Goal: Task Accomplishment & Management: Manage account settings

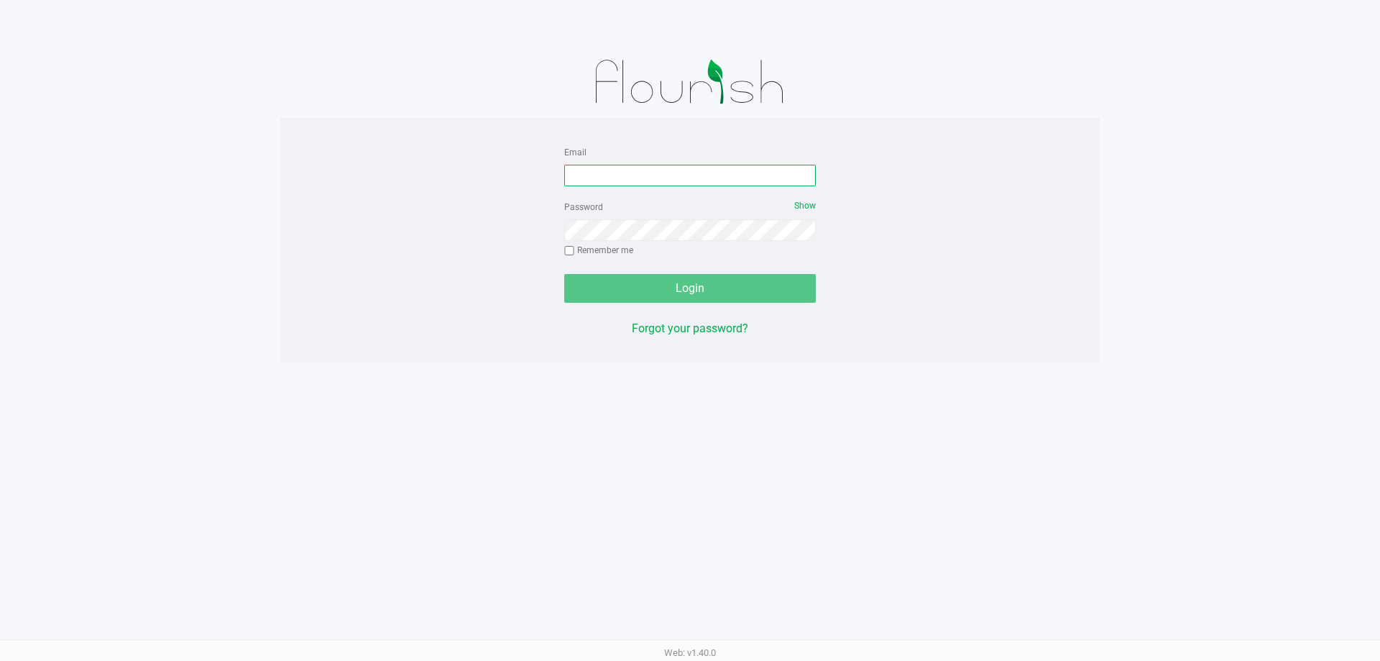
drag, startPoint x: 697, startPoint y: 182, endPoint x: 660, endPoint y: 180, distance: 37.4
click at [697, 181] on input "Email" at bounding box center [690, 176] width 252 height 22
type input "[EMAIL_ADDRESS][DOMAIN_NAME]"
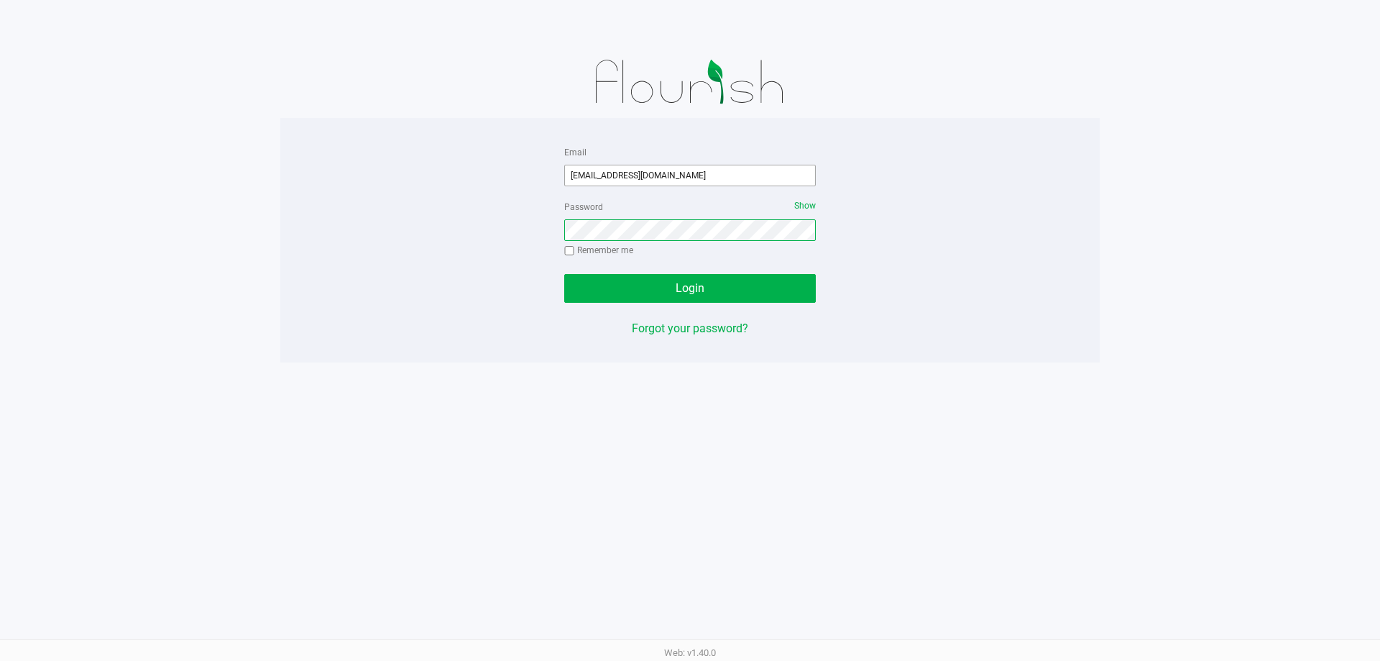
click at [564, 274] on button "Login" at bounding box center [690, 288] width 252 height 29
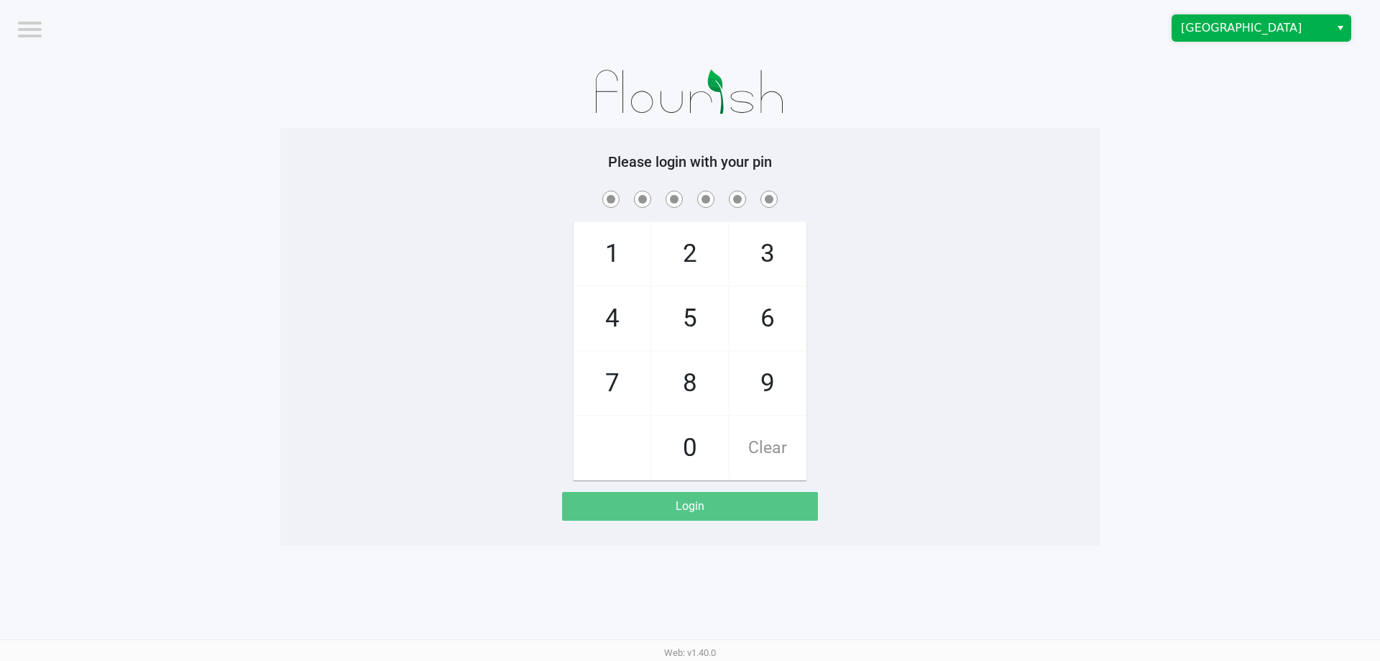
click at [1252, 21] on span "[GEOGRAPHIC_DATA]" at bounding box center [1251, 27] width 140 height 17
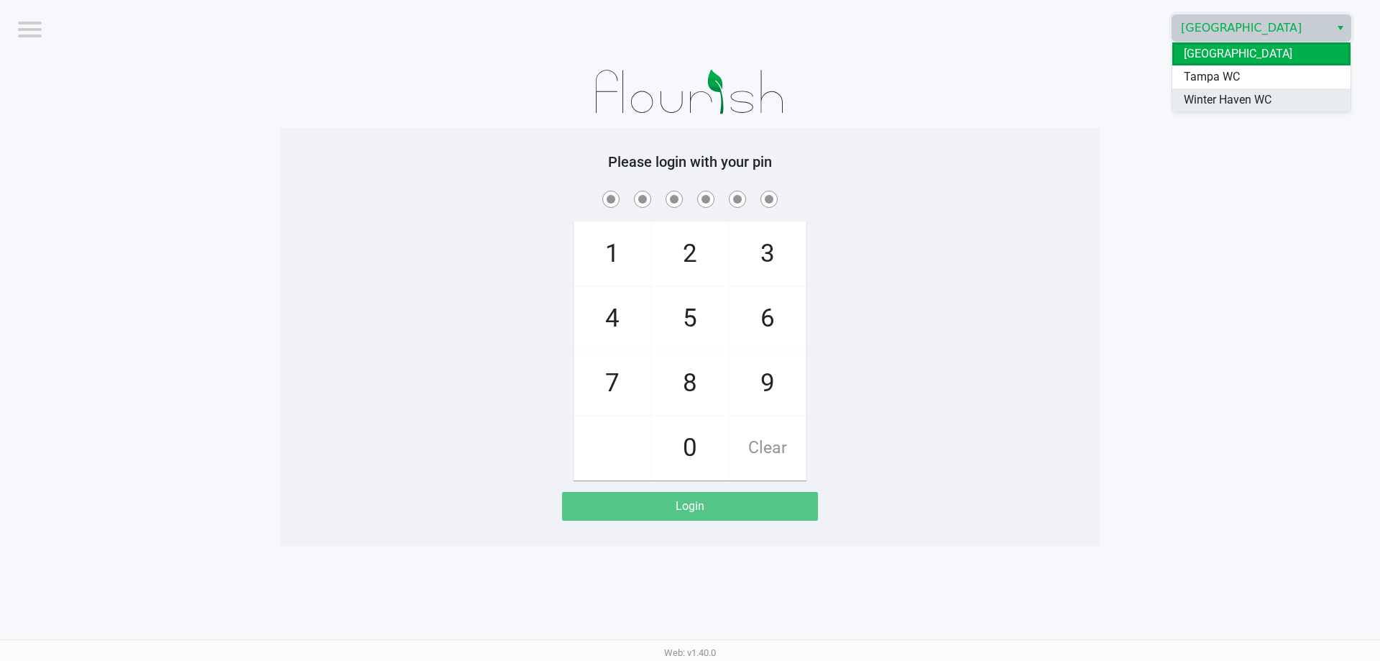
click at [1252, 108] on span "Winter Haven WC" at bounding box center [1228, 99] width 88 height 17
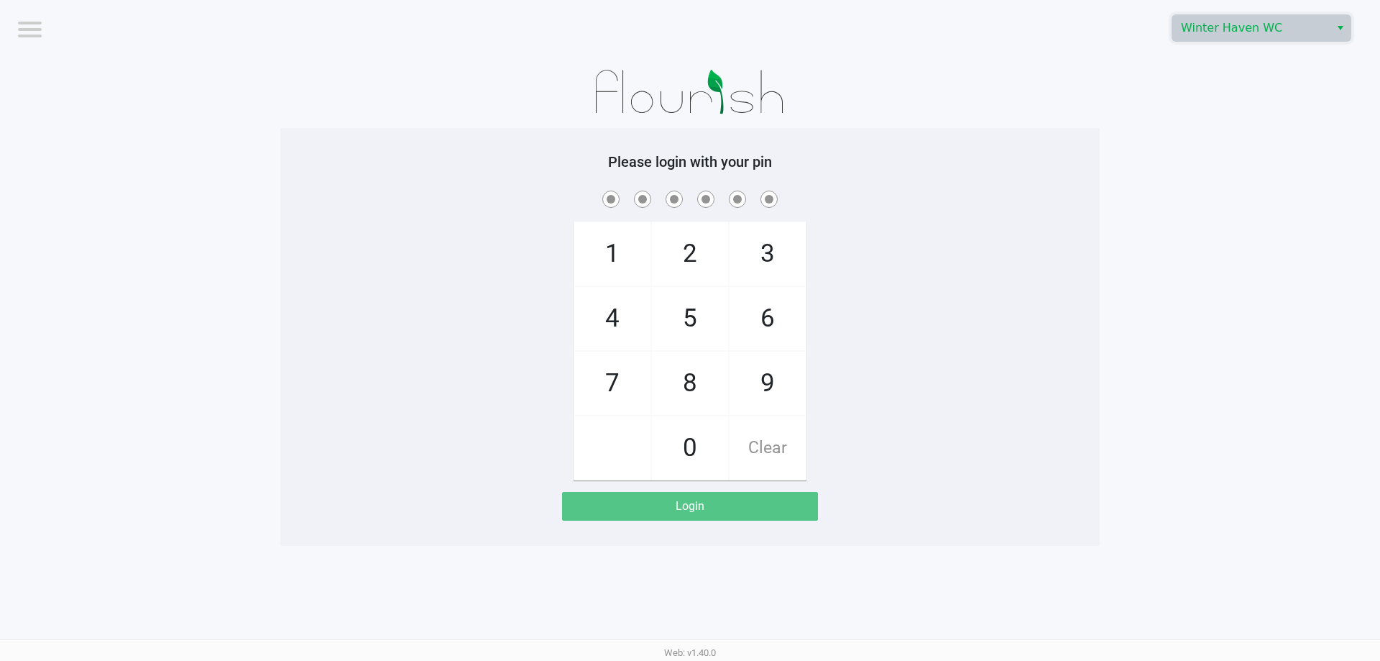
drag, startPoint x: 981, startPoint y: 221, endPoint x: 958, endPoint y: 223, distance: 23.1
click at [975, 222] on div "1 4 7 2 5 8 0 3 6 9 Clear" at bounding box center [689, 334] width 819 height 293
checkbox input "true"
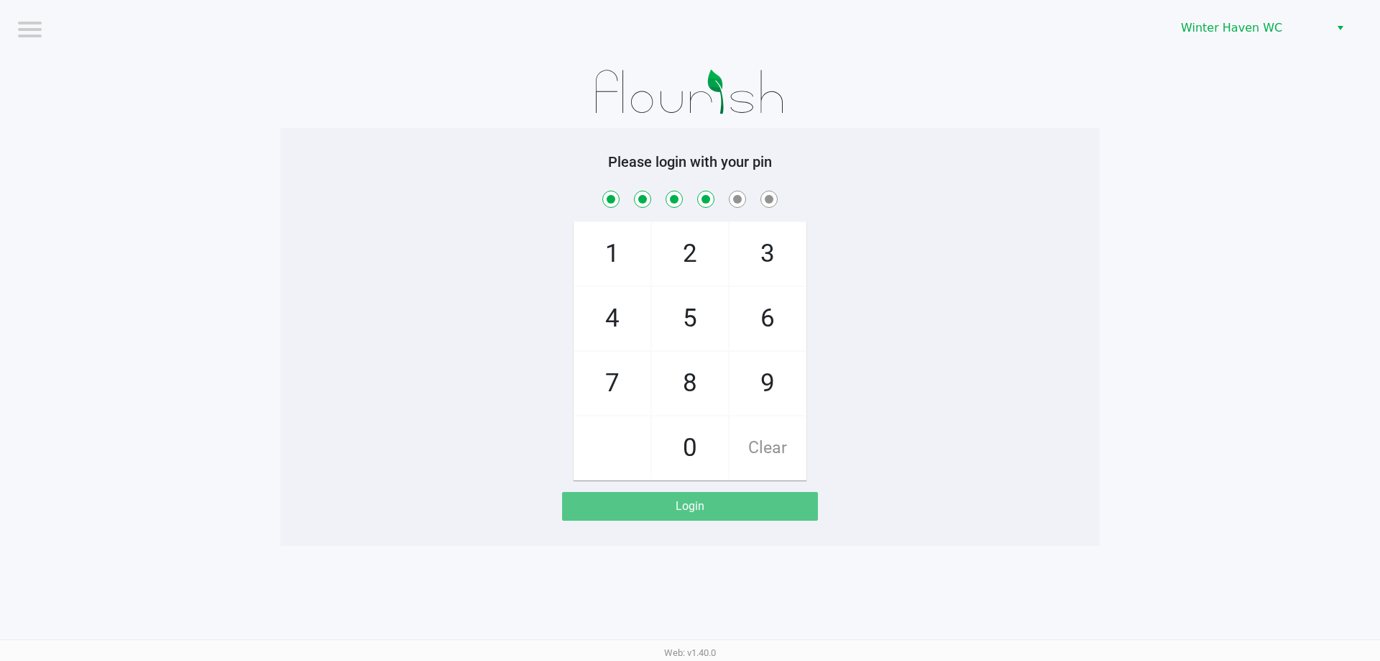
checkbox input "true"
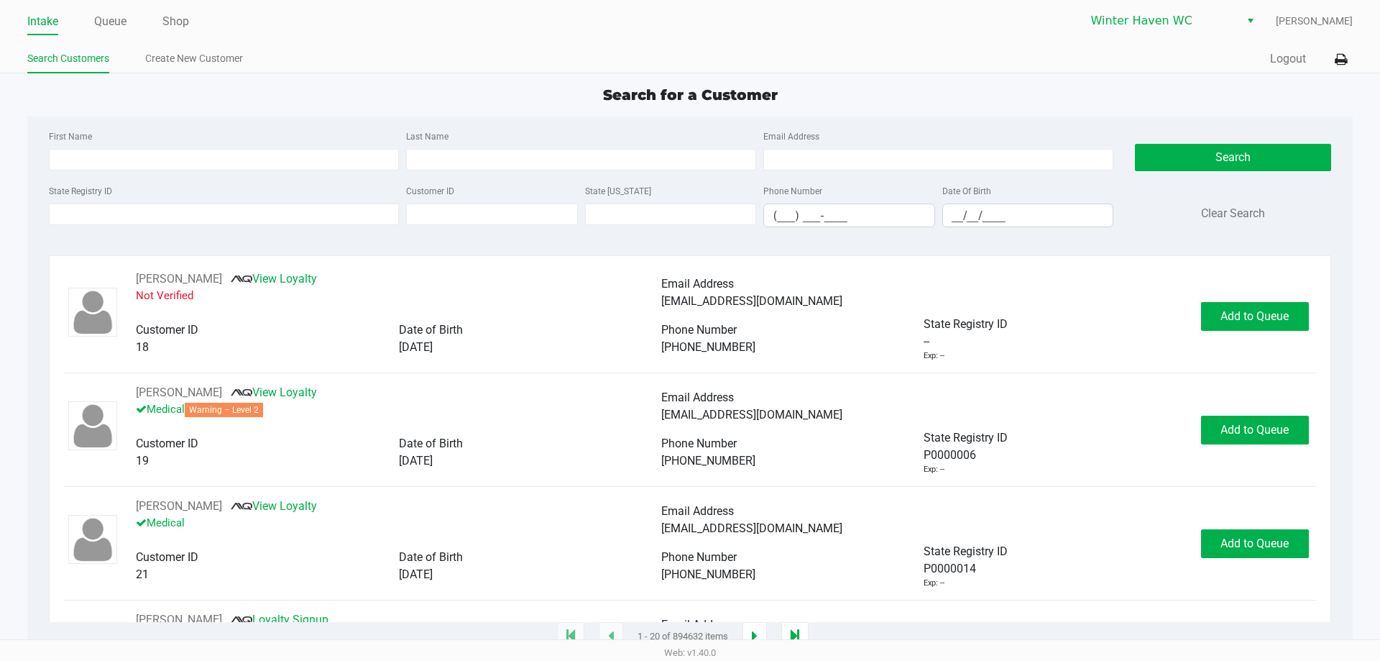
click at [88, 20] on ul "Intake Queue Shop" at bounding box center [358, 22] width 663 height 24
click at [98, 29] on link "Queue" at bounding box center [110, 22] width 32 height 20
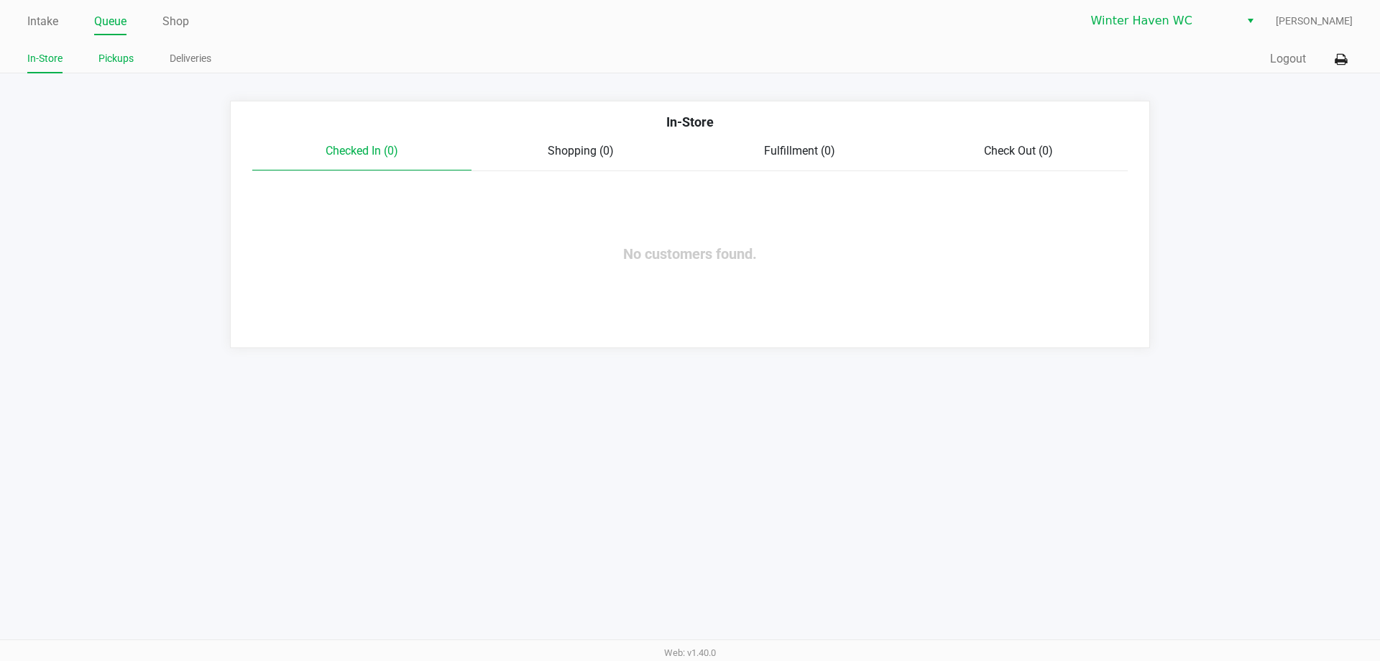
click at [106, 60] on link "Pickups" at bounding box center [115, 59] width 35 height 18
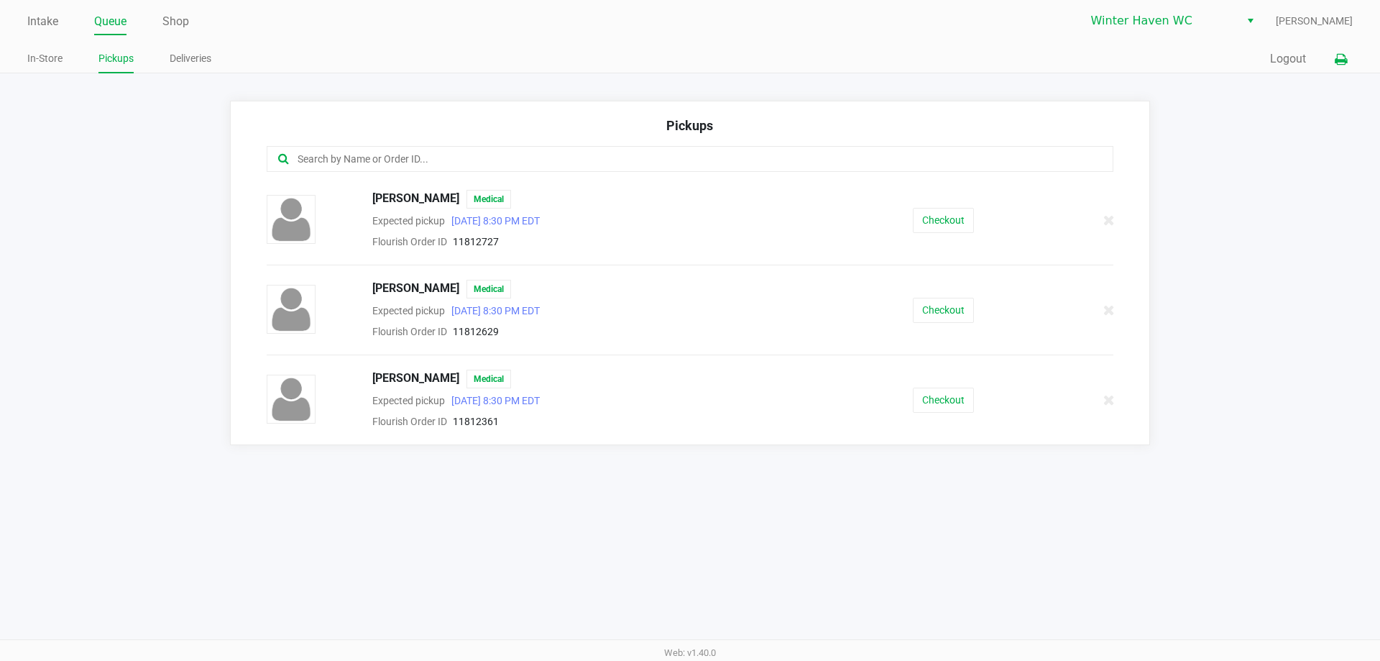
click at [1339, 58] on icon at bounding box center [1341, 60] width 12 height 10
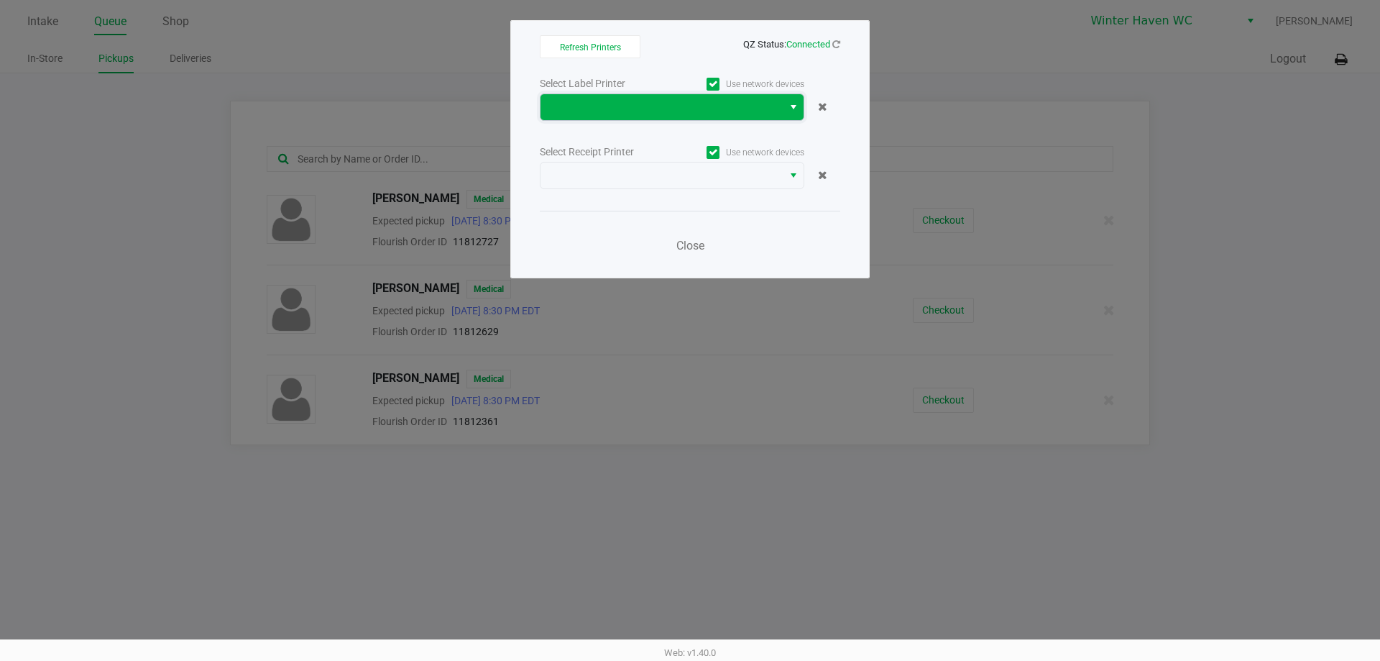
click at [711, 119] on span at bounding box center [662, 107] width 242 height 26
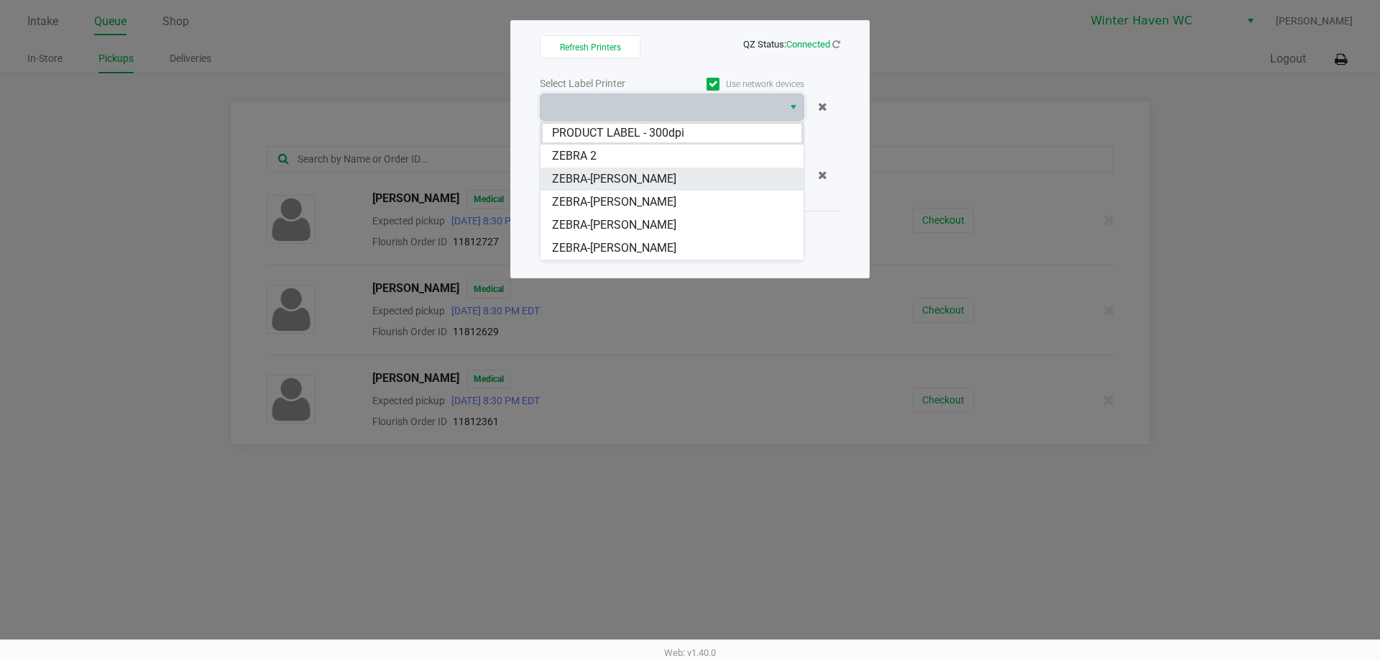
click at [585, 187] on span "ZEBRA-[PERSON_NAME]" at bounding box center [614, 178] width 124 height 17
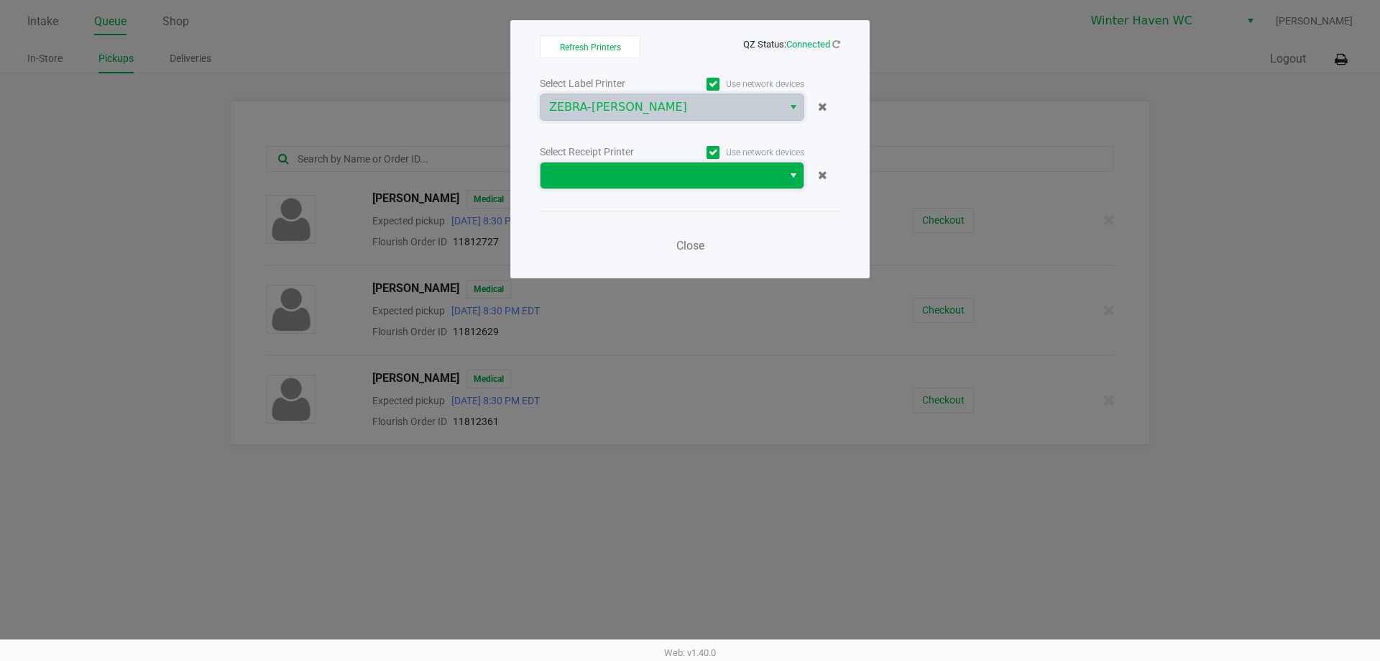
click at [585, 174] on span at bounding box center [661, 175] width 225 height 17
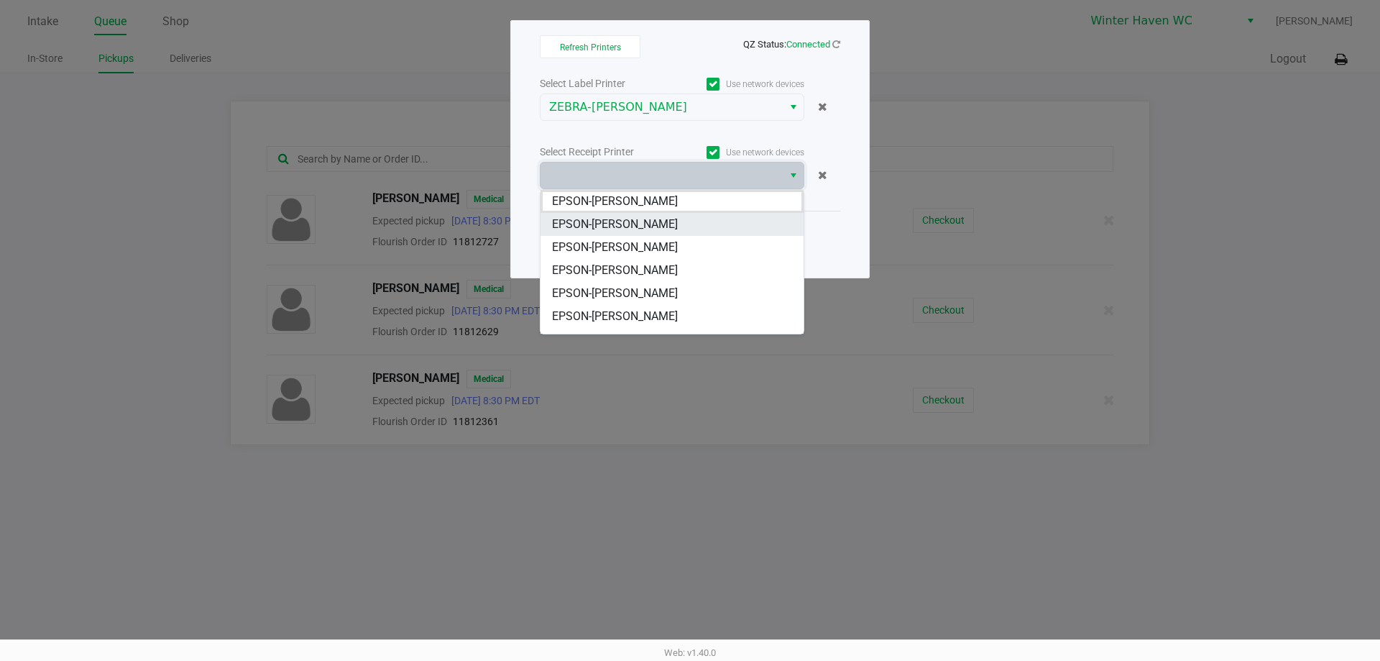
click at [600, 221] on span "EPSON-[PERSON_NAME]" at bounding box center [615, 224] width 126 height 17
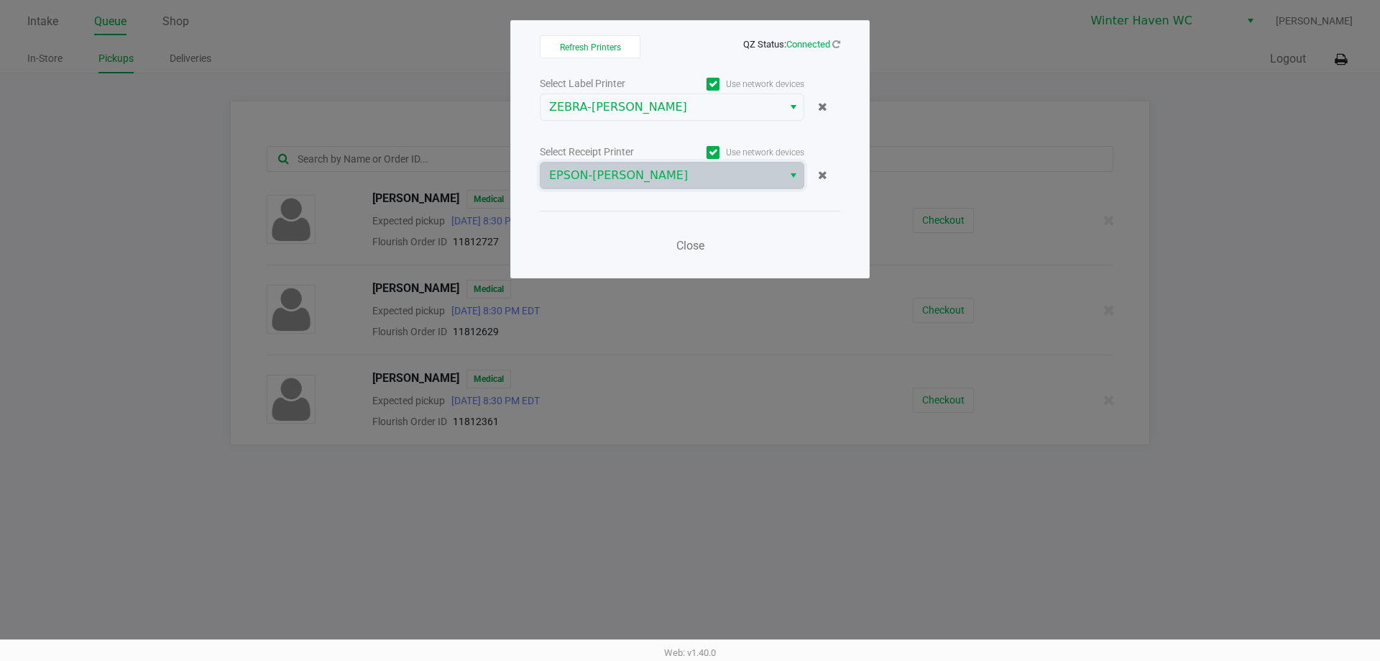
click at [587, 231] on div "Close" at bounding box center [690, 237] width 300 height 52
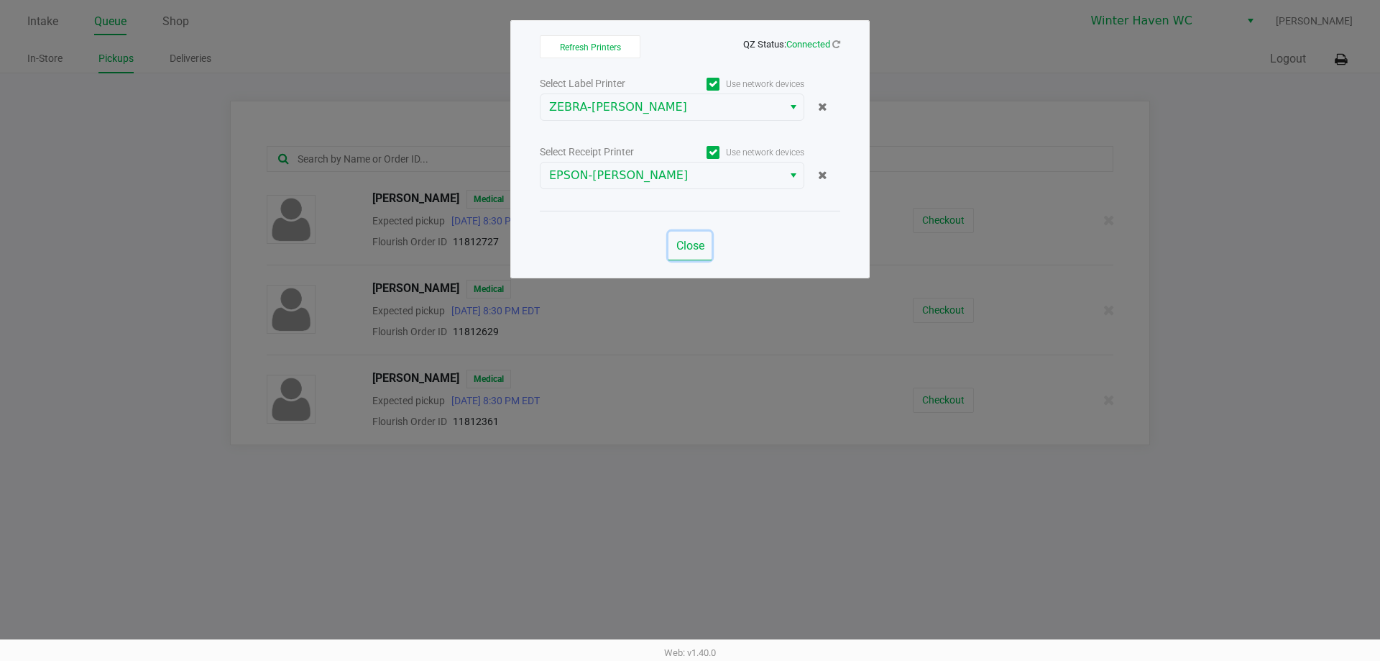
click at [700, 245] on span "Close" at bounding box center [690, 246] width 28 height 14
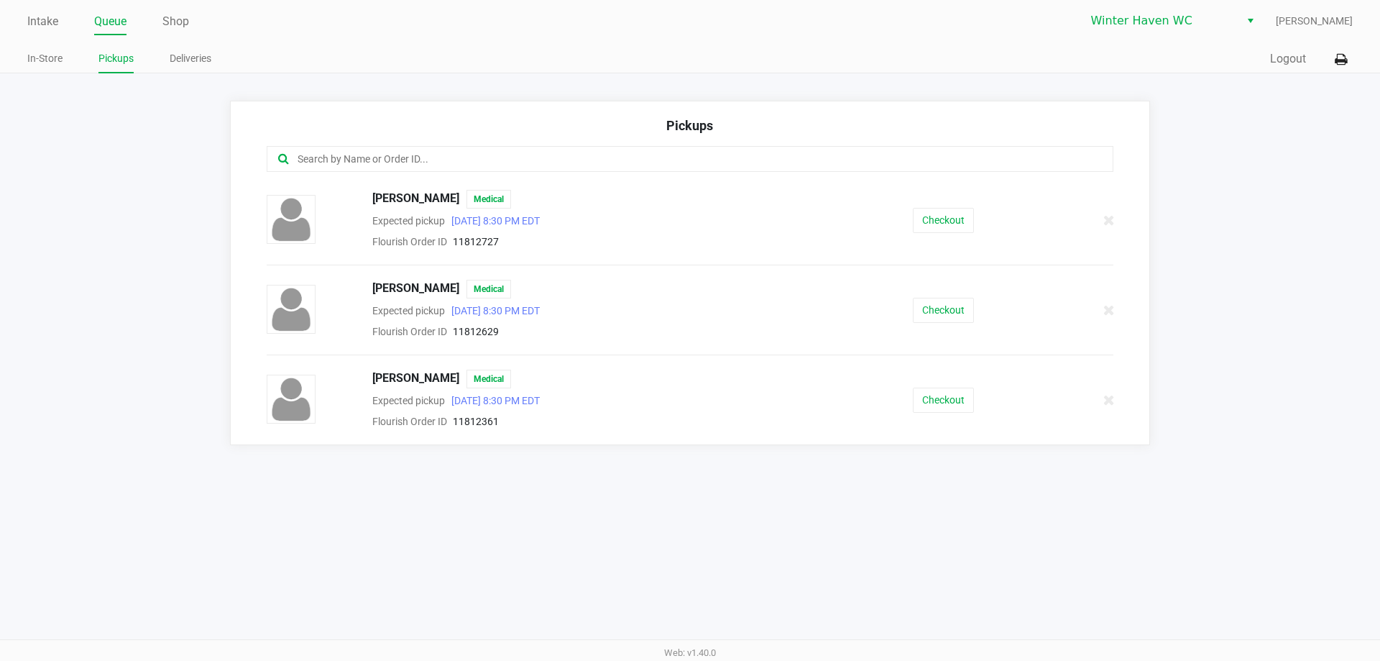
click at [537, 158] on input "text" at bounding box center [666, 159] width 741 height 17
click at [919, 401] on button "Checkout" at bounding box center [943, 399] width 61 height 25
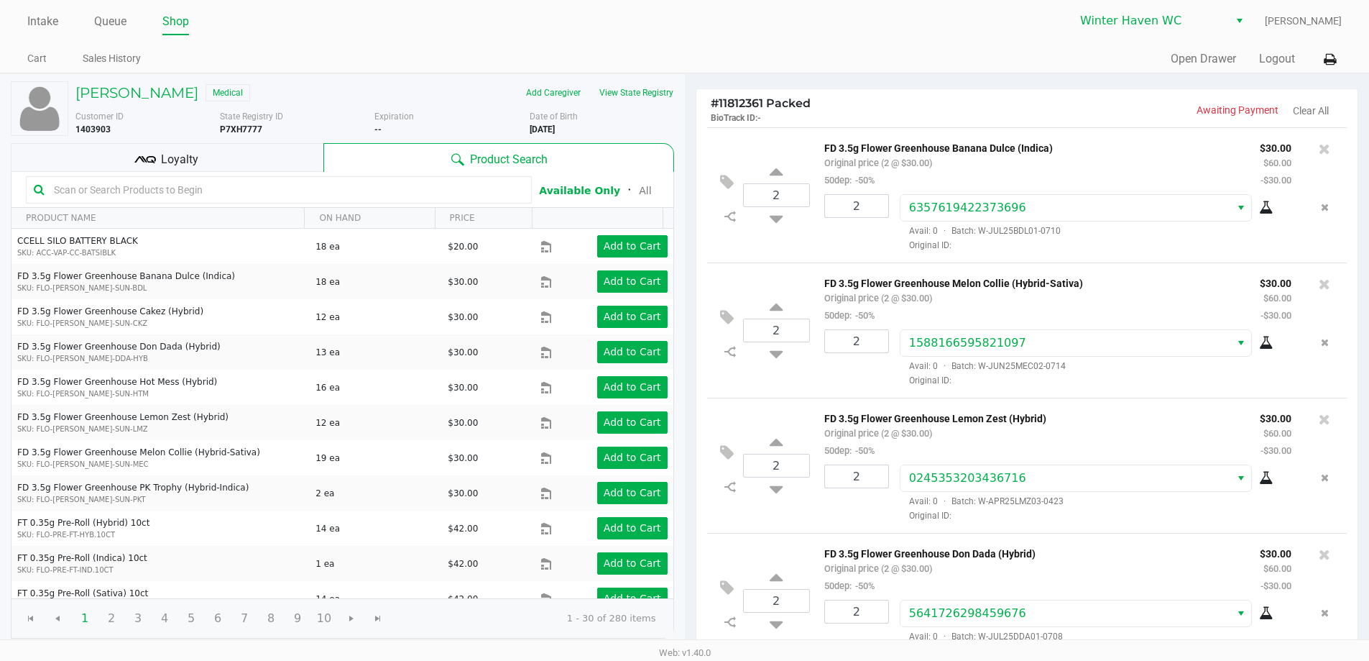
click at [249, 155] on div "Loyalty" at bounding box center [167, 157] width 313 height 29
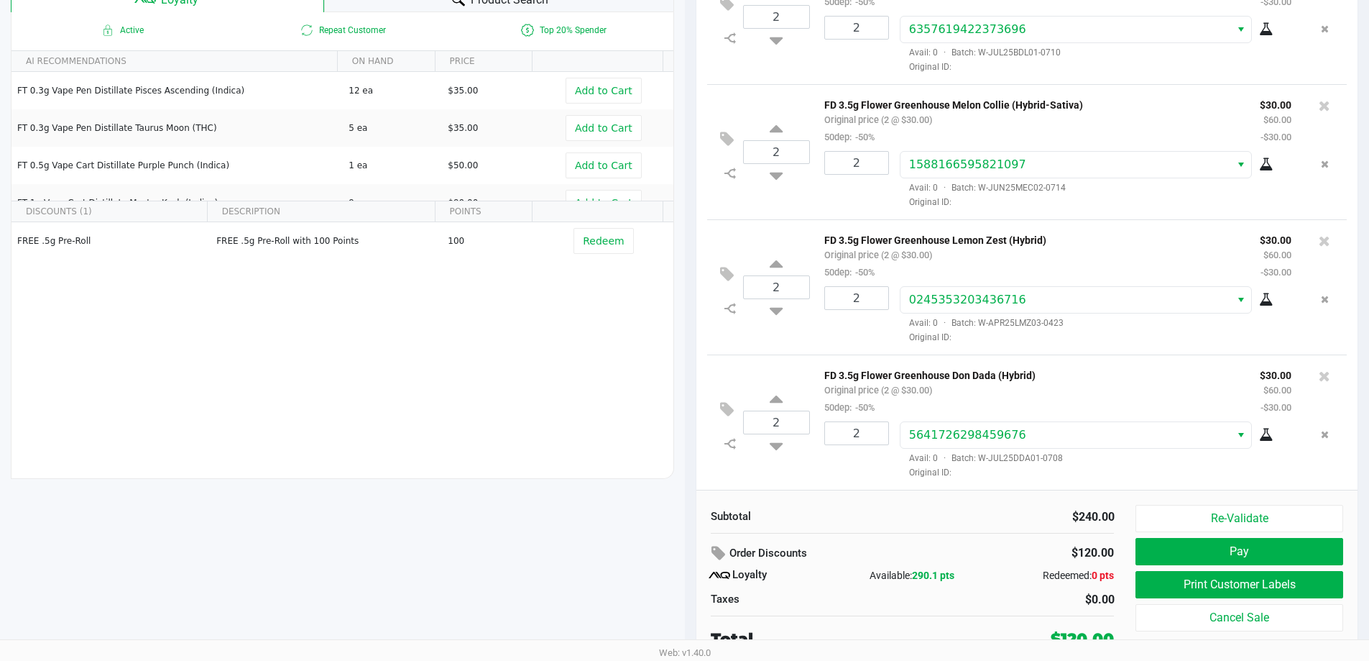
scroll to position [165, 0]
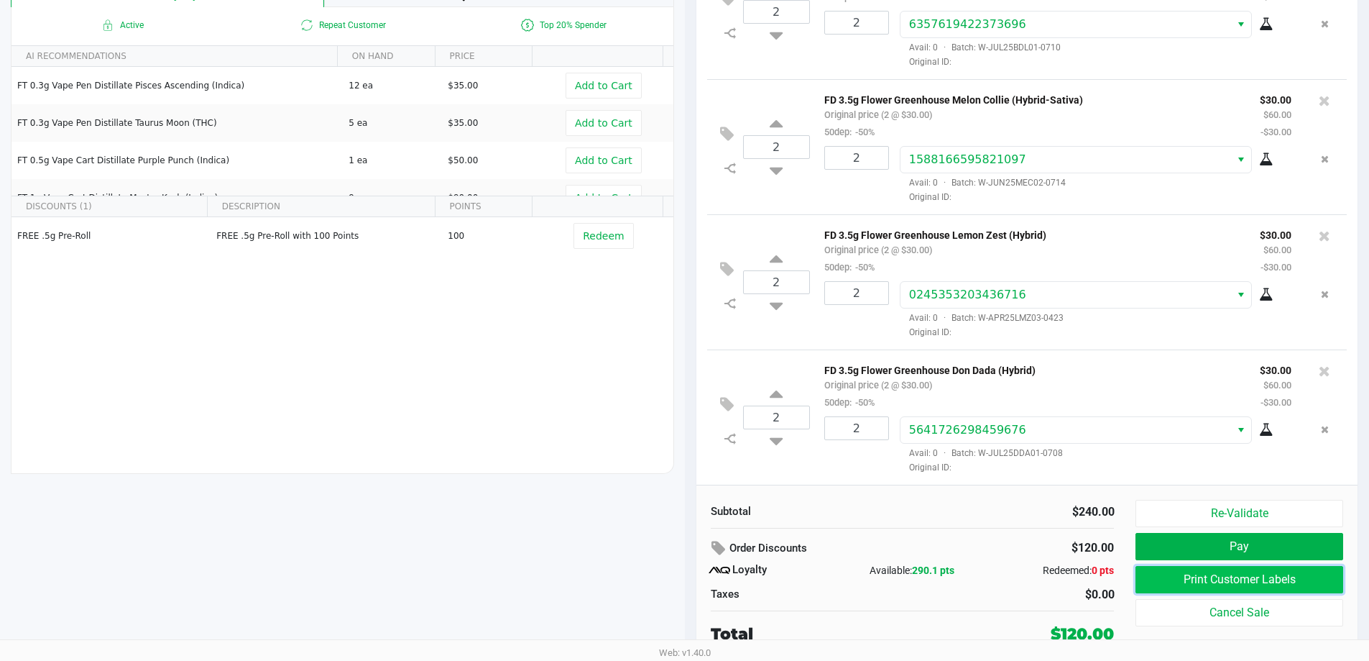
click at [1167, 581] on button "Print Customer Labels" at bounding box center [1239, 579] width 207 height 27
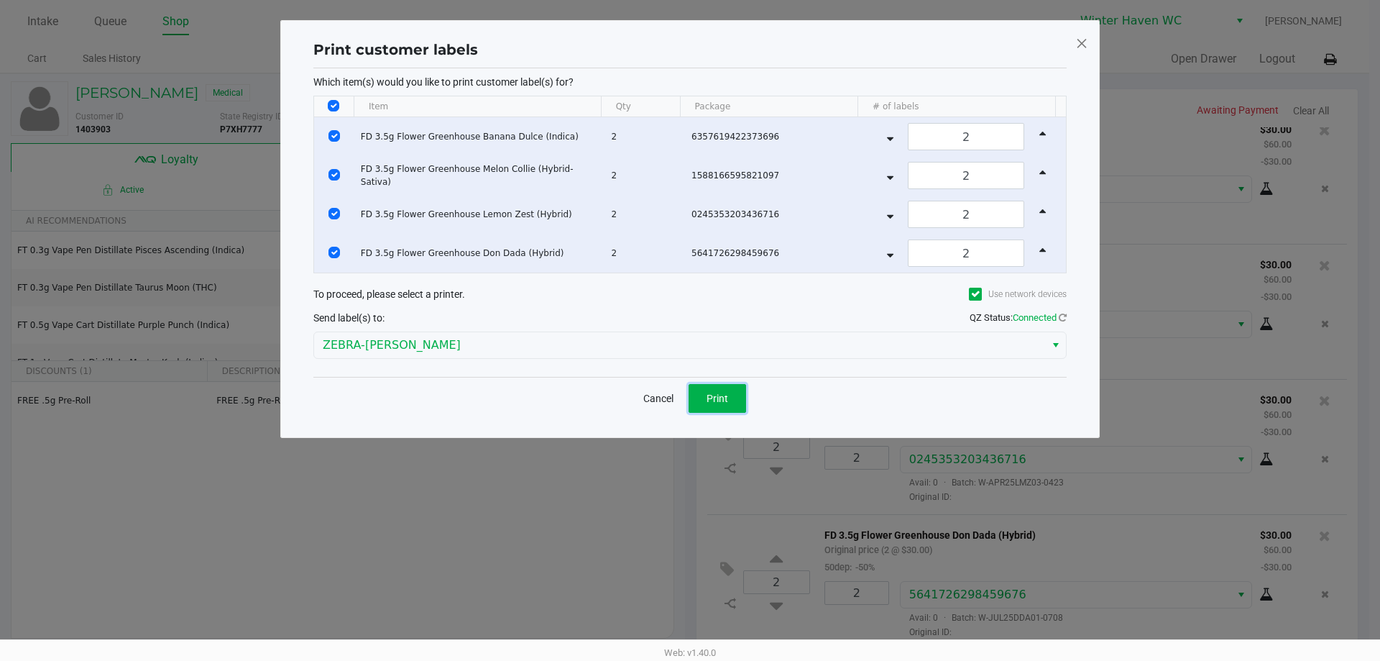
drag, startPoint x: 712, startPoint y: 397, endPoint x: 761, endPoint y: 371, distance: 54.7
click at [713, 397] on span "Print" at bounding box center [718, 398] width 22 height 12
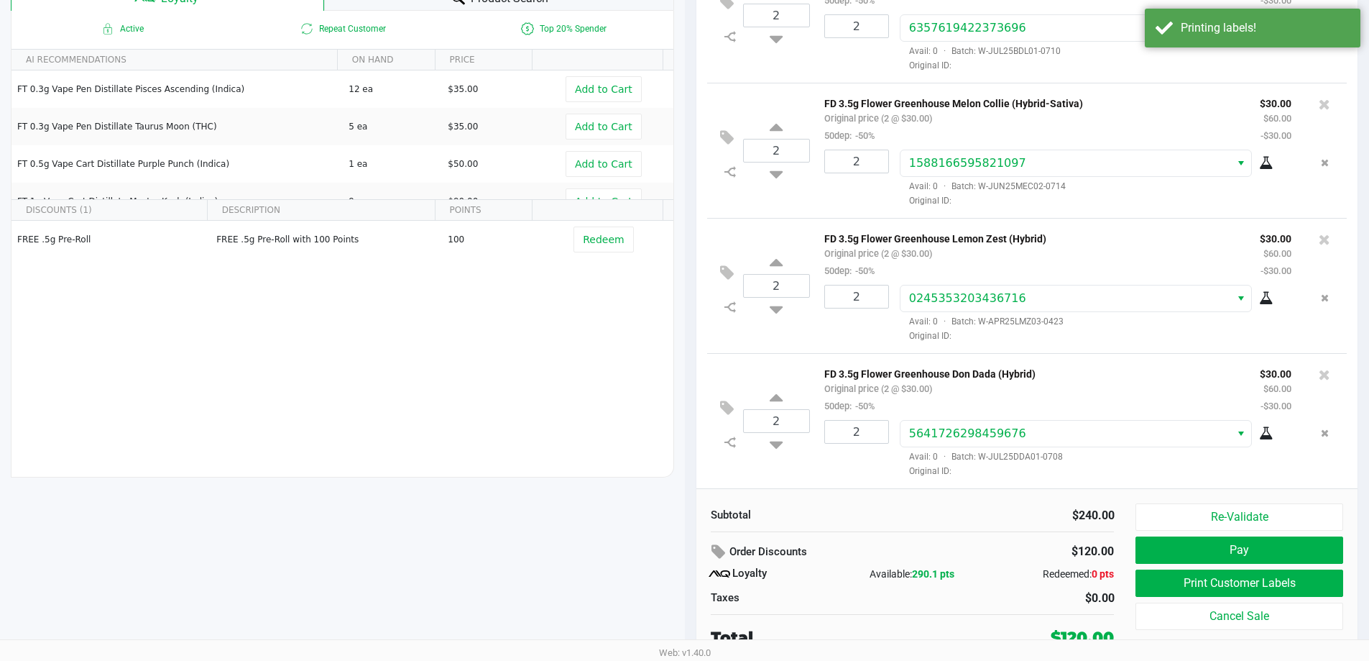
scroll to position [165, 0]
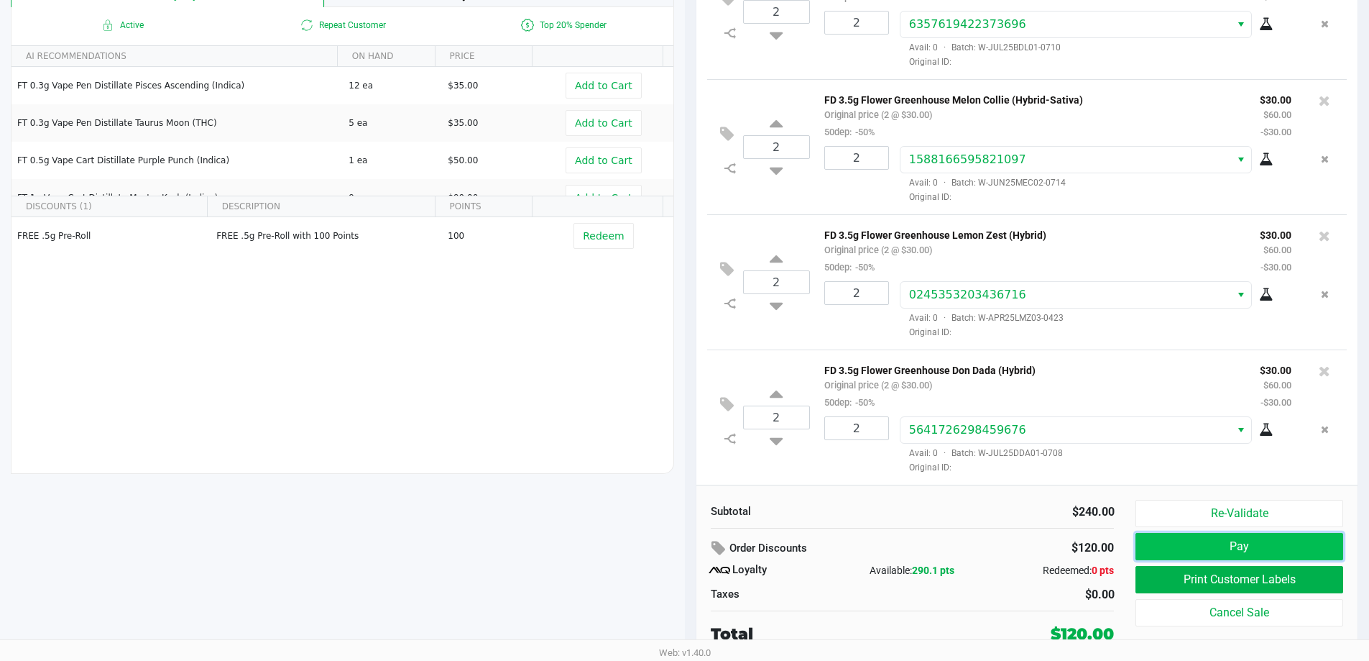
click at [1193, 553] on button "Pay" at bounding box center [1239, 546] width 207 height 27
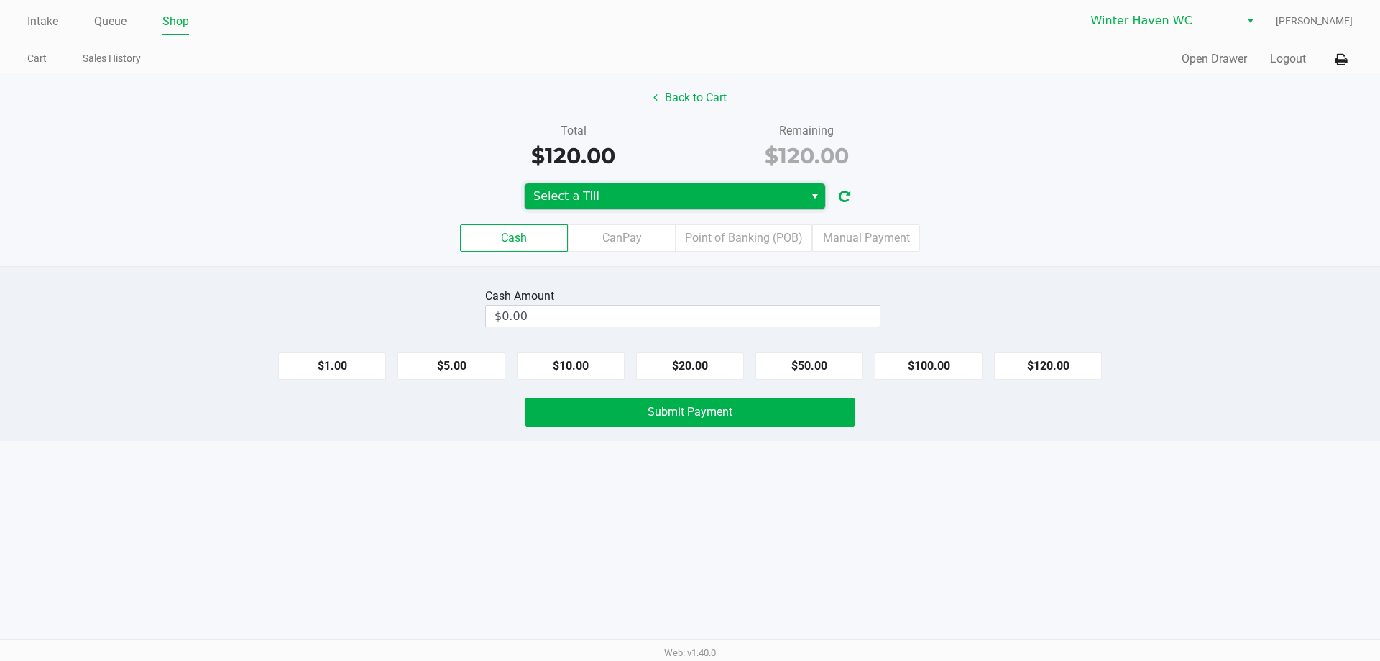
click at [679, 195] on span "Select a Till" at bounding box center [664, 196] width 262 height 17
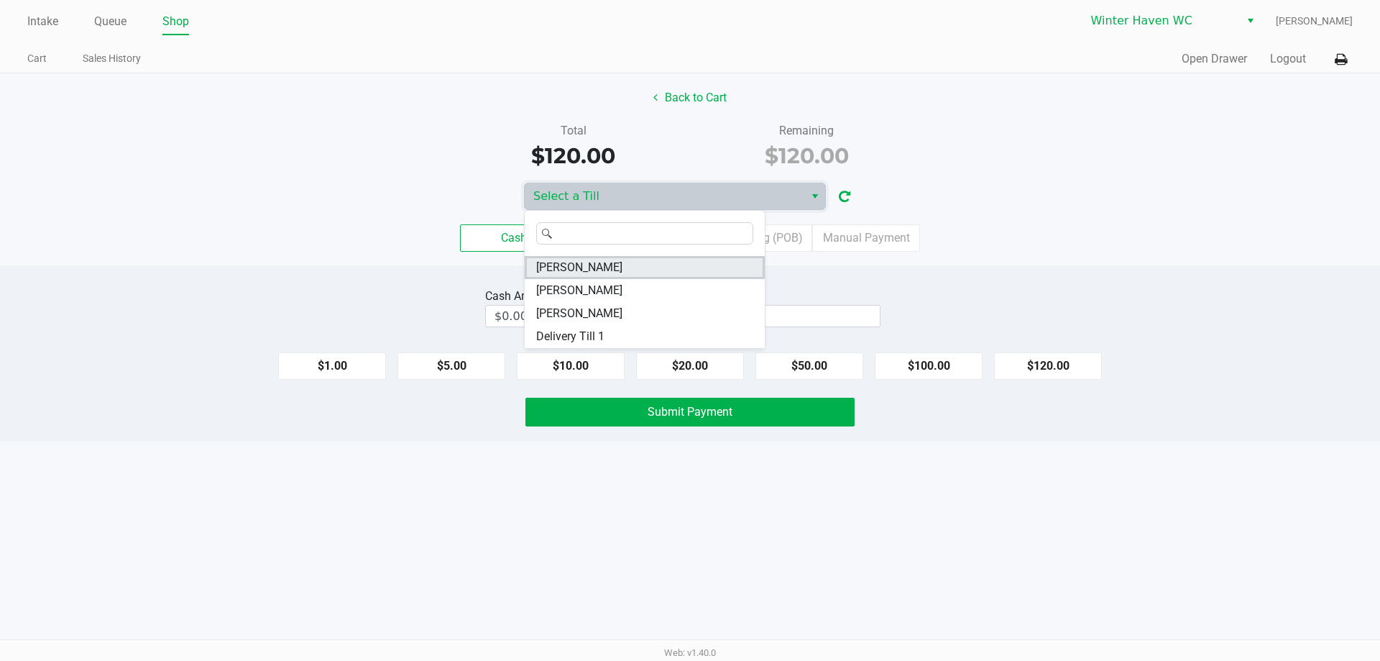
click at [612, 270] on span "[PERSON_NAME]" at bounding box center [579, 267] width 86 height 17
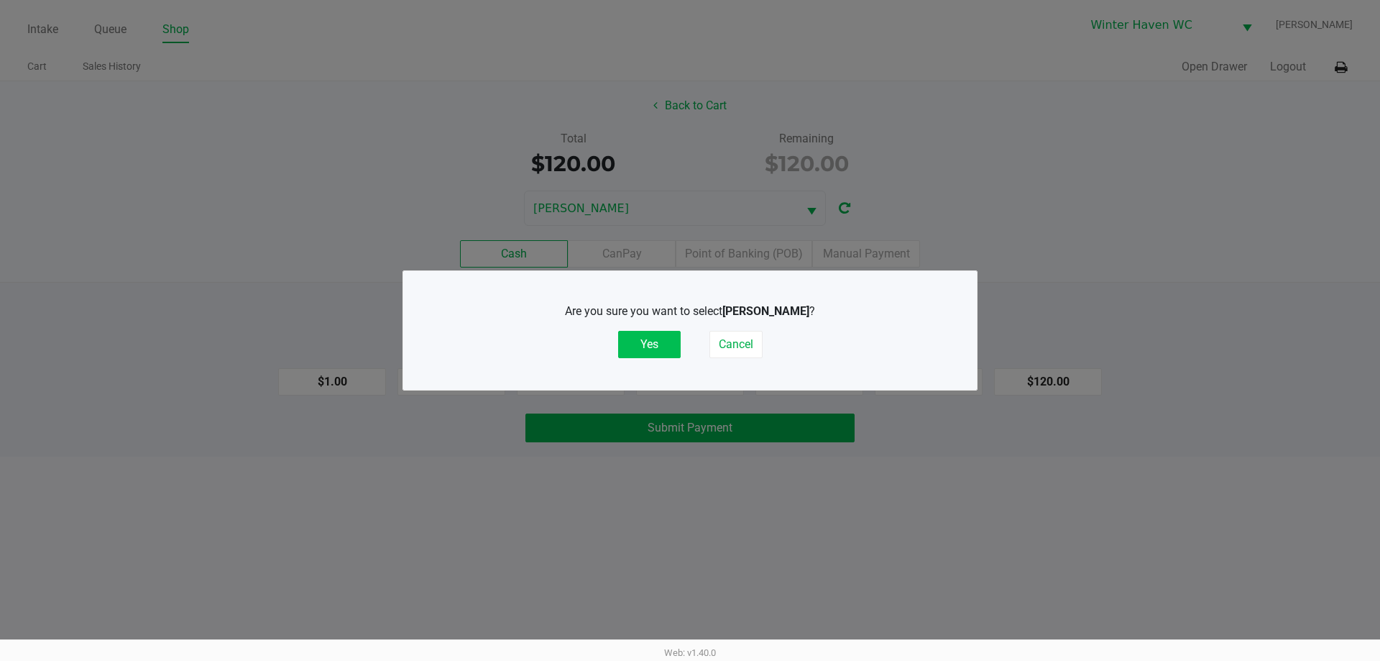
click at [653, 331] on button "Yes" at bounding box center [649, 344] width 63 height 27
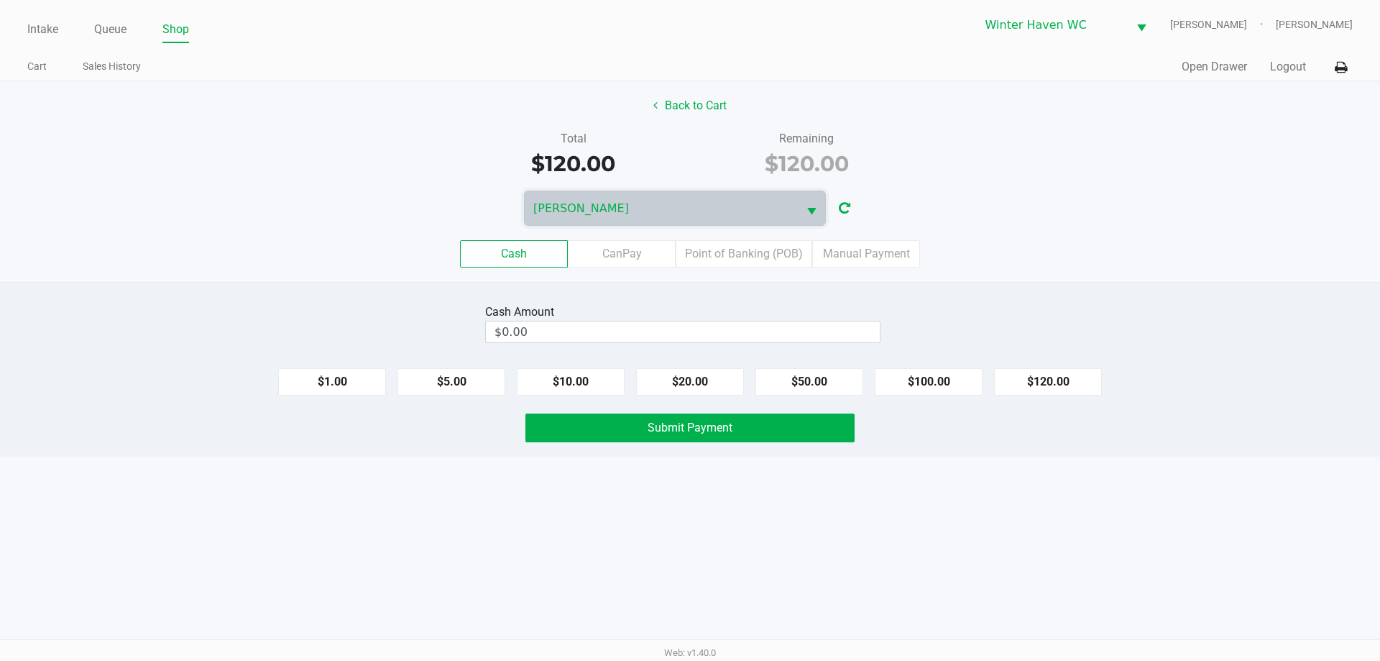
click at [654, 289] on div "Cash Amount $0.00 $1.00 $5.00 $10.00 $20.00 $50.00 $100.00 $120.00 Submit Payme…" at bounding box center [690, 369] width 1380 height 175
click at [985, 308] on div "Cash Amount $0.00" at bounding box center [690, 322] width 1402 height 45
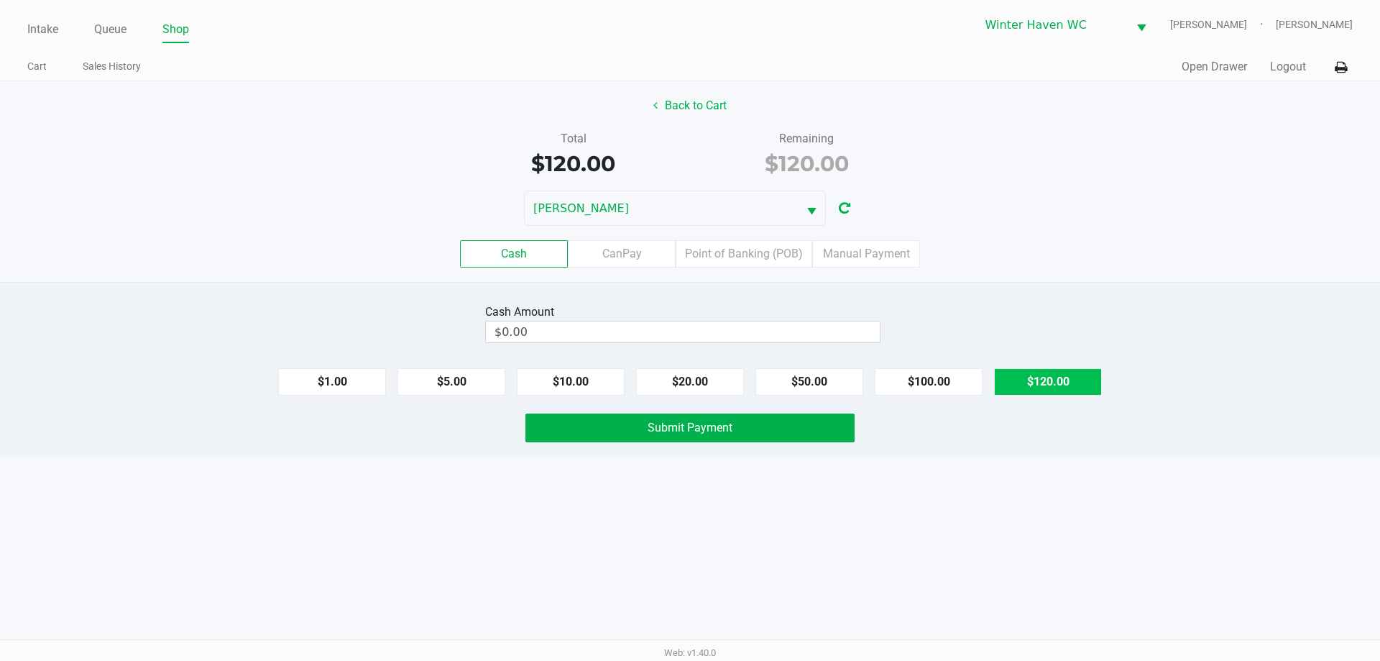
click at [1027, 374] on button "$120.00" at bounding box center [1048, 381] width 108 height 27
type input "$120.00"
click at [1022, 298] on div "Cash Amount $120.00 Clear $1.00 $5.00 $10.00 $20.00 $50.00 $100.00 $120.00 Subm…" at bounding box center [690, 369] width 1380 height 175
click at [873, 492] on div "Intake Queue Shop Winter Haven [PERSON_NAME] [PERSON_NAME] Cart Sales History Q…" at bounding box center [690, 330] width 1380 height 661
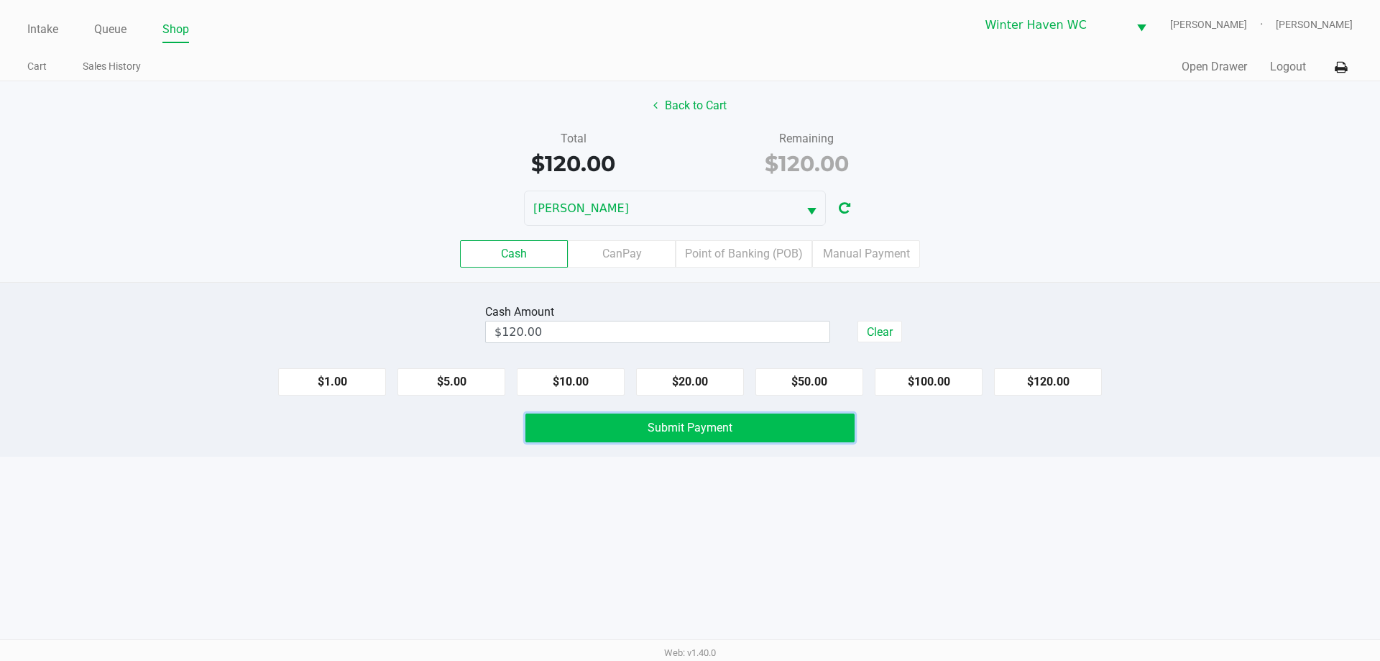
click at [833, 437] on button "Submit Payment" at bounding box center [689, 427] width 329 height 29
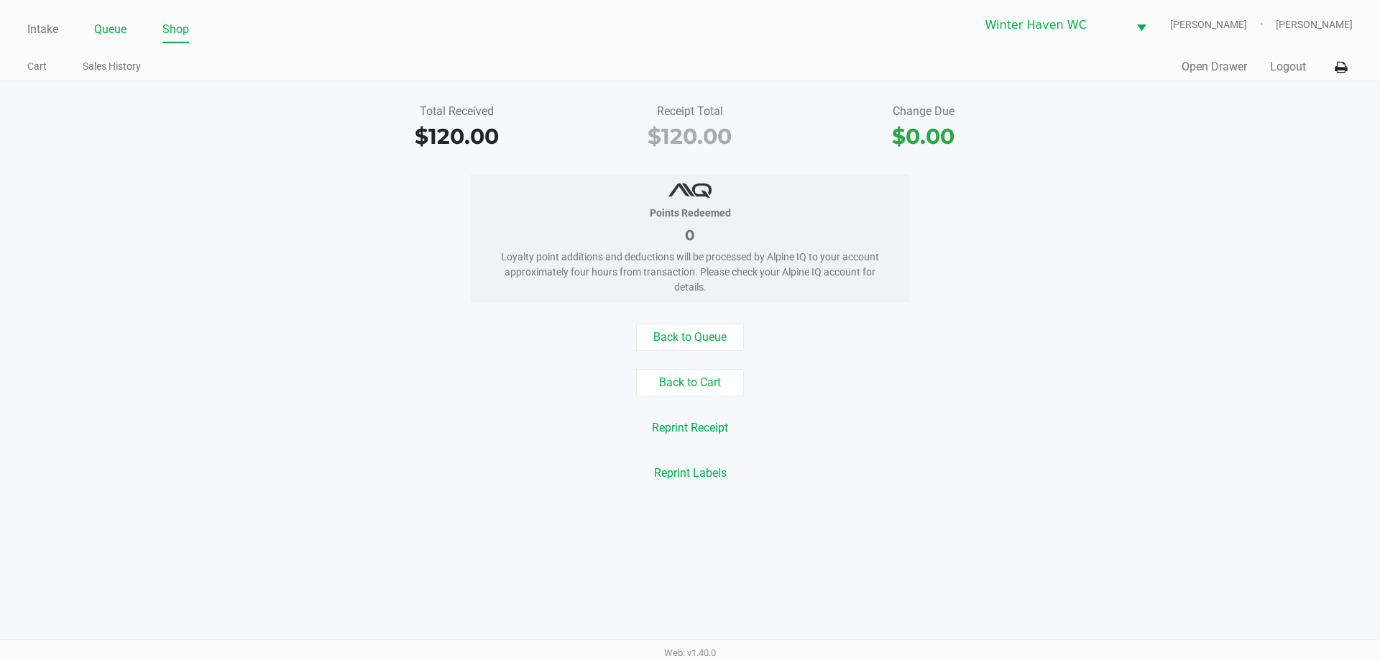
click at [118, 29] on link "Queue" at bounding box center [110, 29] width 32 height 20
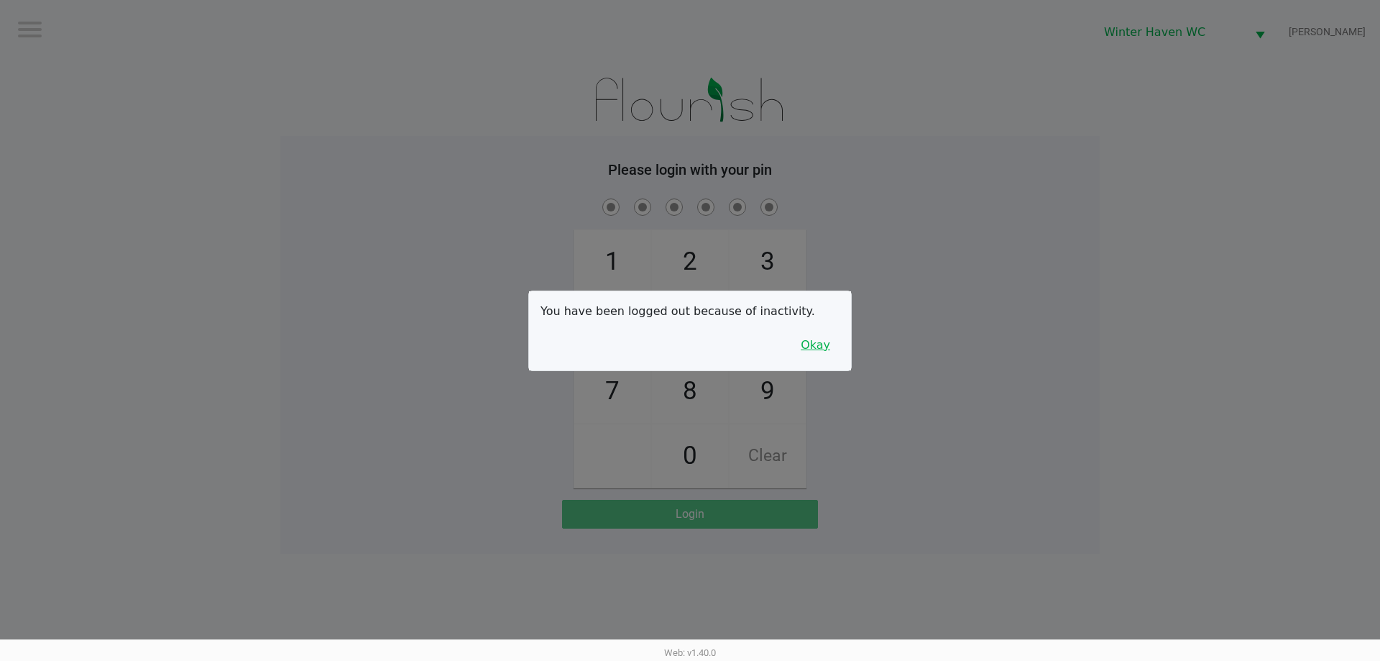
click at [821, 355] on button "Okay" at bounding box center [815, 344] width 48 height 27
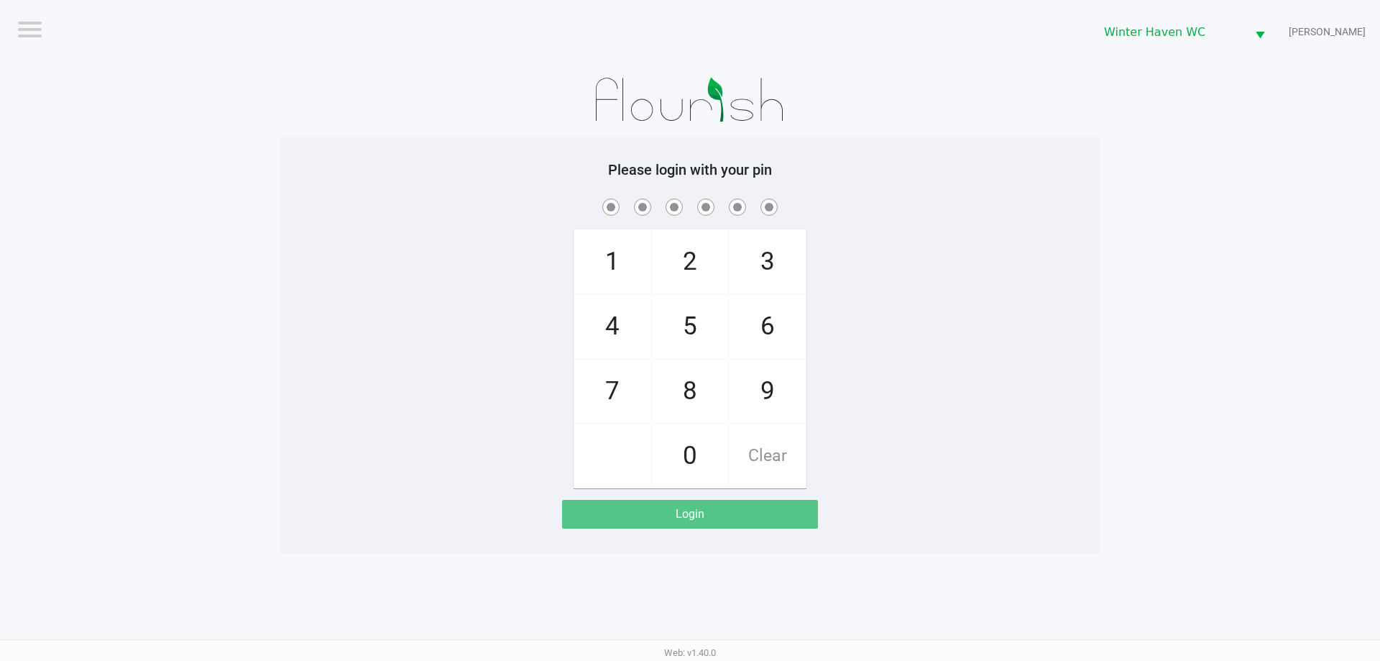
drag, startPoint x: 889, startPoint y: 300, endPoint x: 791, endPoint y: 281, distance: 100.2
click at [889, 299] on div "1 4 7 2 5 8 0 3 6 9 Clear" at bounding box center [689, 342] width 819 height 293
click at [971, 374] on div "1 4 7 2 5 8 0 3 6 9 Clear" at bounding box center [689, 342] width 819 height 293
checkbox input "true"
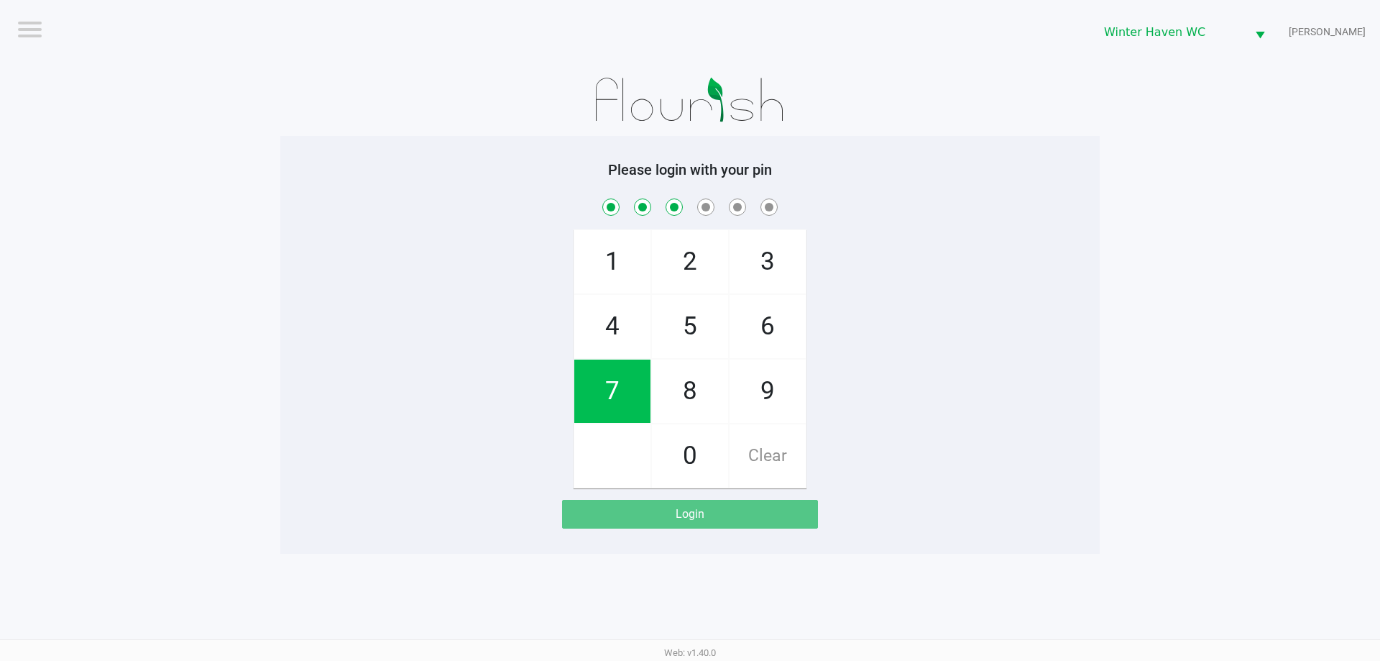
checkbox input "true"
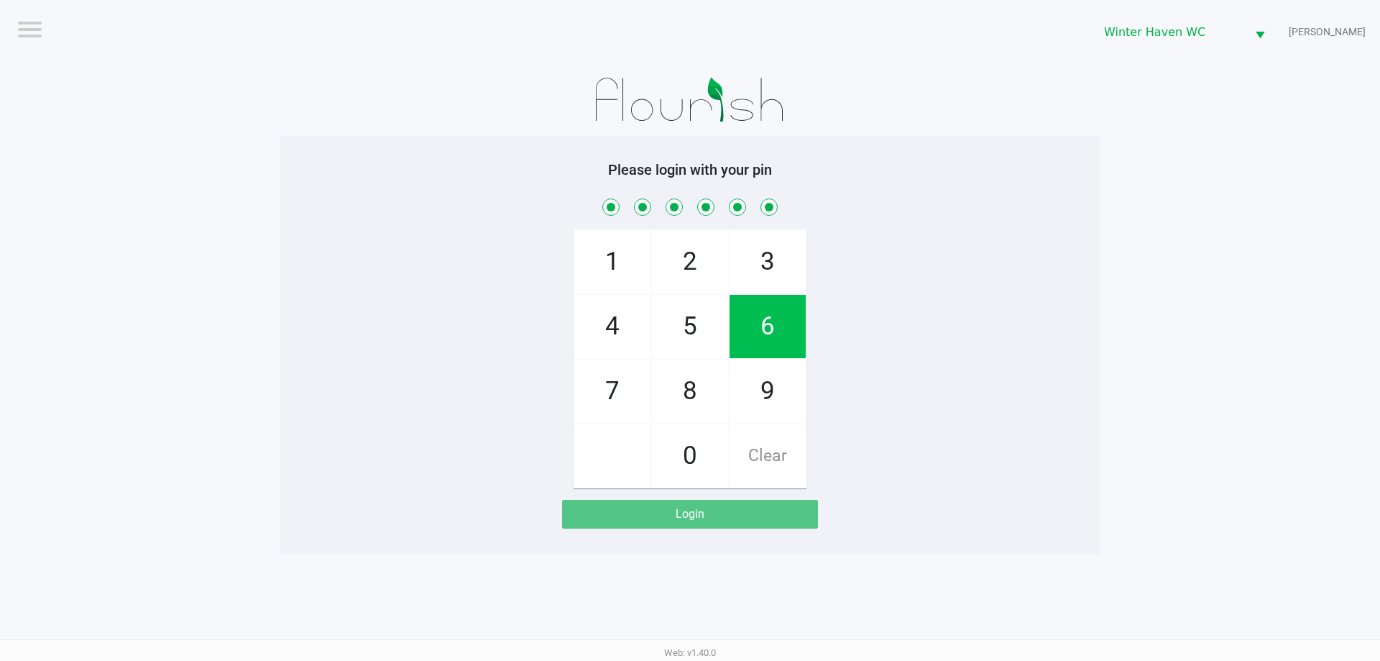
checkbox input "true"
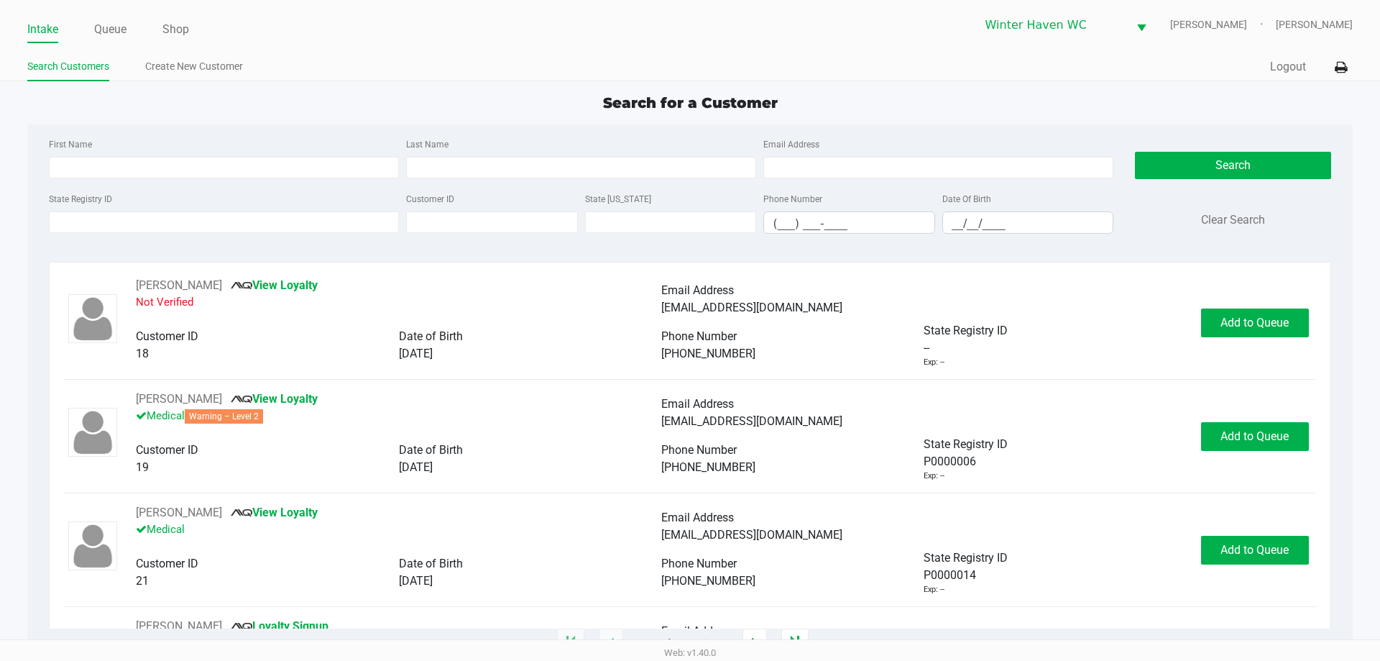
click at [978, 263] on div "[PERSON_NAME] View Loyalty Not Verified Email Address [EMAIL_ADDRESS][DOMAIN_NA…" at bounding box center [690, 453] width 1282 height 382
click at [348, 224] on input "State Registry ID" at bounding box center [224, 222] width 350 height 22
click at [297, 219] on input "State Registry ID" at bounding box center [224, 222] width 350 height 22
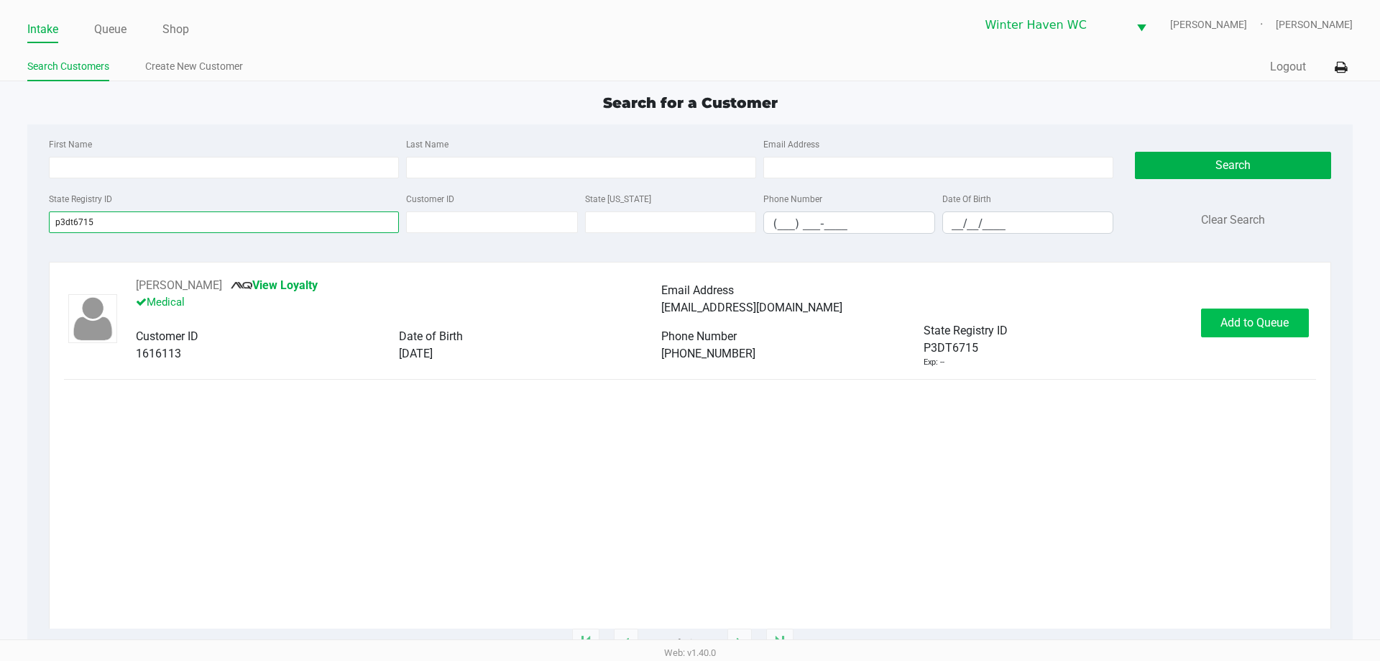
type input "p3dt6715"
click at [1273, 333] on button "Add to Queue" at bounding box center [1255, 322] width 108 height 29
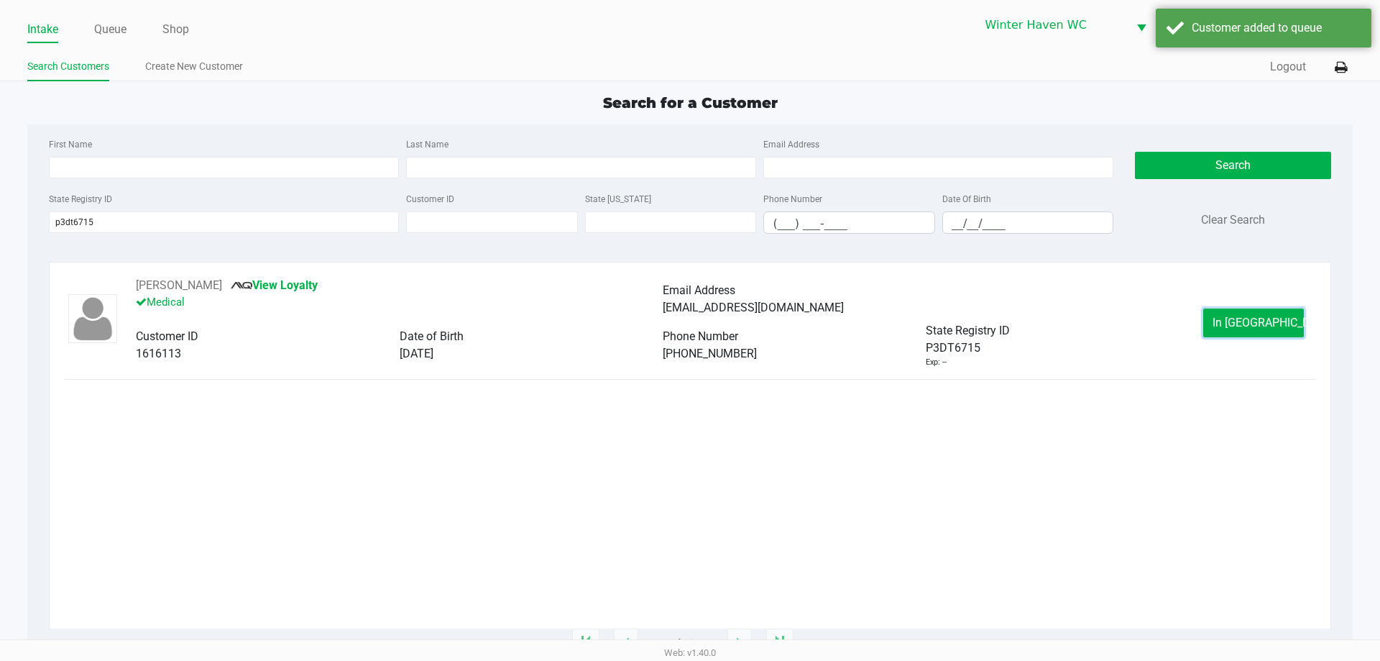
click at [1273, 327] on span "In [GEOGRAPHIC_DATA]" at bounding box center [1273, 323] width 121 height 14
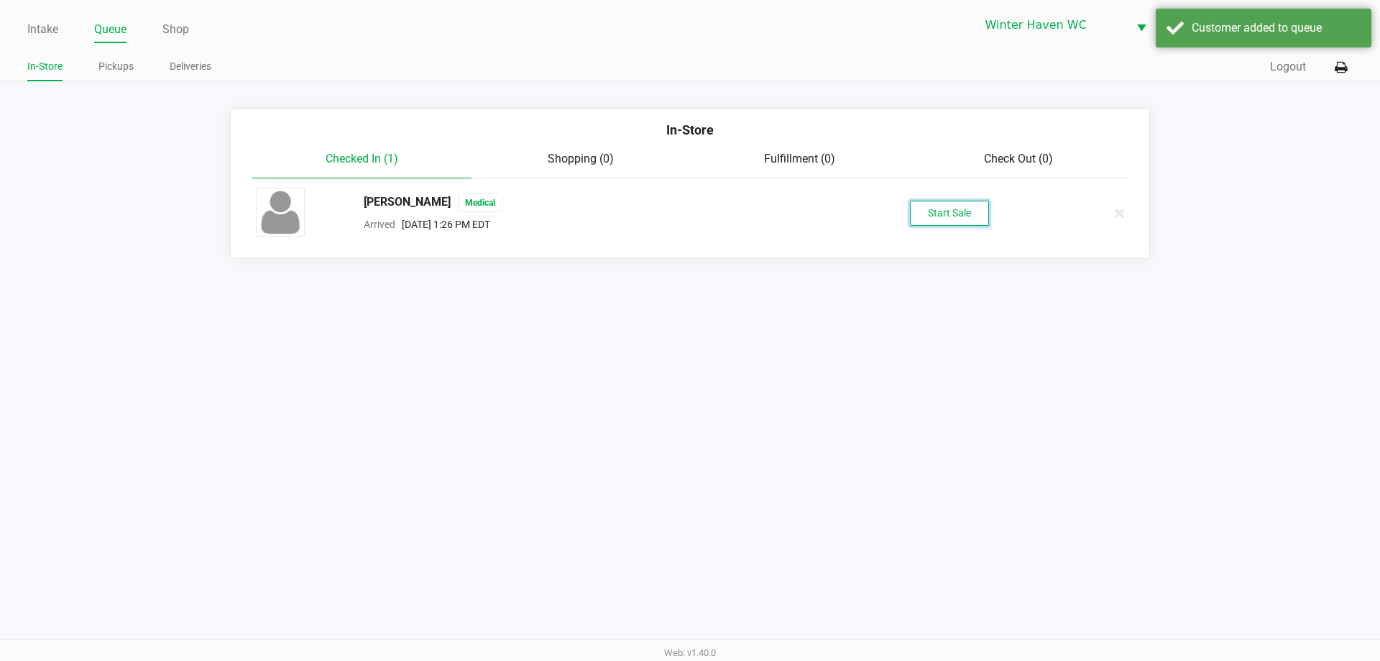
click at [968, 211] on button "Start Sale" at bounding box center [949, 213] width 79 height 25
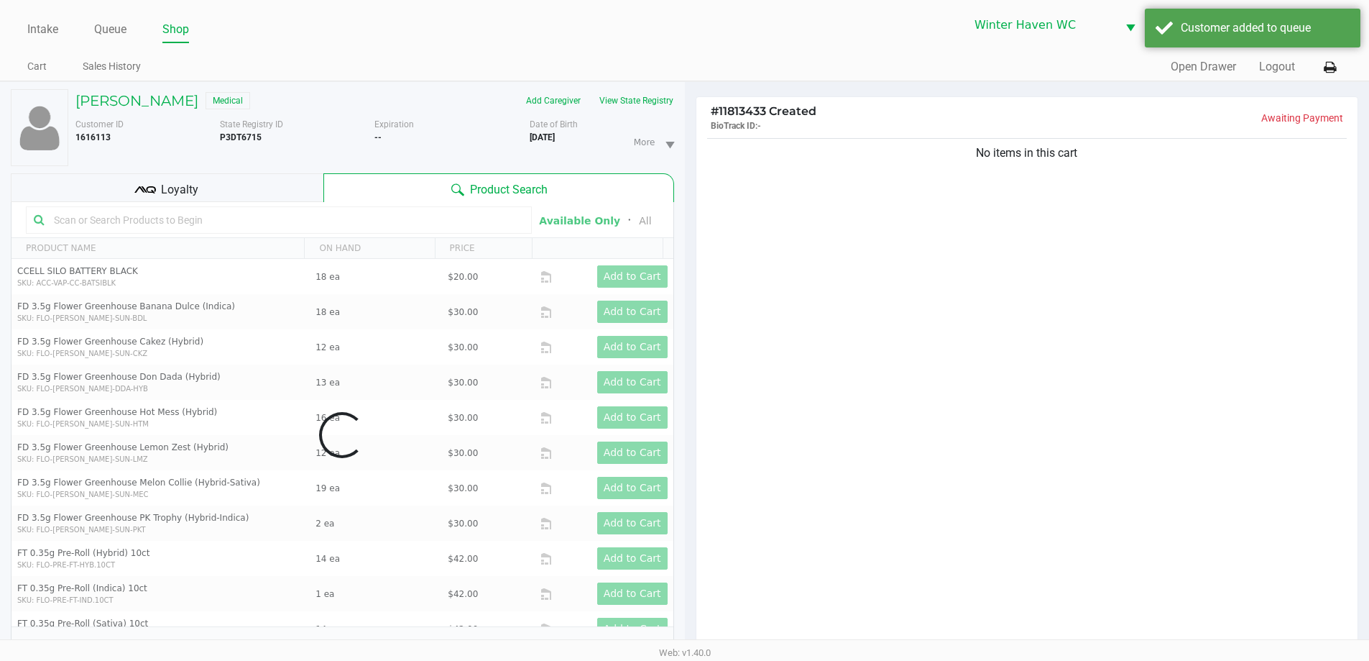
click at [465, 218] on input "text" at bounding box center [286, 220] width 476 height 22
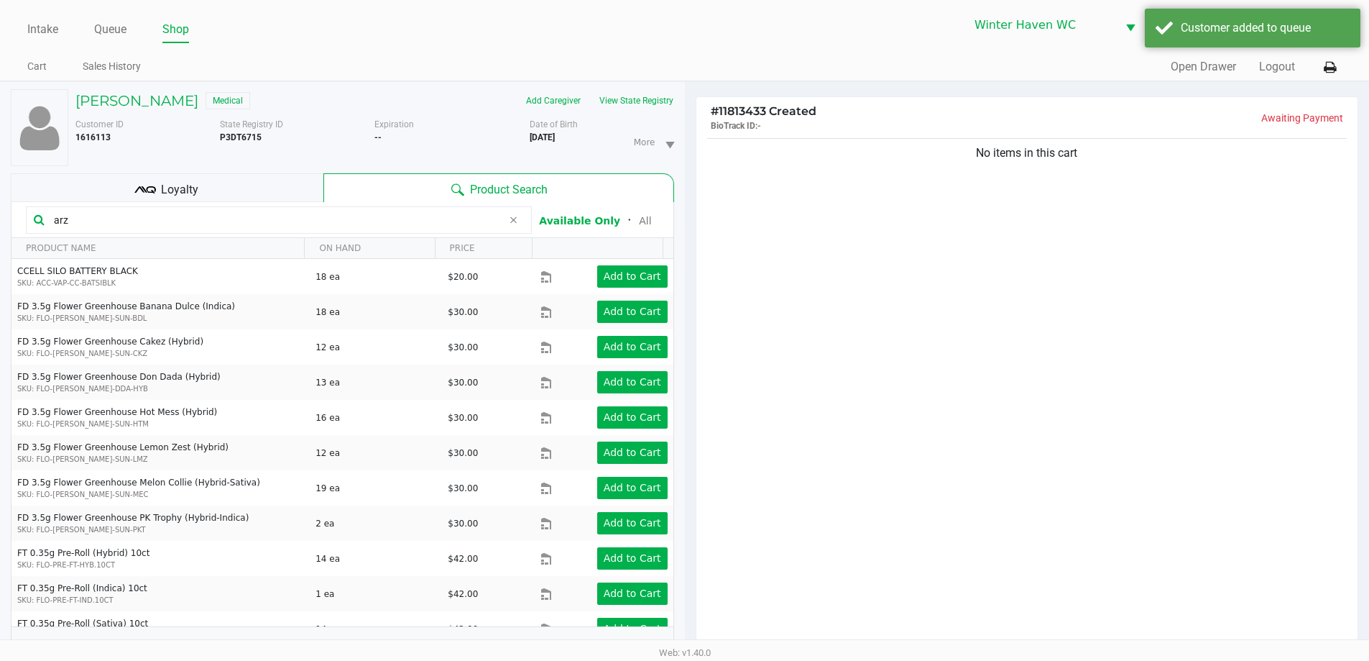
type input "arz"
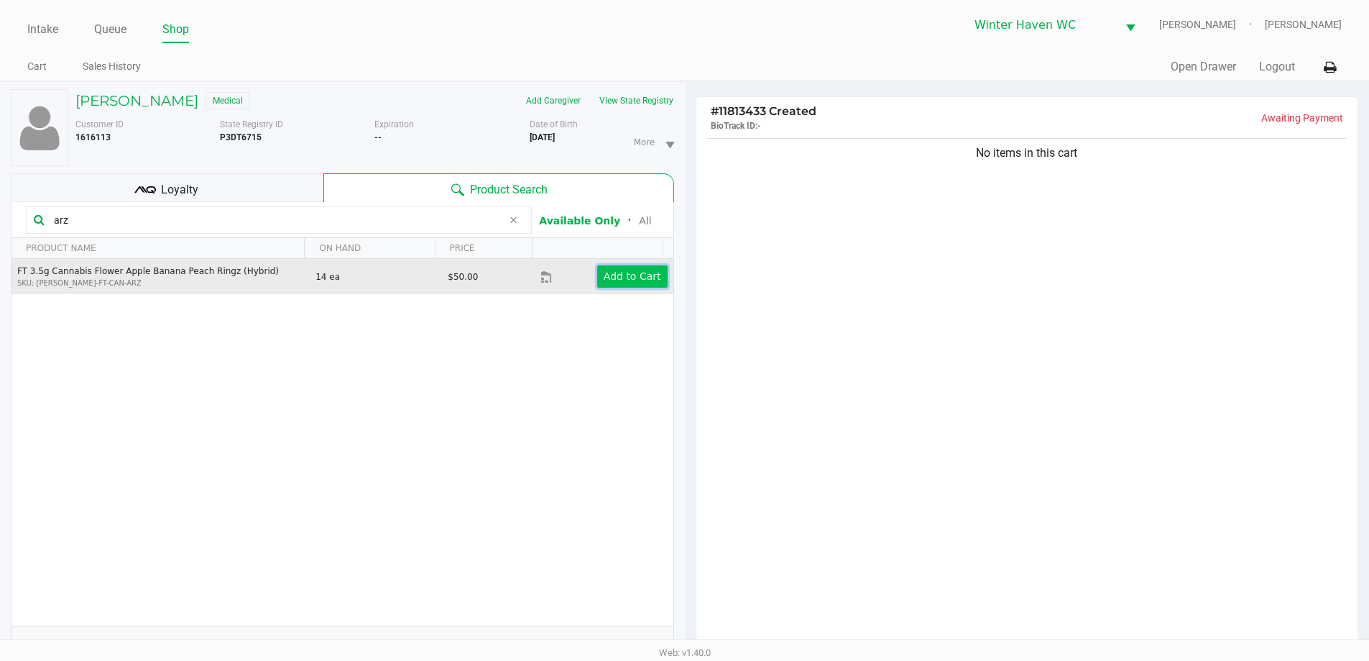
click at [597, 276] on button "Add to Cart" at bounding box center [632, 276] width 70 height 22
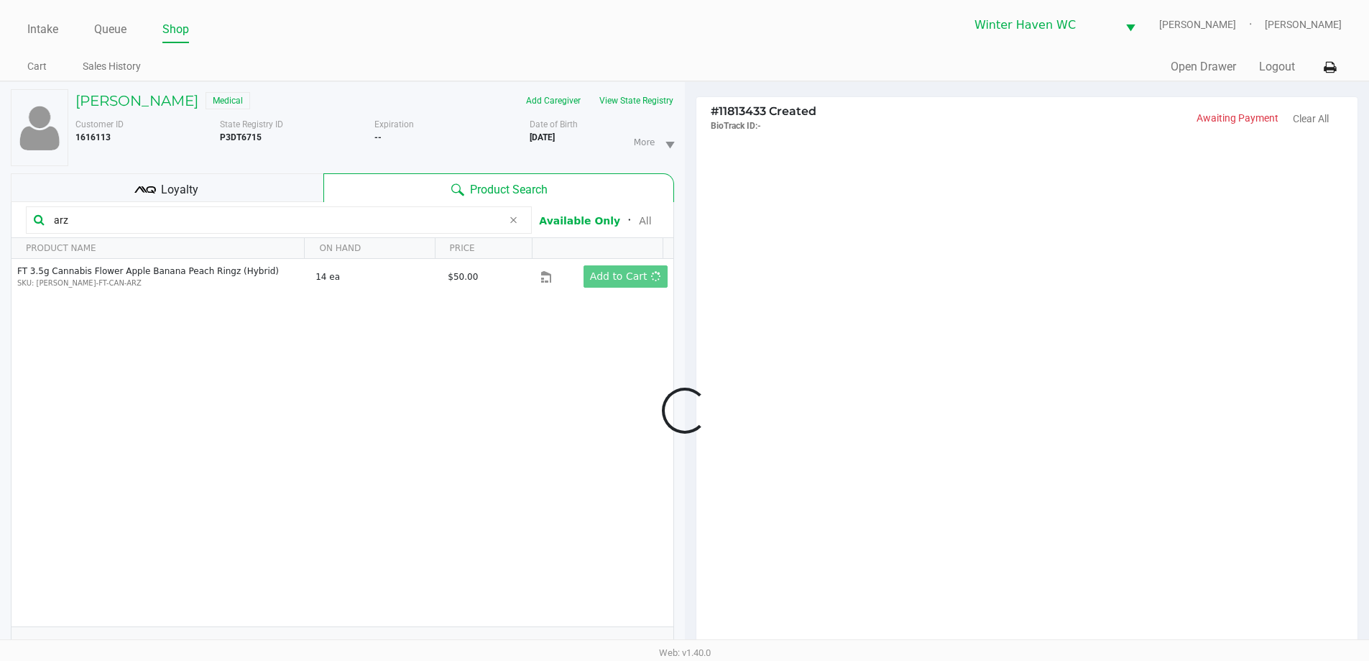
click at [788, 273] on div at bounding box center [684, 410] width 1369 height 514
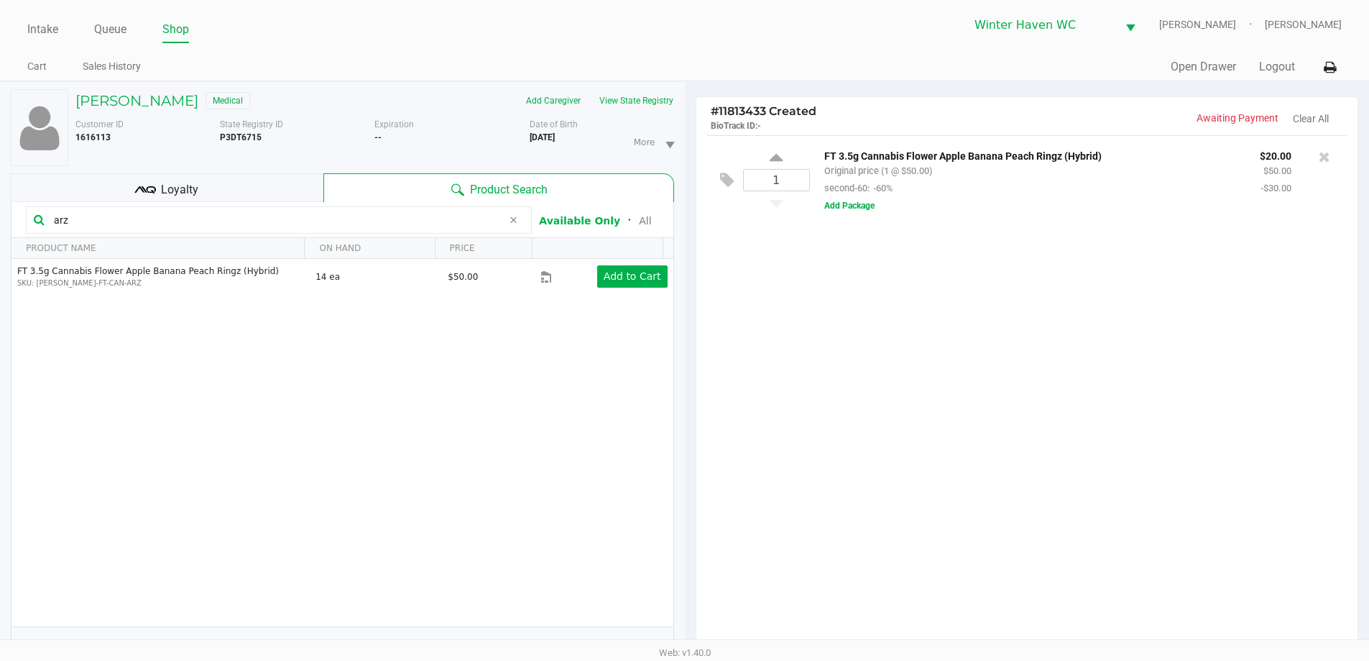
drag, startPoint x: 104, startPoint y: 224, endPoint x: 35, endPoint y: 223, distance: 69.0
click at [35, 223] on div "arz" at bounding box center [279, 219] width 506 height 27
click at [610, 112] on div "Customer ID 1616113 State Registry ID P3DT6715 Expiration -- More Date of Birth…" at bounding box center [375, 139] width 620 height 54
click at [615, 111] on button "View State Registry" at bounding box center [632, 100] width 84 height 23
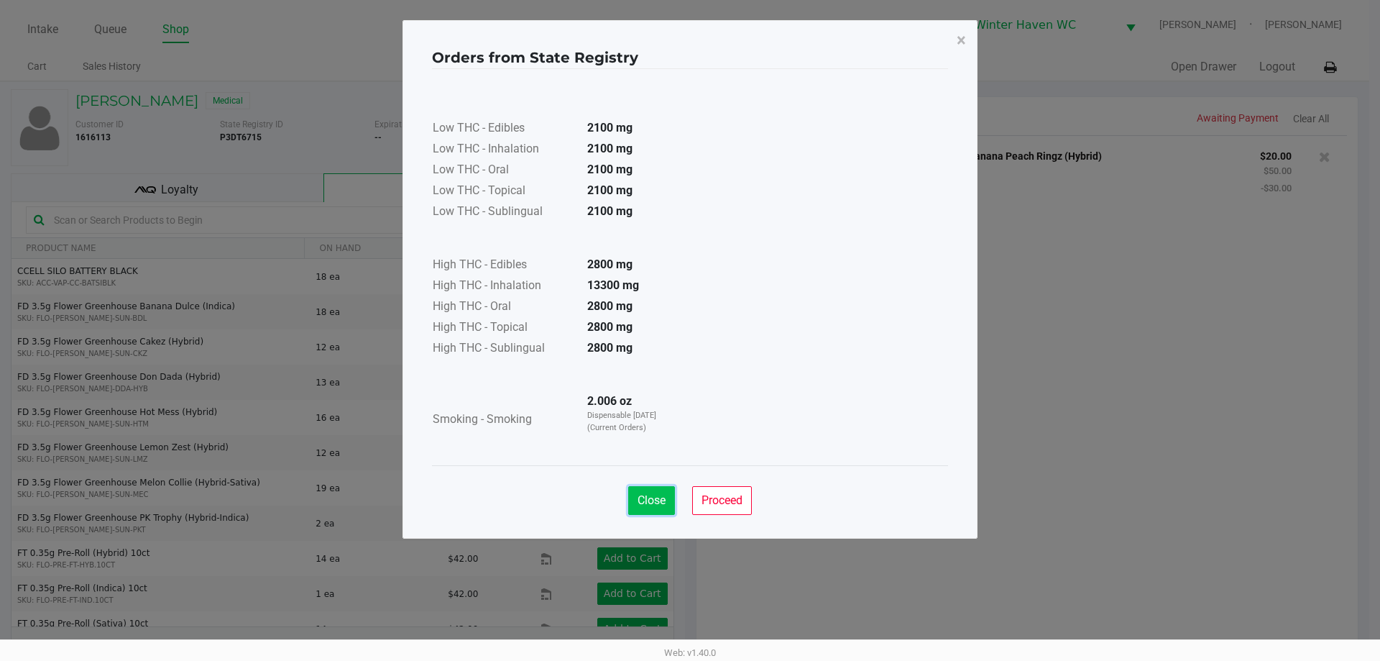
click at [661, 510] on button "Close" at bounding box center [651, 500] width 47 height 29
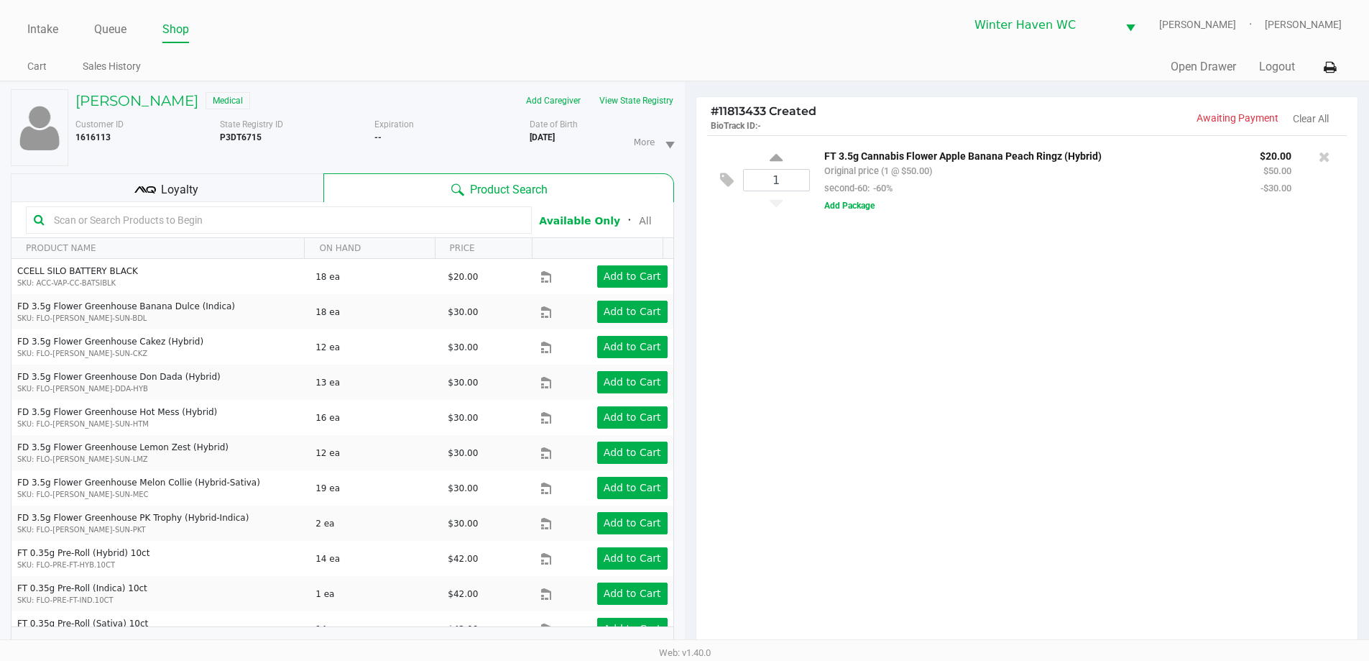
drag, startPoint x: 892, startPoint y: 400, endPoint x: 387, endPoint y: 281, distance: 518.6
click at [889, 400] on div "Low THC - Edibles 2100 mg Low THC - Inhalation 2100 mg Low THC - Oral 2100 mg L…" at bounding box center [685, 231] width 516 height 362
click at [284, 192] on div "Loyalty" at bounding box center [167, 187] width 313 height 29
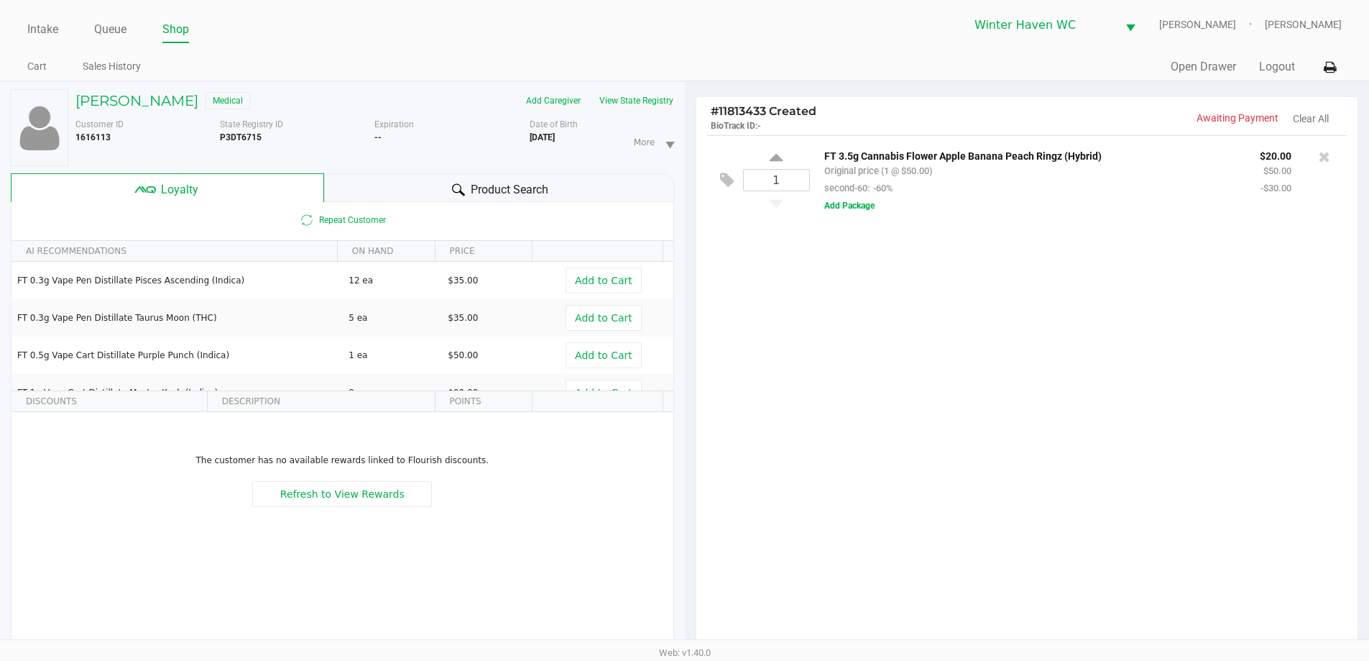
click at [336, 183] on div "Product Search" at bounding box center [499, 187] width 350 height 29
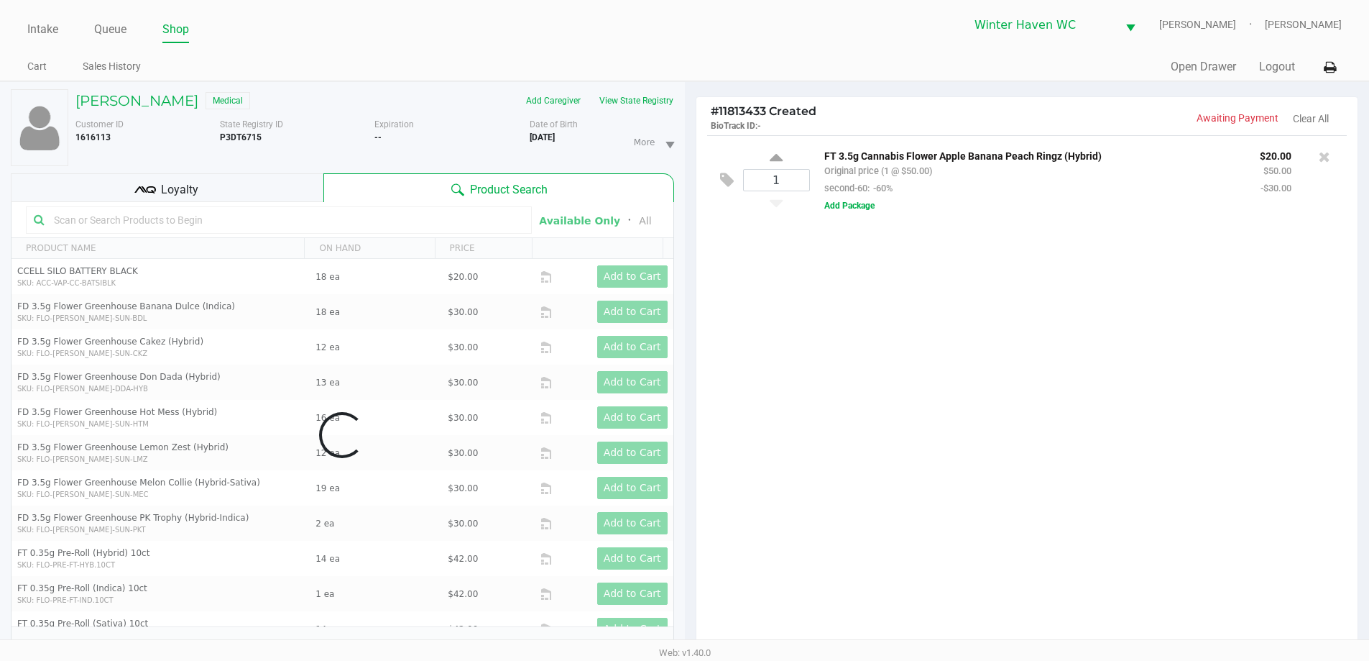
click at [338, 224] on div "Data table" at bounding box center [343, 435] width 662 height 466
click at [339, 219] on div "Data table" at bounding box center [343, 435] width 662 height 466
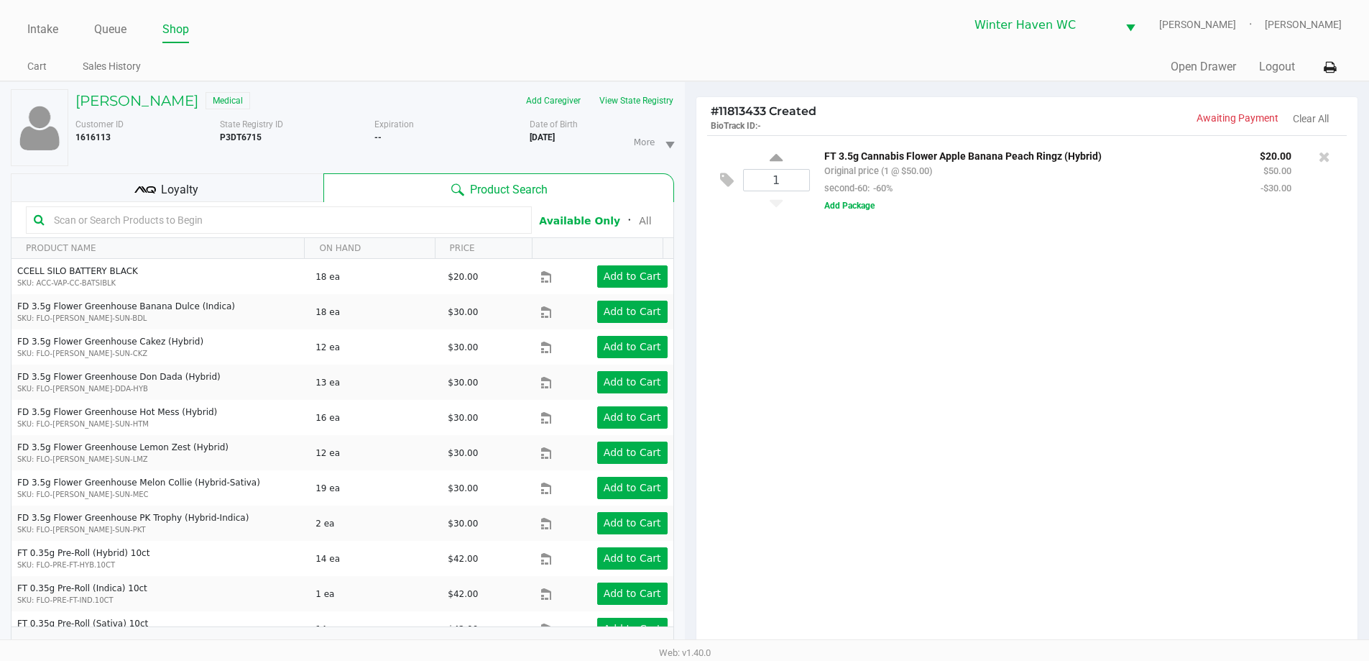
click at [344, 219] on input "text" at bounding box center [286, 220] width 476 height 22
type input "dsc"
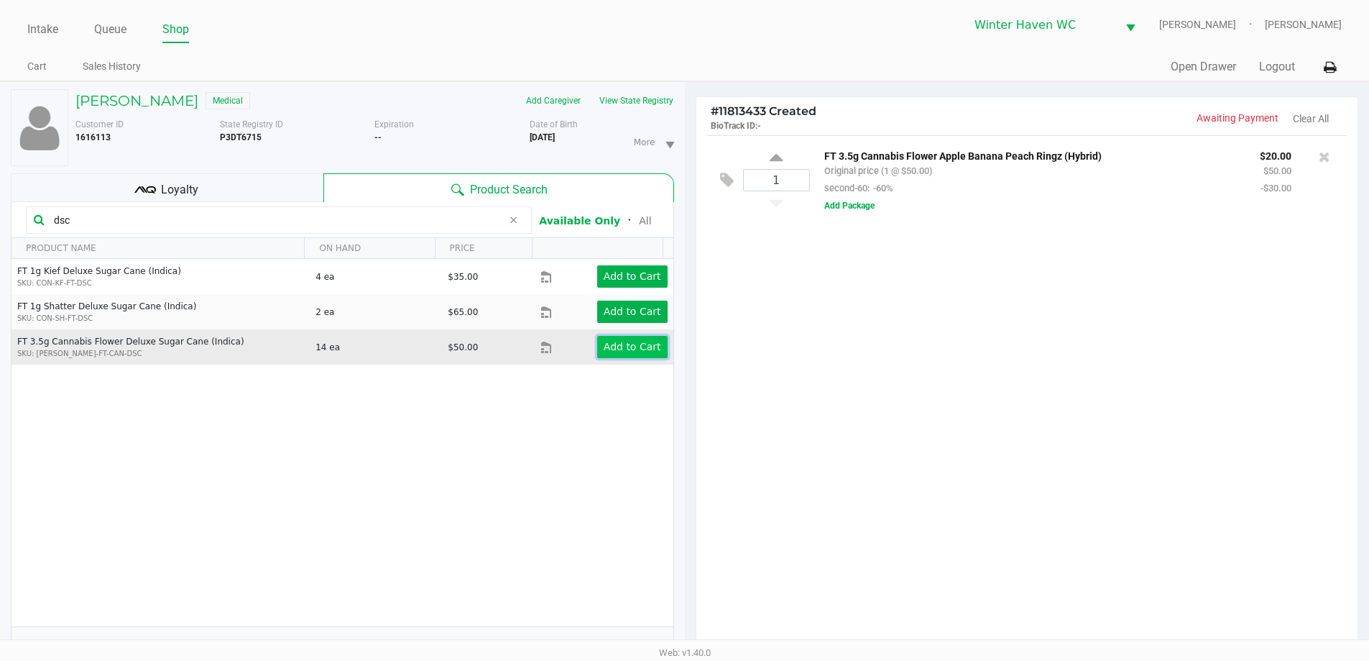
click at [617, 355] on button "Add to Cart" at bounding box center [632, 347] width 70 height 22
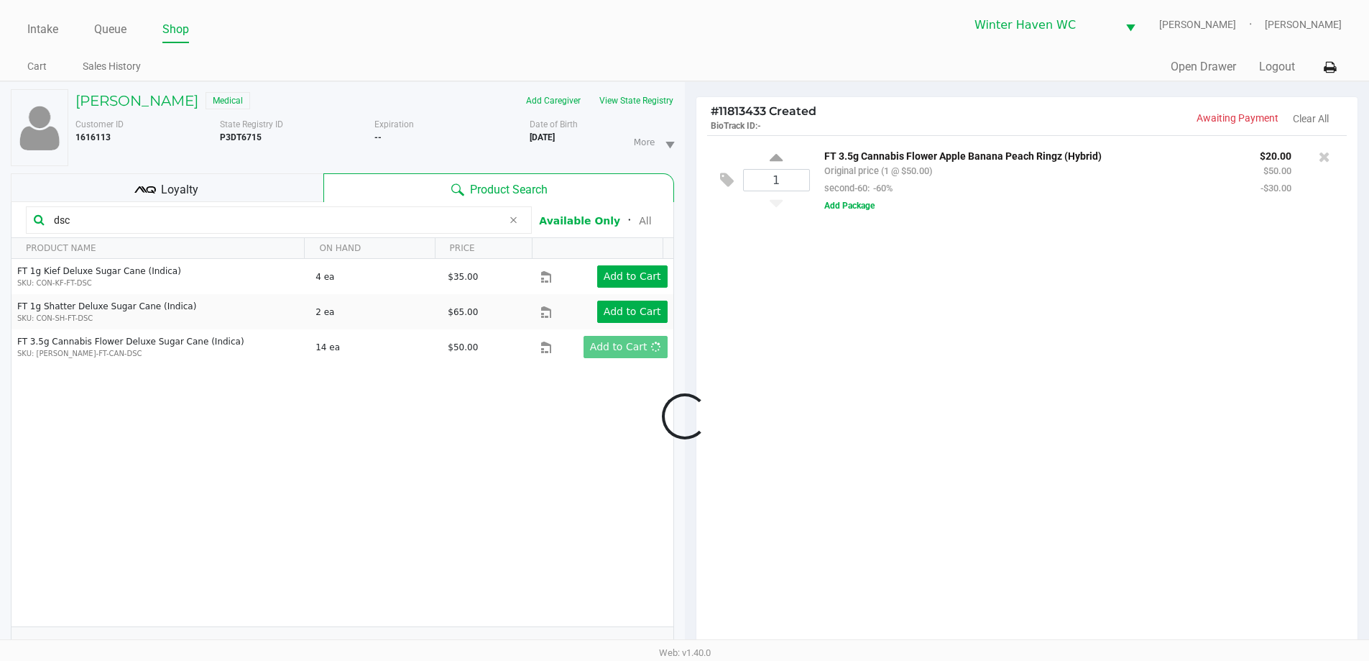
click at [773, 348] on div at bounding box center [684, 416] width 1369 height 526
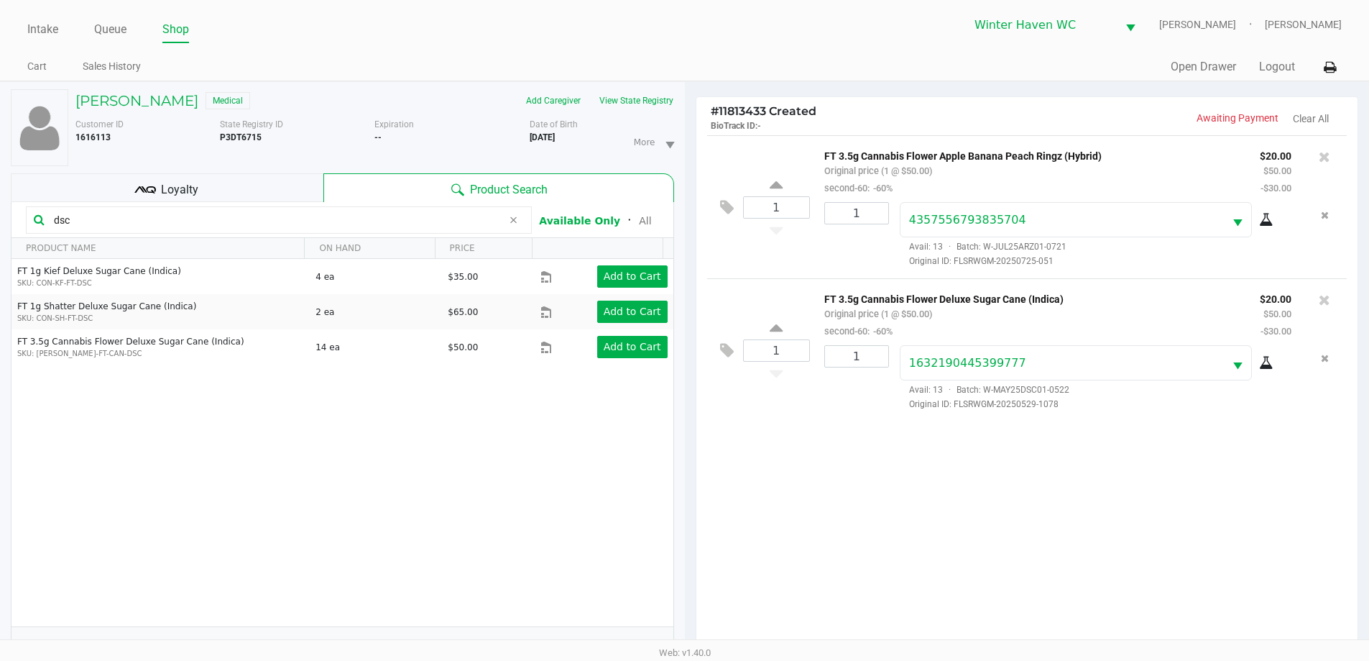
click at [986, 526] on div "1 FT 3.5g Cannabis Flower Apple Banana Peach Ringz (Hybrid) Original price (1 @…" at bounding box center [1028, 396] width 662 height 522
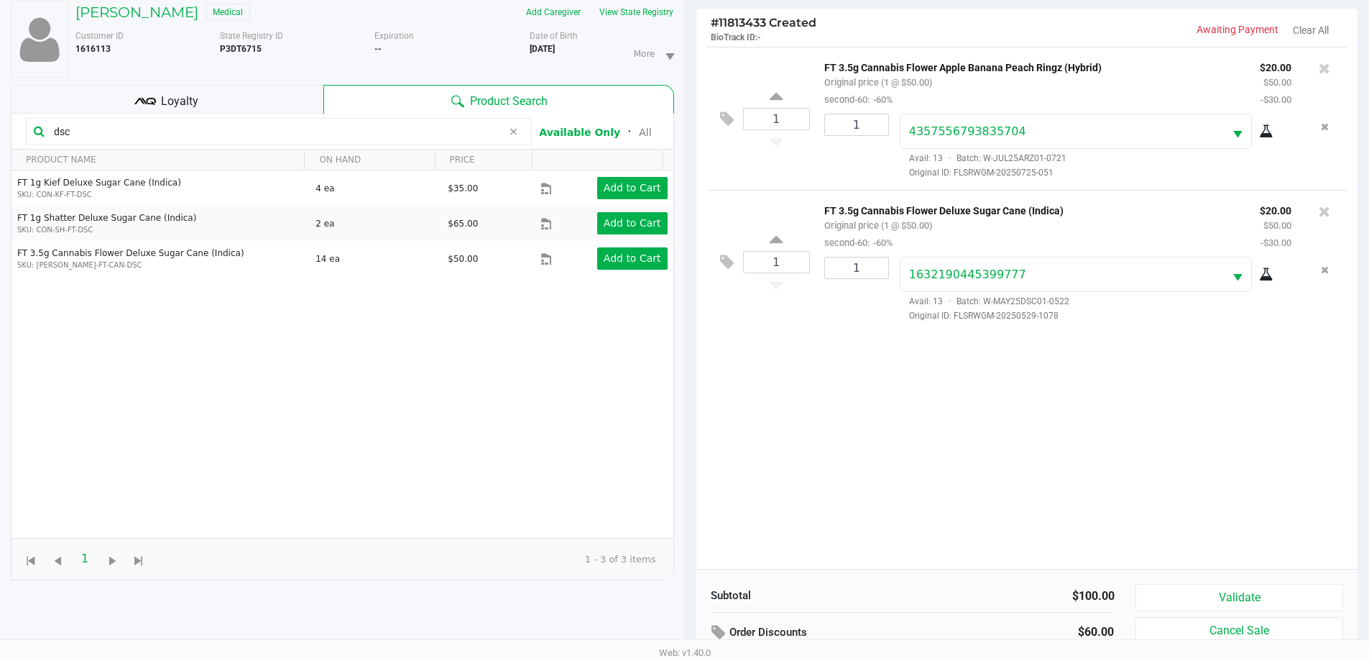
scroll to position [173, 0]
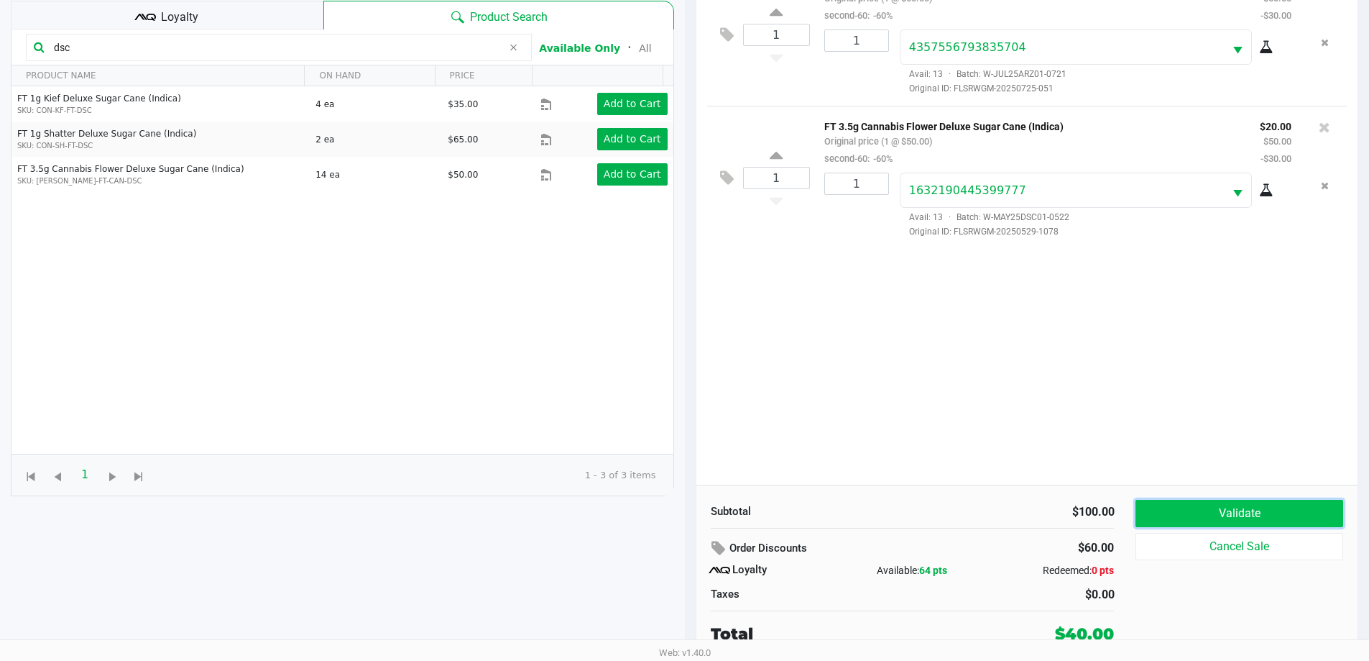
click at [1170, 513] on button "Validate" at bounding box center [1239, 513] width 207 height 27
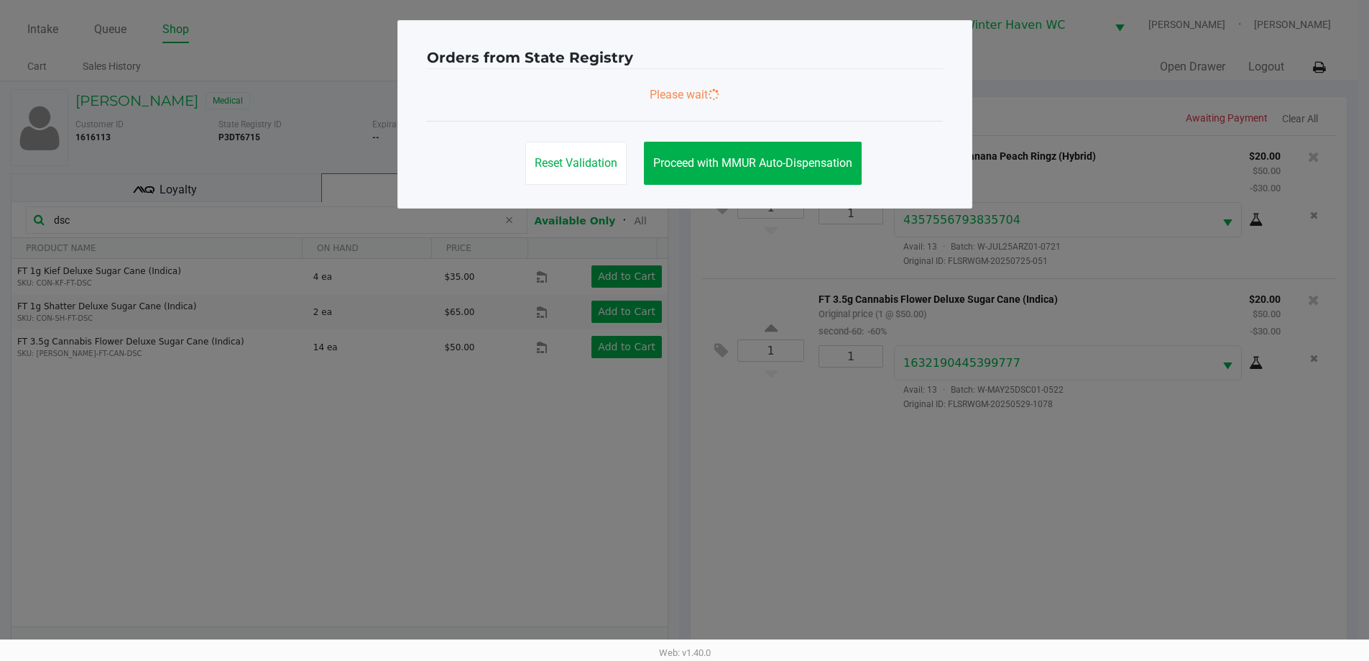
scroll to position [0, 0]
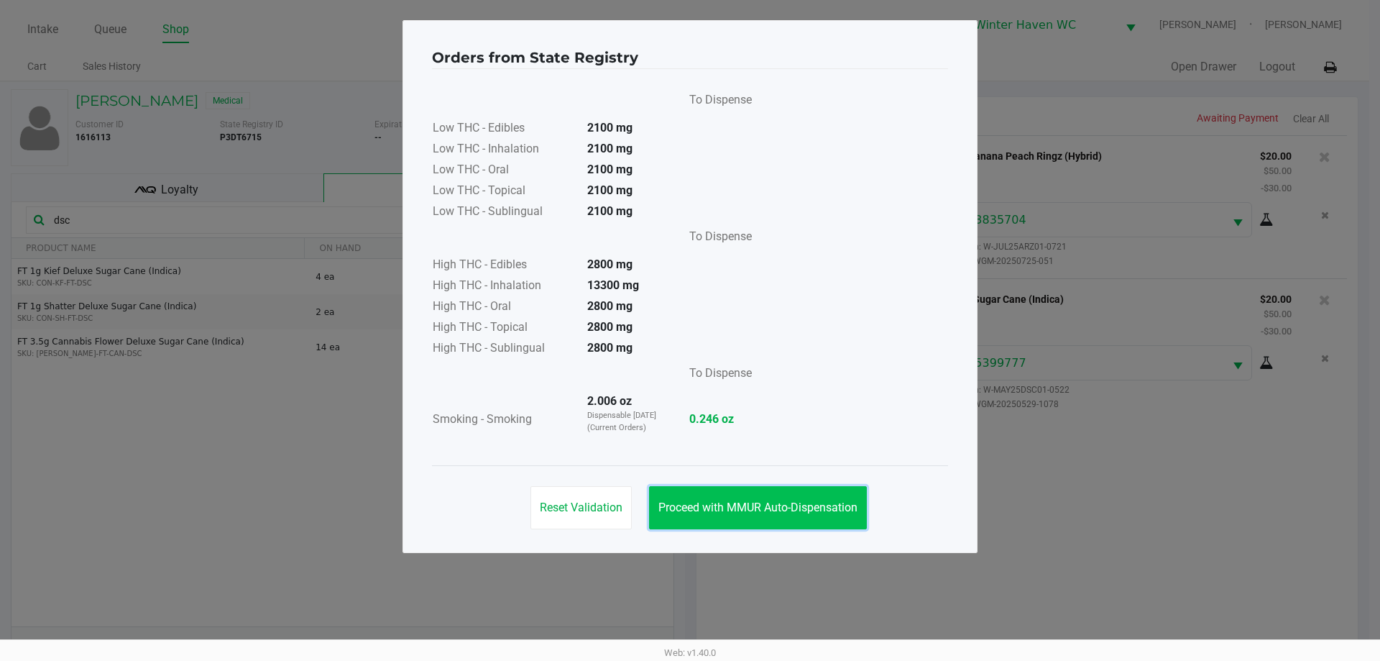
click at [861, 503] on button "Proceed with MMUR Auto-Dispensation" at bounding box center [758, 507] width 218 height 43
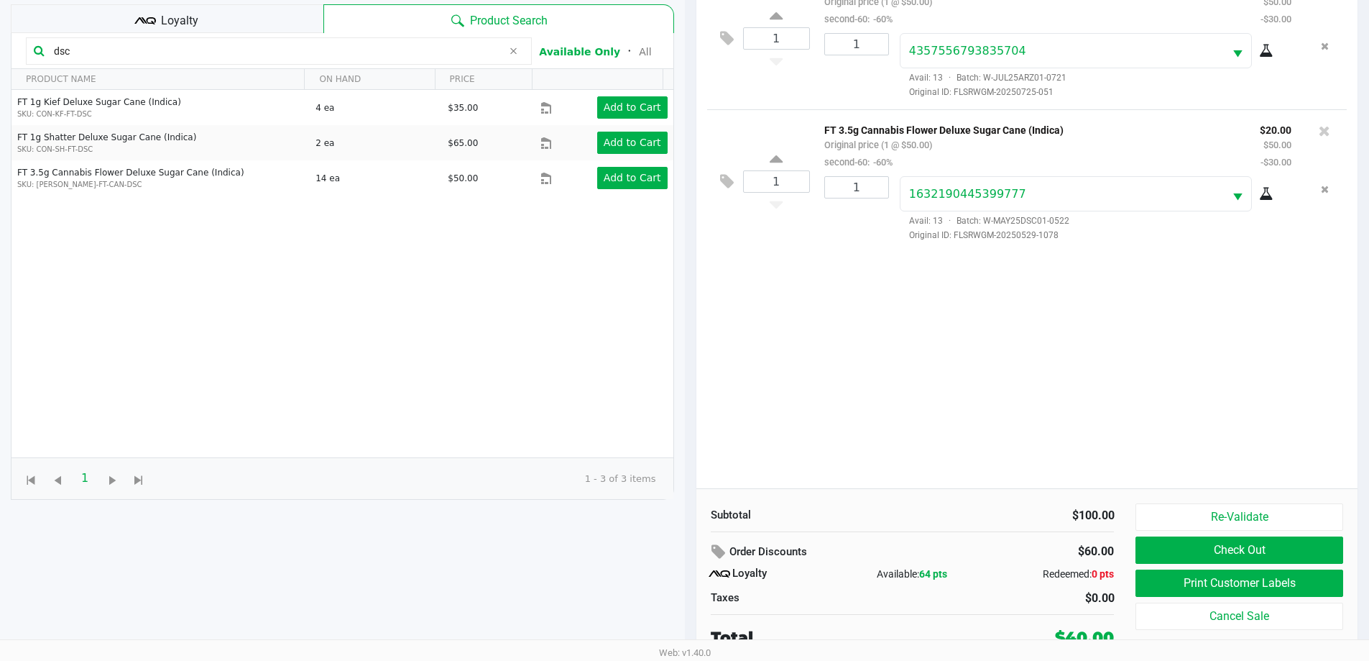
scroll to position [173, 0]
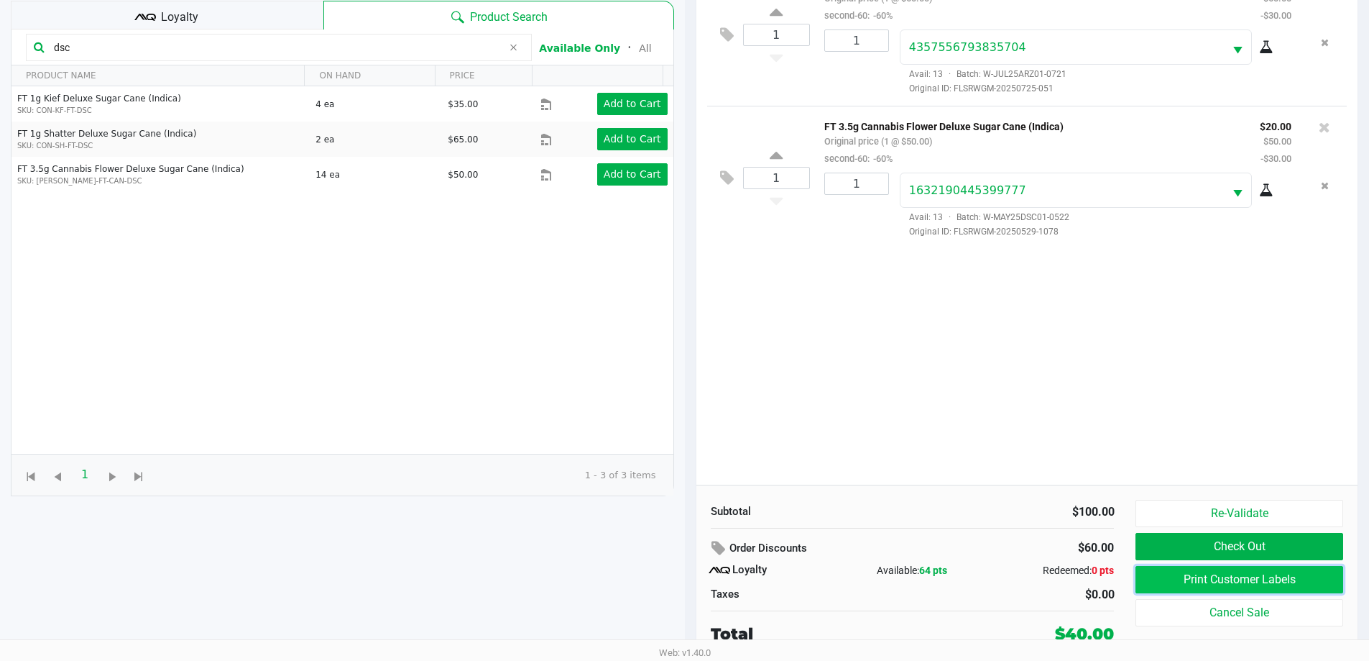
click at [1152, 569] on button "Print Customer Labels" at bounding box center [1239, 579] width 207 height 27
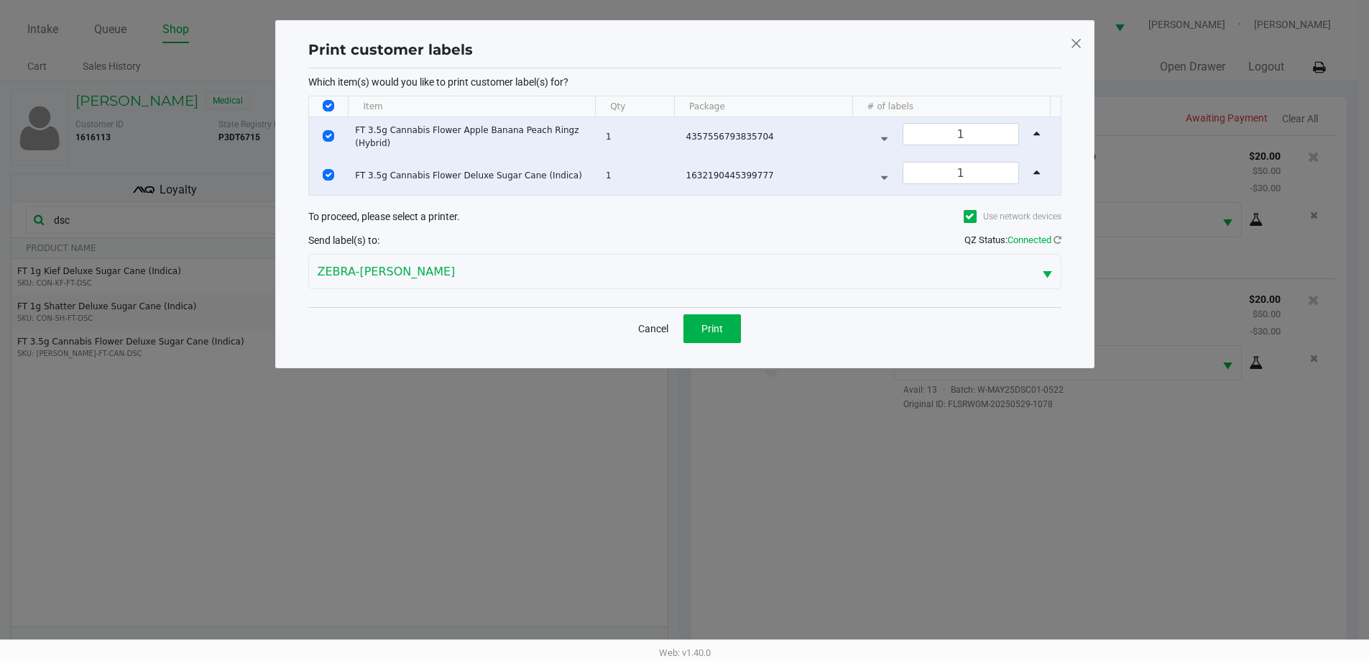
scroll to position [0, 0]
click at [738, 341] on button "Print" at bounding box center [718, 328] width 58 height 29
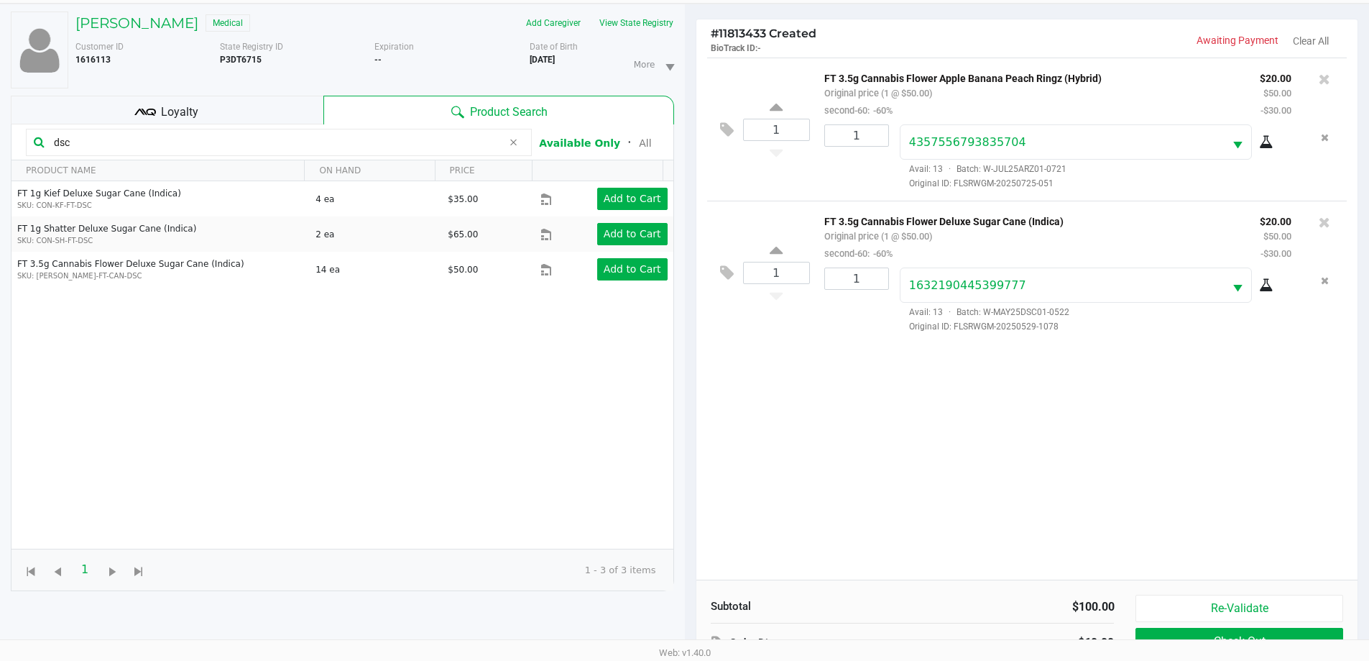
scroll to position [173, 0]
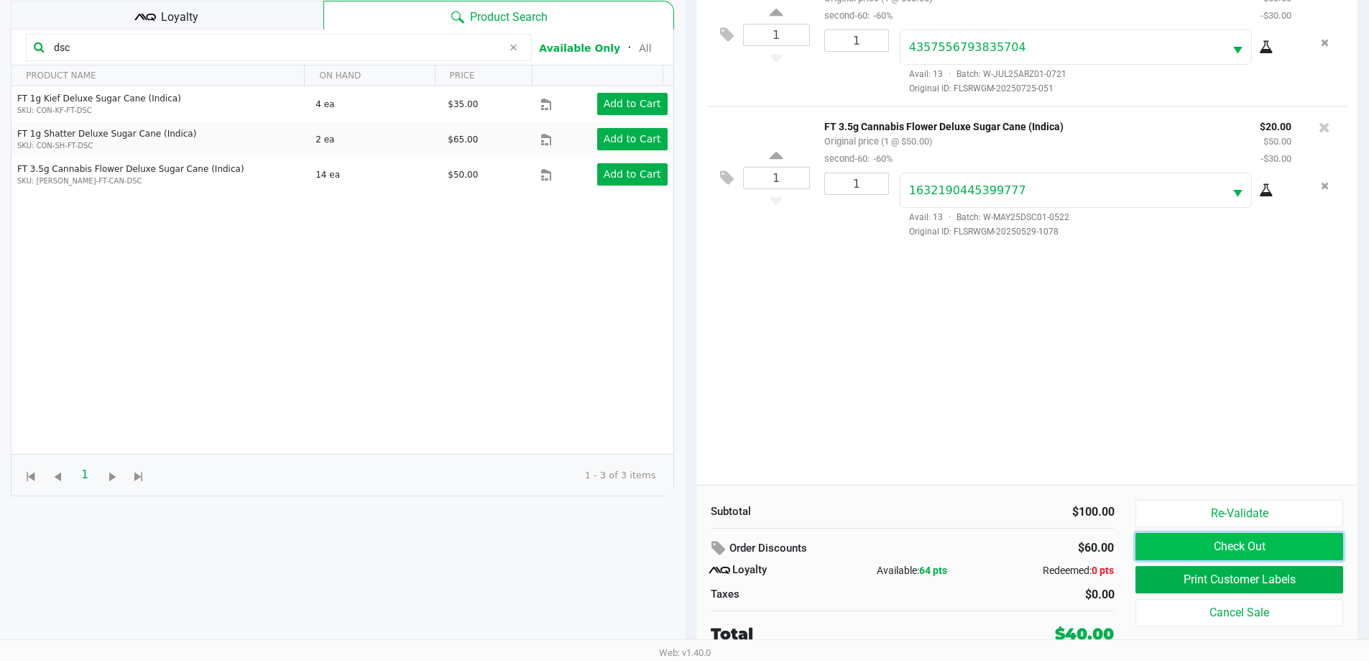
click at [1155, 544] on button "Check Out" at bounding box center [1239, 546] width 207 height 27
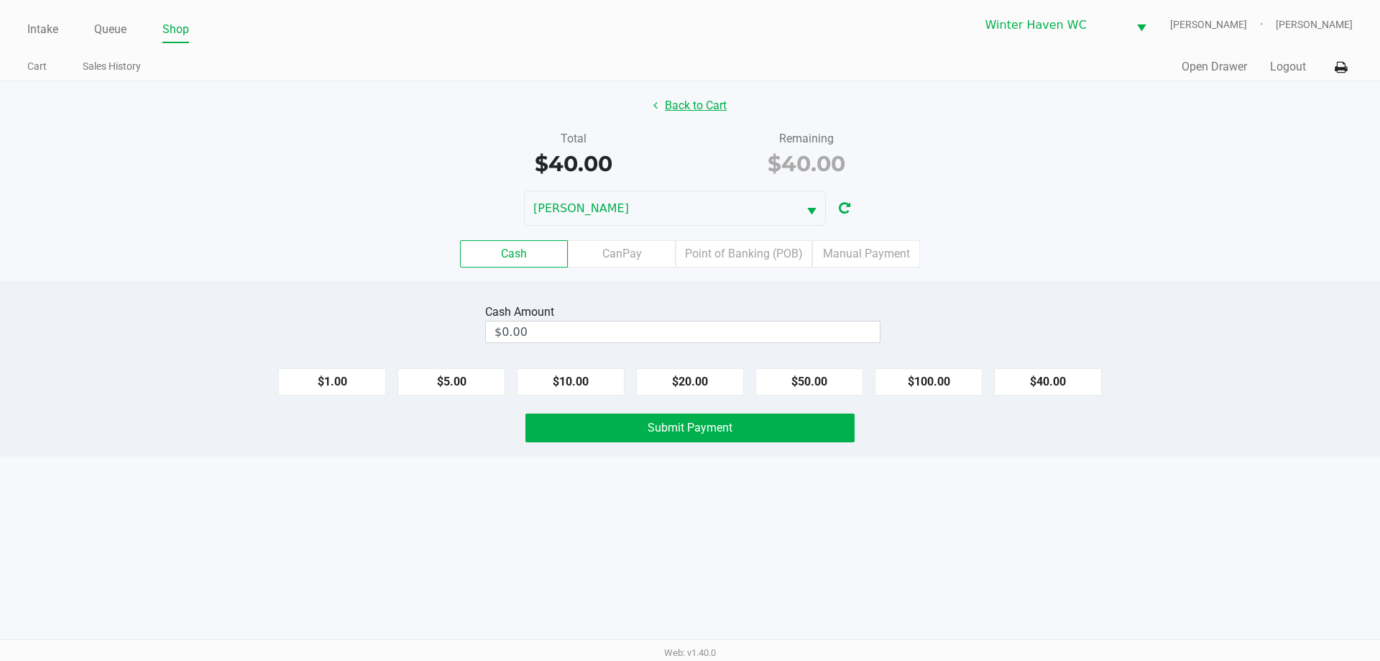
click at [664, 109] on button "Back to Cart" at bounding box center [690, 105] width 92 height 27
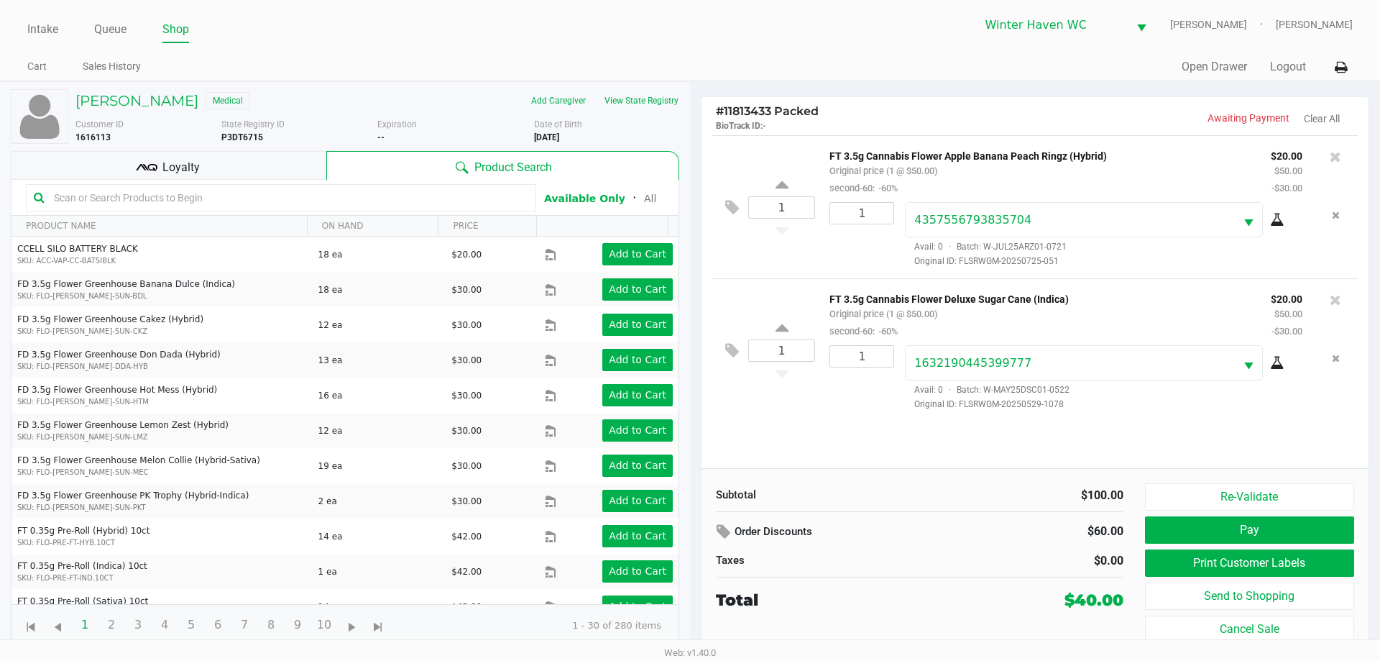
click at [872, 425] on div "1 FT 3.5g Cannabis Flower Apple Banana Peach Ringz (Hybrid) Original price (1 @…" at bounding box center [1035, 301] width 667 height 333
click at [1162, 533] on button "Pay" at bounding box center [1249, 529] width 209 height 27
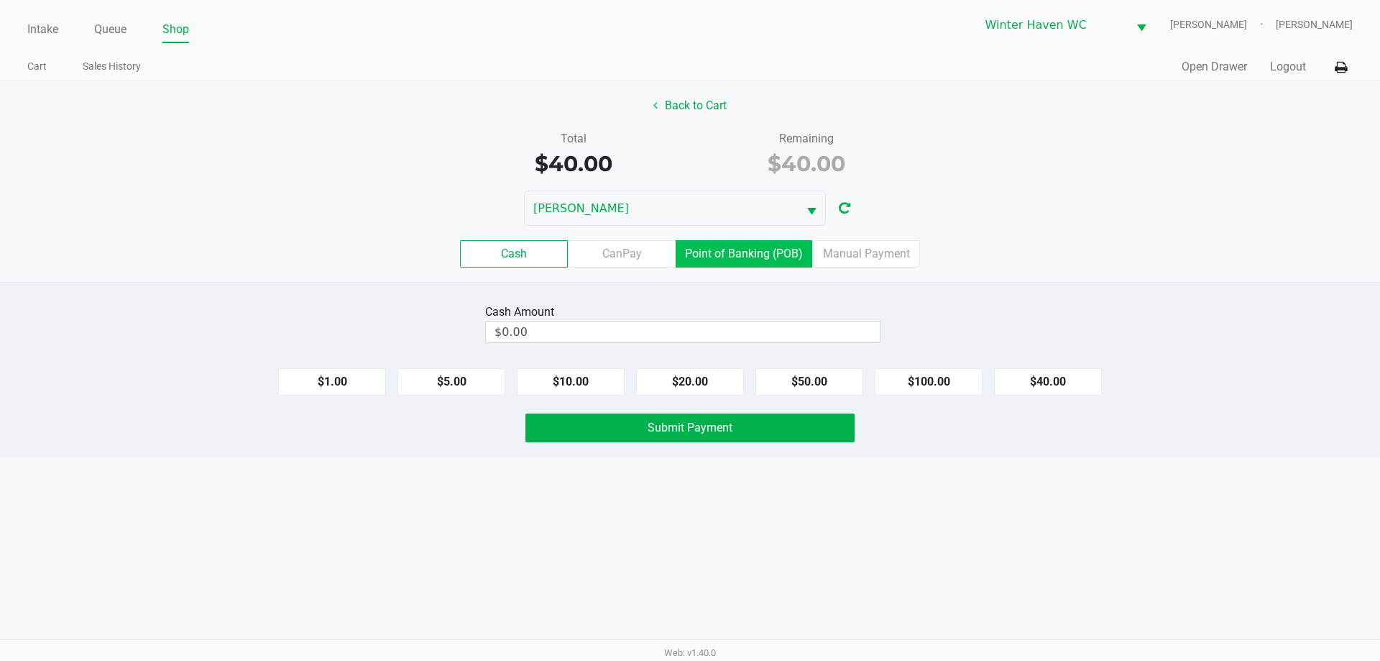
click at [786, 265] on label "Point of Banking (POB)" at bounding box center [744, 253] width 137 height 27
click at [0, 0] on 7 "Point of Banking (POB)" at bounding box center [0, 0] width 0 height 0
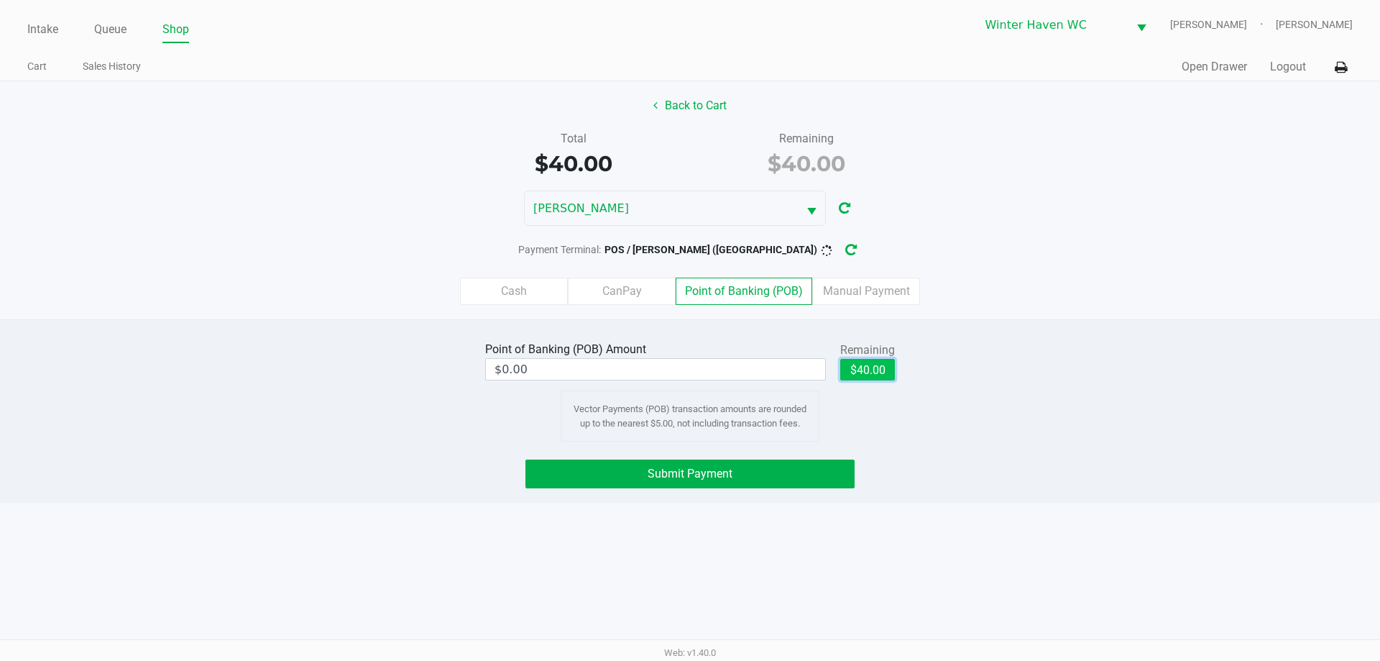
click at [873, 377] on button "$40.00" at bounding box center [867, 370] width 55 height 22
click at [1014, 425] on div "Point of Banking (POB) Amount $40.00 Remaining $40.00 Clear Vector Payments (PO…" at bounding box center [690, 390] width 1402 height 104
click at [821, 470] on button "Submit Payment" at bounding box center [689, 473] width 329 height 29
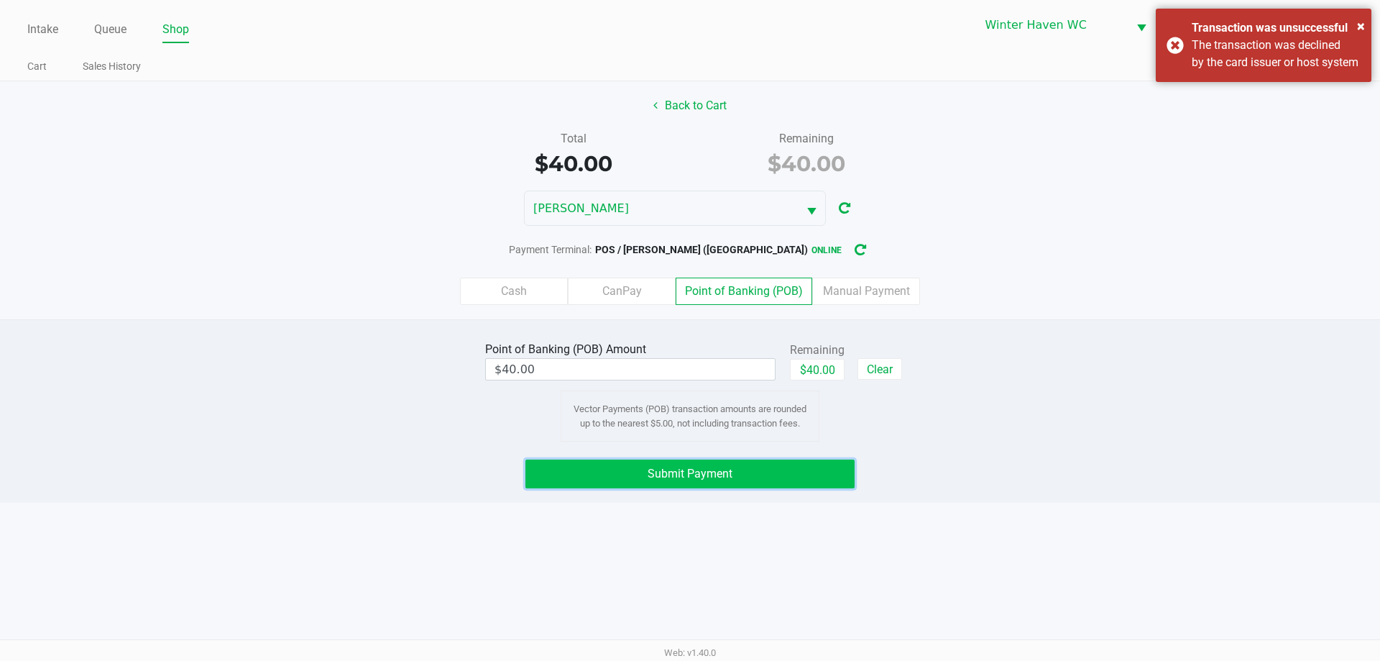
click at [729, 480] on button "Submit Payment" at bounding box center [689, 473] width 329 height 29
click at [506, 306] on div "Cash CanPay Point of Banking (POB) Manual Payment" at bounding box center [690, 291] width 1402 height 56
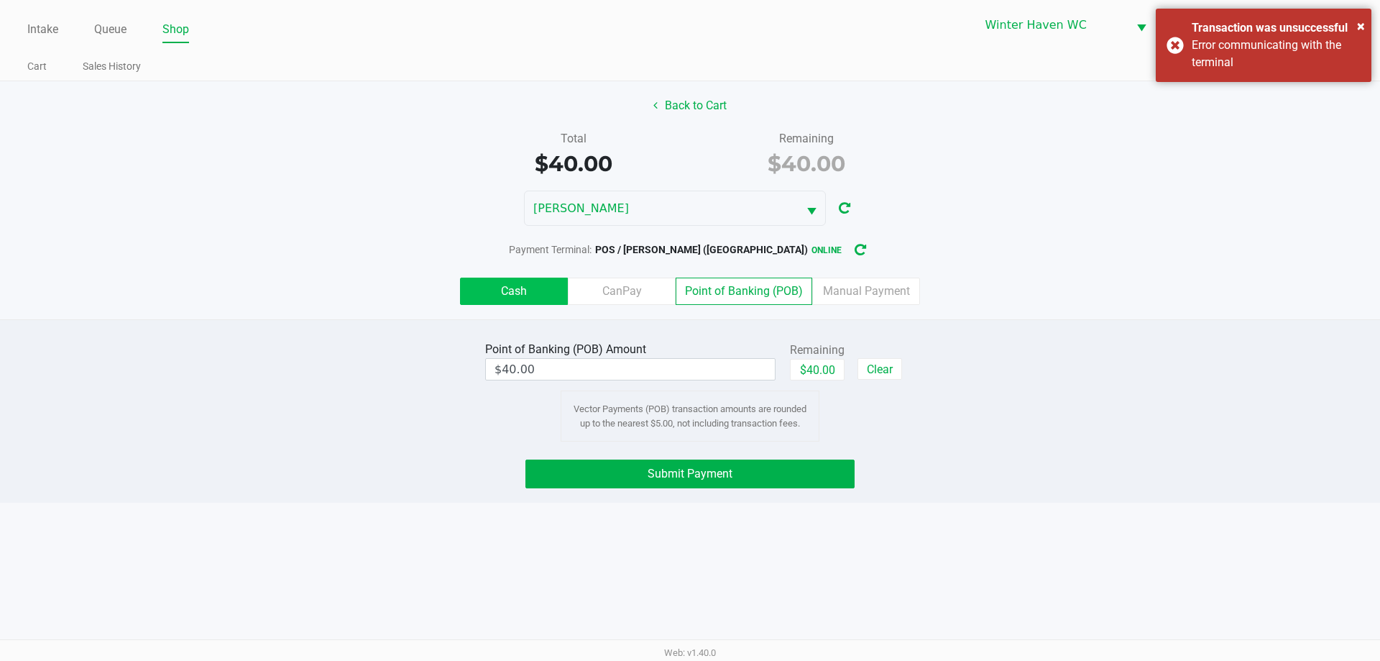
click at [506, 300] on label "Cash" at bounding box center [514, 290] width 108 height 27
click at [0, 0] on 0 "Cash" at bounding box center [0, 0] width 0 height 0
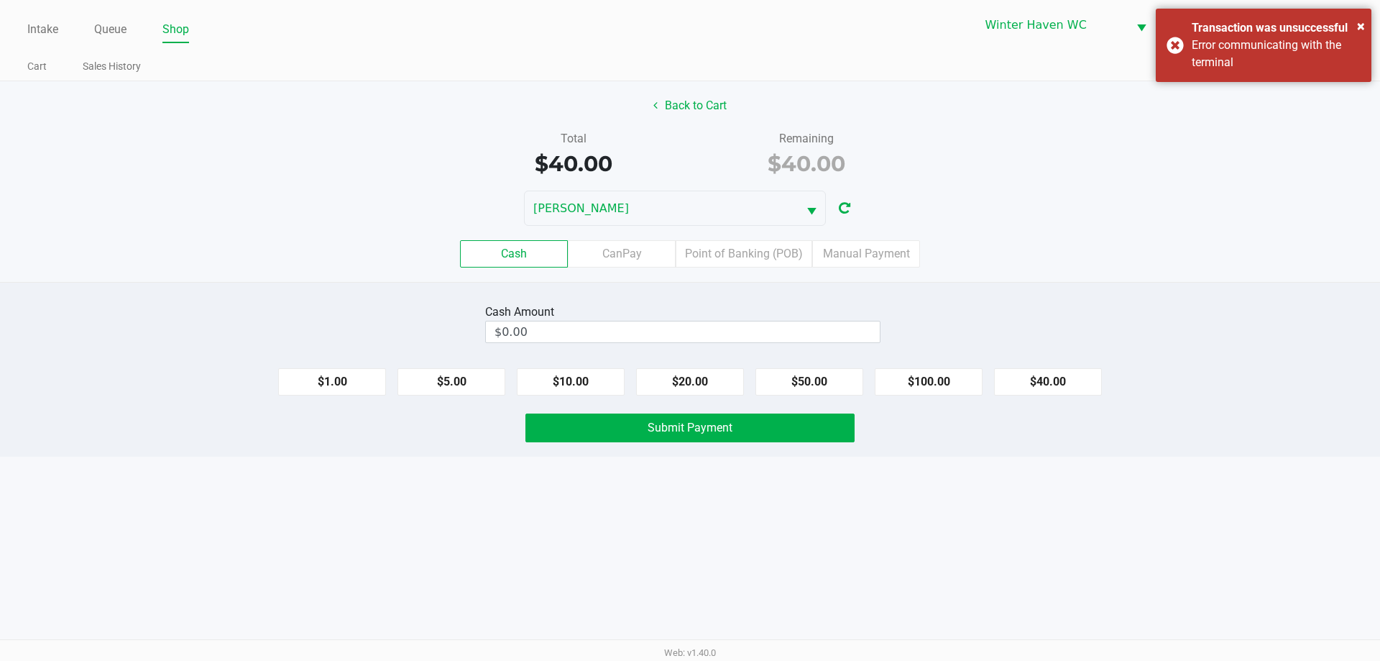
click at [414, 290] on div "Cash Amount $0.00 $1.00 $5.00 $10.00 $20.00 $50.00 $100.00 $40.00 Submit Payment" at bounding box center [690, 369] width 1380 height 175
click at [1120, 303] on div "Cash Amount $0.00" at bounding box center [690, 322] width 1402 height 45
click at [1044, 387] on button "$40.00" at bounding box center [1048, 381] width 108 height 27
type input "$40.00"
click at [1055, 308] on div "Cash Amount $40.00 Clear" at bounding box center [690, 322] width 1402 height 45
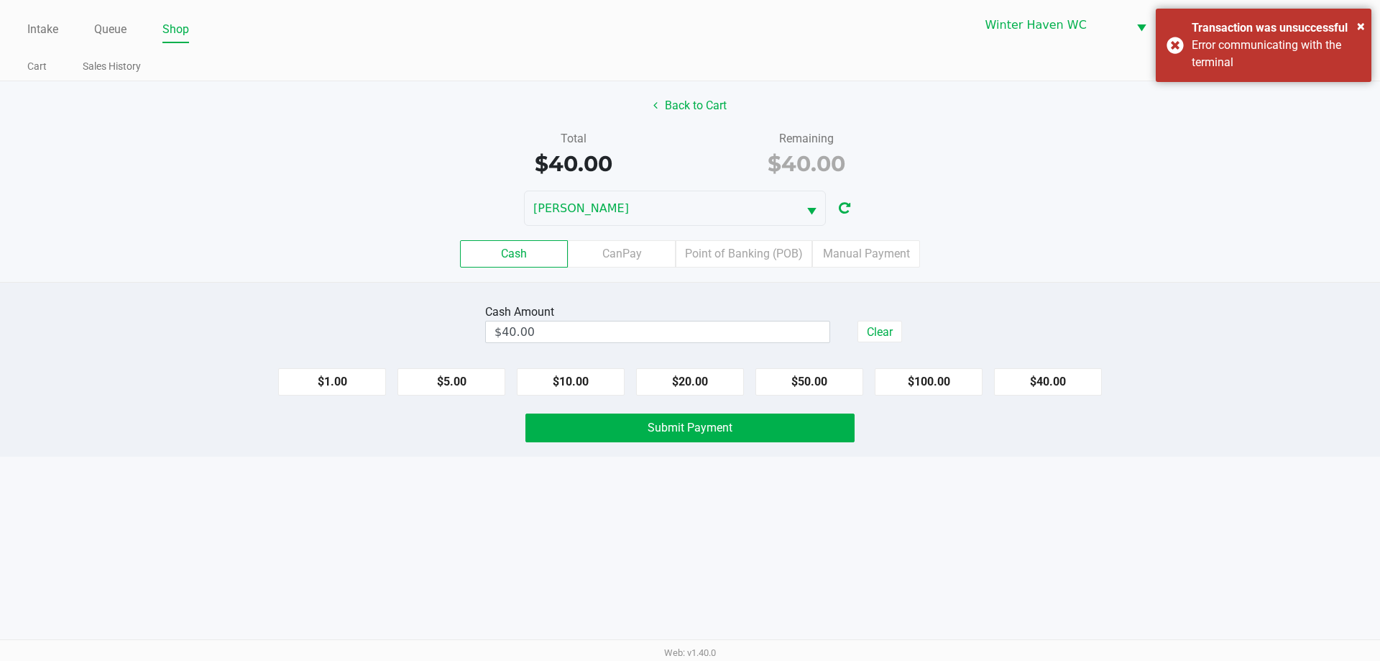
click at [1075, 239] on div "Cash CanPay Point of Banking (POB) Manual Payment" at bounding box center [690, 254] width 1402 height 56
click at [1044, 303] on div "Cash Amount $40.00 Clear" at bounding box center [690, 322] width 1402 height 45
click at [862, 468] on div "Intake Queue Shop Winter Haven [PERSON_NAME] [PERSON_NAME] Cart Sales History Q…" at bounding box center [690, 330] width 1380 height 661
click at [832, 436] on button "Submit Payment" at bounding box center [689, 427] width 329 height 29
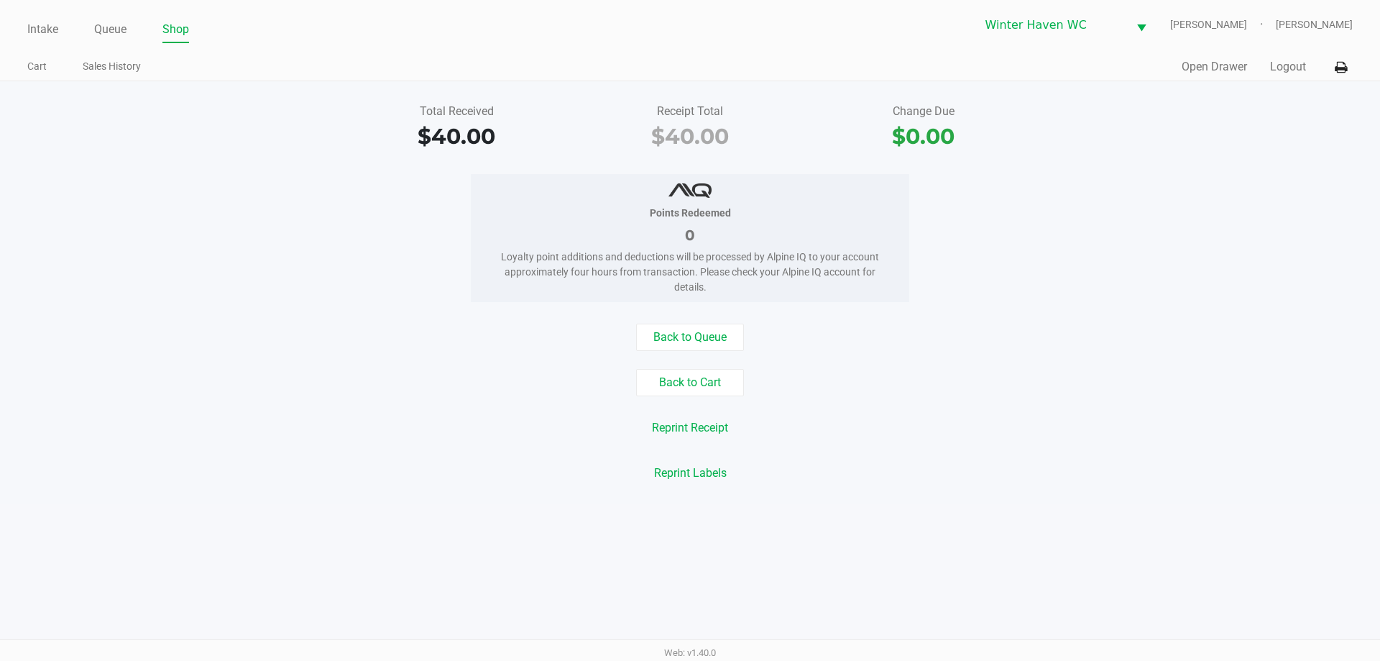
click at [903, 493] on div "Total Received $40.00 Receipt Total $40.00 Change Due $0.00 Points Redeemed 0 L…" at bounding box center [690, 292] width 1380 height 423
click at [107, 24] on link "Queue" at bounding box center [110, 29] width 32 height 20
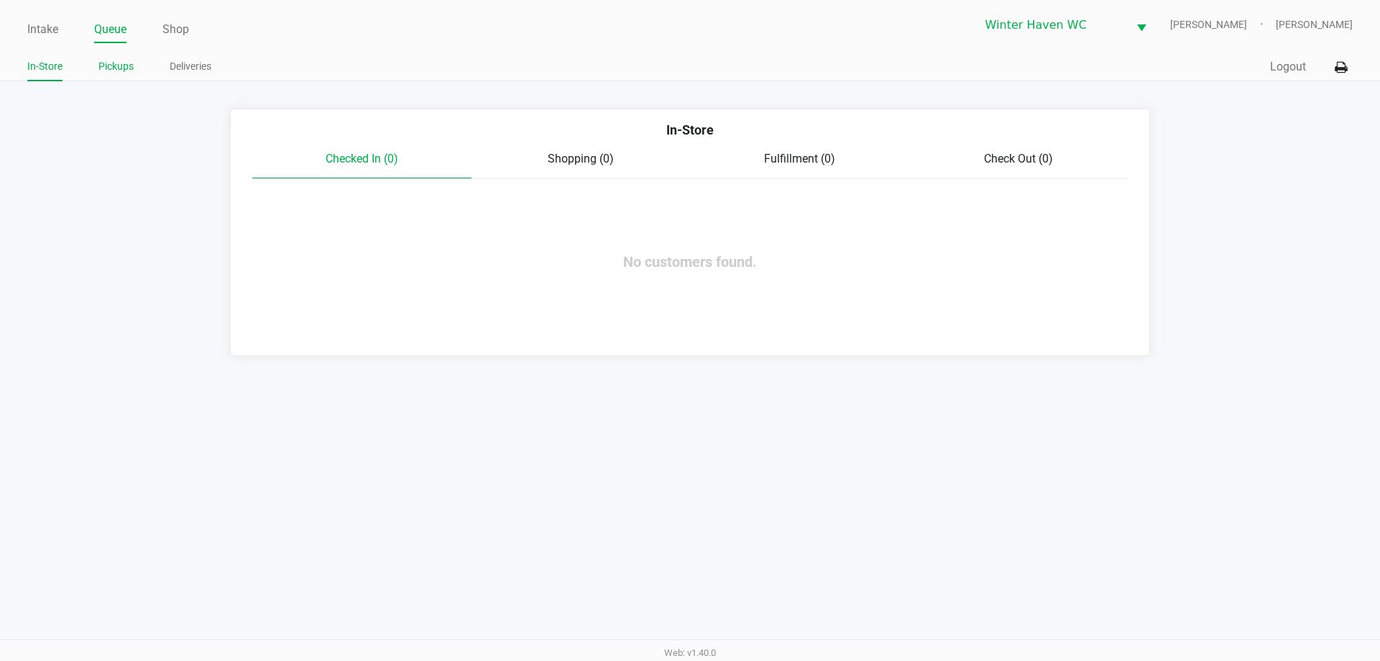
click at [119, 72] on link "Pickups" at bounding box center [115, 67] width 35 height 18
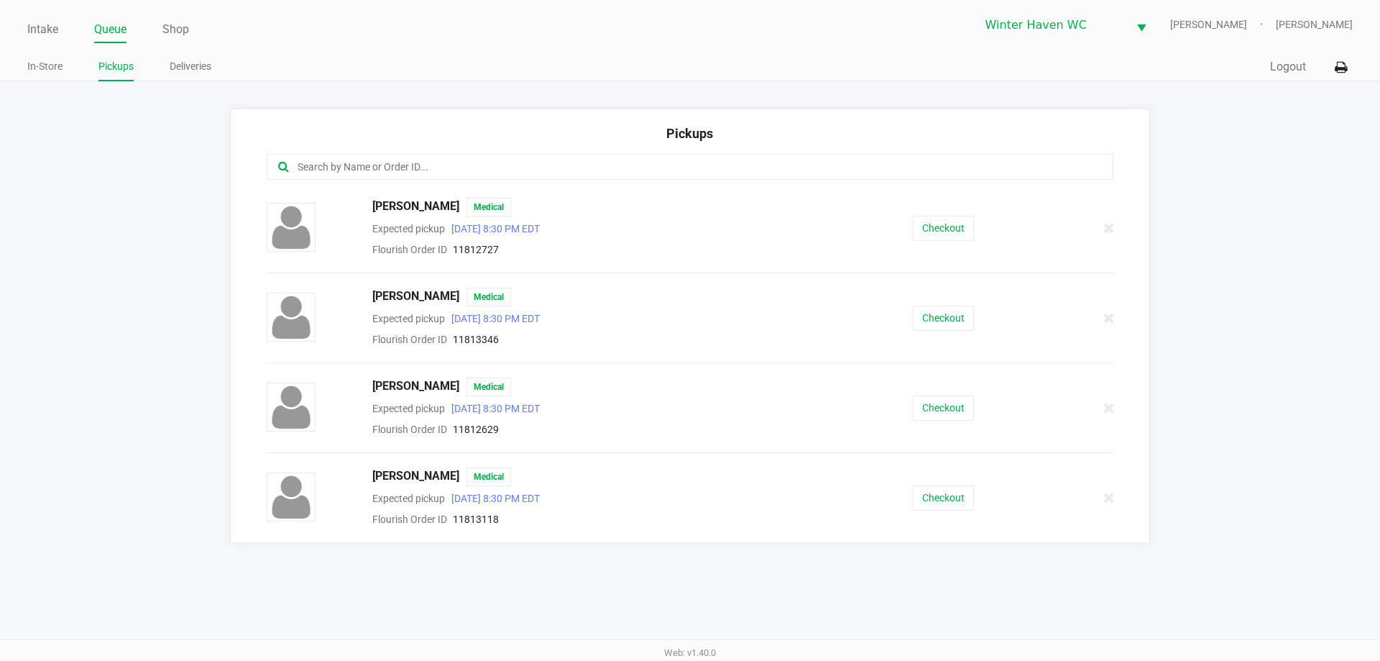
click at [143, 224] on app-pickups "Pickups [PERSON_NAME] Medical Expected pickup [DATE] 8:30 PM EDT Flourish Order…" at bounding box center [690, 326] width 1380 height 434
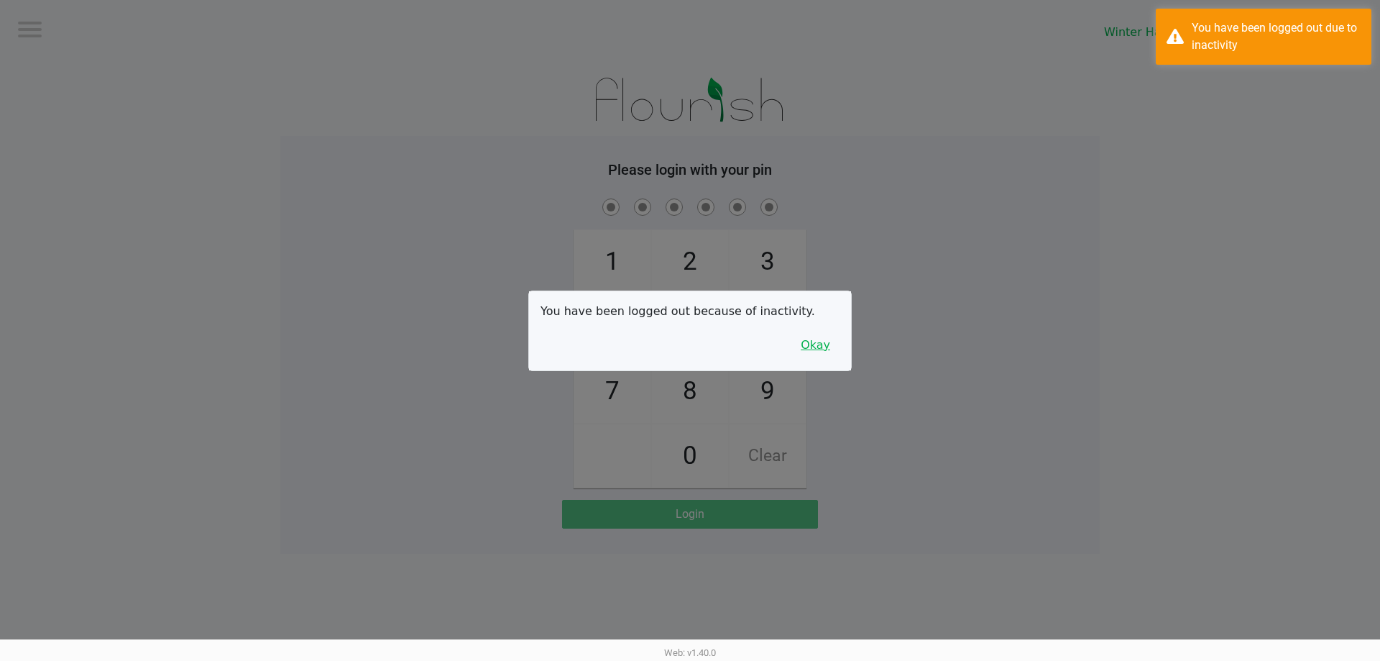
click at [837, 345] on button "Okay" at bounding box center [815, 344] width 48 height 27
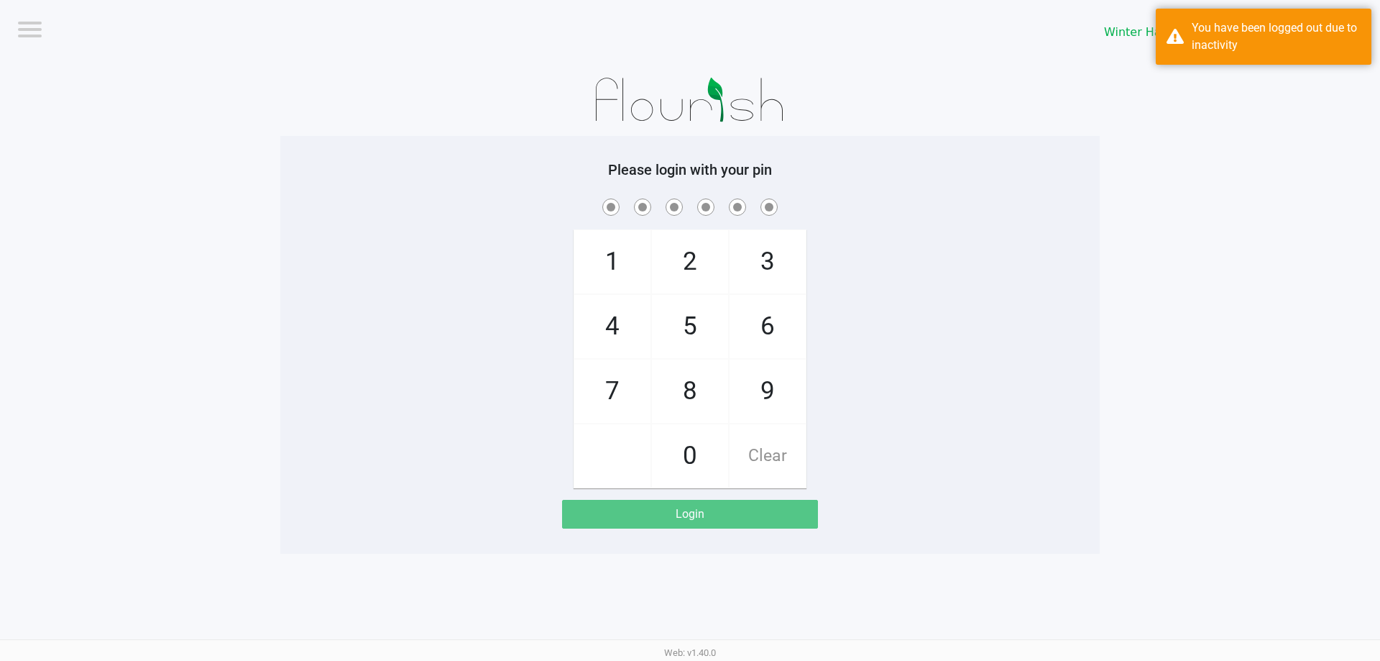
click at [835, 347] on div "1 4 7 2 5 8 0 3 6 9 Clear" at bounding box center [689, 342] width 819 height 293
checkbox input "true"
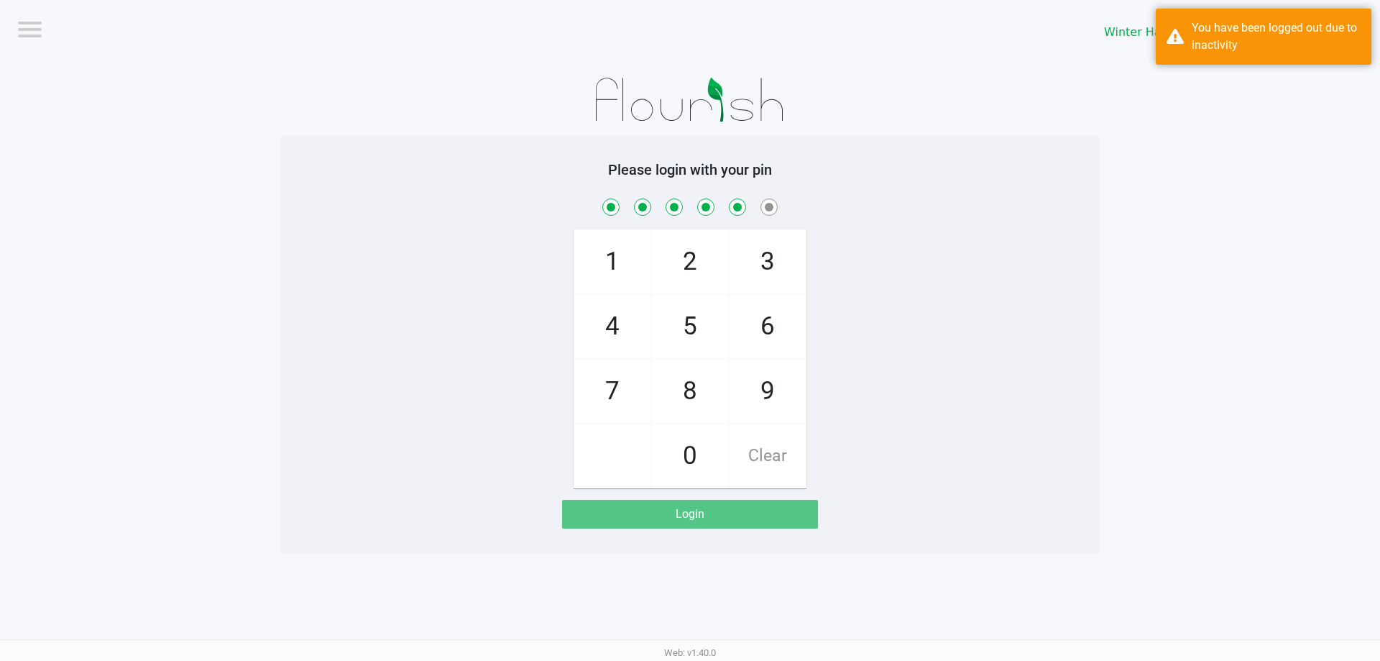
checkbox input "true"
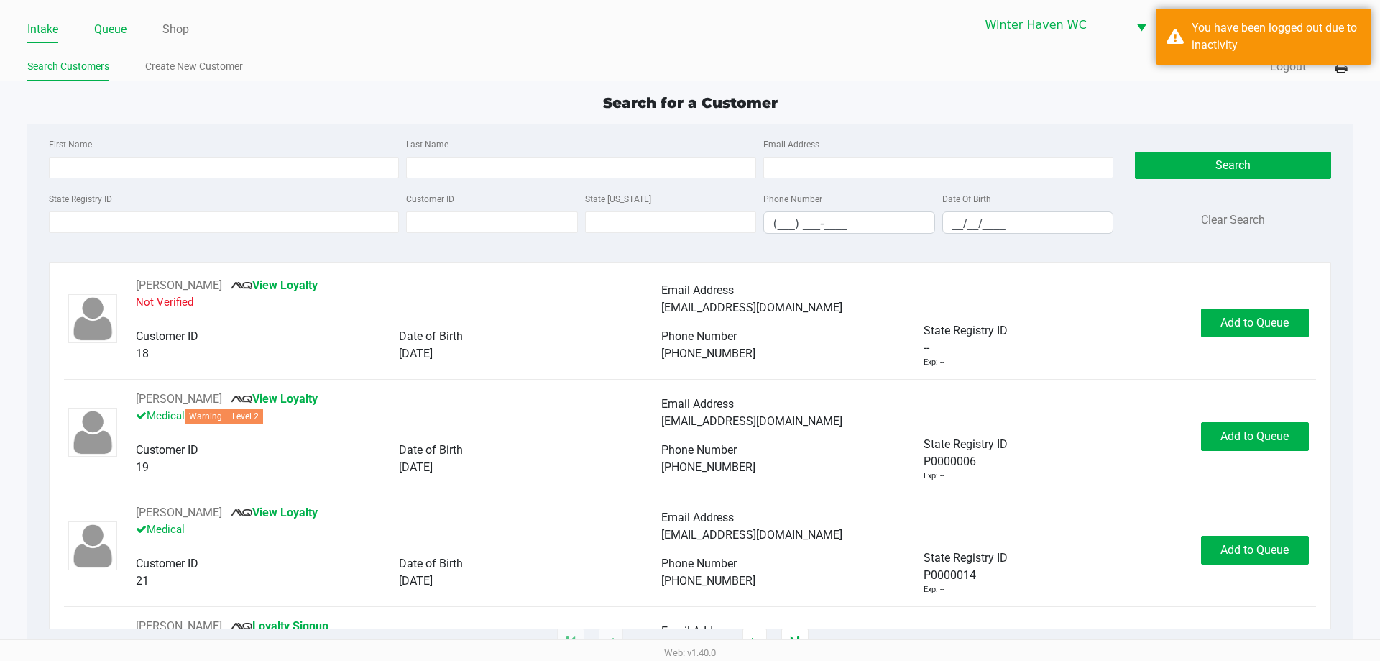
click at [122, 24] on link "Queue" at bounding box center [110, 29] width 32 height 20
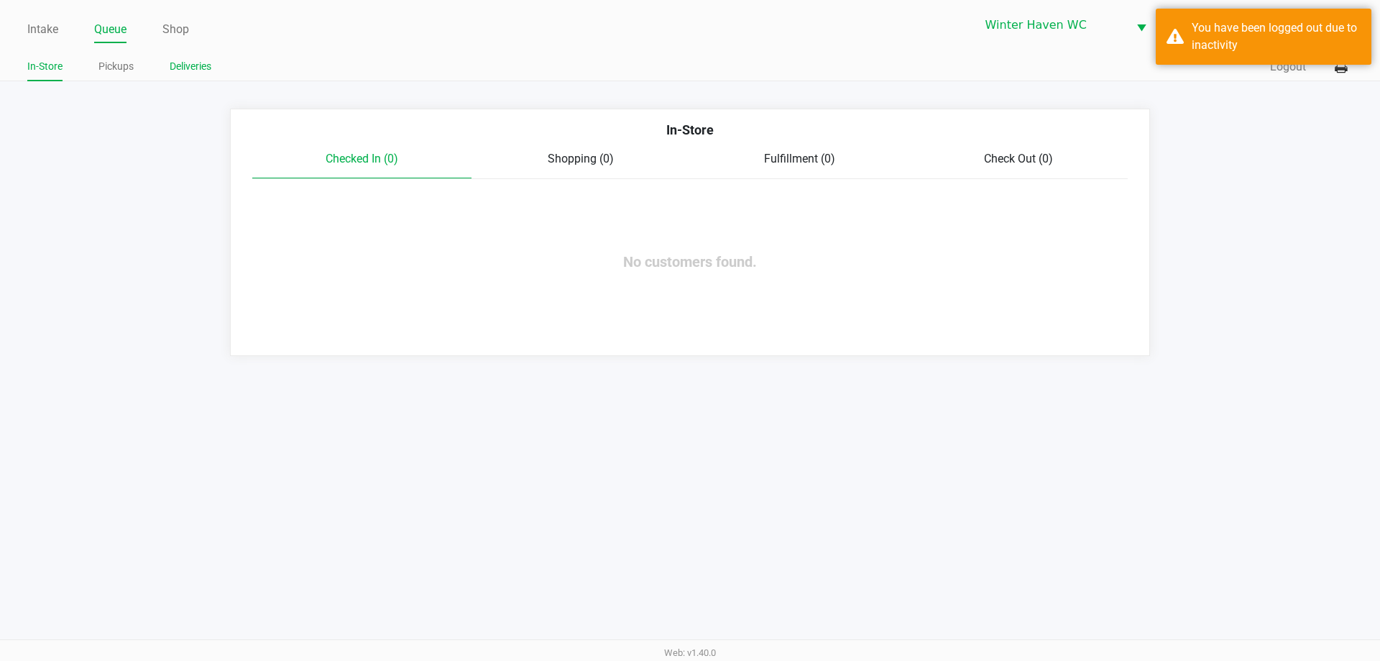
click at [193, 57] on li "Deliveries" at bounding box center [191, 68] width 42 height 25
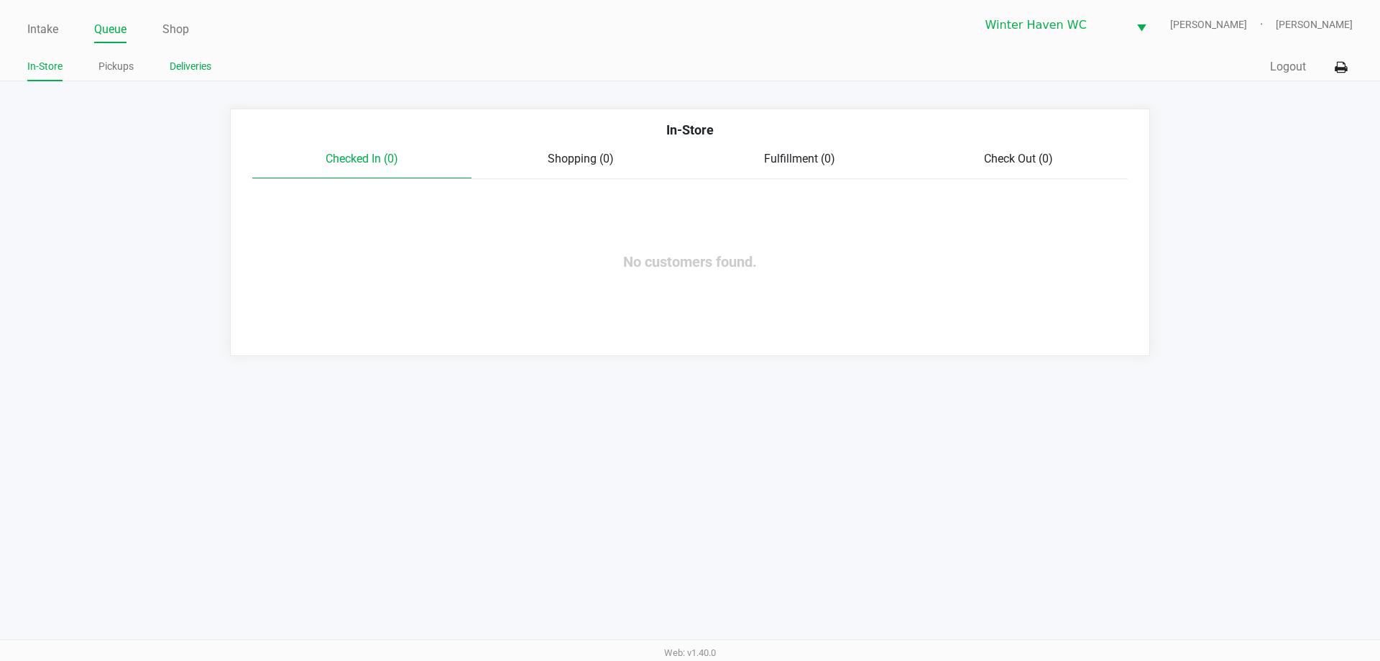
click at [193, 66] on link "Deliveries" at bounding box center [191, 67] width 42 height 18
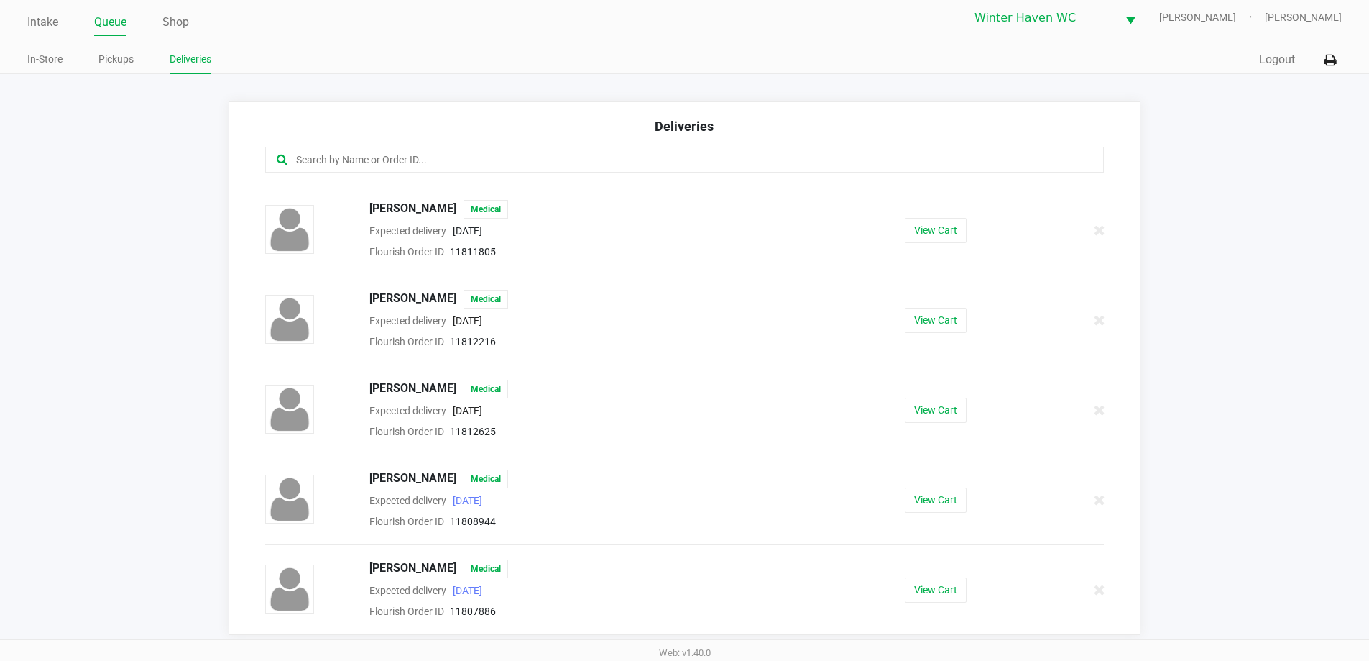
scroll to position [9, 0]
click at [930, 515] on div "[PERSON_NAME] Medical Expected delivery [DATE] Flourish Order ID 11808944 View …" at bounding box center [684, 497] width 861 height 60
click at [928, 507] on button "View Cart" at bounding box center [936, 497] width 62 height 25
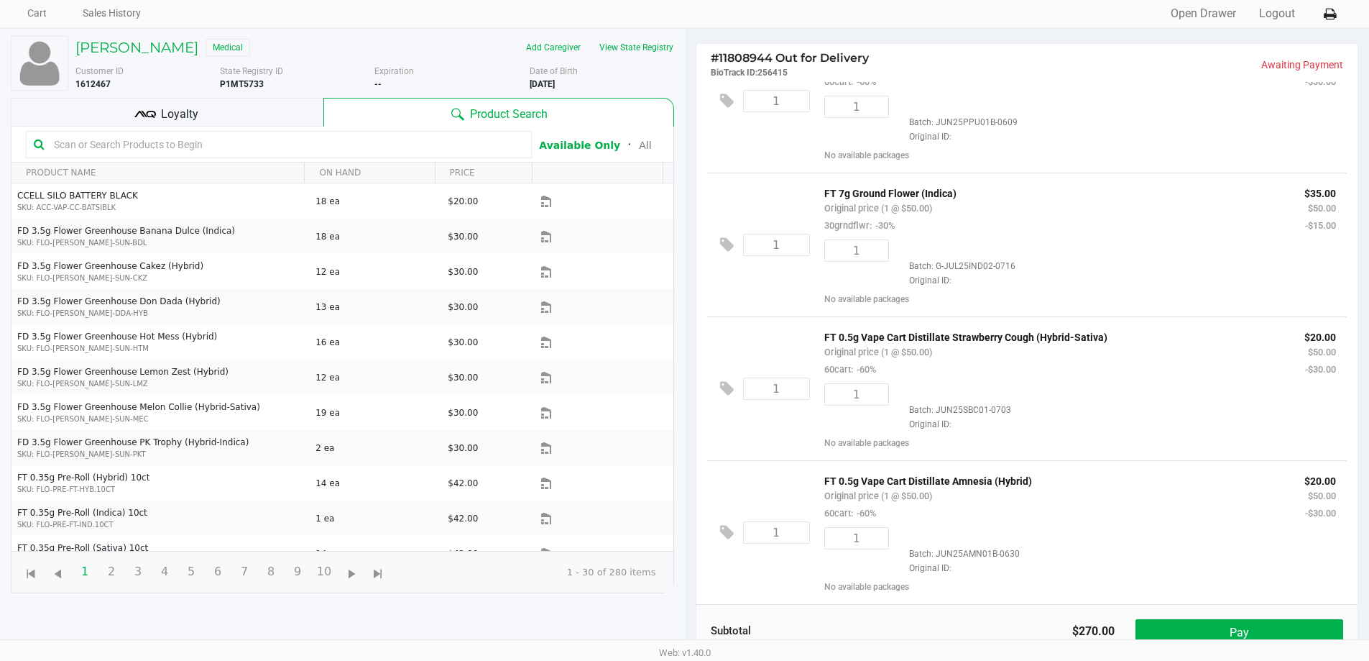
scroll to position [155, 0]
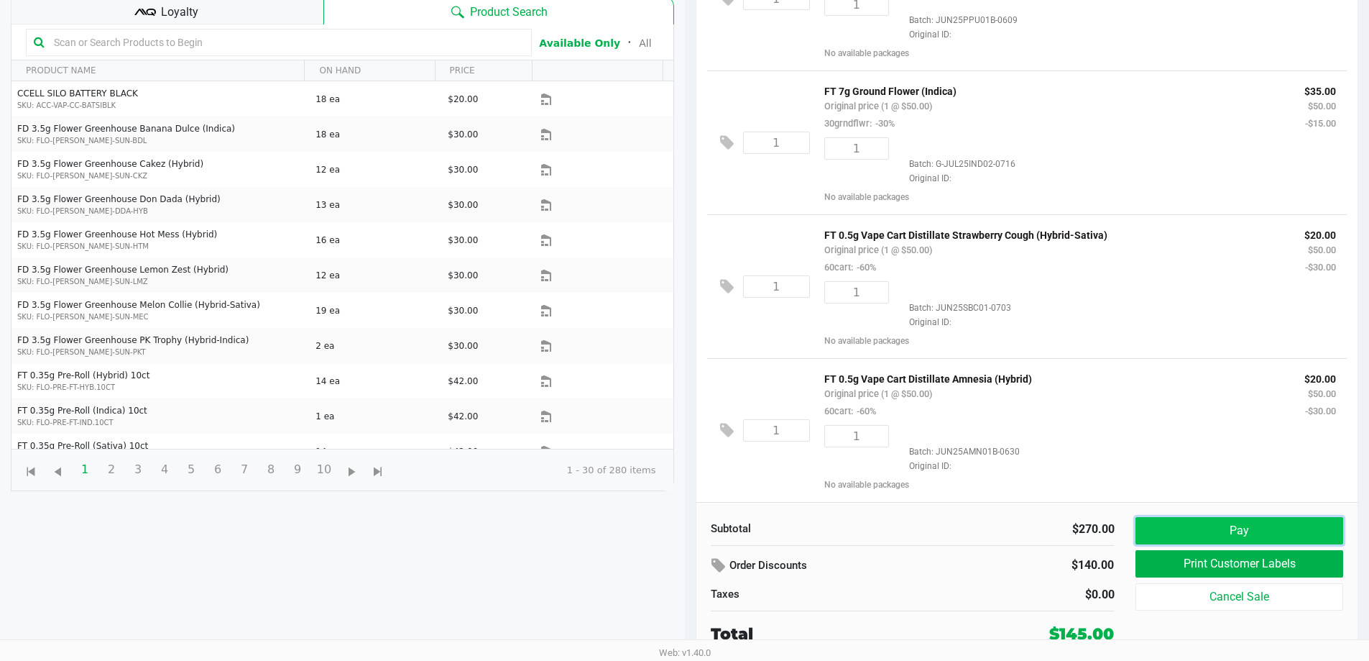
click at [1170, 523] on button "Pay" at bounding box center [1239, 530] width 207 height 27
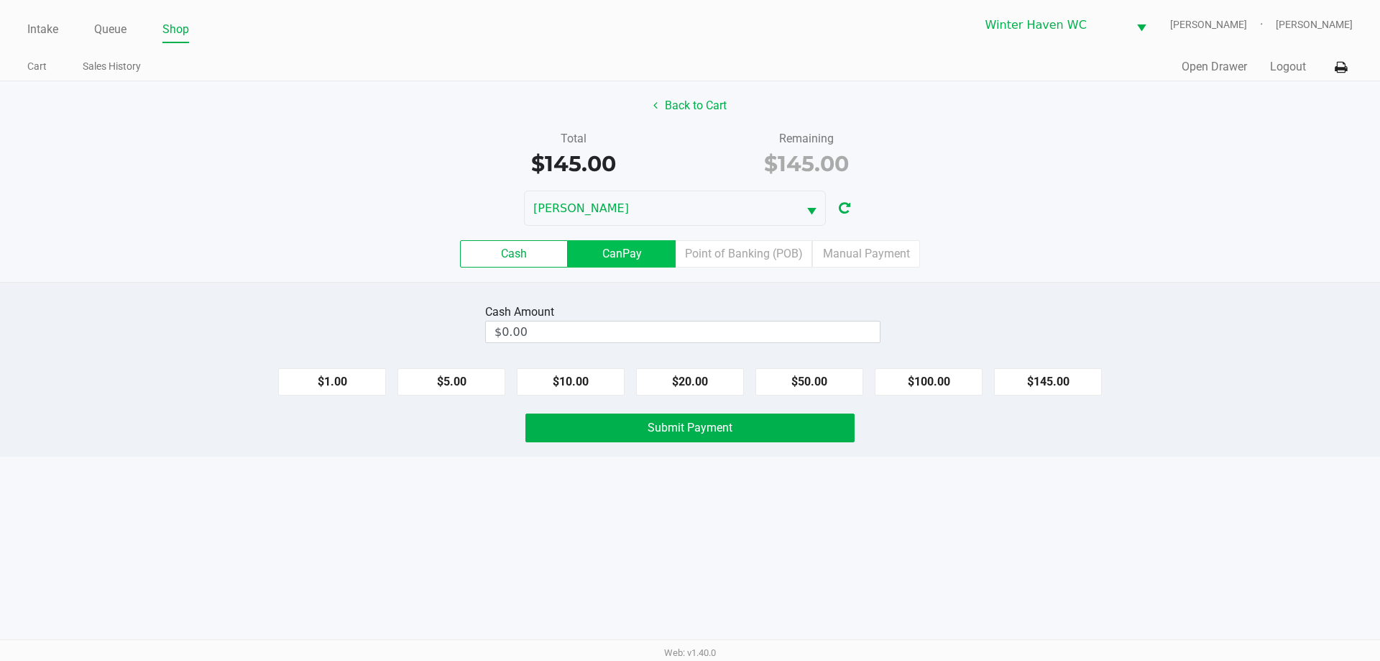
click at [665, 253] on label "CanPay" at bounding box center [622, 253] width 108 height 27
click at [0, 0] on 2 "CanPay" at bounding box center [0, 0] width 0 height 0
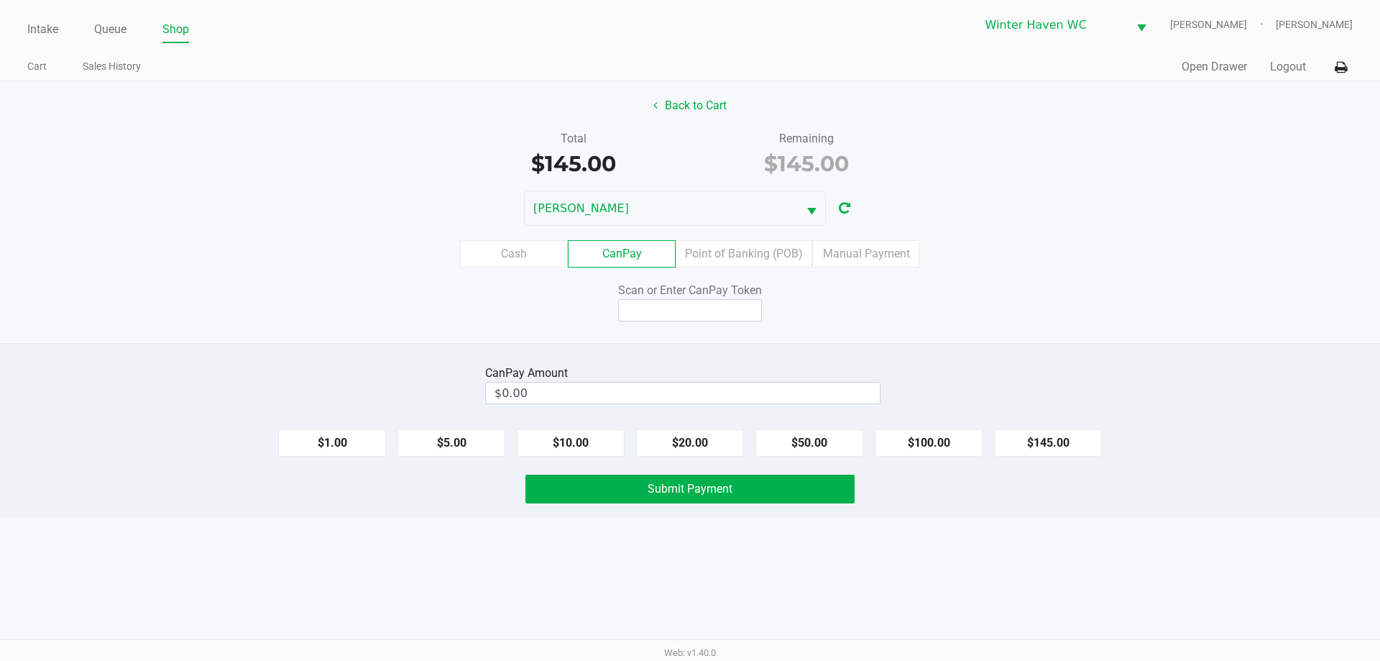
drag, startPoint x: 761, startPoint y: 234, endPoint x: 756, endPoint y: 226, distance: 9.4
click at [758, 231] on div "Cash CanPay Point of Banking (POB) Manual Payment" at bounding box center [690, 254] width 1402 height 56
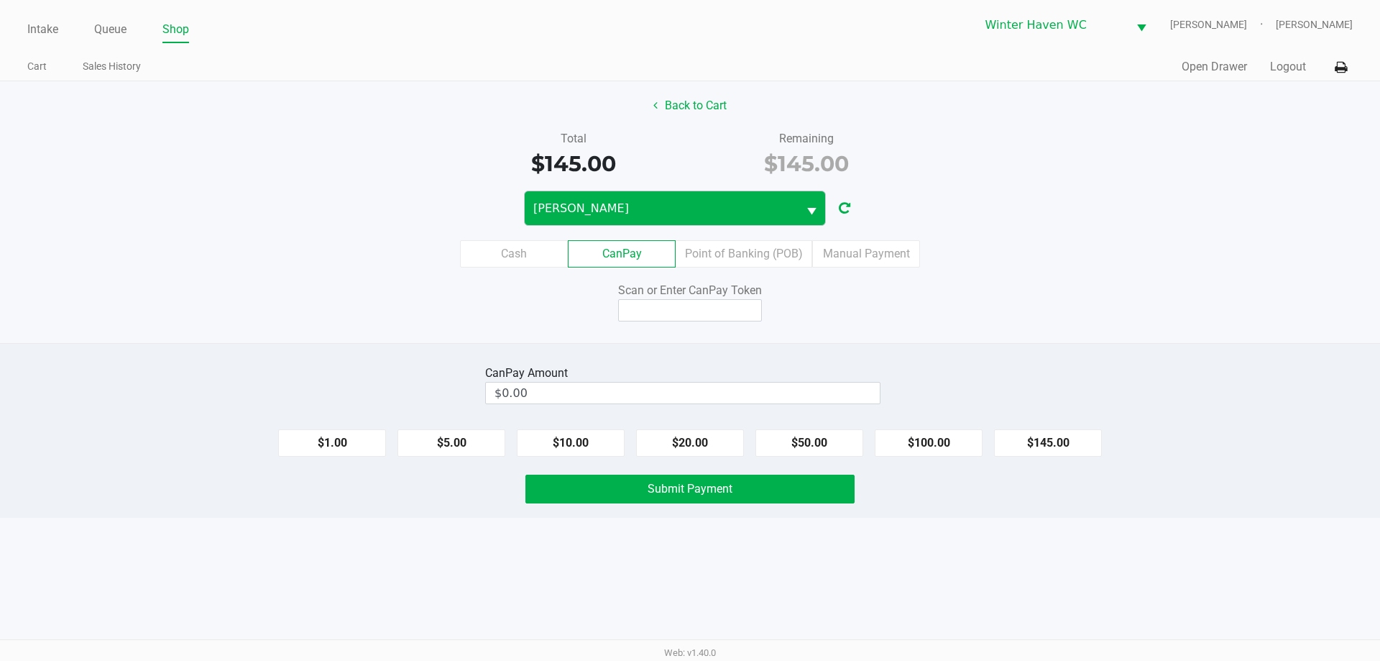
click at [756, 224] on div "Back to Cart Total $145.00 Remaining $145.00 [PERSON_NAME] Cash CanPay Point of…" at bounding box center [690, 212] width 1380 height 262
click at [754, 216] on span "[PERSON_NAME]" at bounding box center [661, 208] width 256 height 17
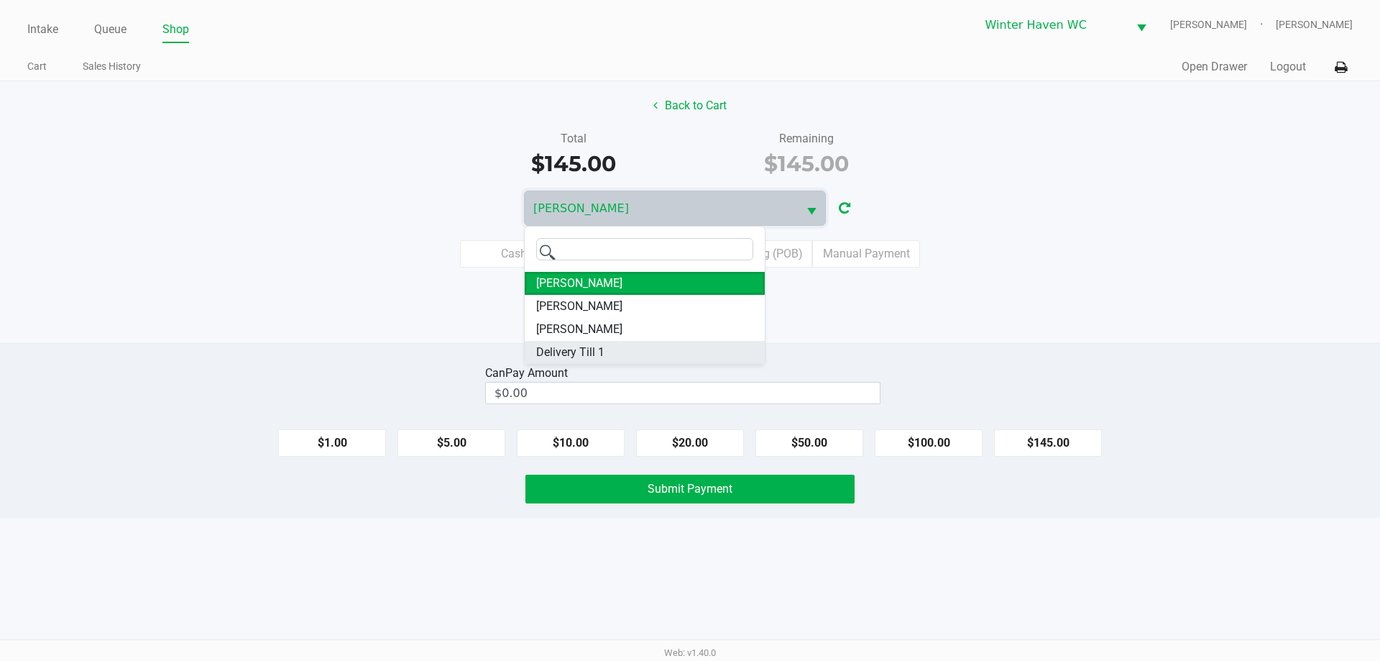
click at [623, 349] on li "Delivery Till 1" at bounding box center [645, 352] width 240 height 23
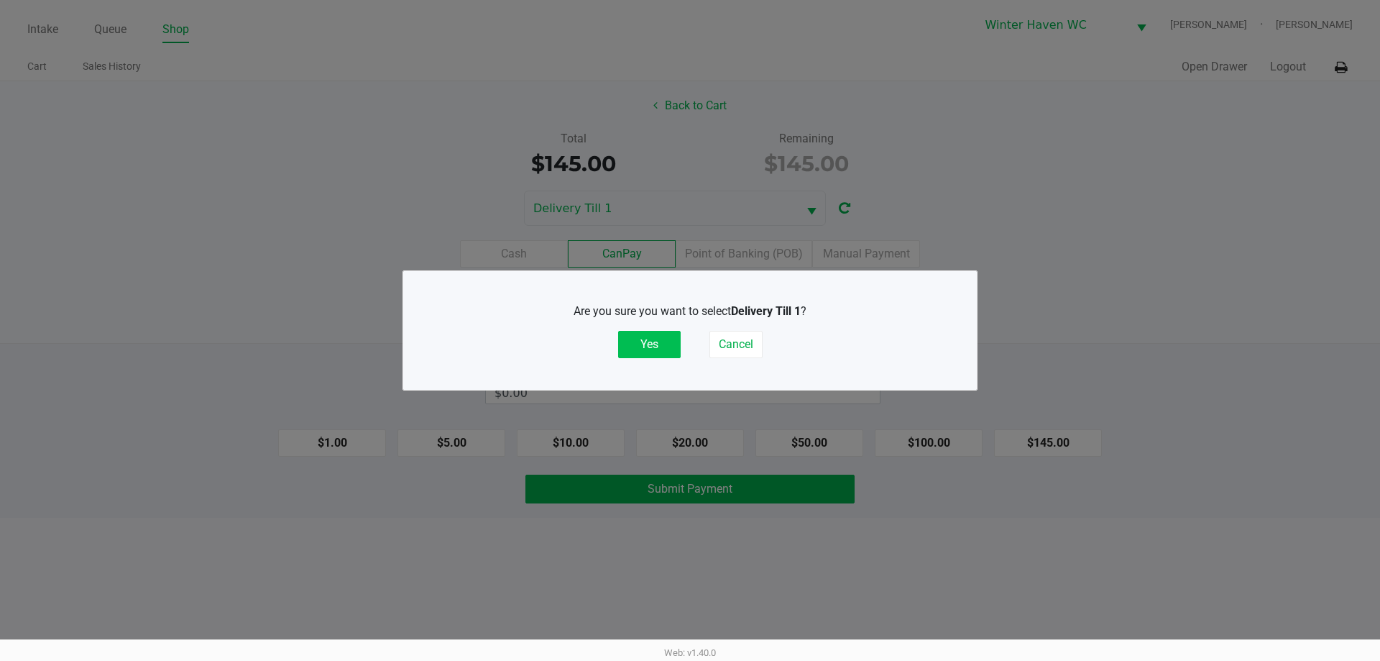
click at [630, 340] on button "Yes" at bounding box center [649, 344] width 63 height 27
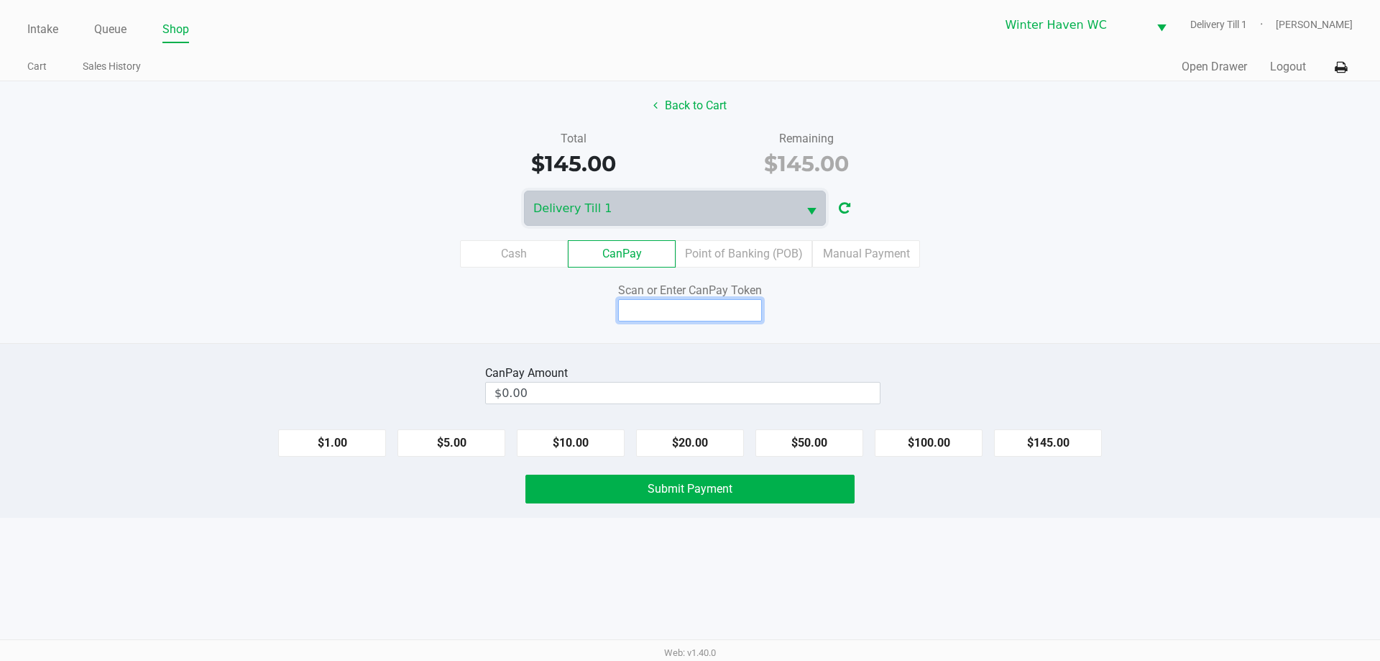
click at [636, 308] on input at bounding box center [690, 310] width 144 height 22
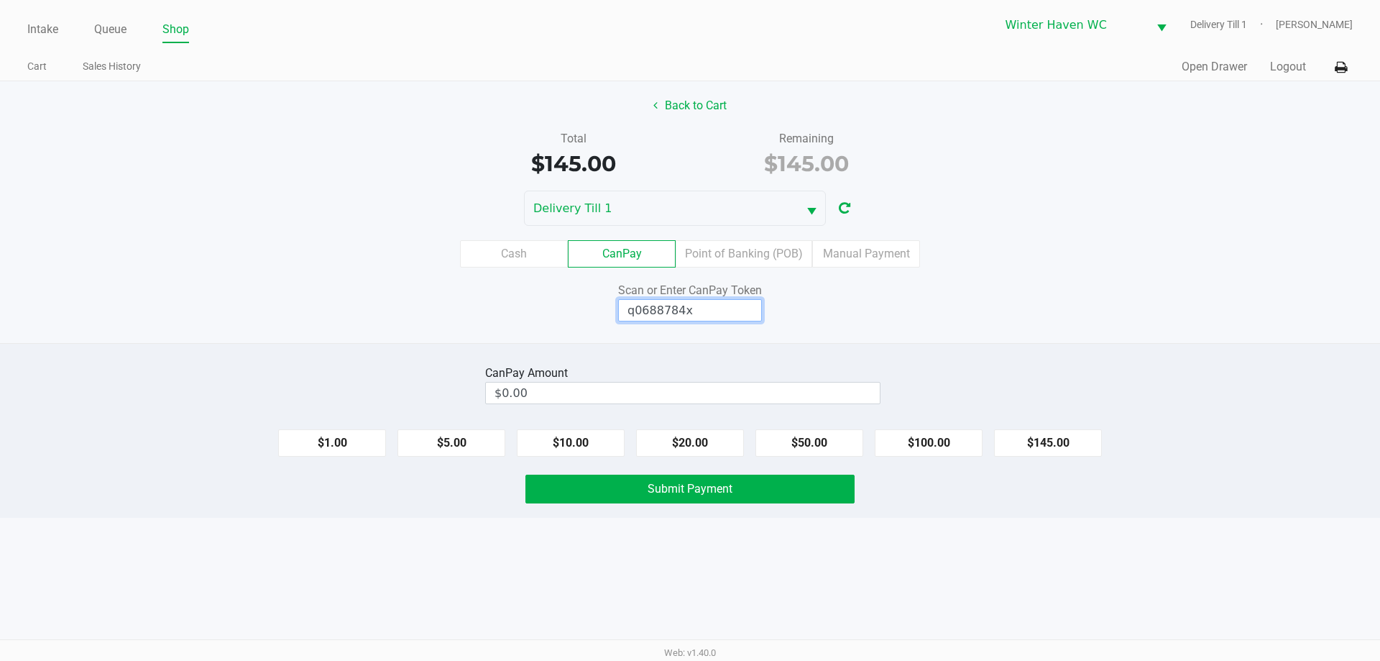
type input "q0688784x"
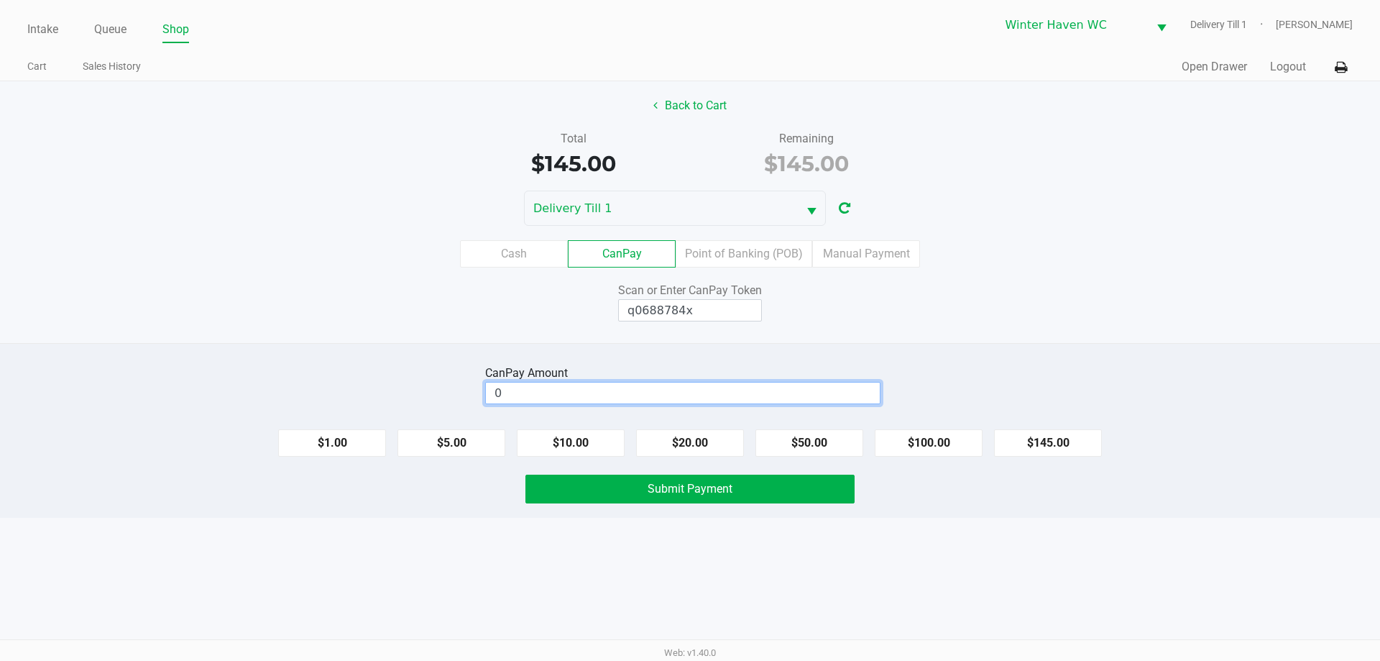
click at [869, 396] on input "0" at bounding box center [683, 392] width 394 height 21
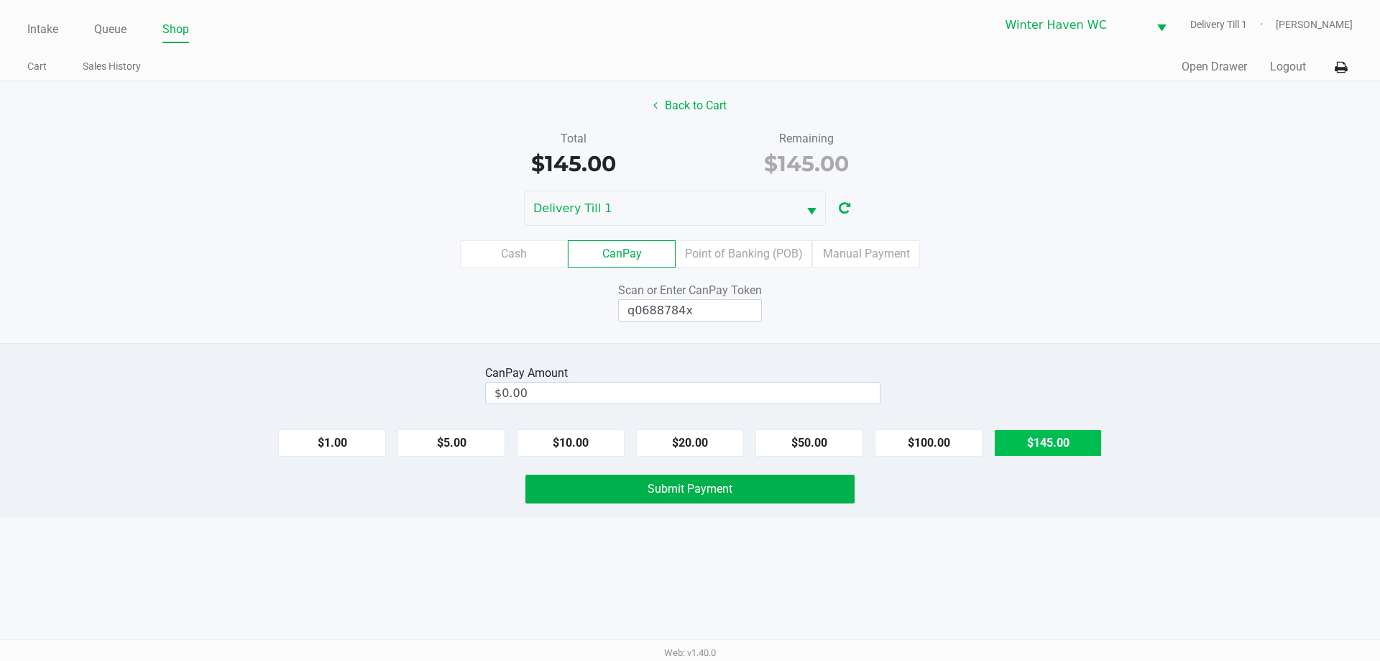
drag, startPoint x: 1011, startPoint y: 441, endPoint x: 1010, endPoint y: 341, distance: 100.6
click at [1012, 440] on button "$145.00" at bounding box center [1048, 442] width 108 height 27
type input "$145.00"
click at [1010, 339] on div "Back to Cart Total $145.00 Remaining $145.00 Delivery Till 1 Cash CanPay Point …" at bounding box center [690, 212] width 1380 height 262
drag, startPoint x: 738, startPoint y: 493, endPoint x: 761, endPoint y: 490, distance: 23.9
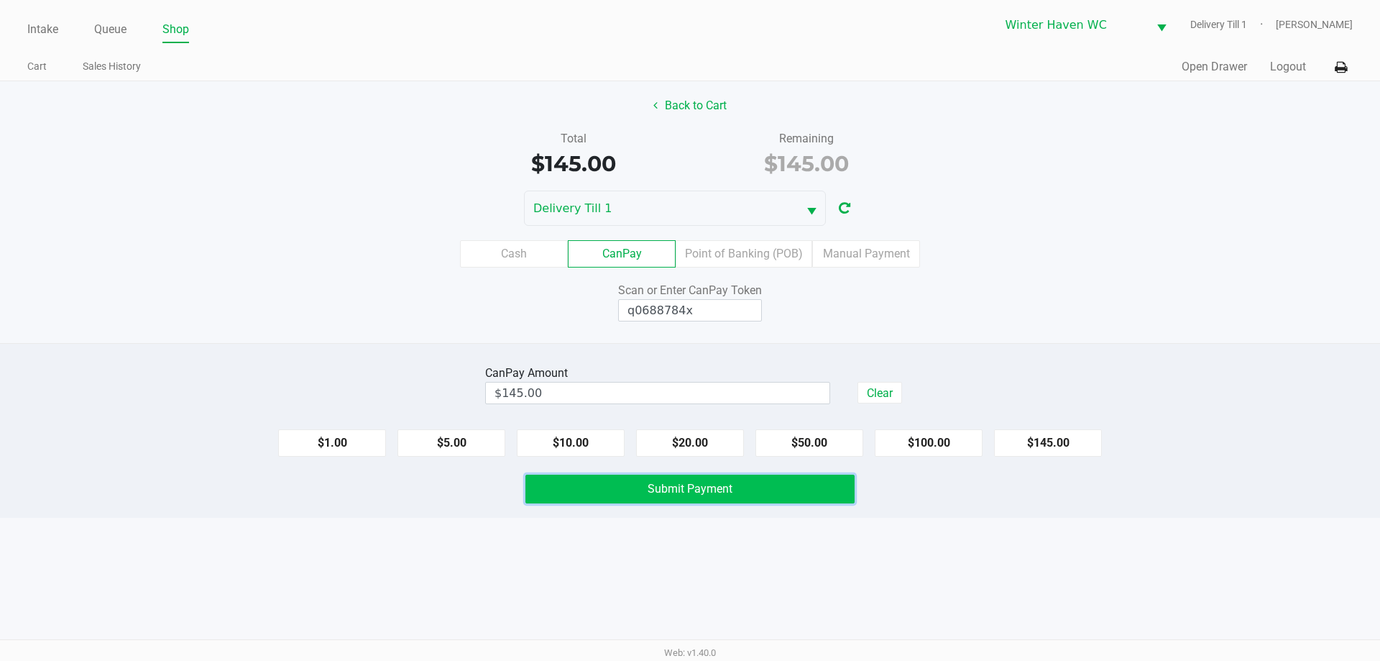
click at [738, 494] on button "Submit Payment" at bounding box center [689, 488] width 329 height 29
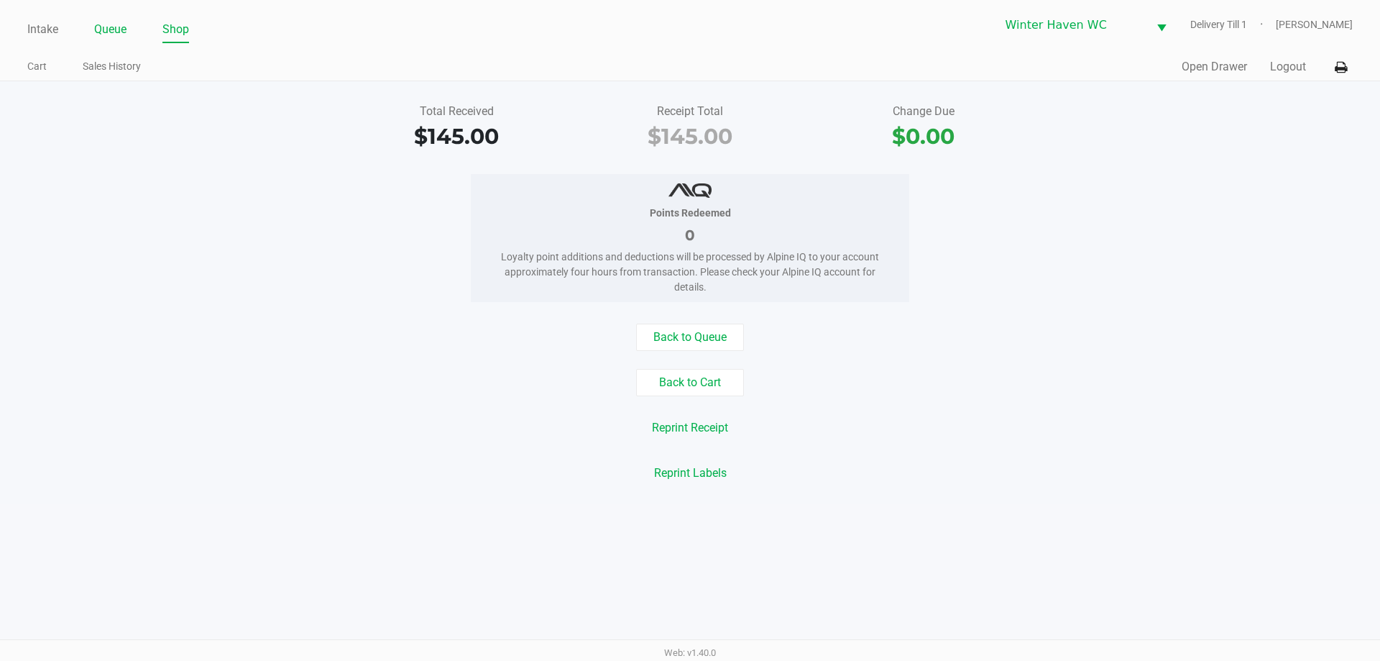
drag, startPoint x: 96, startPoint y: 29, endPoint x: 97, endPoint y: 42, distance: 13.0
click at [96, 32] on link "Queue" at bounding box center [110, 29] width 32 height 20
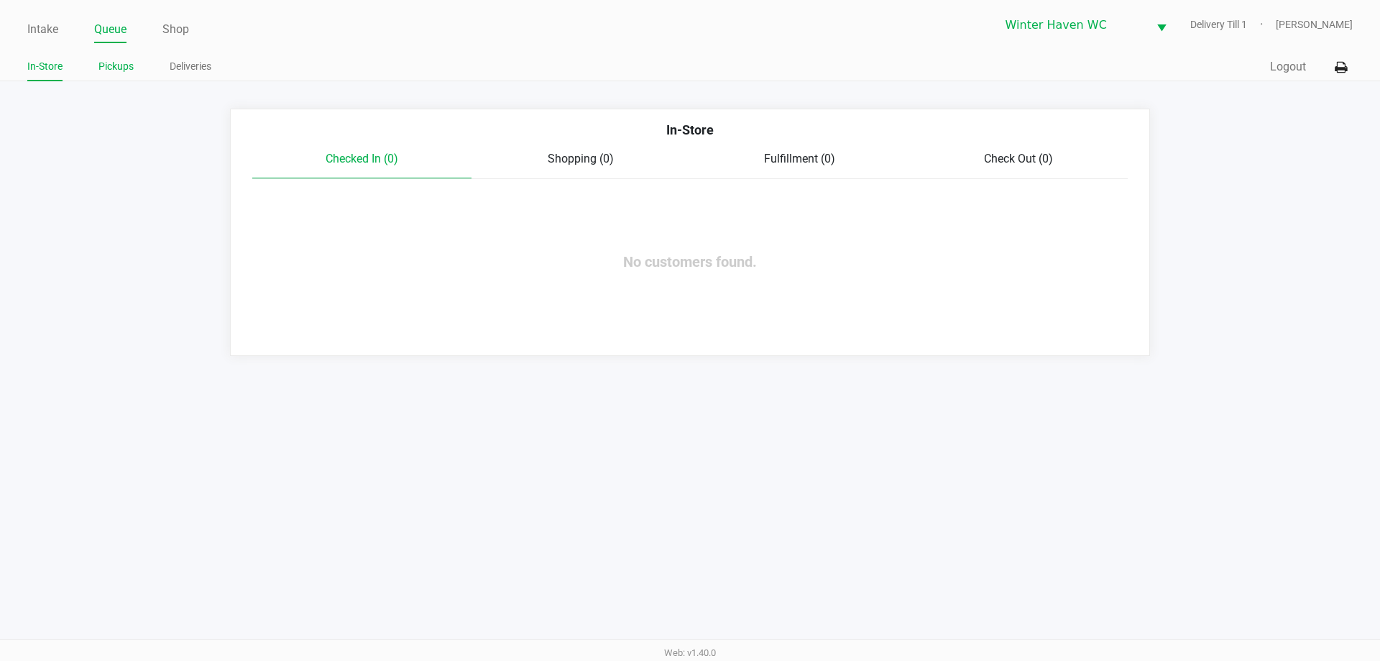
click at [101, 70] on link "Pickups" at bounding box center [115, 67] width 35 height 18
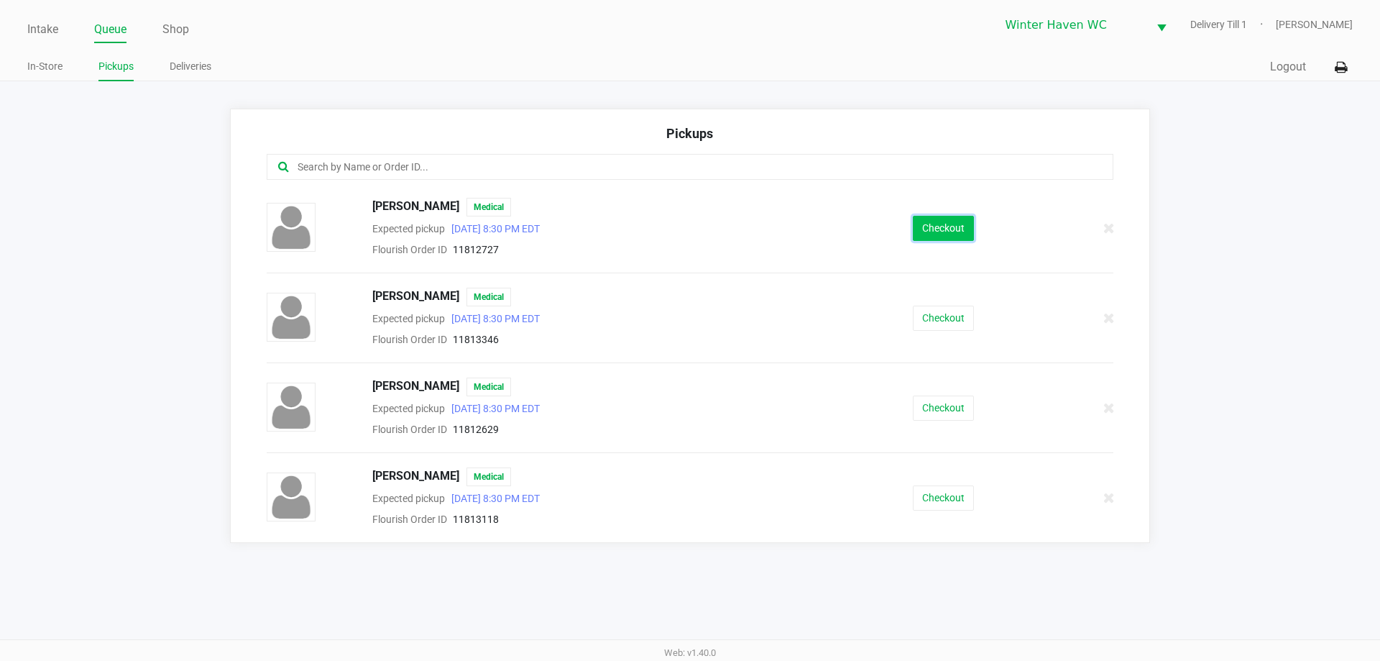
click at [970, 221] on button "Checkout" at bounding box center [943, 228] width 61 height 25
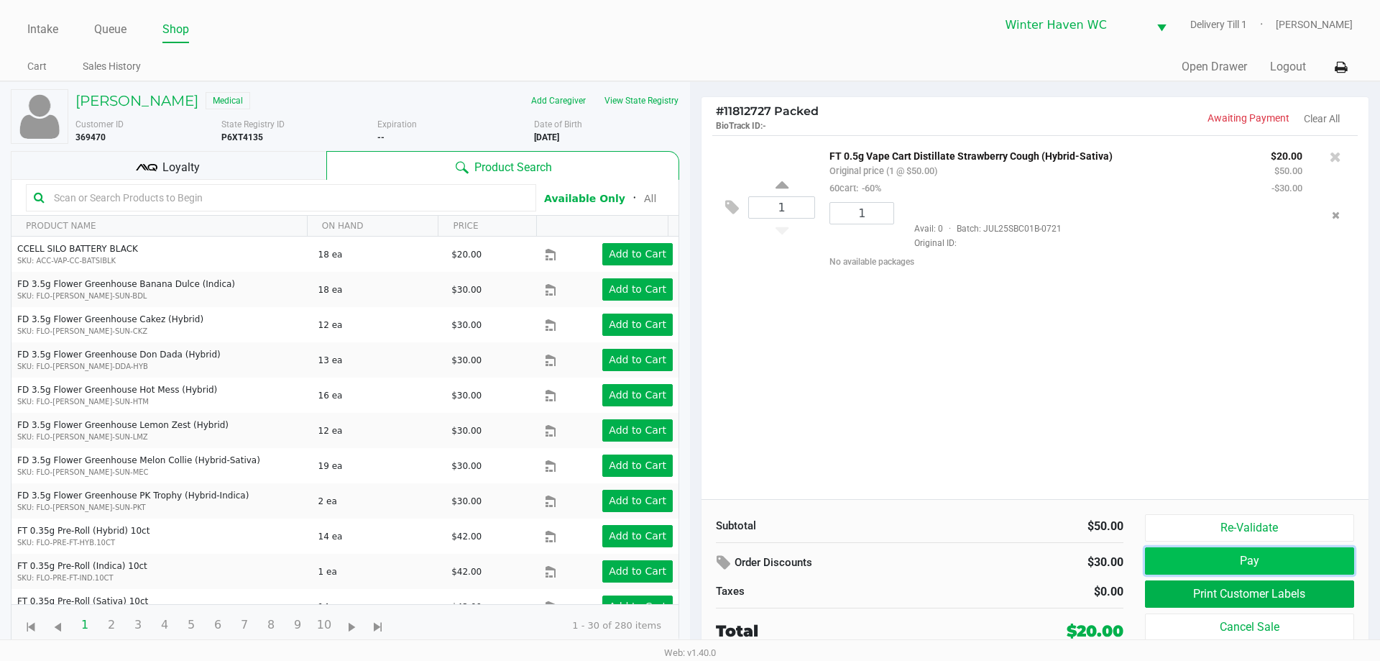
click at [1169, 554] on button "Pay" at bounding box center [1249, 560] width 209 height 27
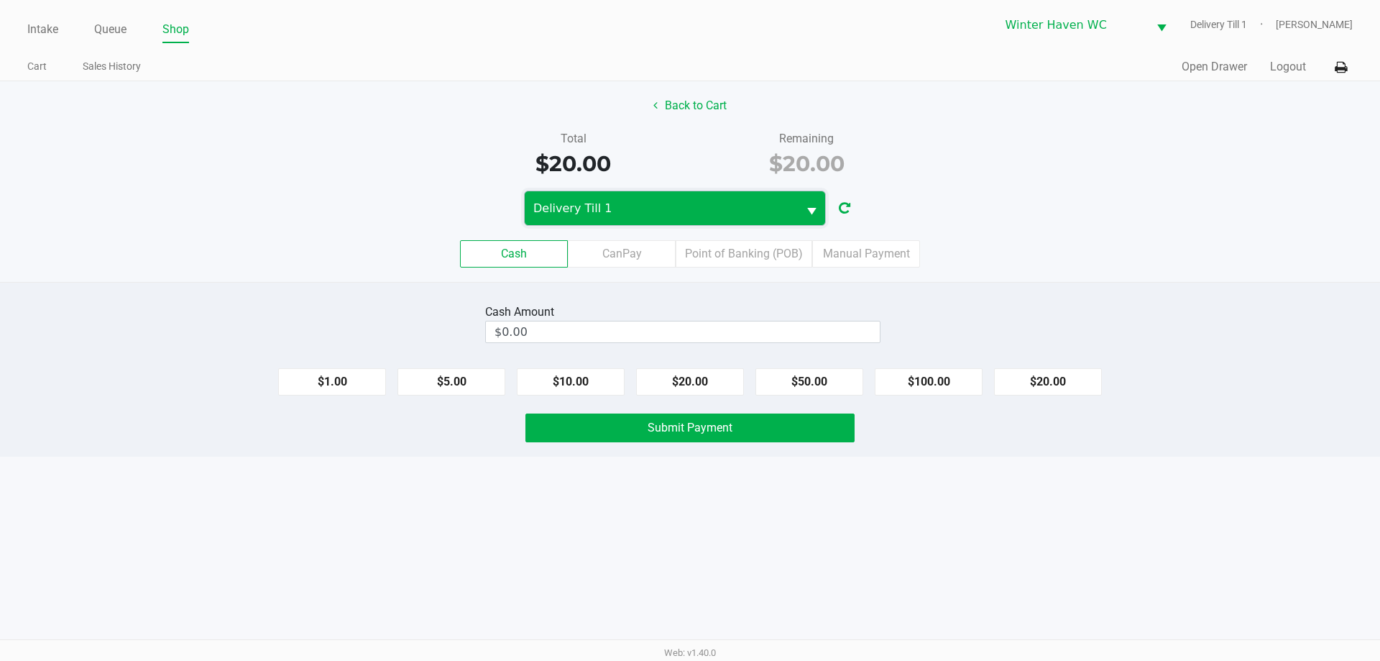
click at [695, 201] on span "Delivery Till 1" at bounding box center [661, 208] width 256 height 17
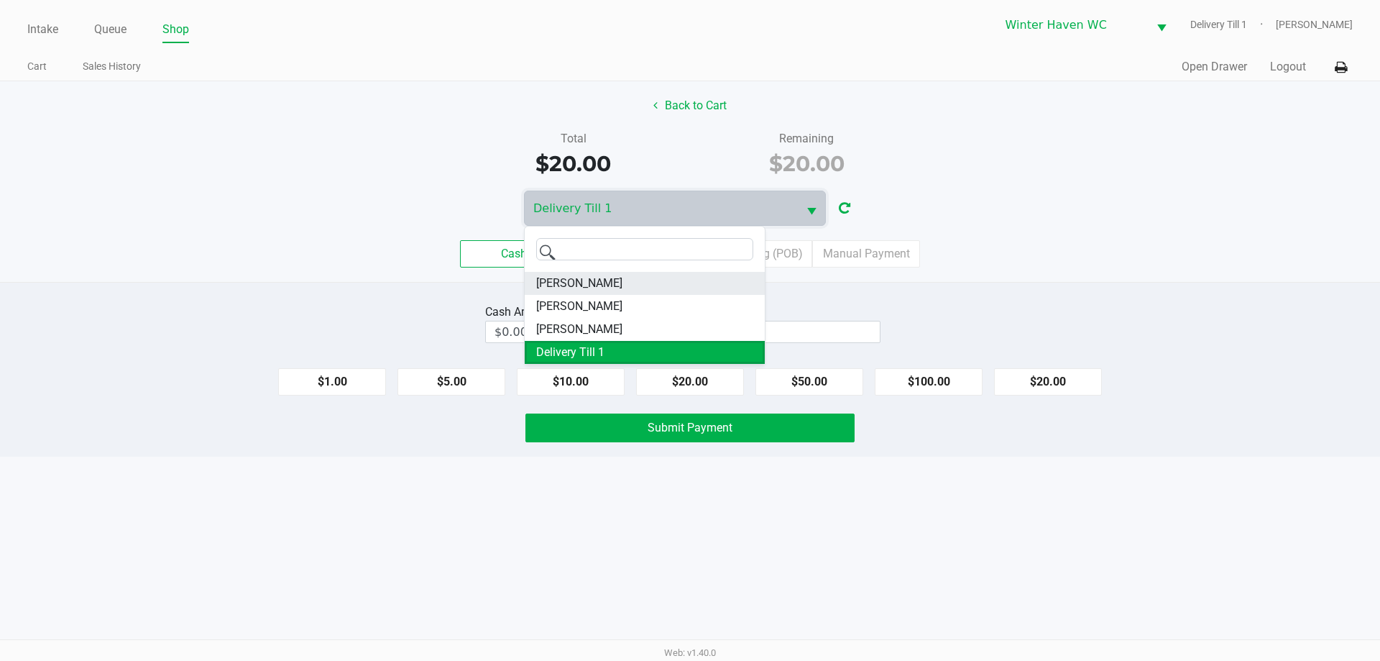
click at [657, 277] on li "[PERSON_NAME]" at bounding box center [645, 283] width 240 height 23
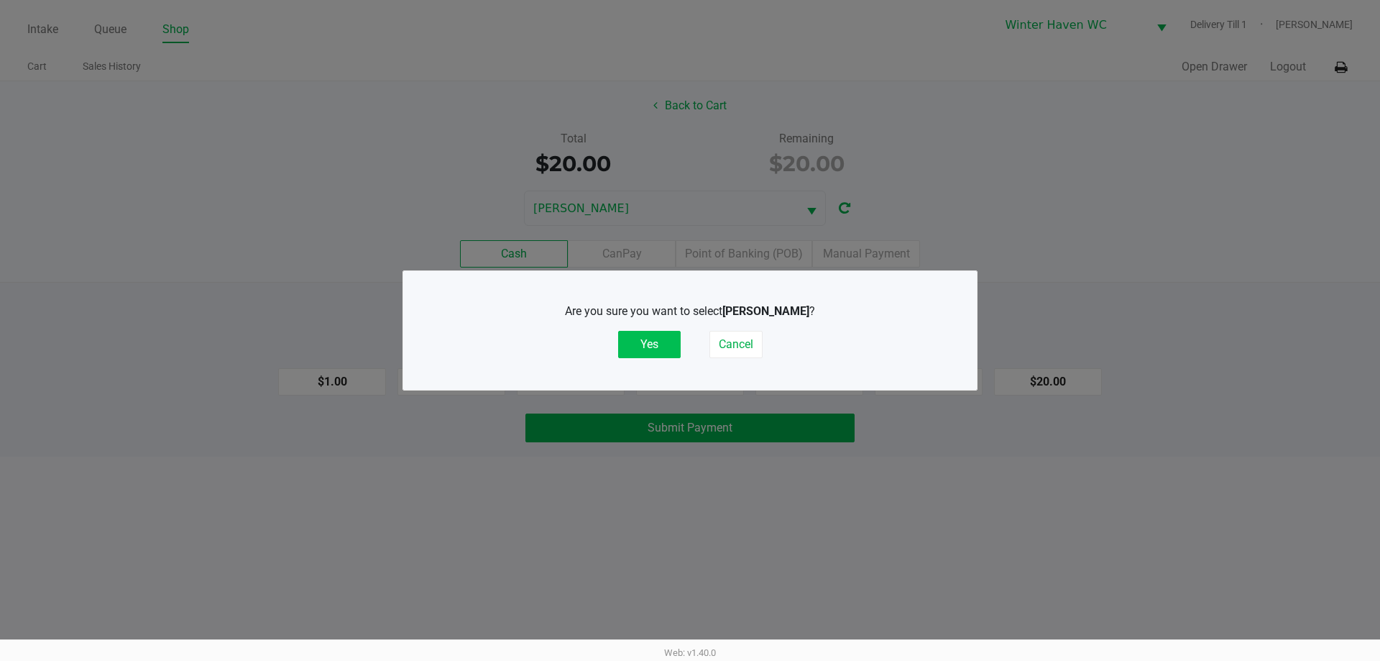
drag, startPoint x: 655, startPoint y: 341, endPoint x: 444, endPoint y: 310, distance: 213.0
click at [654, 340] on button "Yes" at bounding box center [649, 344] width 63 height 27
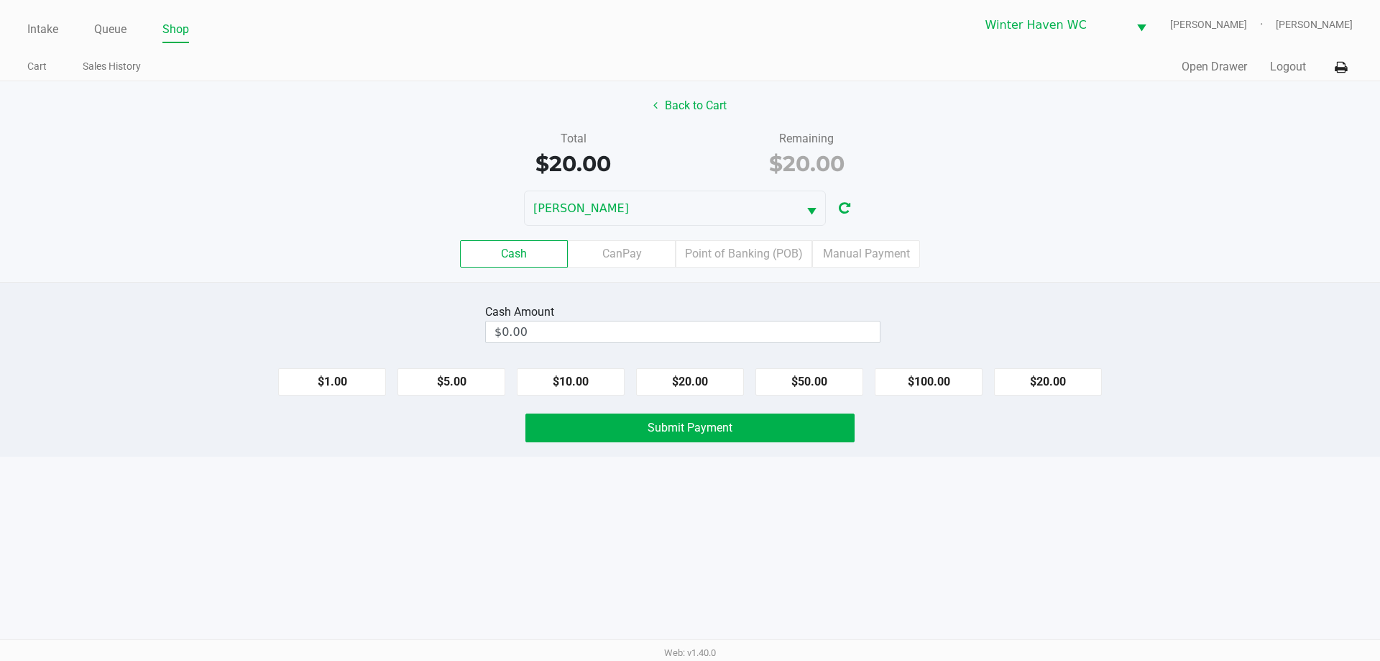
click at [408, 298] on div "Cash Amount $0.00 $1.00 $5.00 $10.00 $20.00 $50.00 $100.00 $20.00 Submit Payment" at bounding box center [690, 369] width 1380 height 175
click at [114, 26] on link "Queue" at bounding box center [110, 29] width 32 height 20
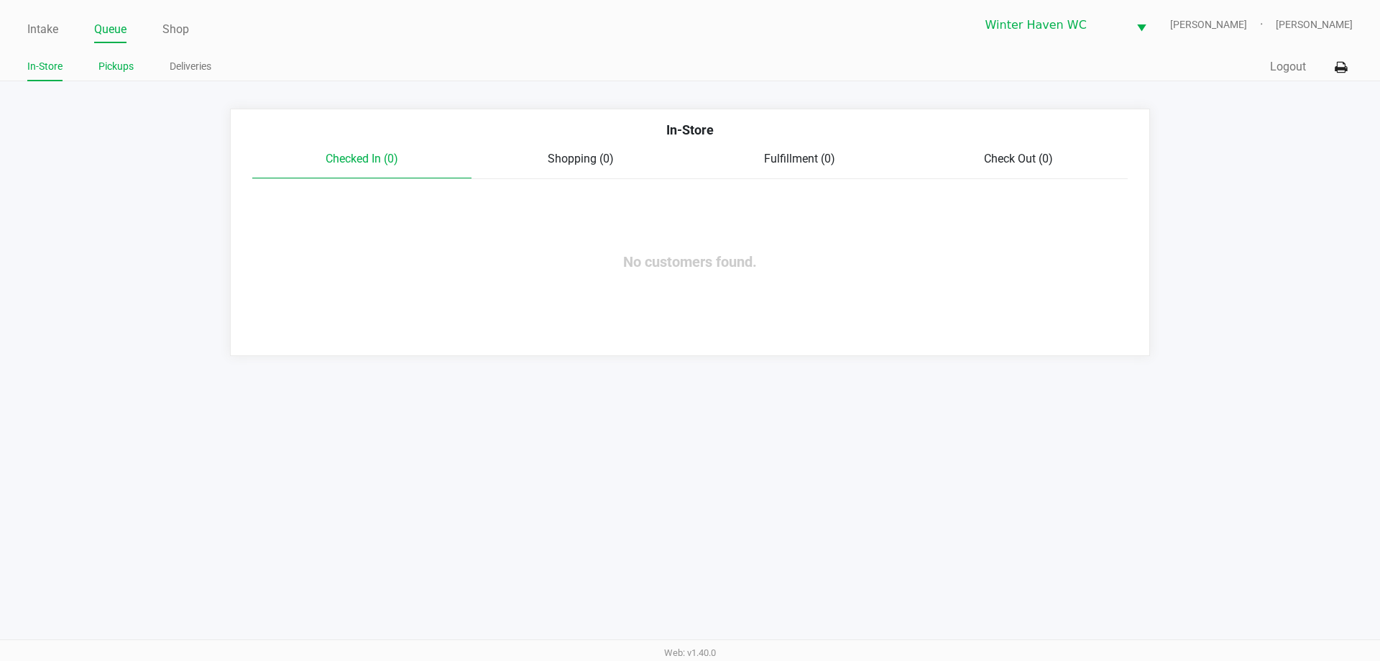
click at [112, 67] on link "Pickups" at bounding box center [115, 67] width 35 height 18
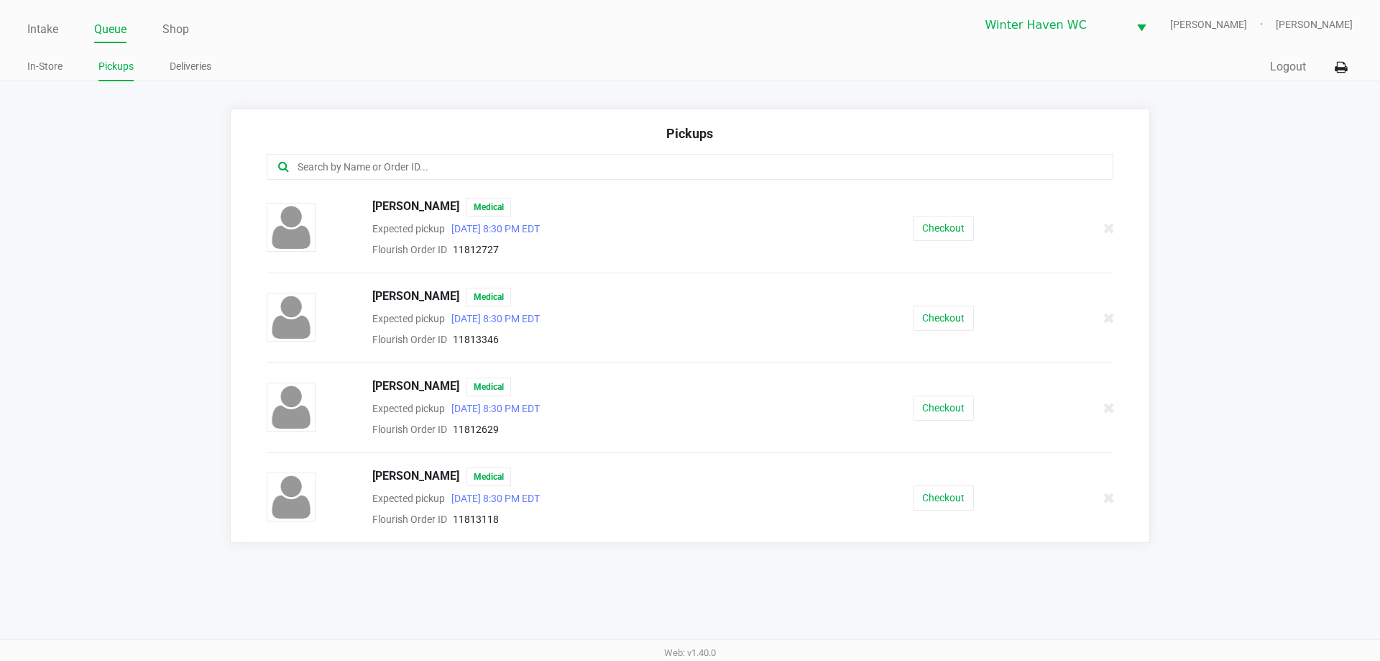
click at [125, 262] on app-pickups "Pickups [PERSON_NAME] Medical Expected pickup [DATE] 8:30 PM EDT Flourish Order…" at bounding box center [690, 326] width 1380 height 434
click at [938, 408] on button "Checkout" at bounding box center [943, 407] width 61 height 25
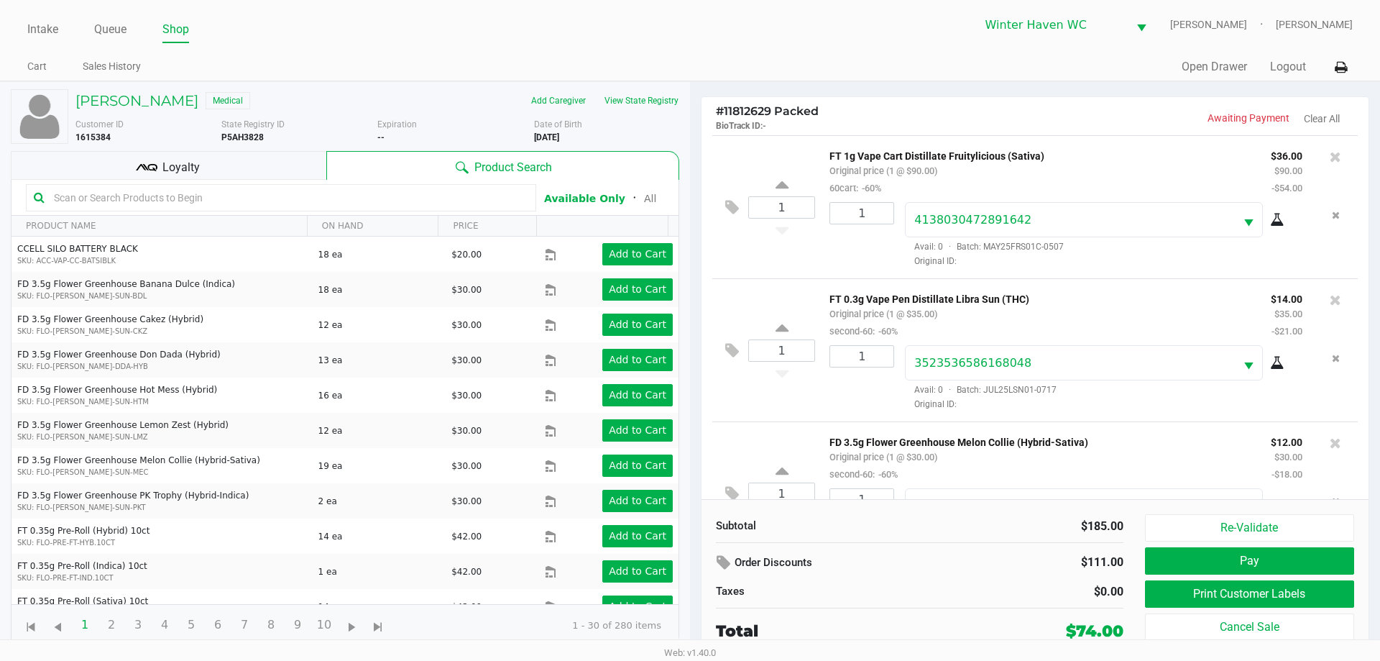
click at [266, 169] on div "Loyalty" at bounding box center [169, 165] width 316 height 29
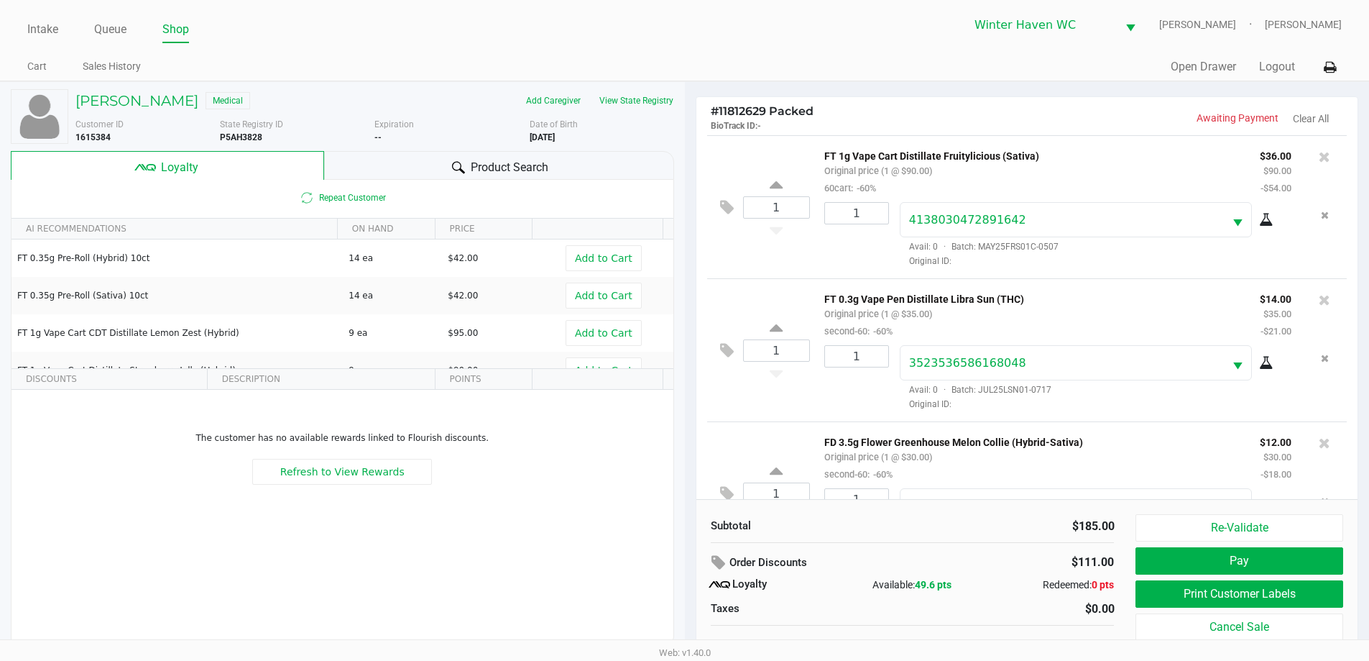
click at [375, 160] on div "Product Search" at bounding box center [499, 165] width 350 height 29
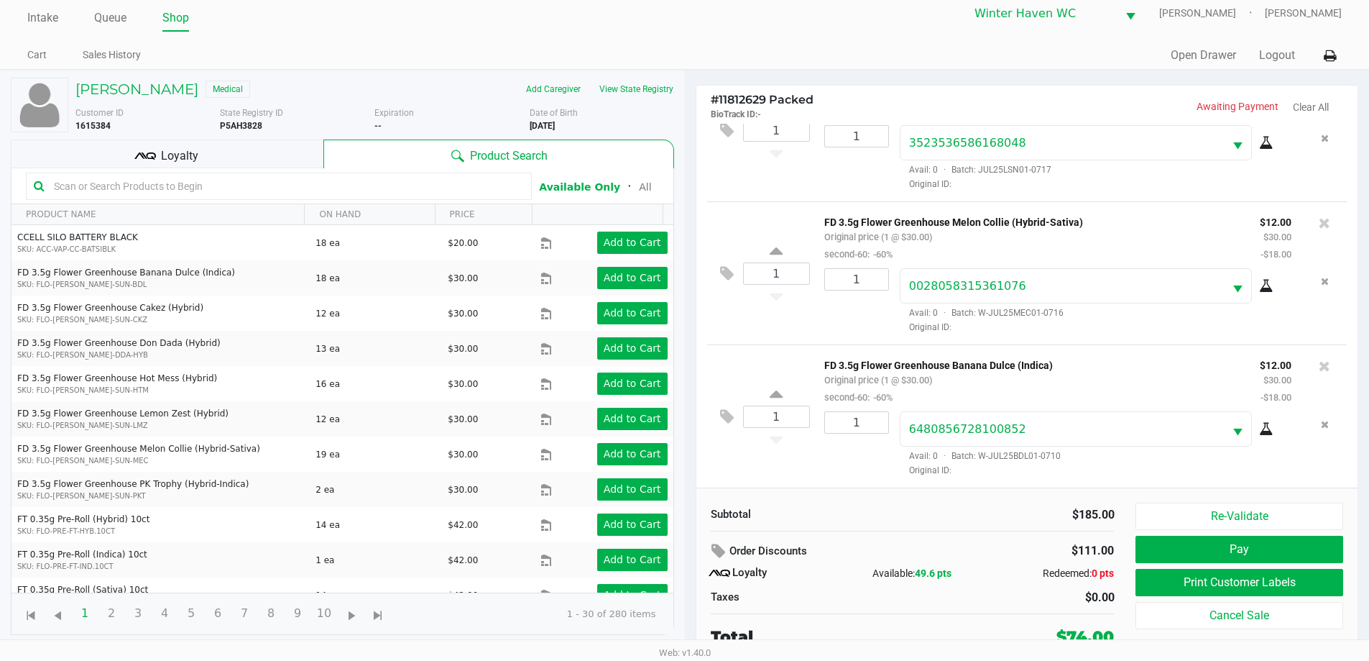
scroll to position [14, 0]
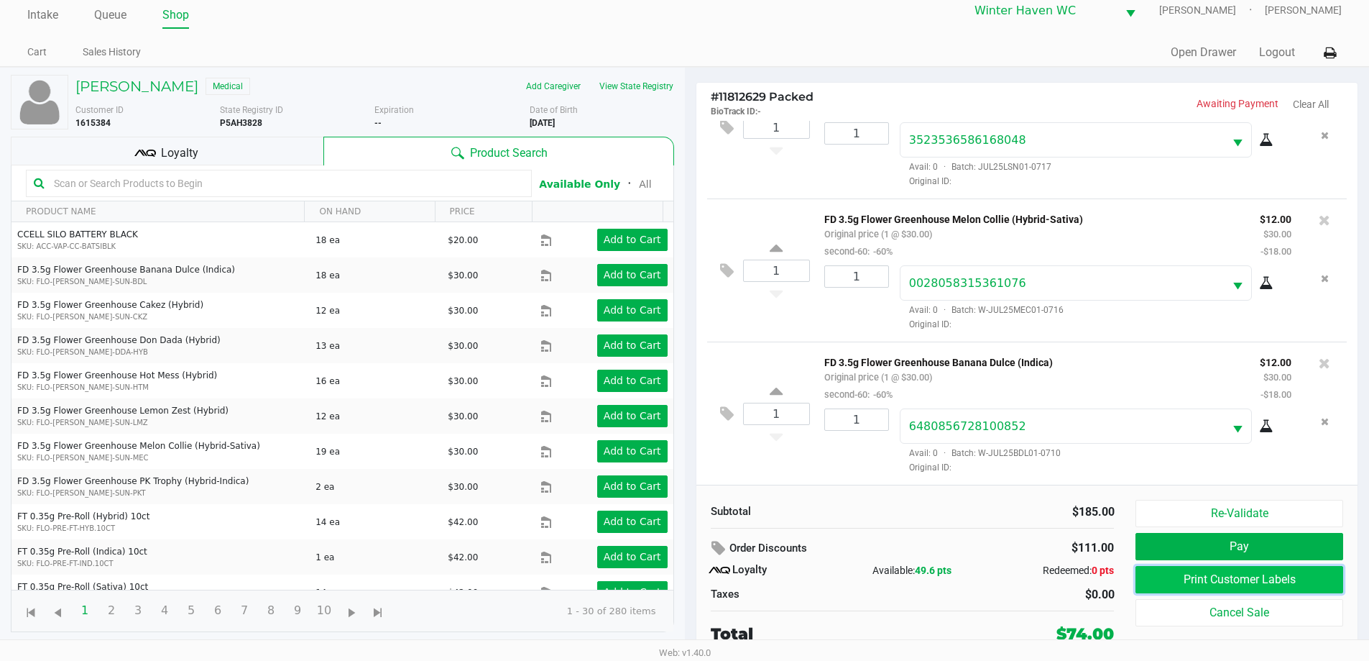
click at [1163, 578] on button "Print Customer Labels" at bounding box center [1239, 579] width 207 height 27
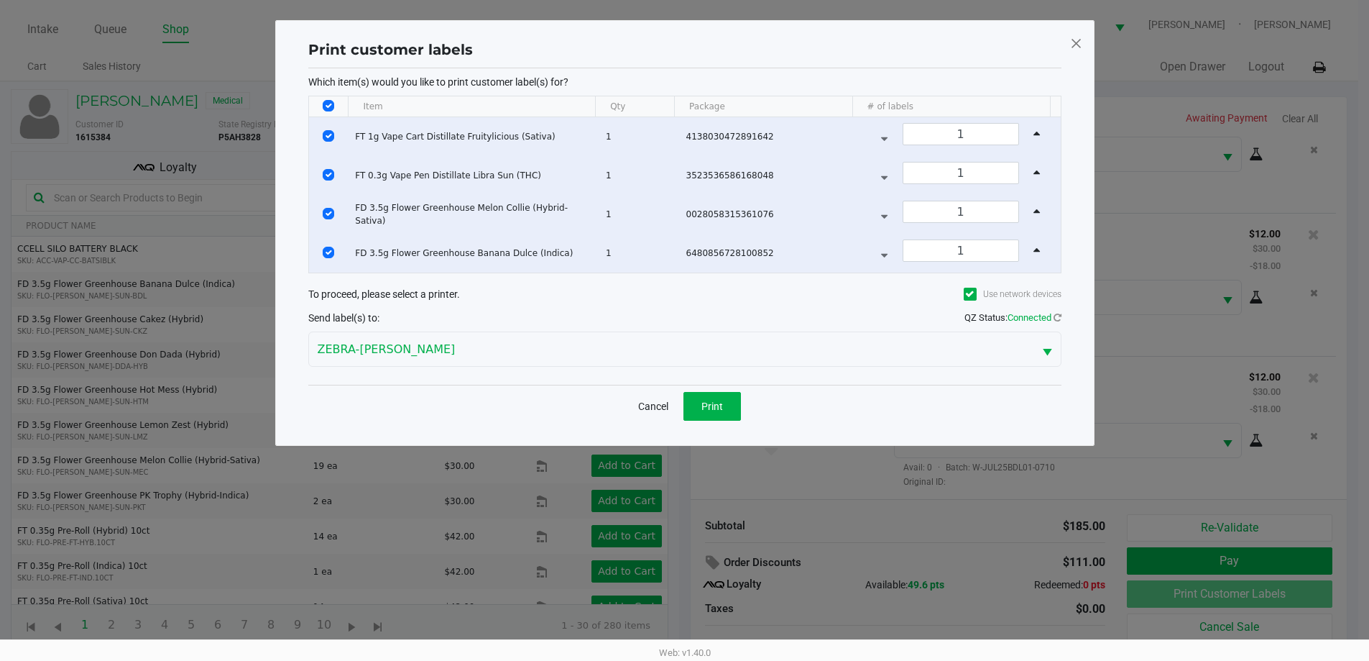
scroll to position [0, 0]
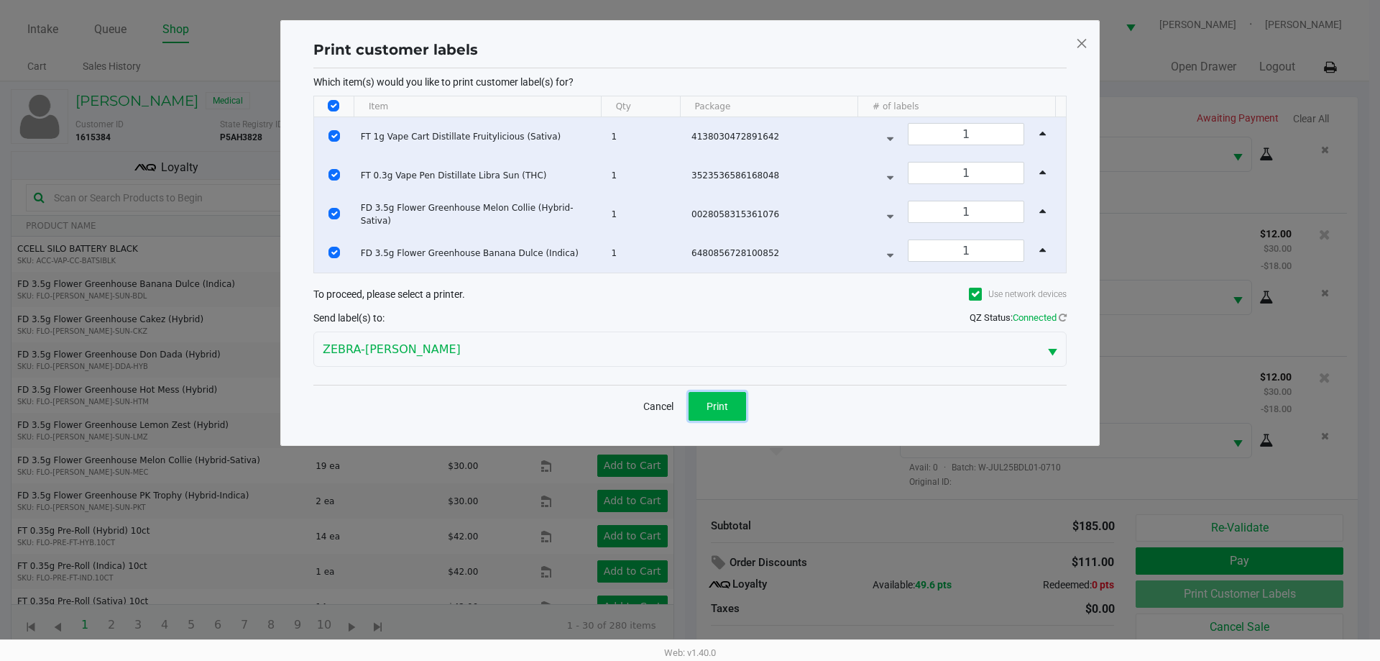
click at [721, 411] on span "Print" at bounding box center [718, 406] width 22 height 12
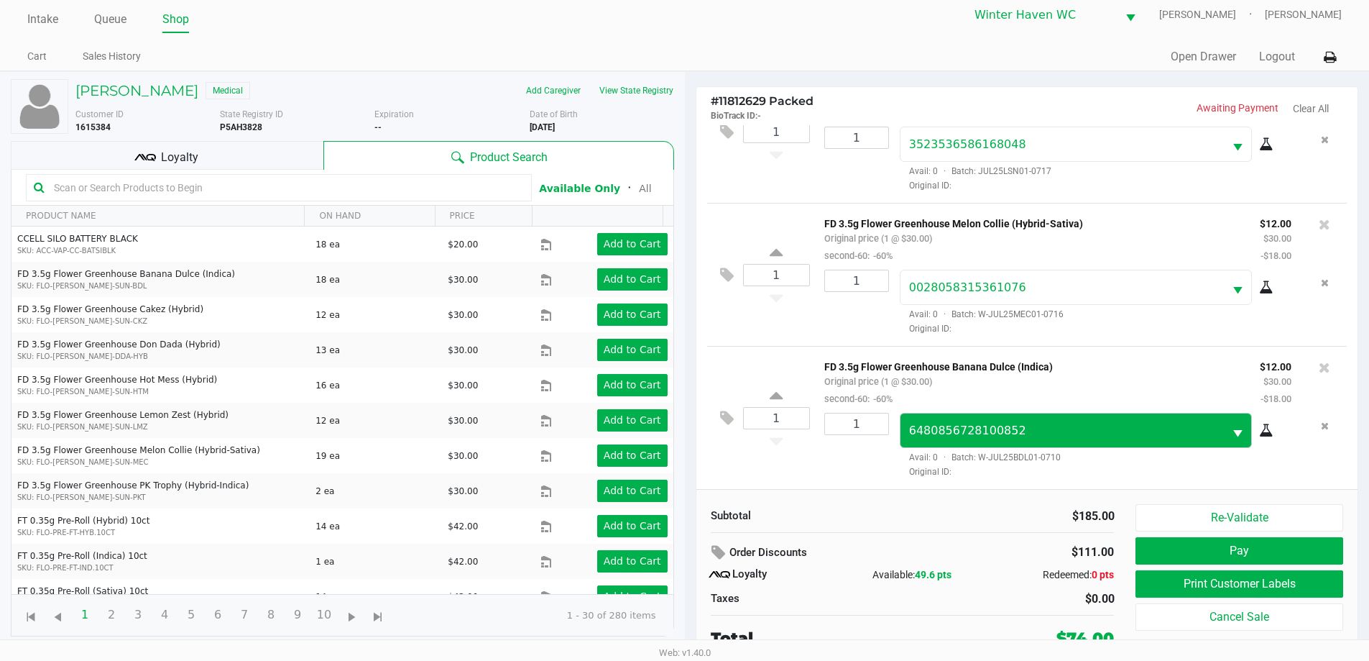
scroll to position [14, 0]
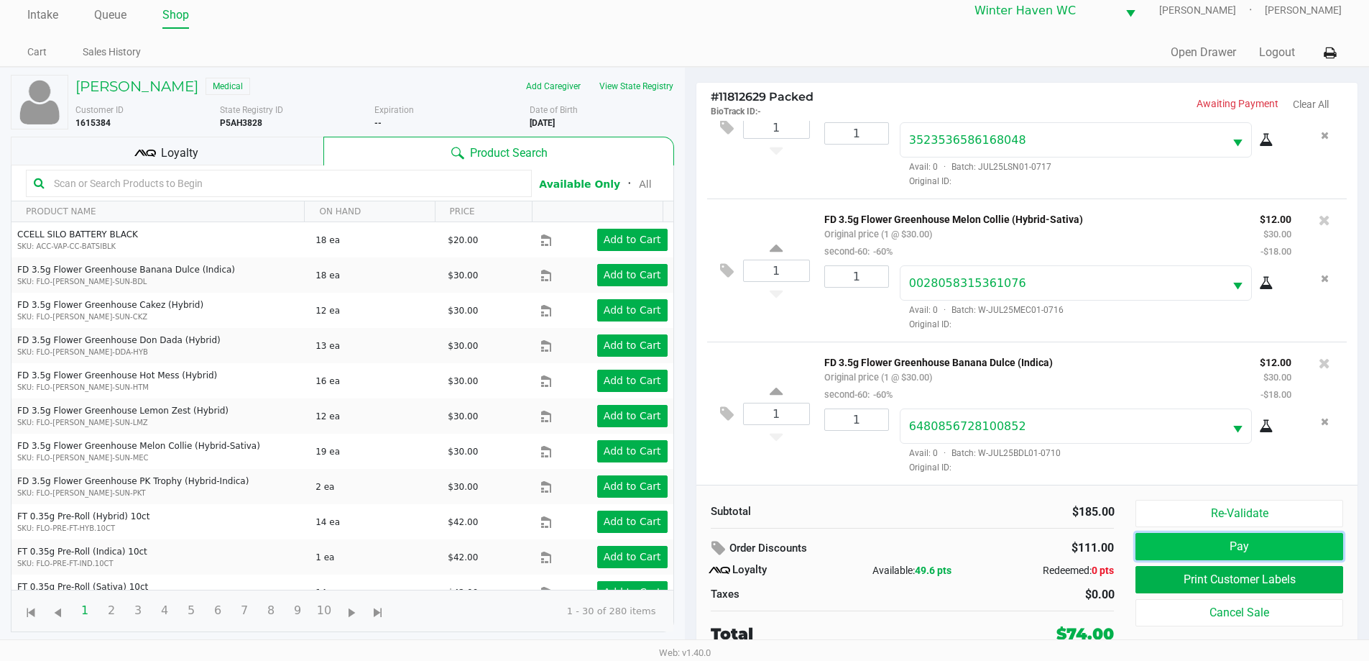
click at [1162, 538] on button "Pay" at bounding box center [1239, 546] width 207 height 27
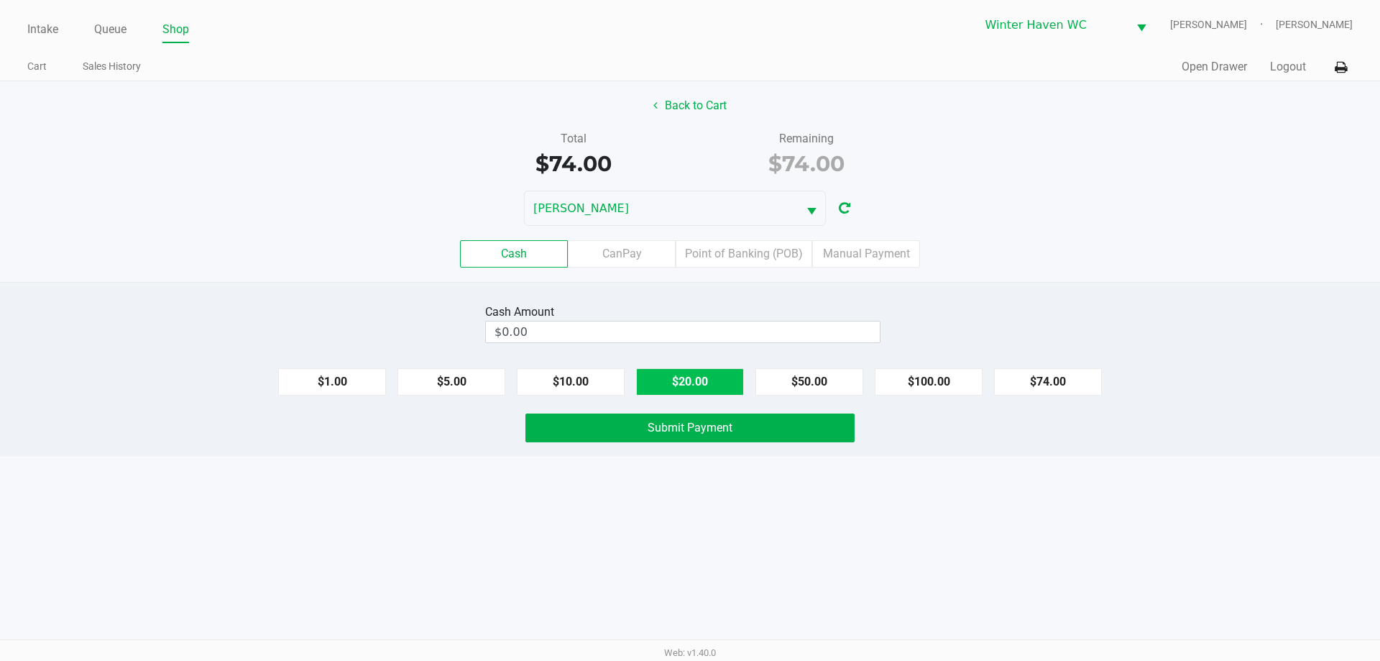
click at [712, 392] on button "$20.00" at bounding box center [690, 381] width 108 height 27
click at [711, 392] on button "$20.00" at bounding box center [690, 381] width 108 height 27
type input "$80.00"
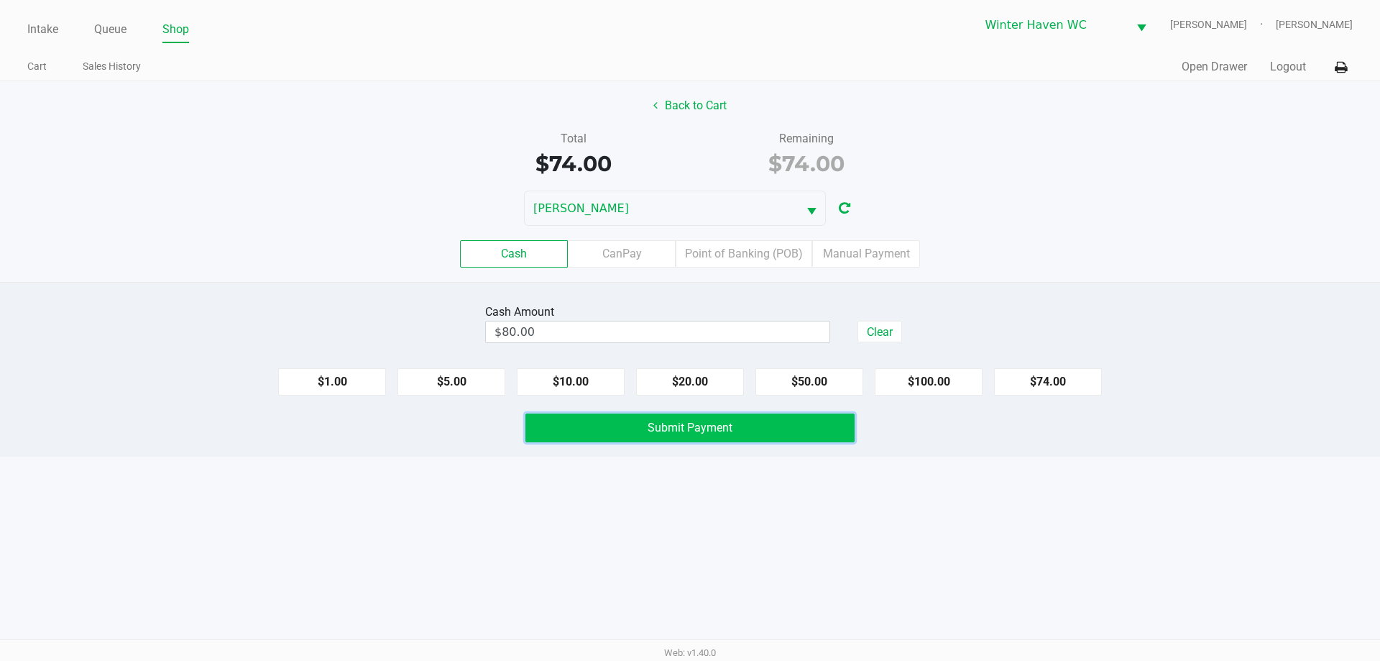
click at [710, 417] on button "Submit Payment" at bounding box center [689, 427] width 329 height 29
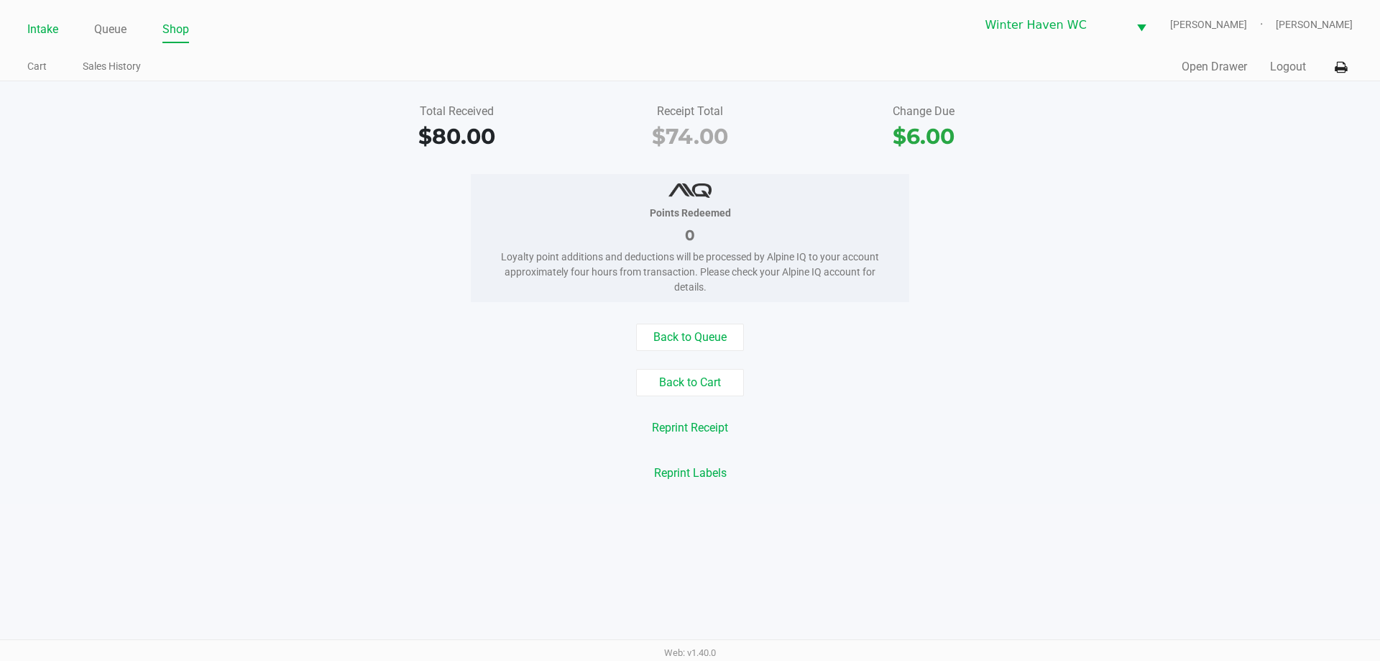
click at [45, 31] on link "Intake" at bounding box center [42, 29] width 31 height 20
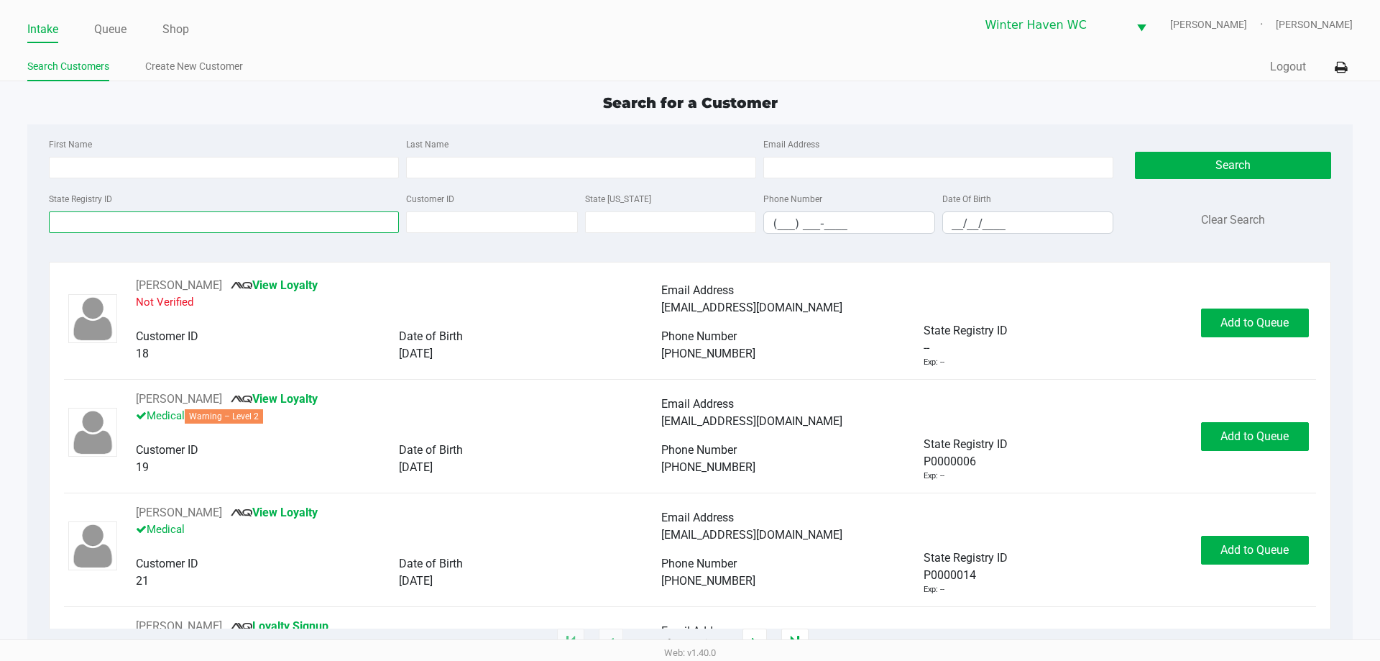
click at [134, 216] on input "State Registry ID" at bounding box center [224, 222] width 350 height 22
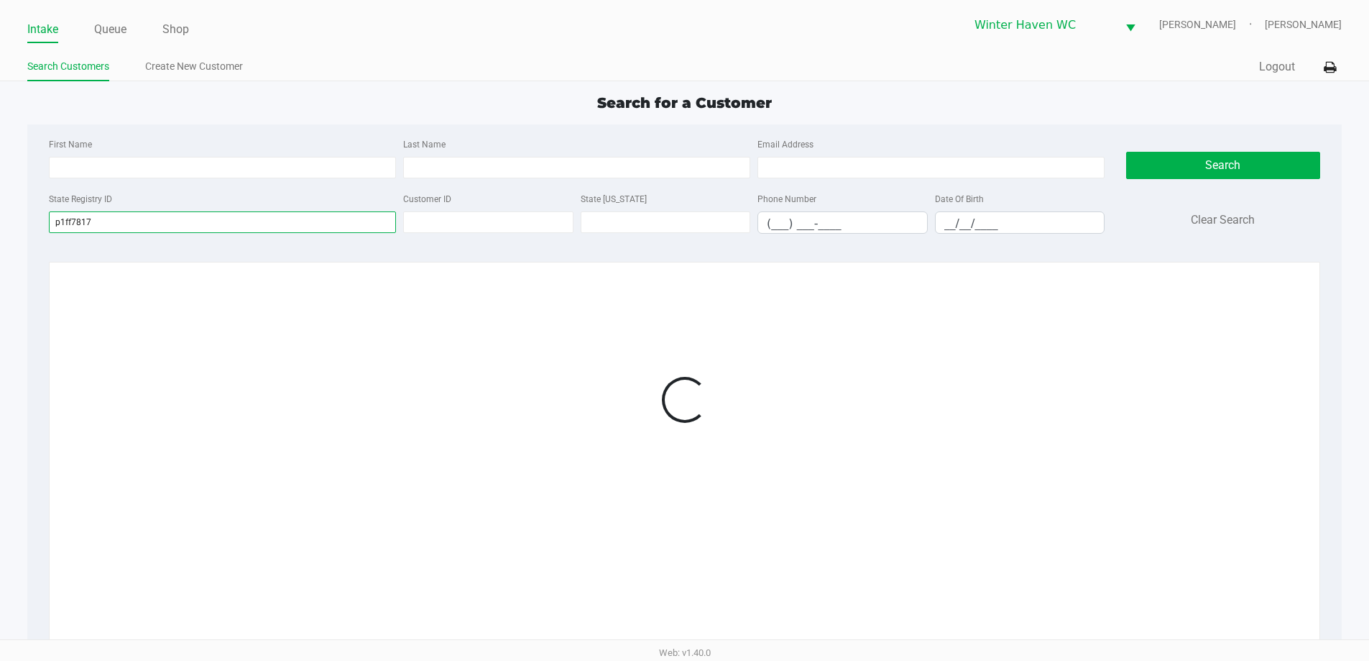
type input "p1ff7817"
click at [137, 252] on div "First Name Last Name Email Address State Registry ID p1ff7817 Customer ID State…" at bounding box center [684, 190] width 1293 height 132
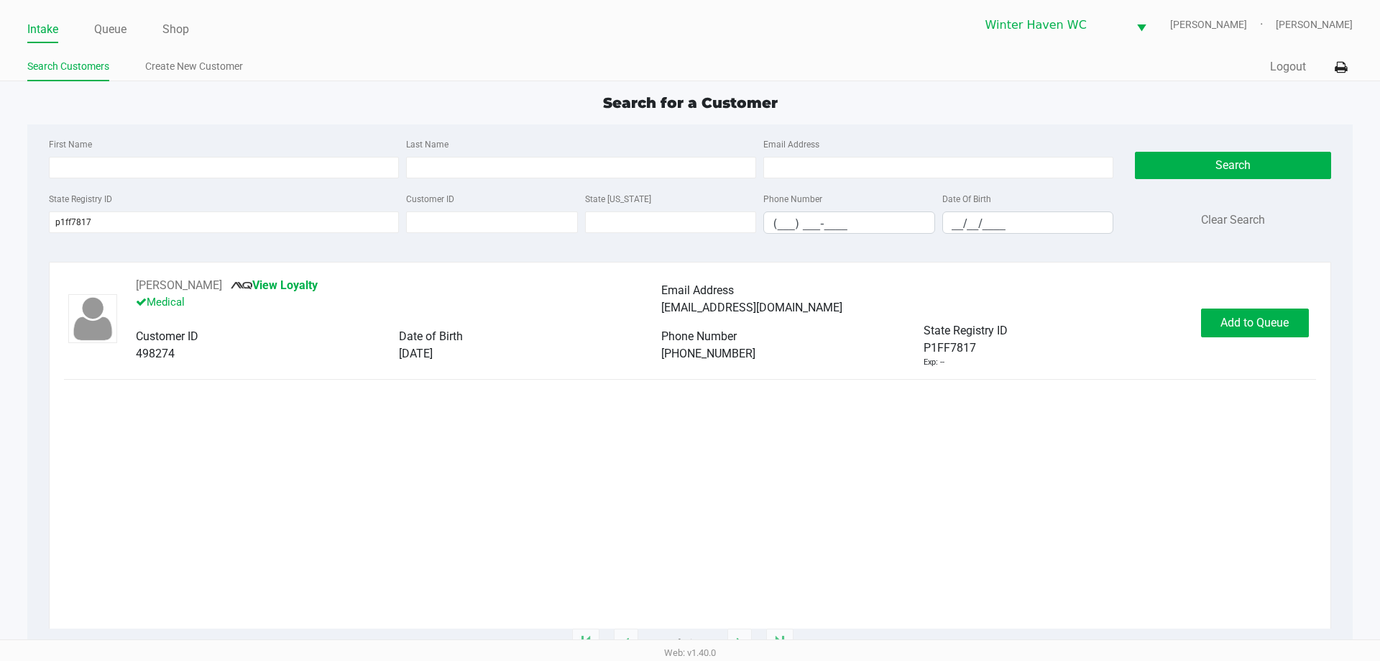
click at [1255, 339] on div "[PERSON_NAME] View Loyalty Medical Email Address [EMAIL_ADDRESS][DOMAIN_NAME] C…" at bounding box center [690, 322] width 1252 height 91
click at [1255, 336] on button "Add to Queue" at bounding box center [1255, 322] width 108 height 29
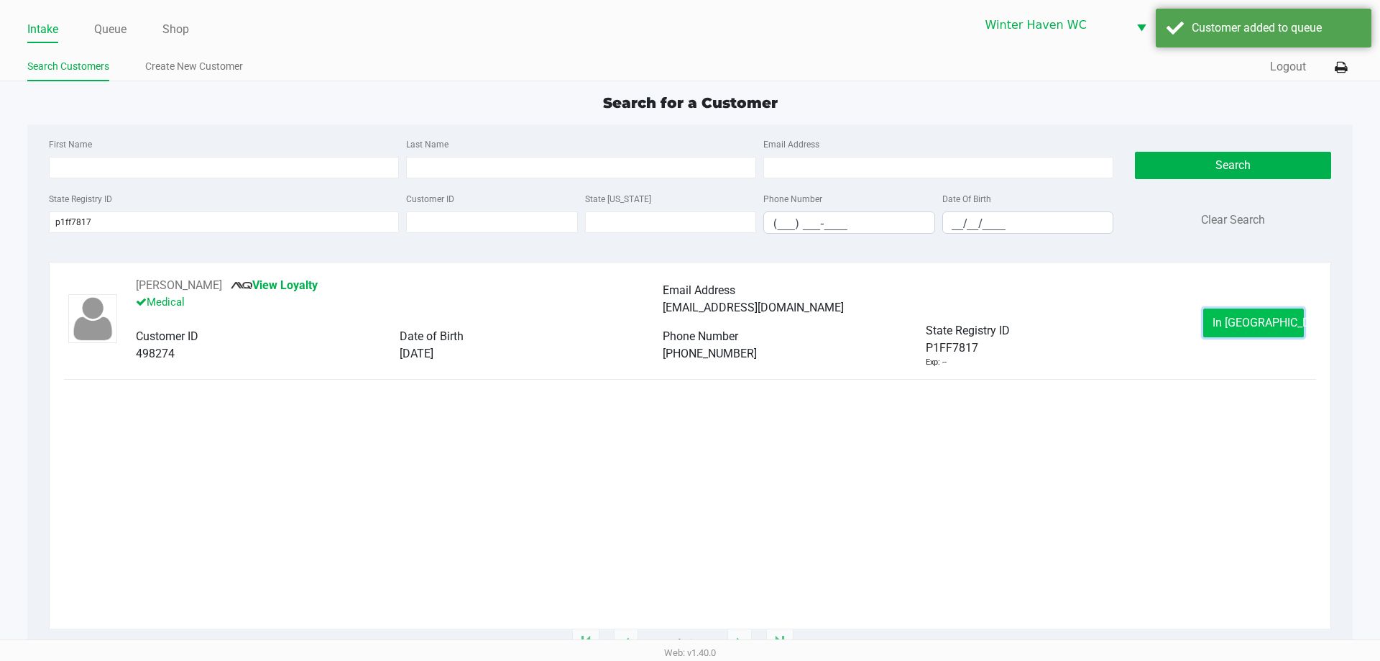
click at [1254, 331] on button "In [GEOGRAPHIC_DATA]" at bounding box center [1253, 322] width 101 height 29
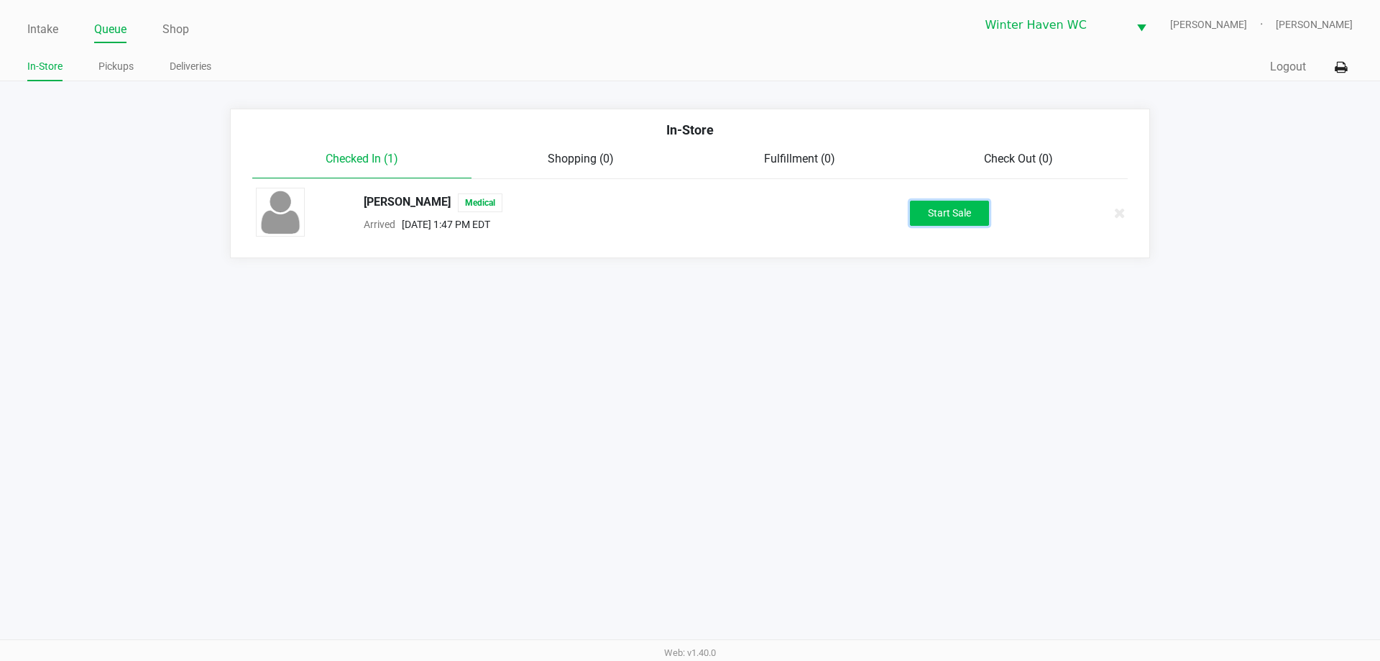
click at [927, 201] on button "Start Sale" at bounding box center [949, 213] width 79 height 25
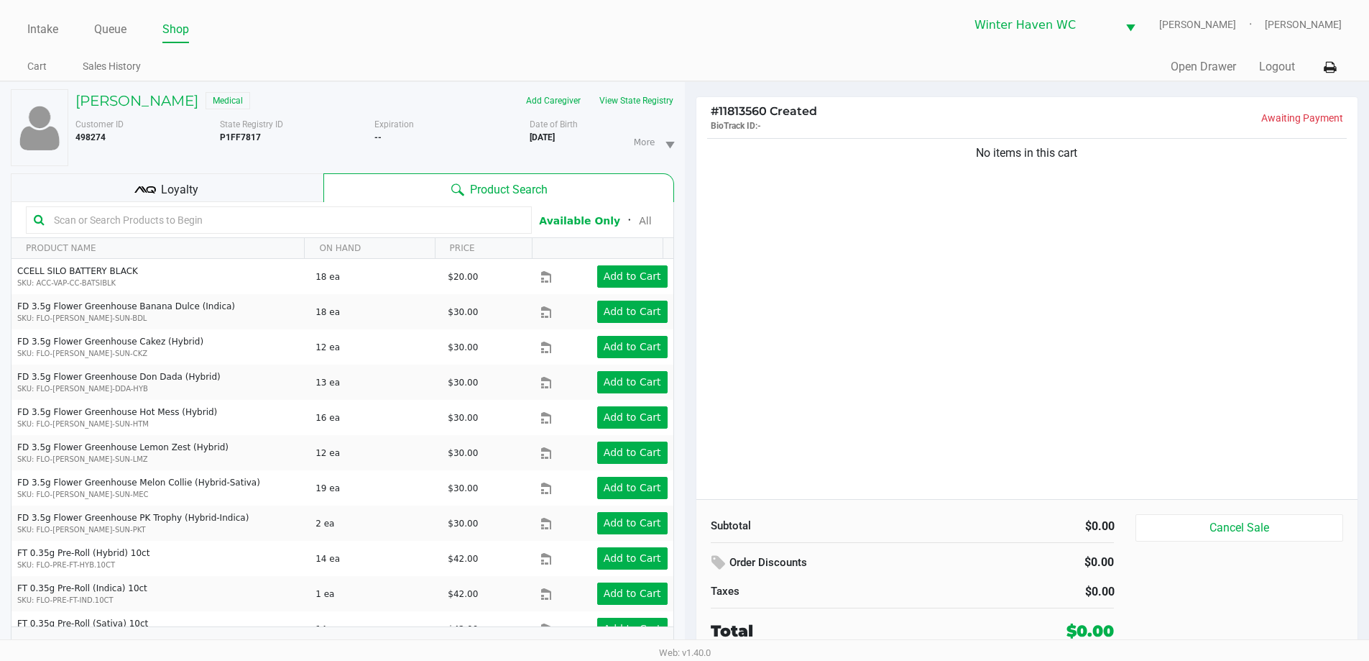
click at [395, 213] on input "text" at bounding box center [286, 220] width 476 height 22
type input "1ct"
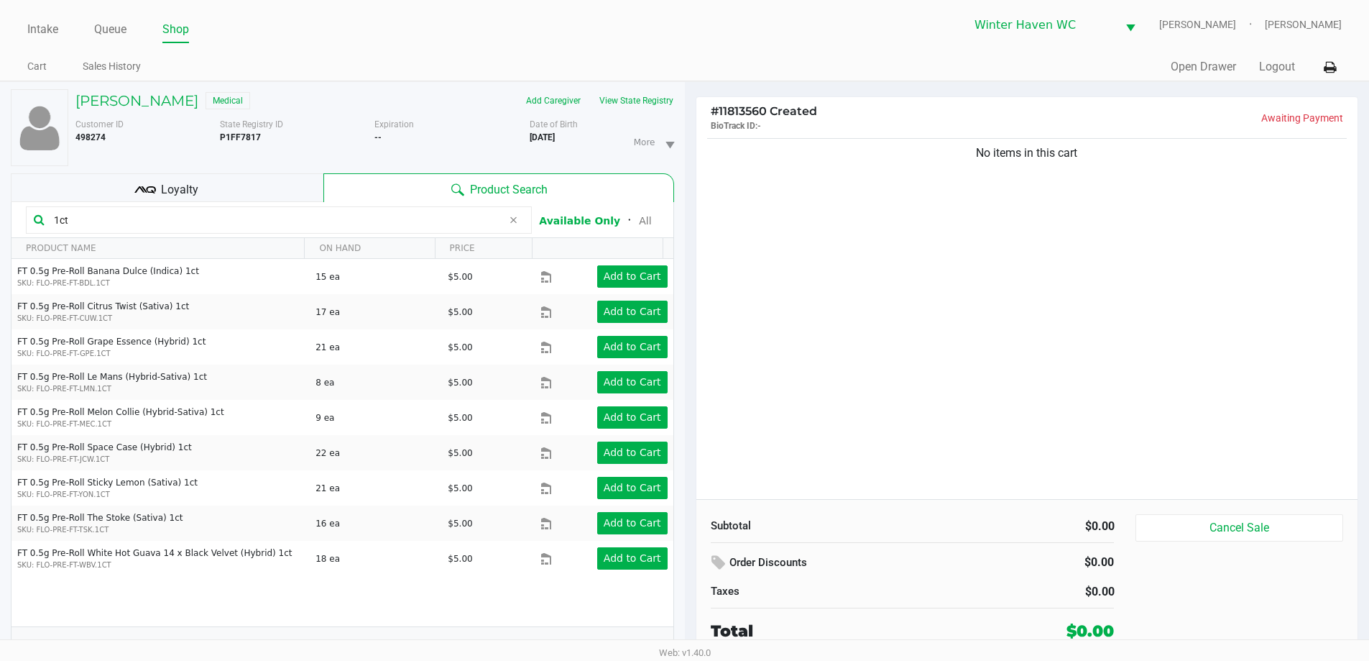
click at [899, 324] on div "No items in this cart" at bounding box center [1028, 317] width 662 height 364
click at [898, 328] on div "No items in this cart" at bounding box center [1028, 317] width 662 height 364
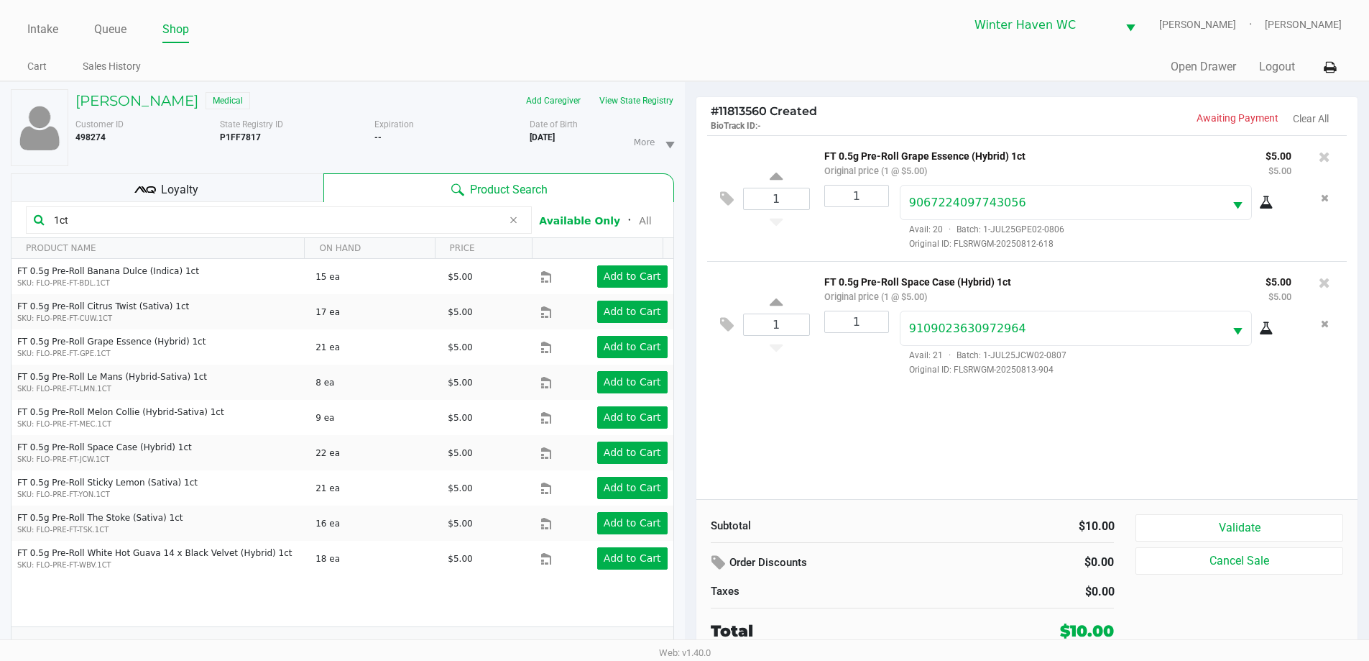
click at [801, 428] on div "1 FT 0.5g Pre-Roll Grape Essence (Hybrid) 1ct Original price (1 @ $5.00) $5.00 …" at bounding box center [1028, 317] width 662 height 364
click at [242, 180] on div "Loyalty" at bounding box center [167, 187] width 313 height 29
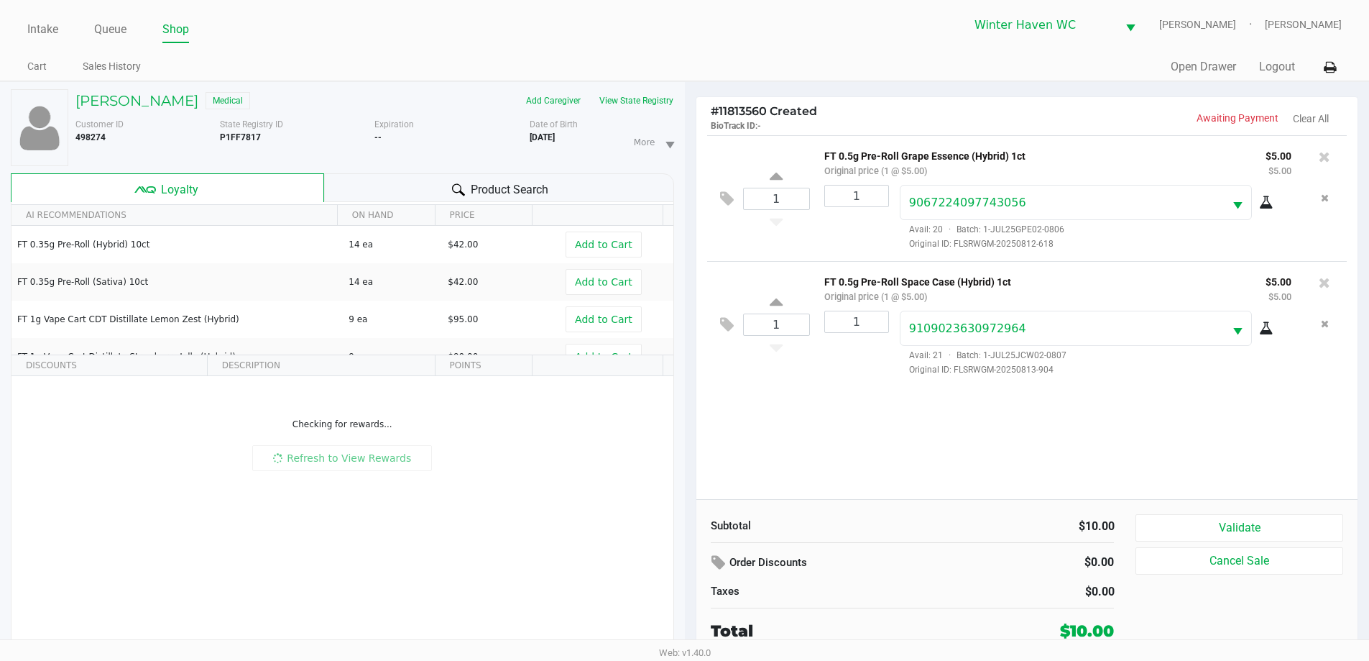
click at [247, 186] on div "Loyalty" at bounding box center [167, 187] width 313 height 29
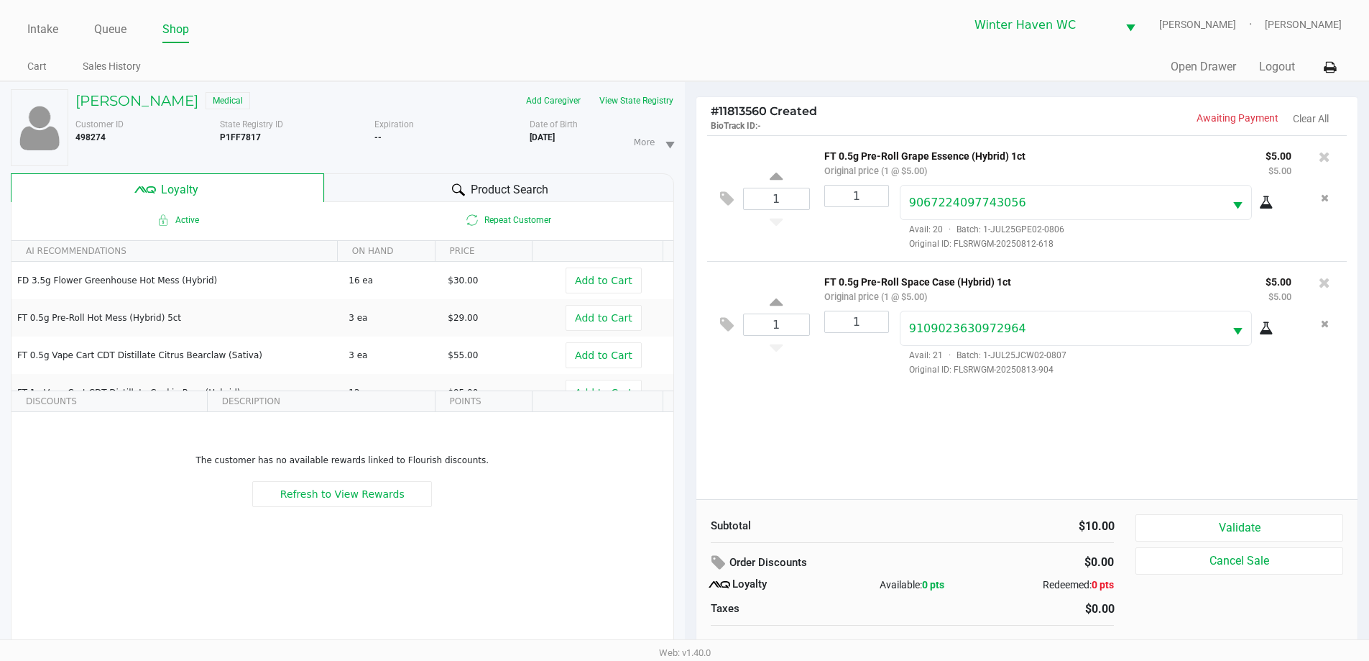
click at [377, 201] on div "Product Search" at bounding box center [499, 187] width 350 height 29
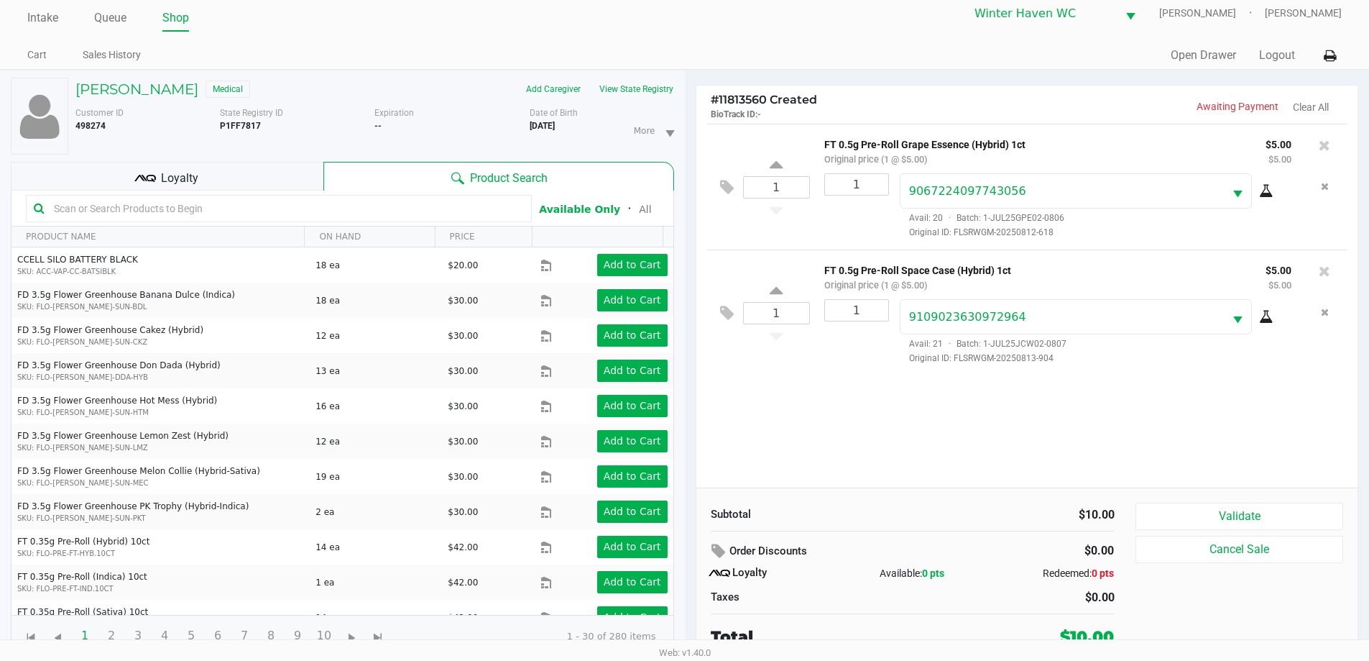
scroll to position [15, 0]
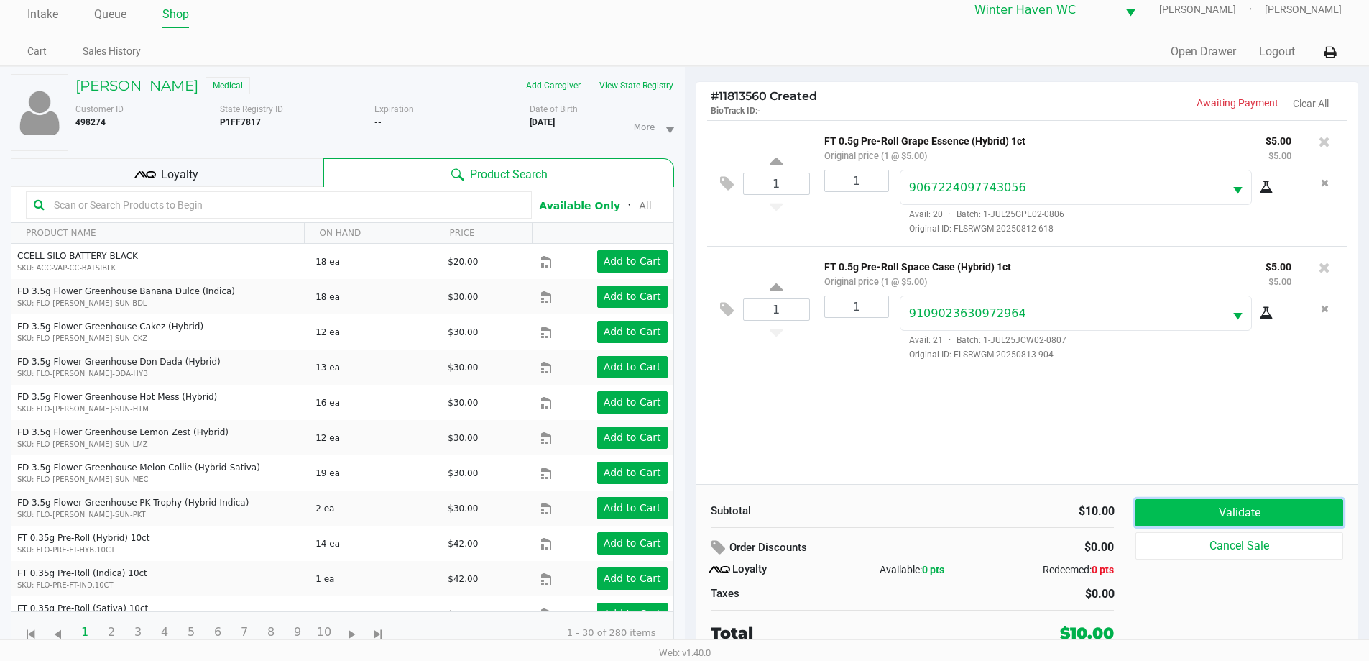
click at [1154, 507] on button "Validate" at bounding box center [1239, 512] width 207 height 27
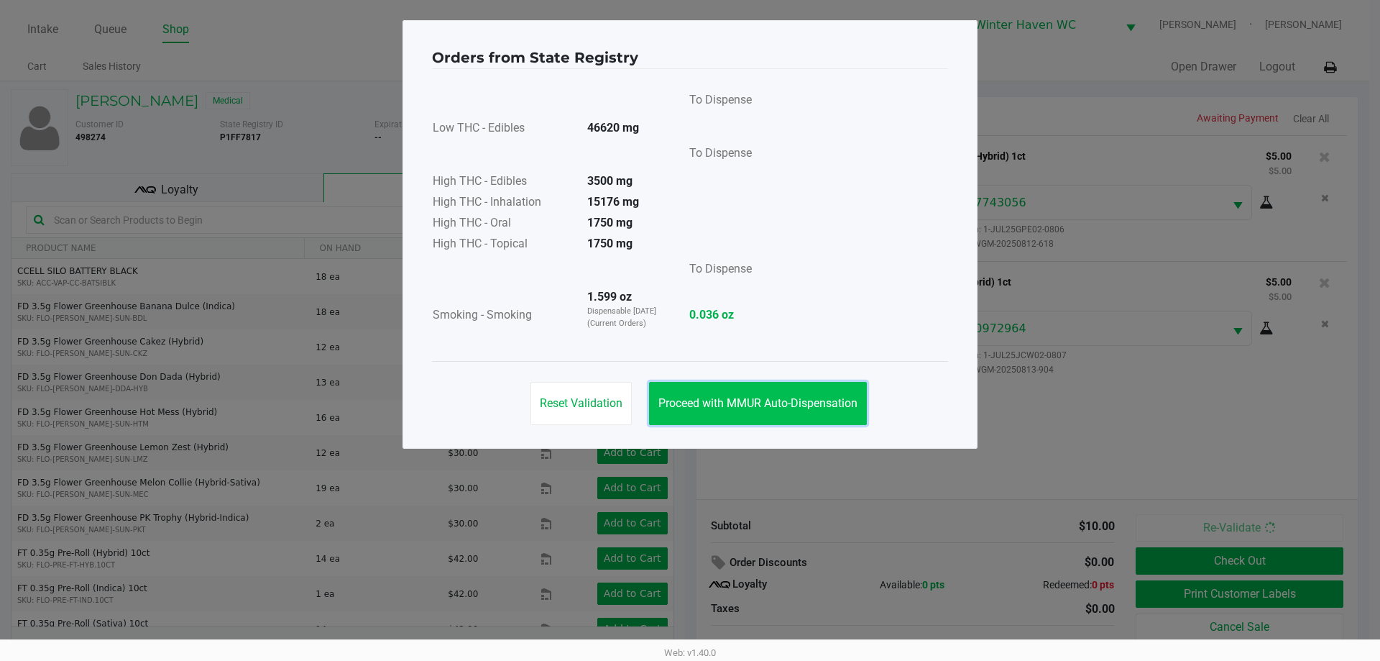
click at [840, 400] on span "Proceed with MMUR Auto-Dispensation" at bounding box center [757, 403] width 199 height 14
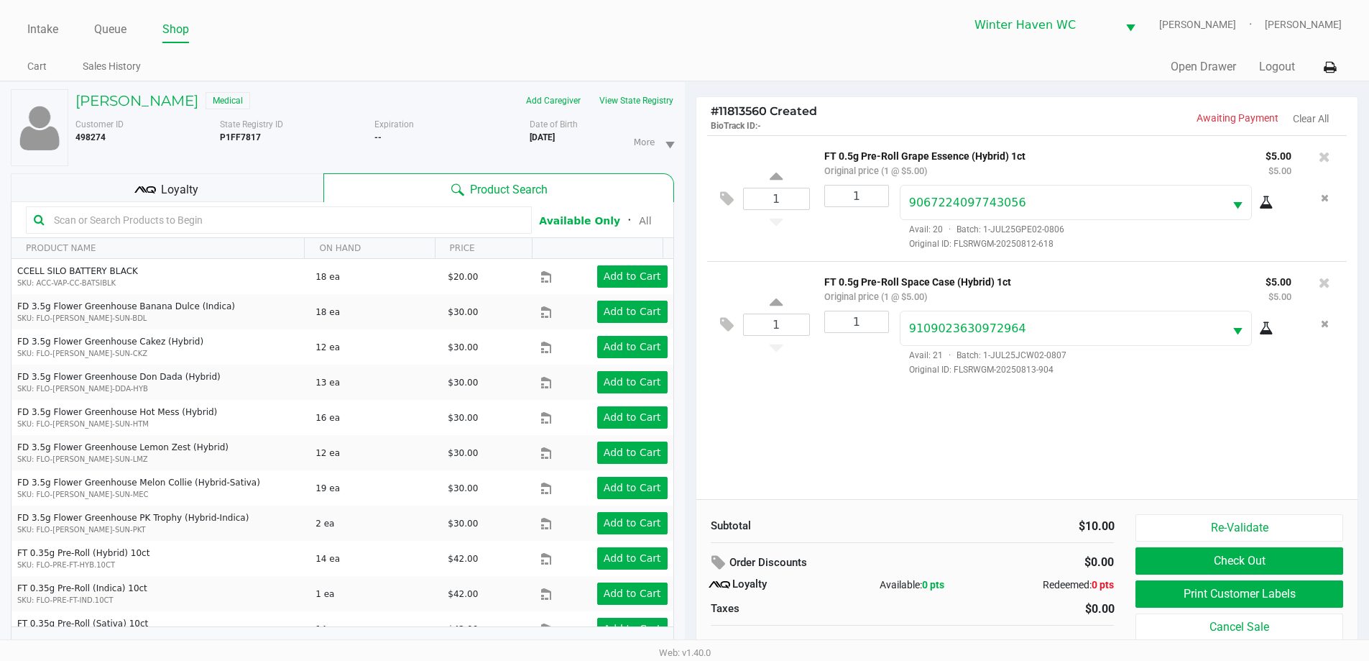
click at [828, 408] on div "1 FT 0.5g Pre-Roll Grape Essence (Hybrid) 1ct Original price (1 @ $5.00) $5.00 …" at bounding box center [1028, 317] width 662 height 364
click at [830, 420] on div "1 FT 0.5g Pre-Roll Grape Essence (Hybrid) 1ct Original price (1 @ $5.00) $5.00 …" at bounding box center [1028, 317] width 662 height 364
click at [1168, 595] on button "Print Customer Labels" at bounding box center [1239, 593] width 207 height 27
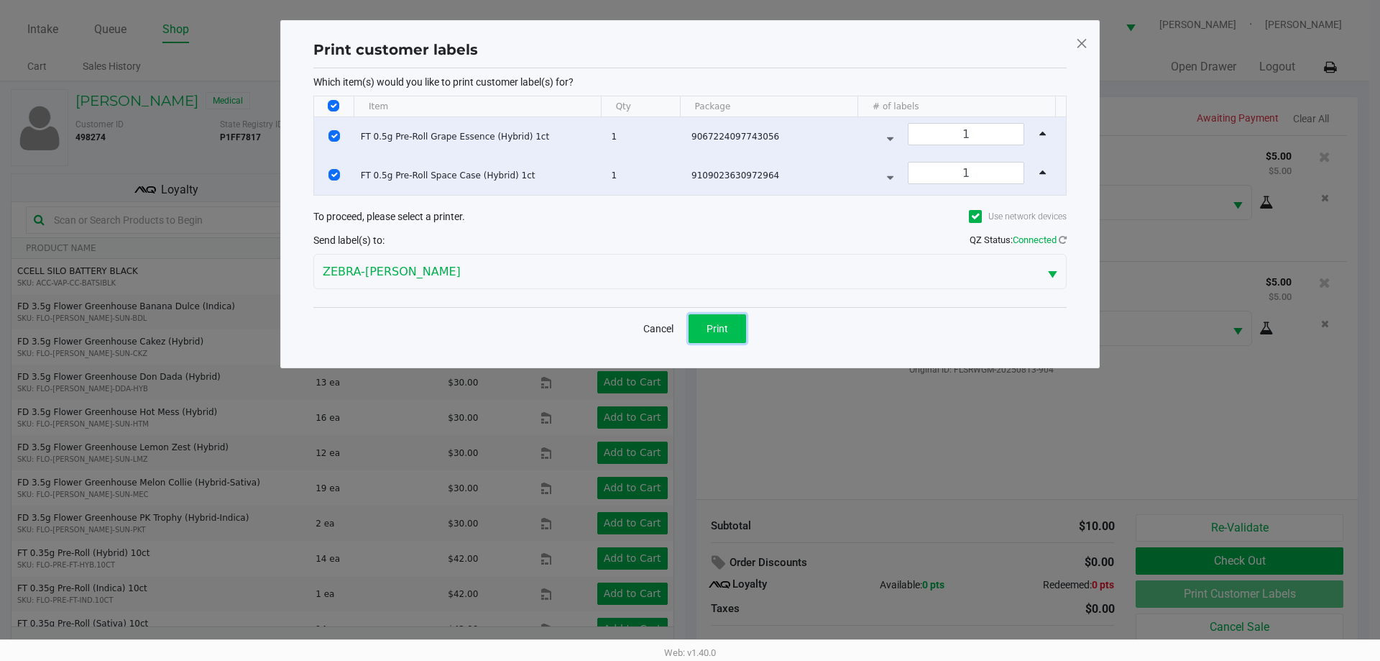
click at [740, 341] on button "Print" at bounding box center [718, 328] width 58 height 29
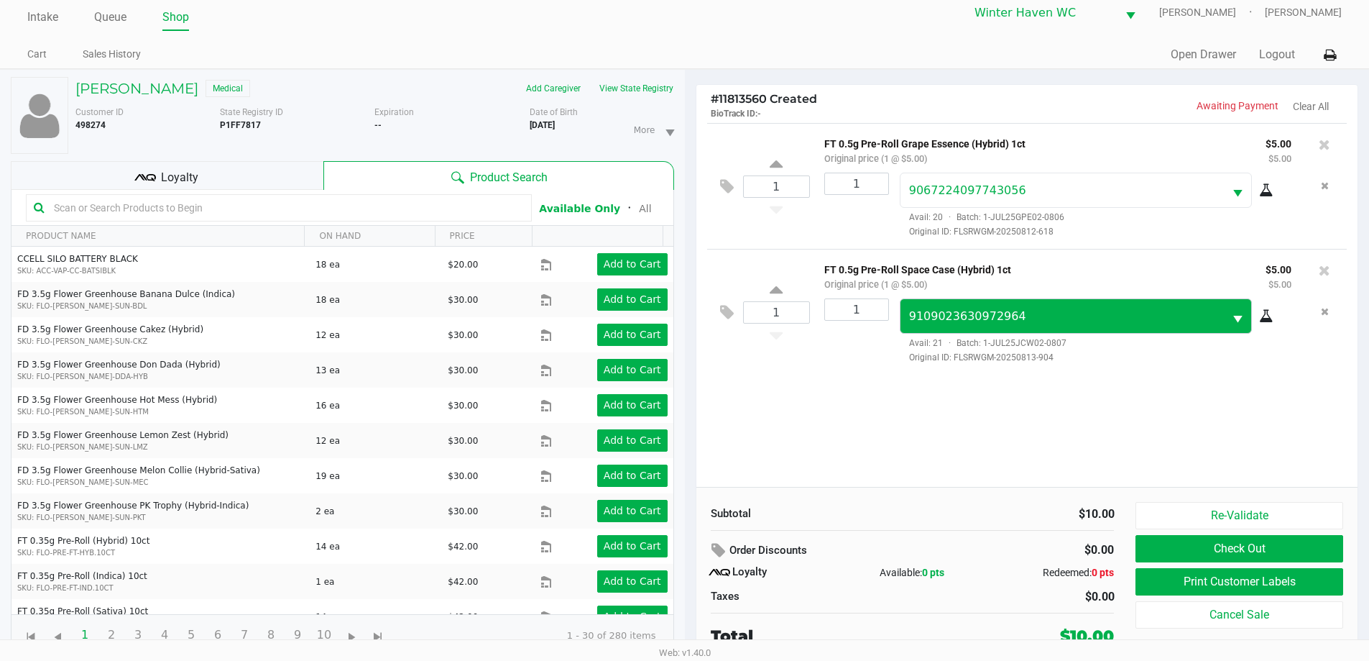
scroll to position [15, 0]
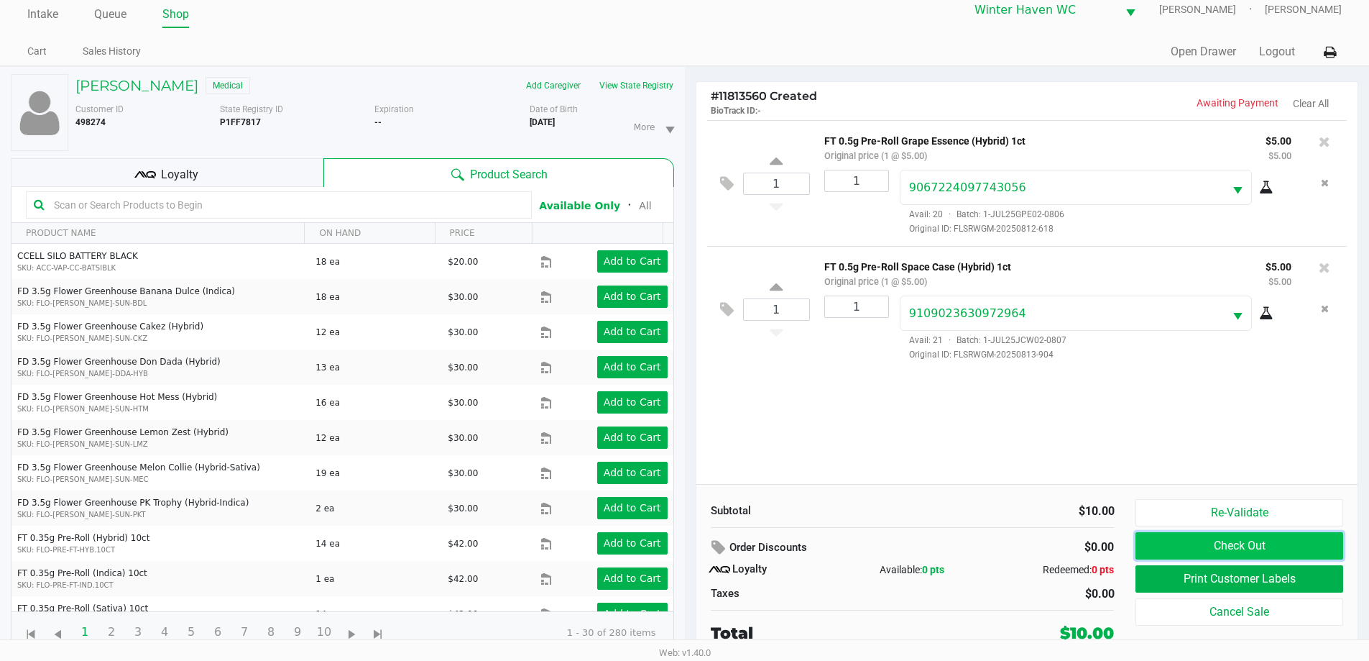
click at [1220, 551] on button "Check Out" at bounding box center [1239, 545] width 207 height 27
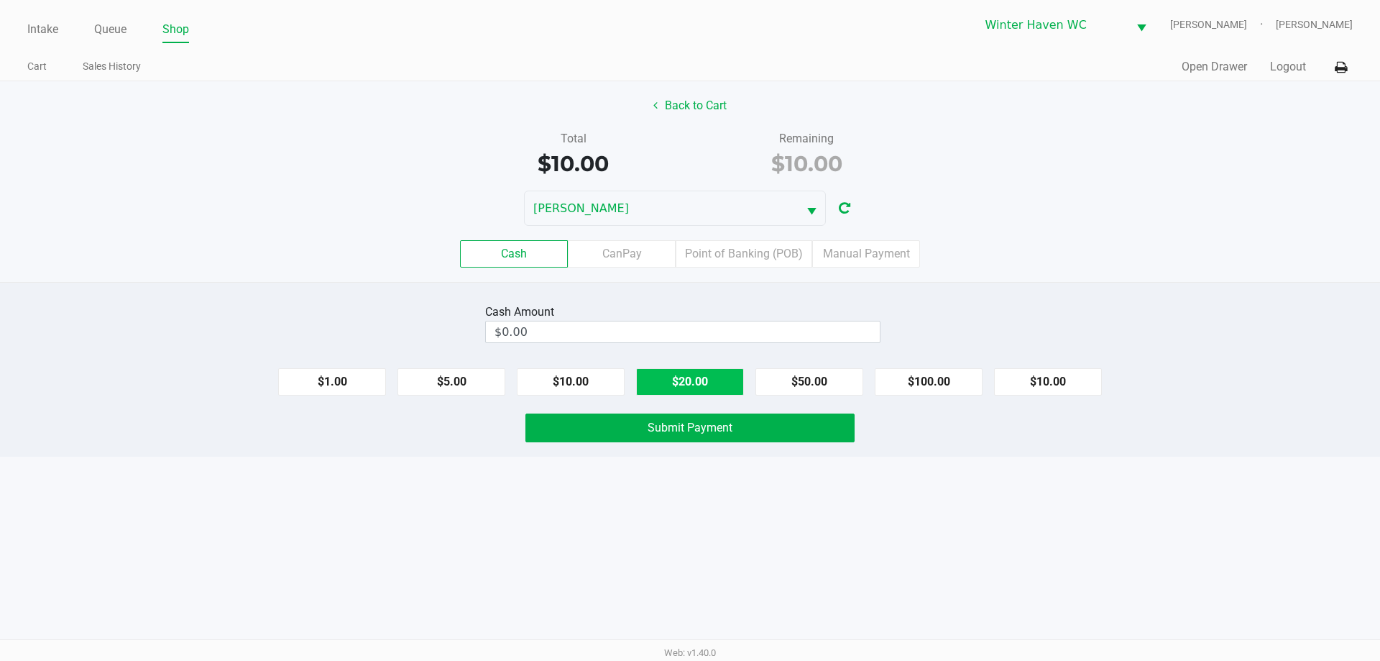
click at [723, 383] on button "$20.00" at bounding box center [690, 381] width 108 height 27
type input "$20.00"
click at [725, 523] on div "Intake Queue Shop Winter Haven [PERSON_NAME] [PERSON_NAME] Cart Sales History Q…" at bounding box center [690, 330] width 1380 height 661
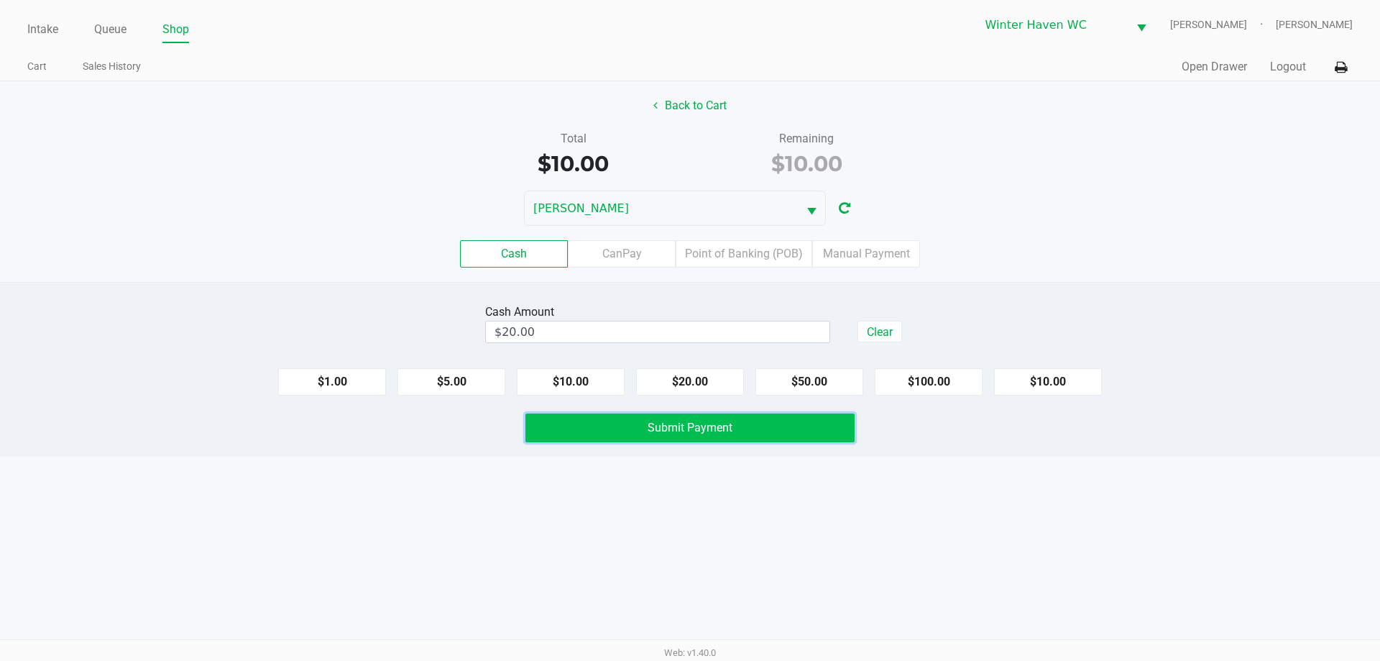
click at [730, 441] on button "Submit Payment" at bounding box center [689, 427] width 329 height 29
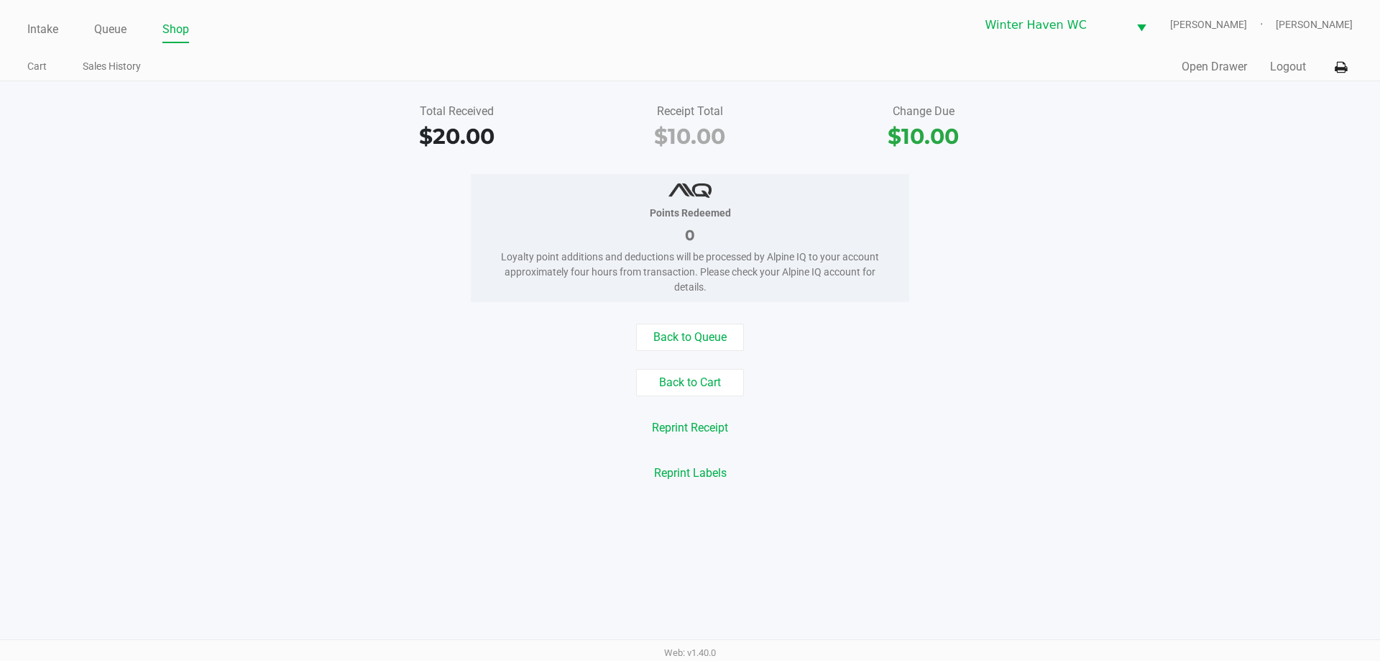
click at [905, 362] on div "Back to Queue Back to Cart Reprint Receipt Reprint Labels" at bounding box center [690, 404] width 1402 height 163
click at [936, 372] on div "Back to Cart" at bounding box center [690, 382] width 1402 height 27
click at [102, 22] on link "Queue" at bounding box center [110, 29] width 32 height 20
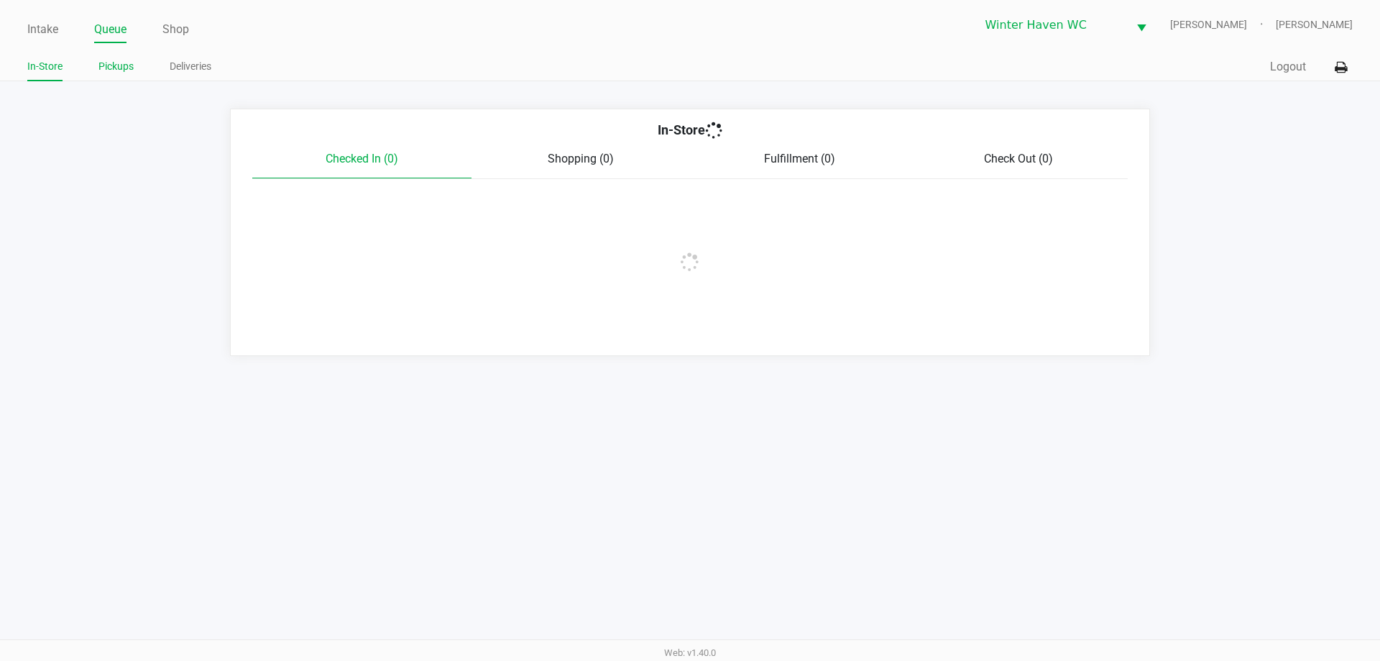
click at [127, 79] on li "Pickups" at bounding box center [115, 68] width 35 height 25
click at [107, 78] on li "Pickups" at bounding box center [115, 68] width 35 height 25
click at [107, 72] on link "Pickups" at bounding box center [115, 67] width 35 height 18
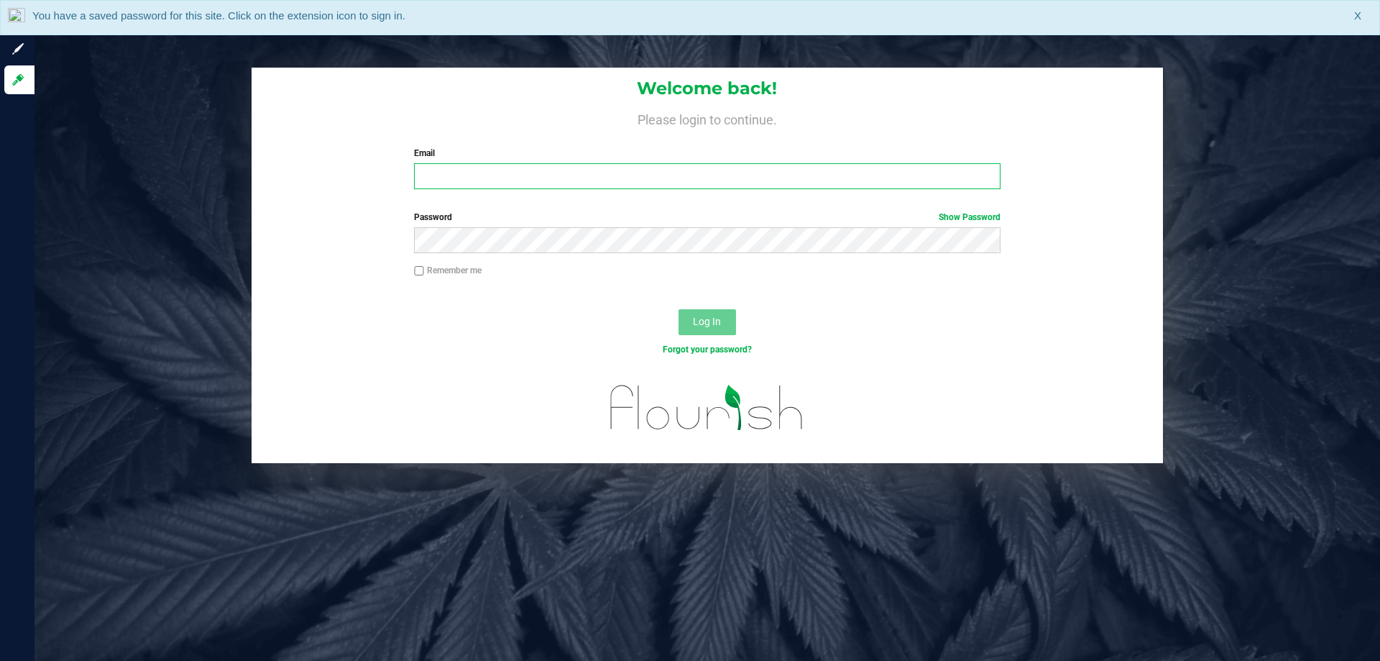
click at [502, 185] on input "Email" at bounding box center [707, 176] width 586 height 26
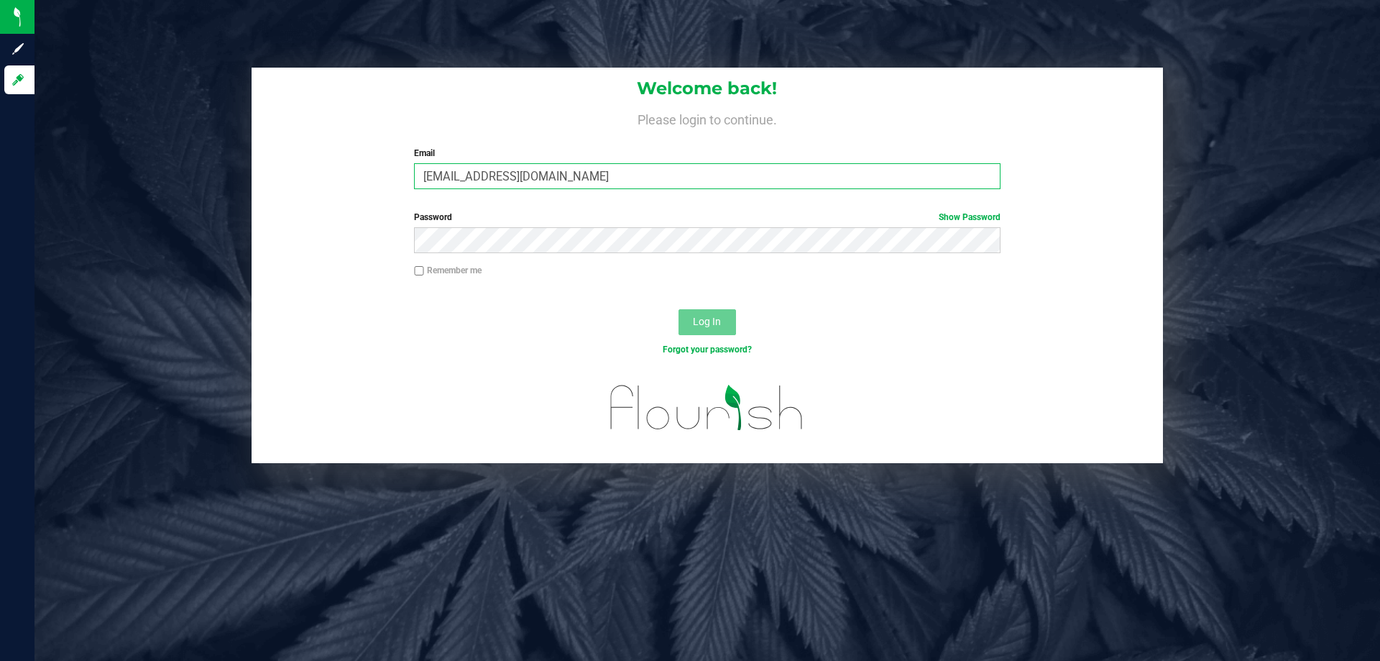
type input "[EMAIL_ADDRESS][DOMAIN_NAME]"
click at [679, 309] on button "Log In" at bounding box center [708, 322] width 58 height 26
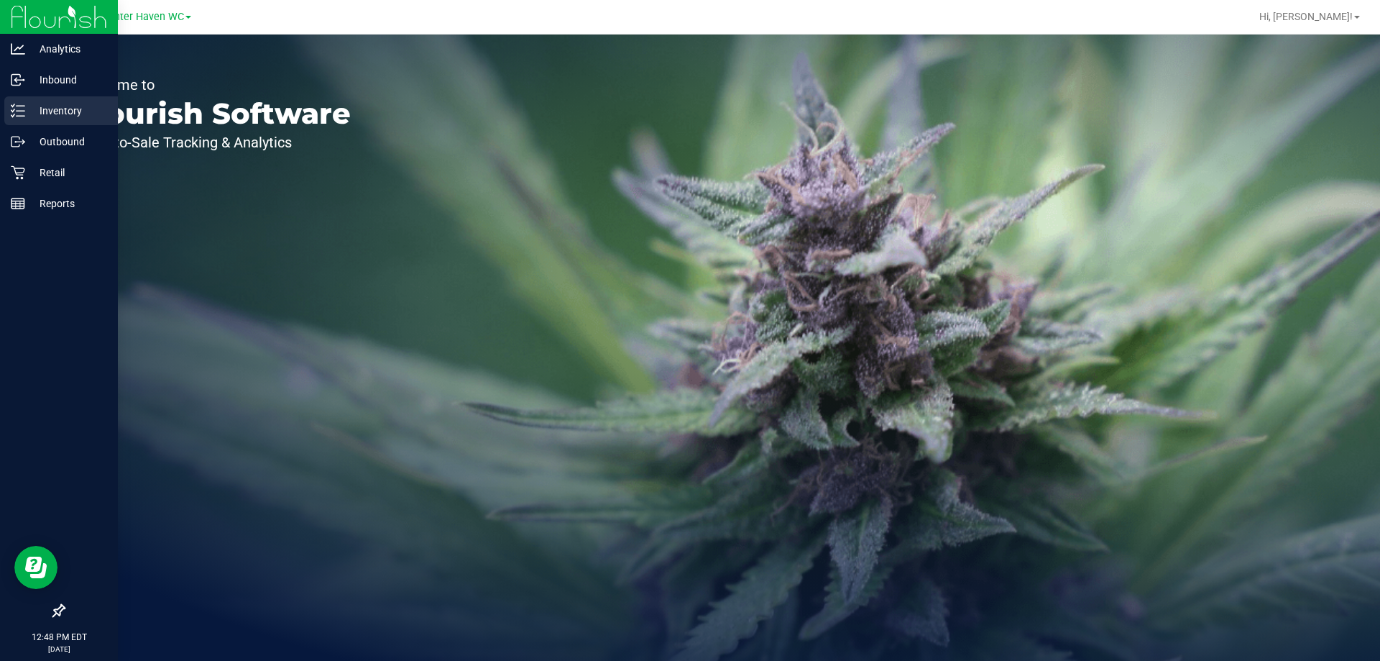
click at [22, 101] on div "Inventory" at bounding box center [61, 110] width 114 height 29
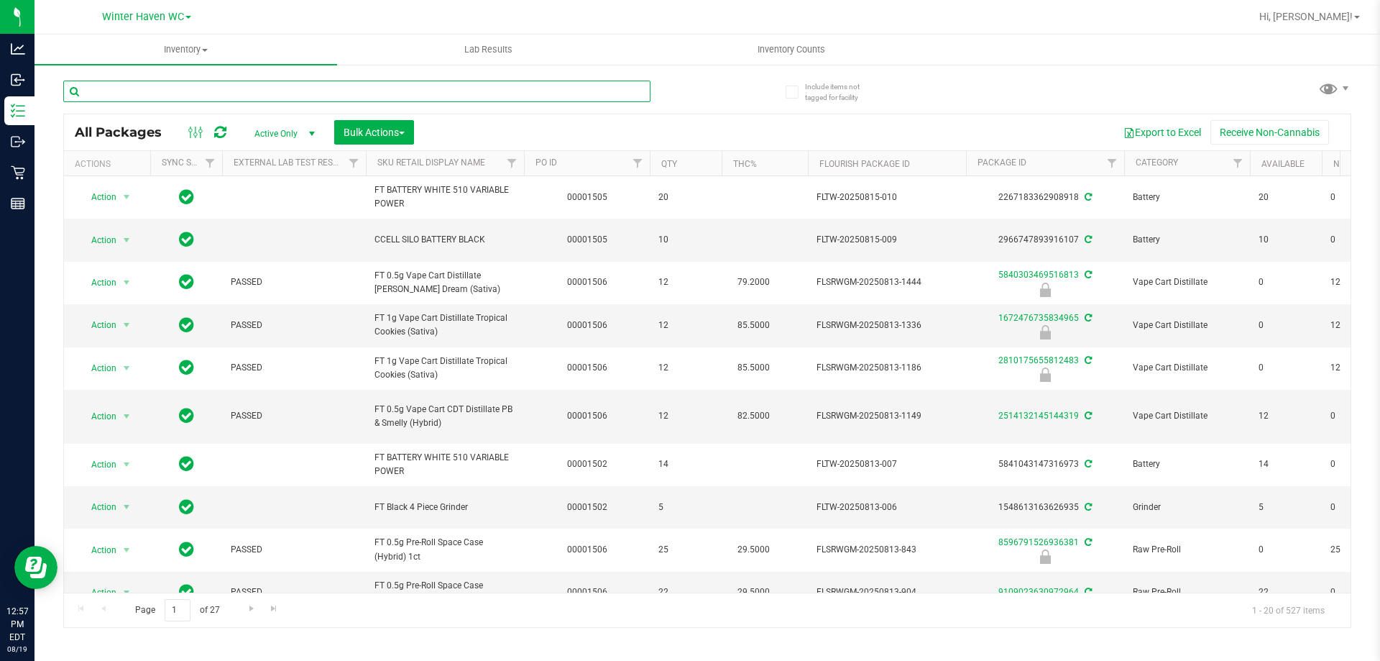
click at [204, 84] on input "text" at bounding box center [356, 92] width 587 height 22
click at [188, 42] on uib-tab-heading "Inventory All packages All inventory Waste log Create inventory" at bounding box center [186, 50] width 303 height 30
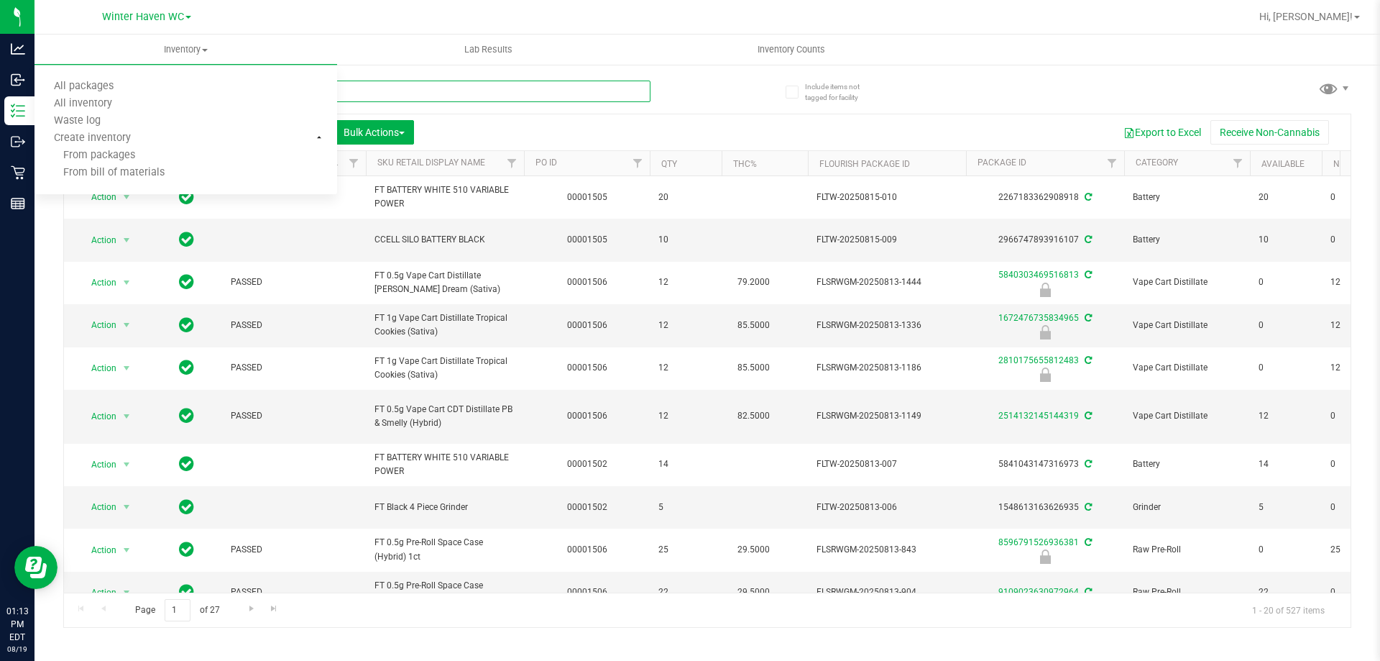
click at [485, 83] on input "text" at bounding box center [356, 92] width 587 height 22
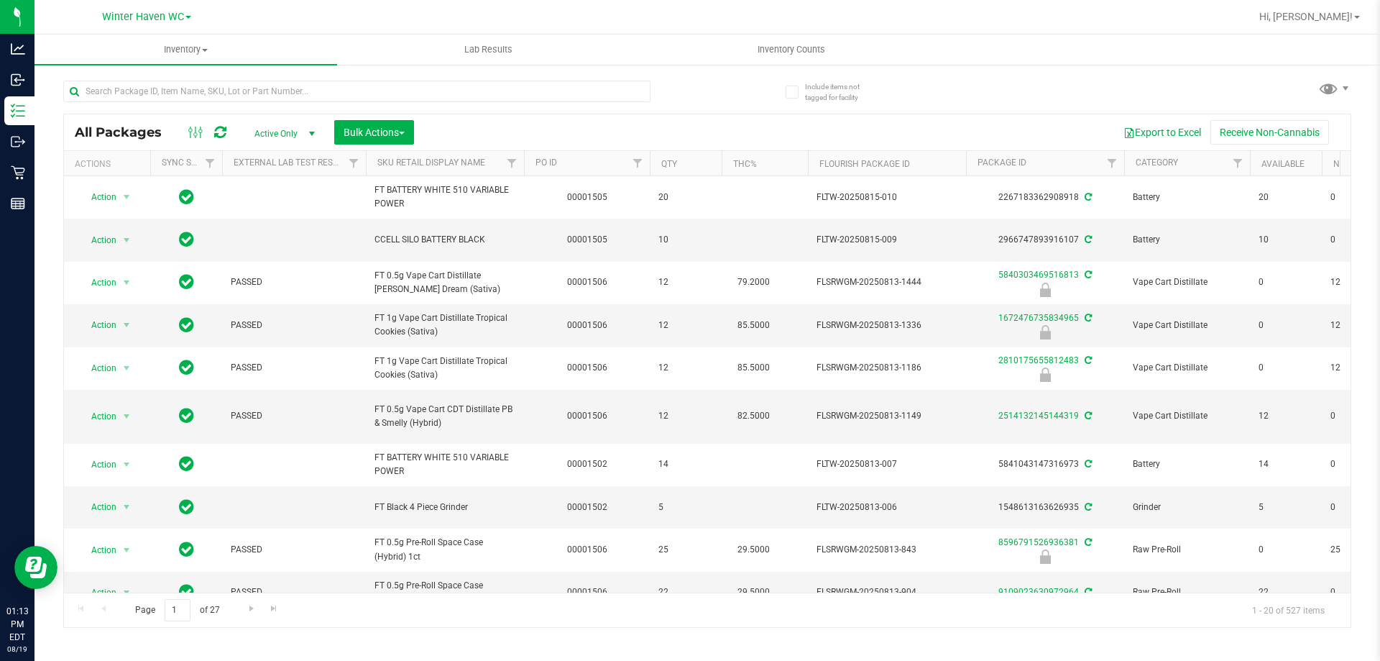
click at [493, 73] on div at bounding box center [385, 91] width 644 height 46
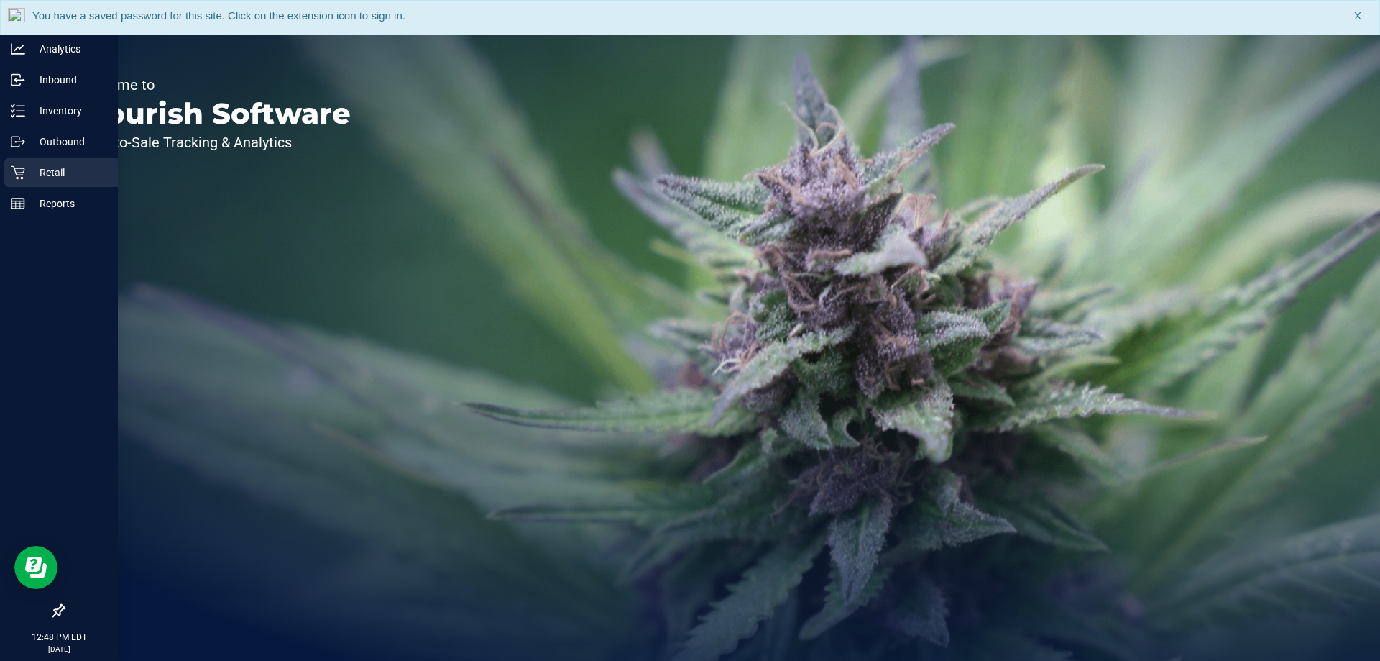
click at [22, 167] on icon at bounding box center [18, 172] width 14 height 14
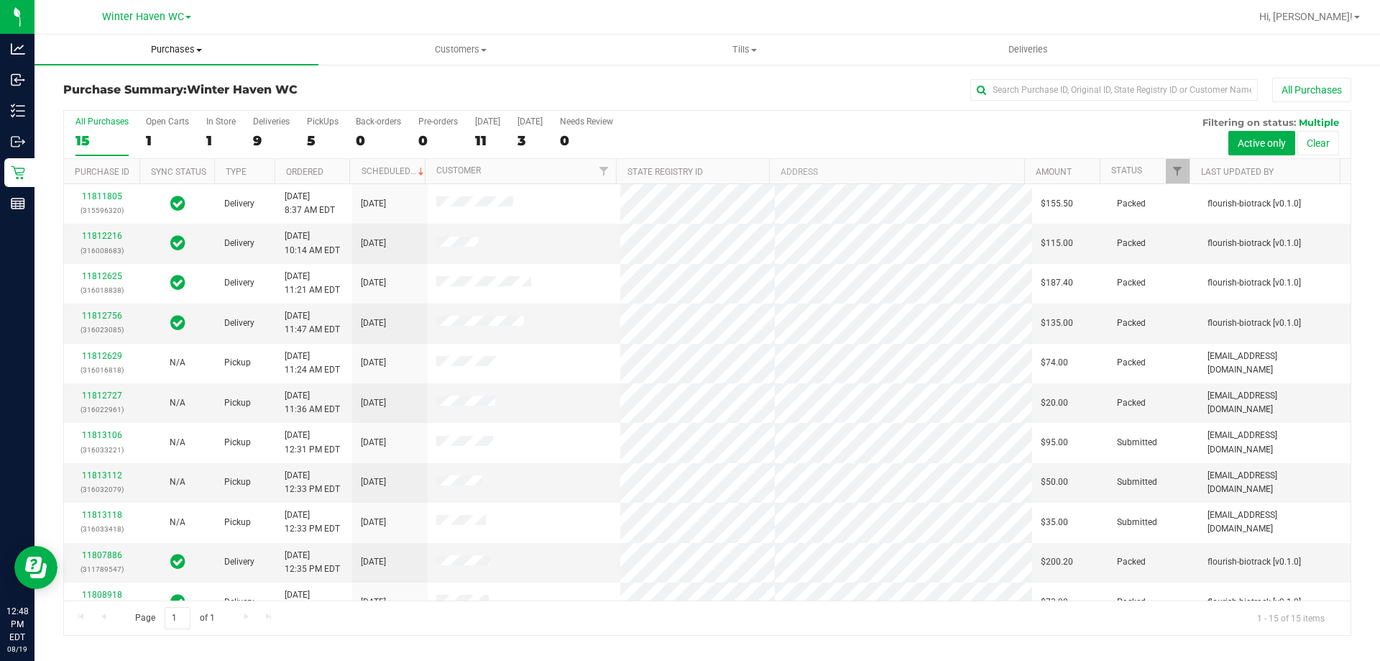
click at [169, 40] on uib-tab-heading "Purchases Summary of purchases Fulfillment All purchases" at bounding box center [177, 50] width 284 height 30
click at [84, 103] on span "Fulfillment" at bounding box center [79, 104] width 89 height 12
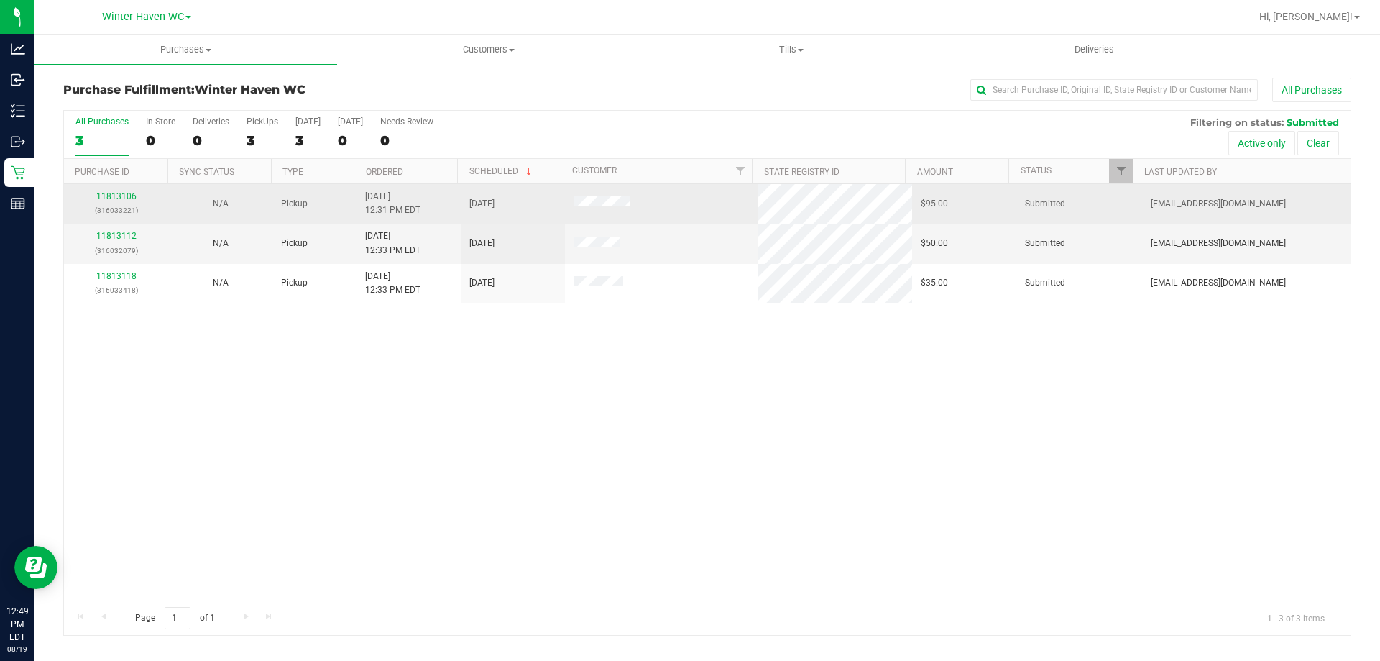
click at [127, 199] on link "11813106" at bounding box center [116, 196] width 40 height 10
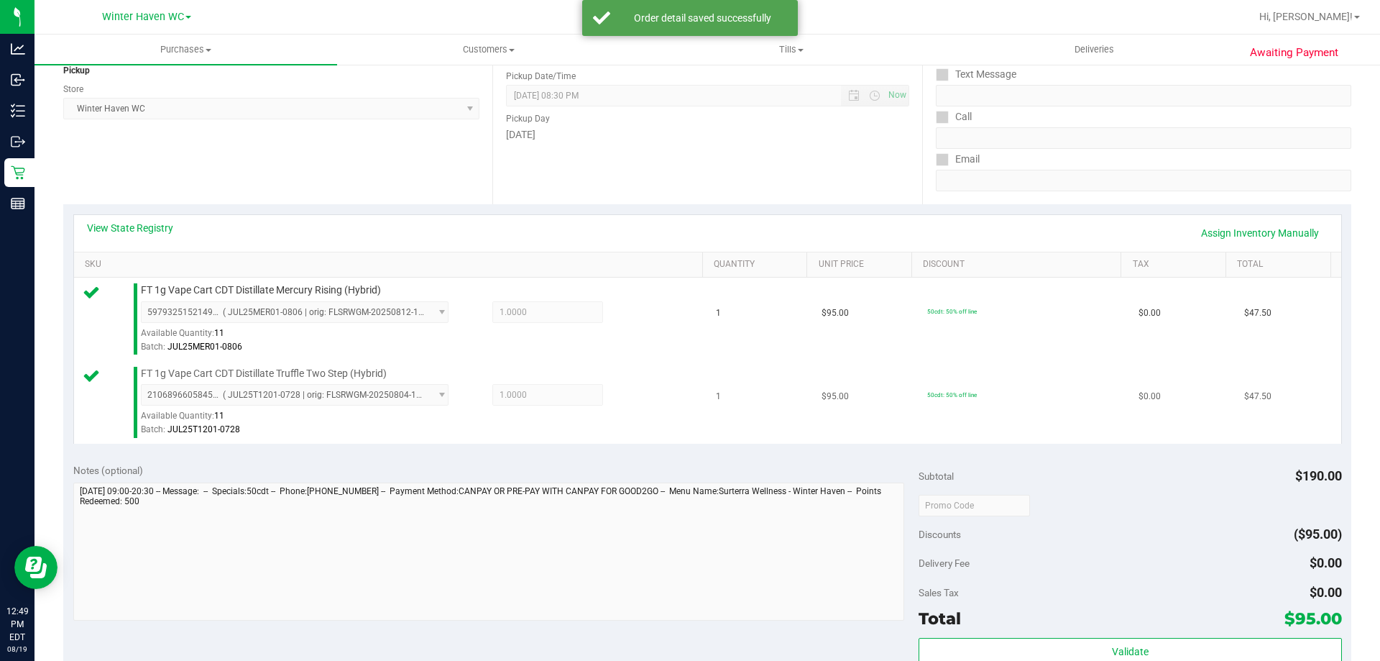
scroll to position [288, 0]
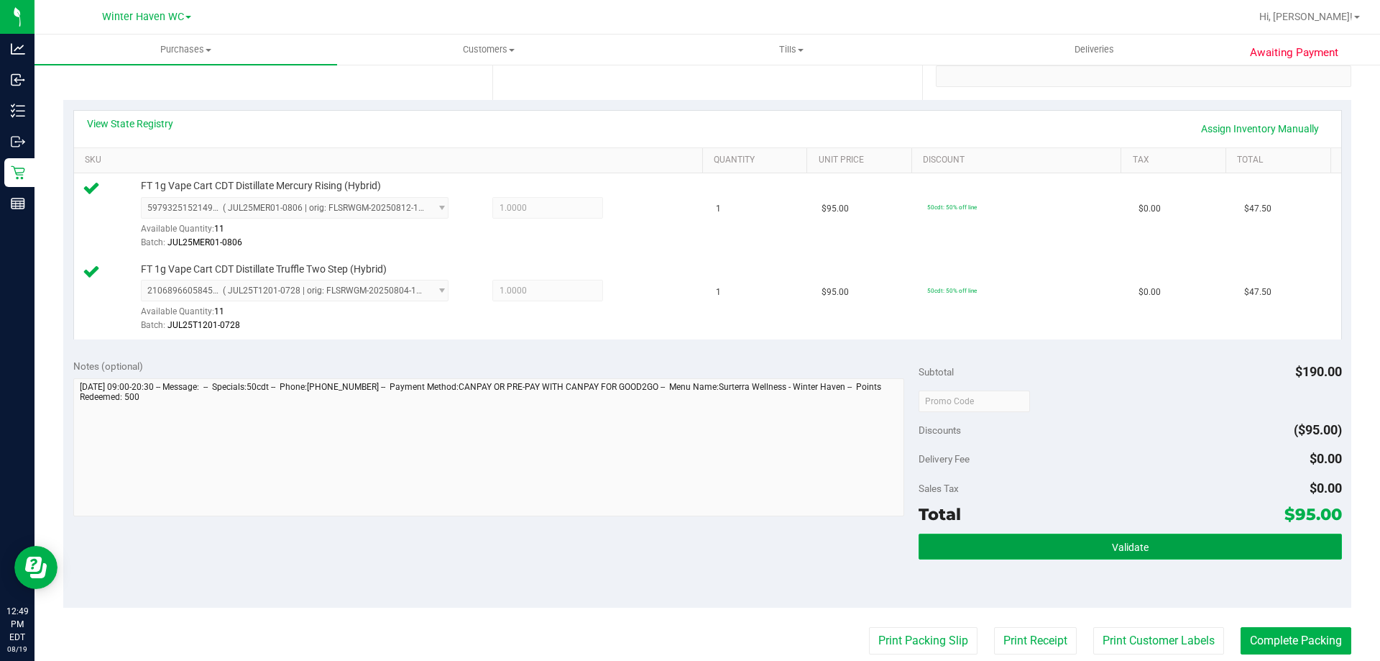
click at [1035, 550] on button "Validate" at bounding box center [1130, 546] width 423 height 26
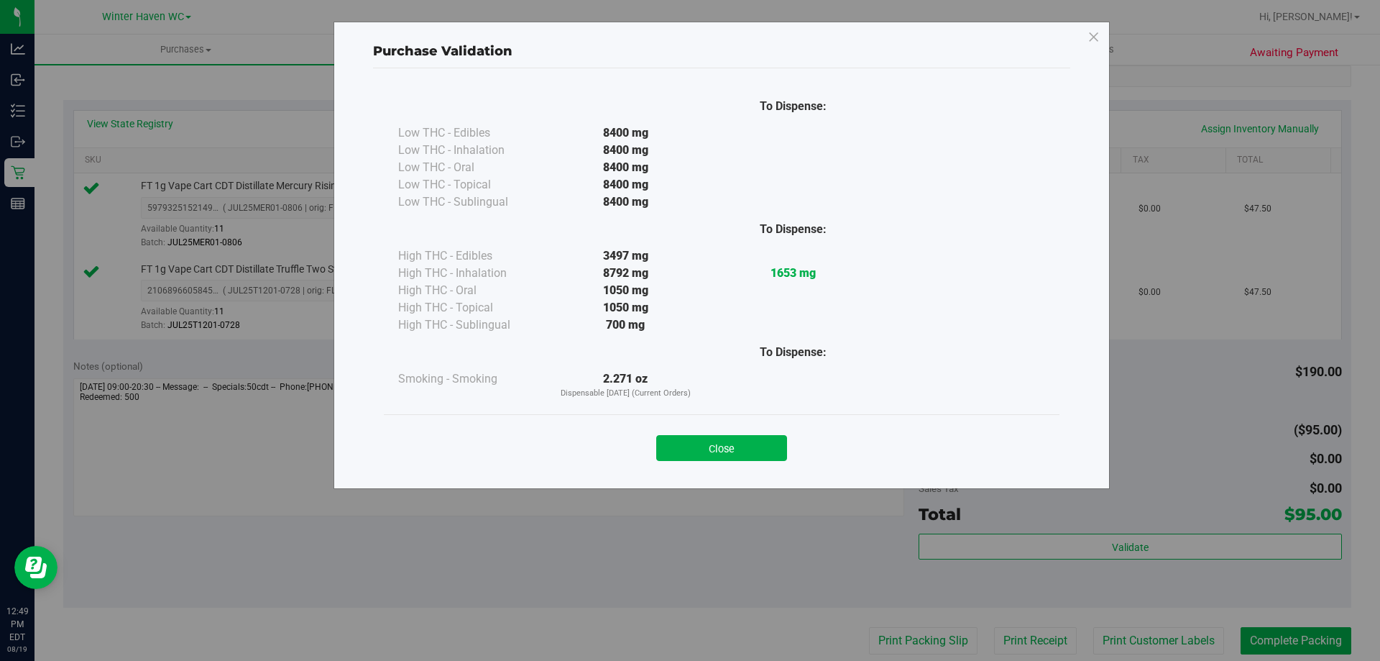
click at [786, 464] on div "Close" at bounding box center [722, 443] width 676 height 58
click at [784, 454] on button "Close" at bounding box center [721, 448] width 131 height 26
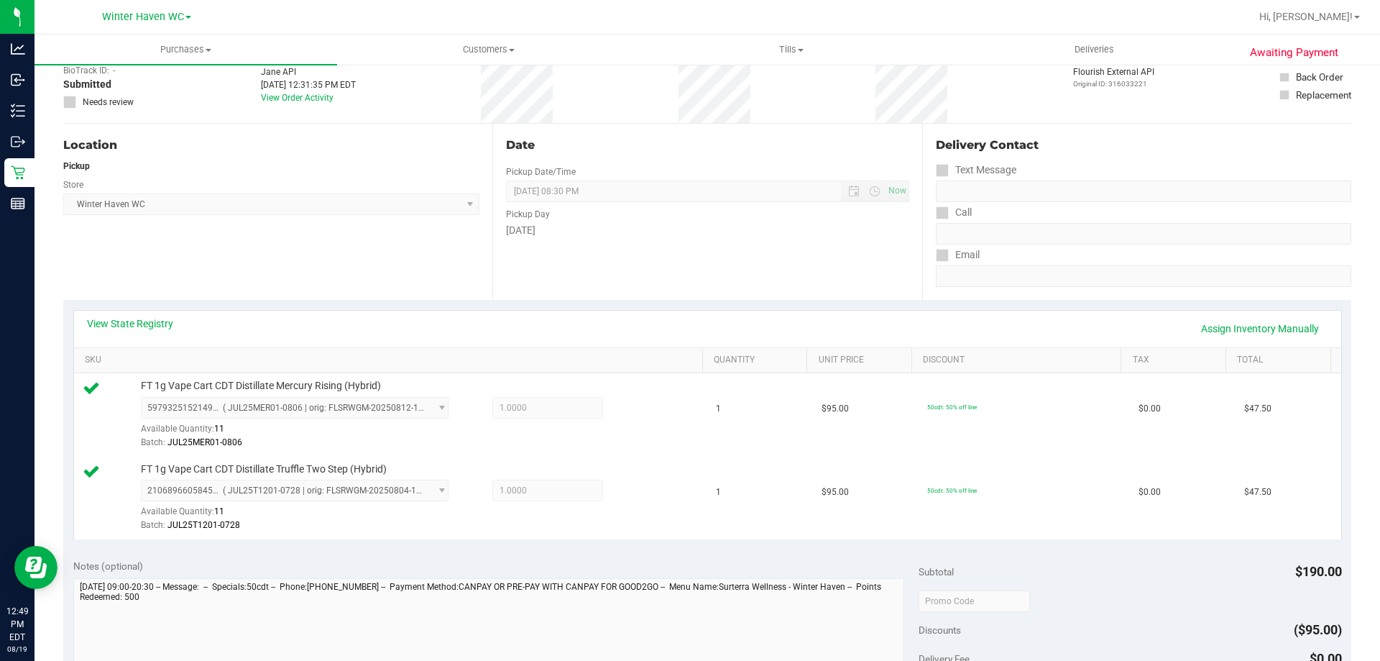
scroll to position [0, 0]
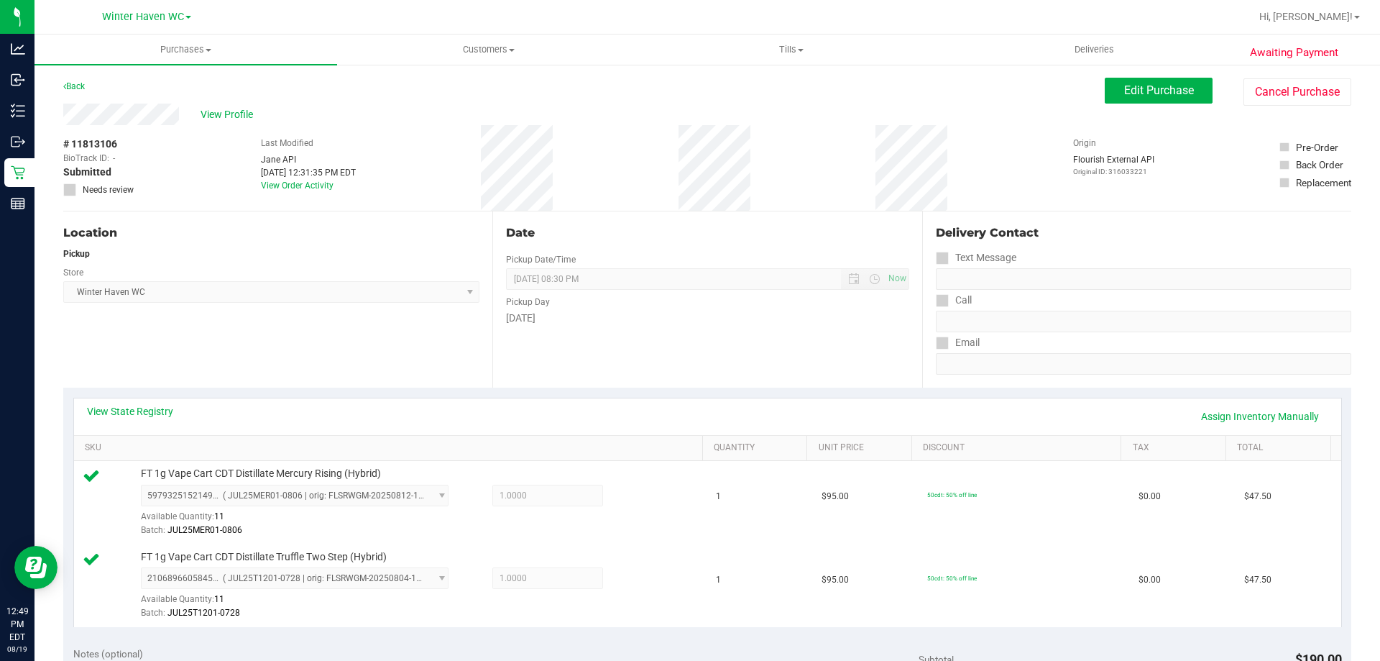
click at [1116, 76] on div "Awaiting Payment Back Edit Purchase Cancel Purchase View Profile # 11813106 Bio…" at bounding box center [708, 660] width 1346 height 1195
click at [1118, 81] on button "Edit Purchase" at bounding box center [1159, 91] width 108 height 26
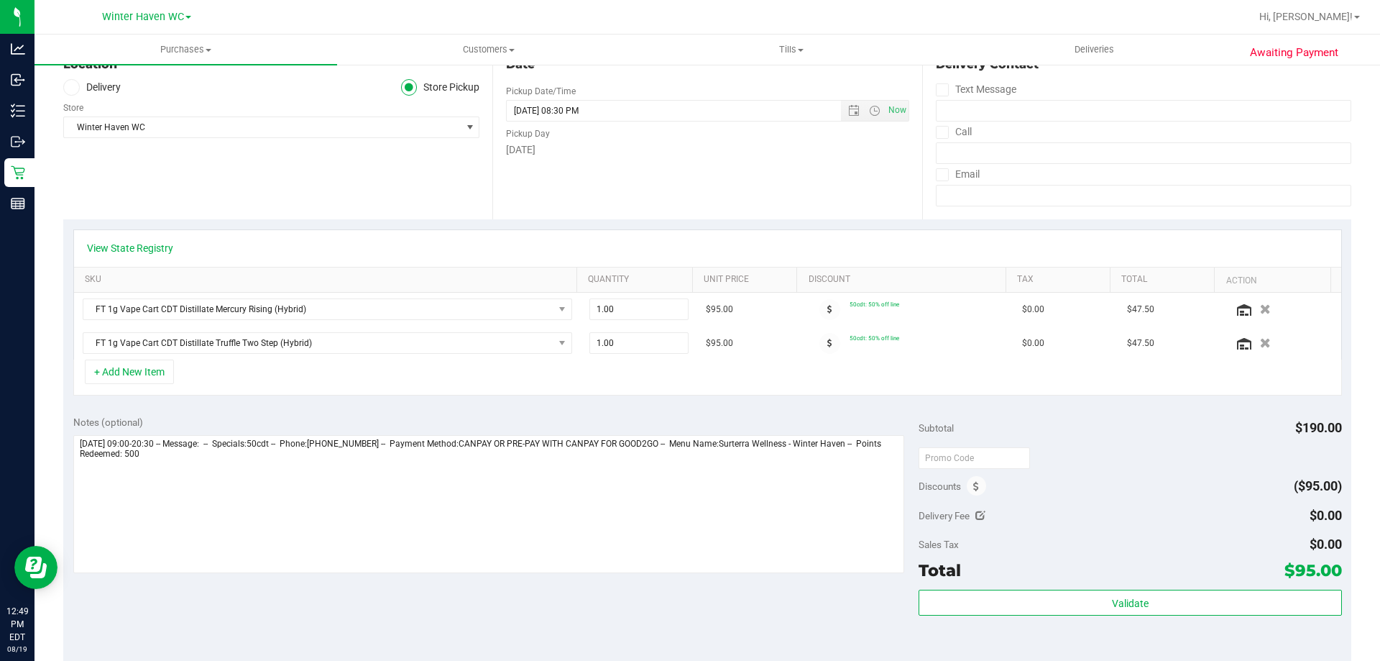
scroll to position [288, 0]
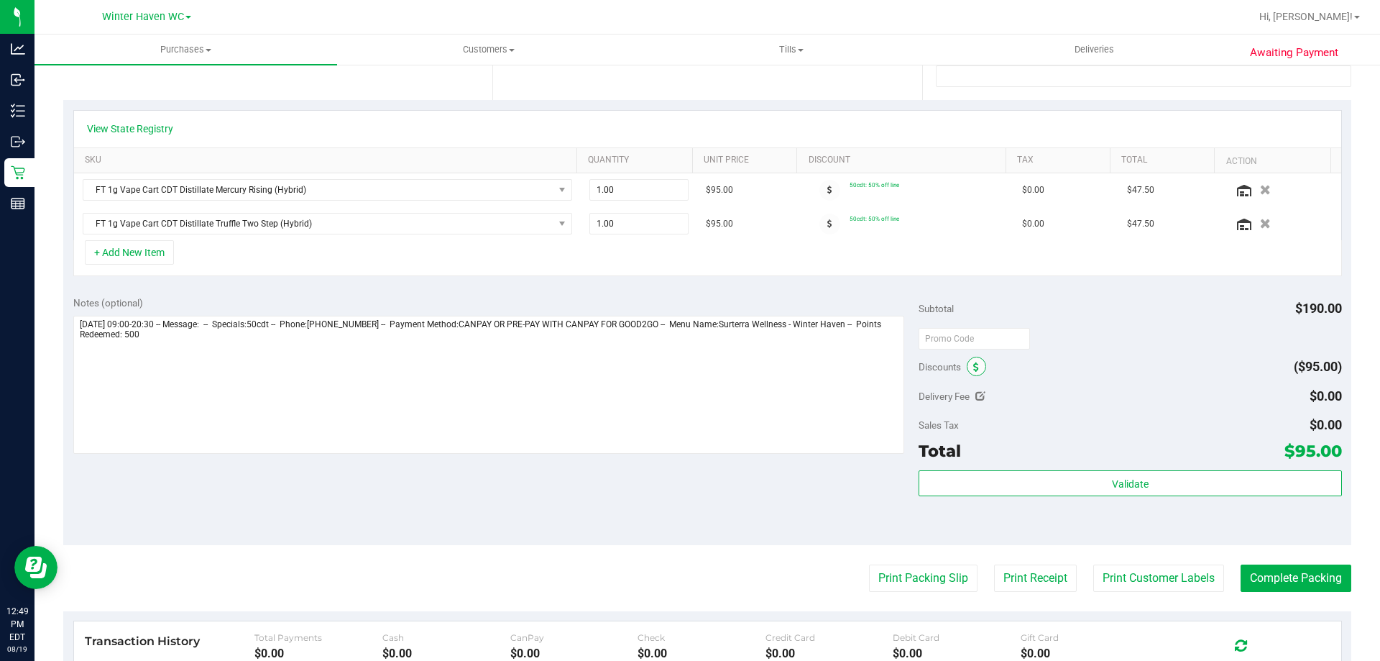
click at [975, 372] on span at bounding box center [976, 366] width 19 height 19
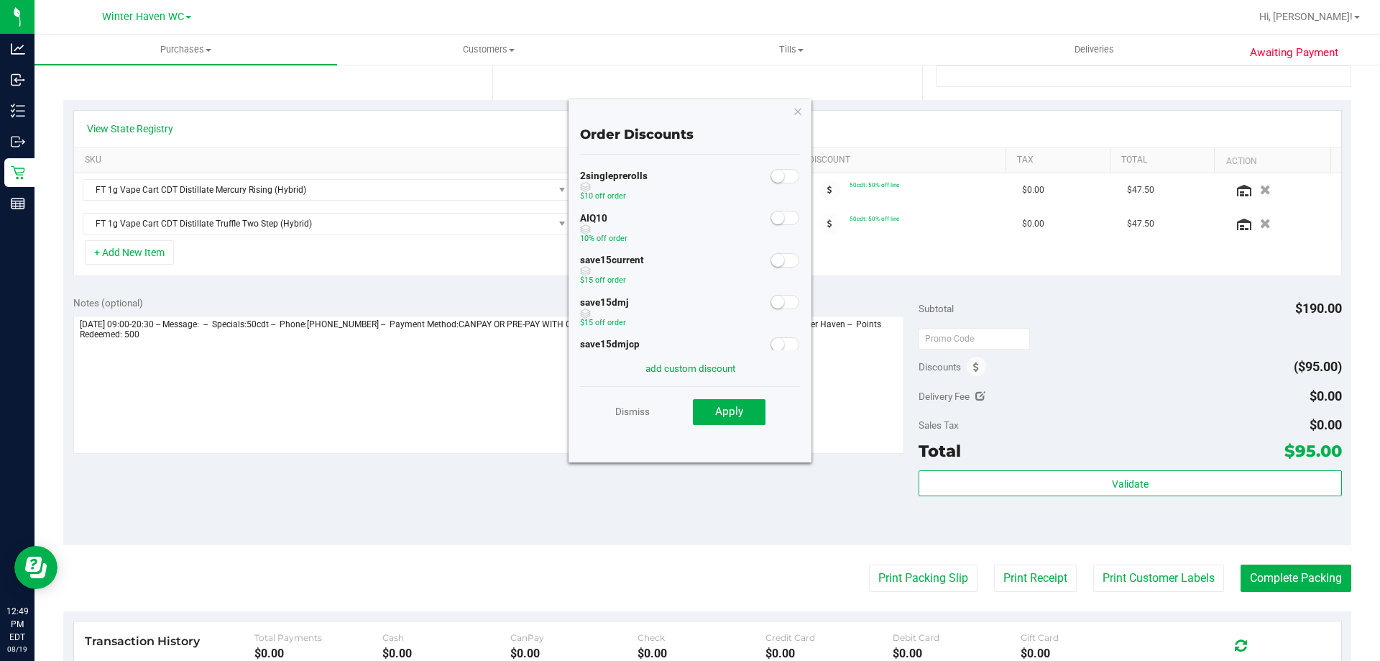
click at [771, 212] on span at bounding box center [785, 218] width 29 height 14
click at [723, 418] on span "Apply" at bounding box center [729, 411] width 28 height 13
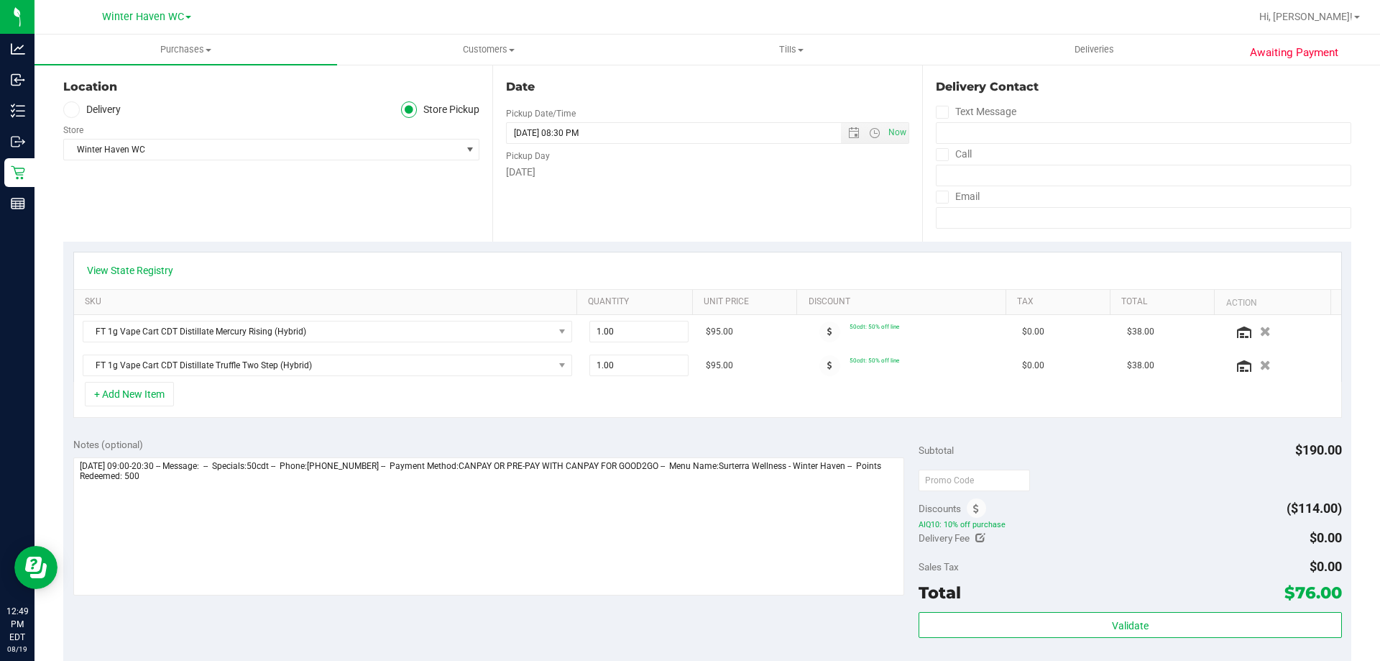
scroll to position [0, 0]
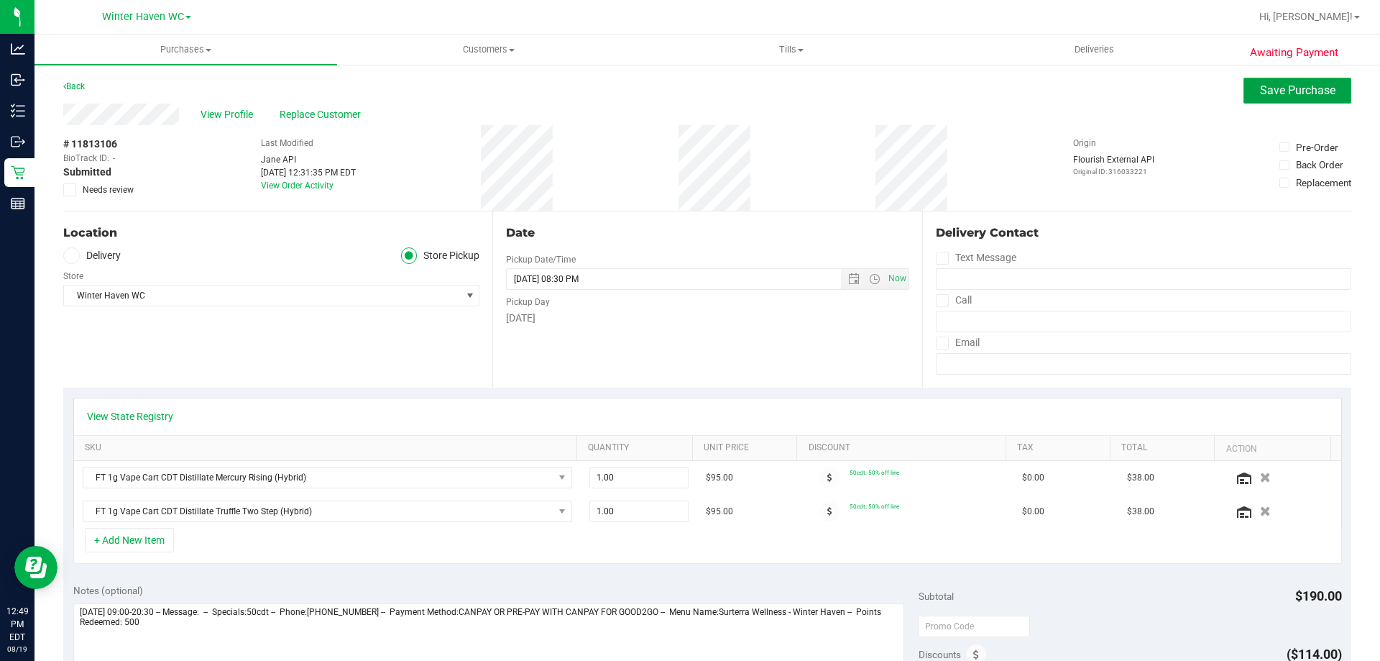
click at [1257, 101] on button "Save Purchase" at bounding box center [1298, 91] width 108 height 26
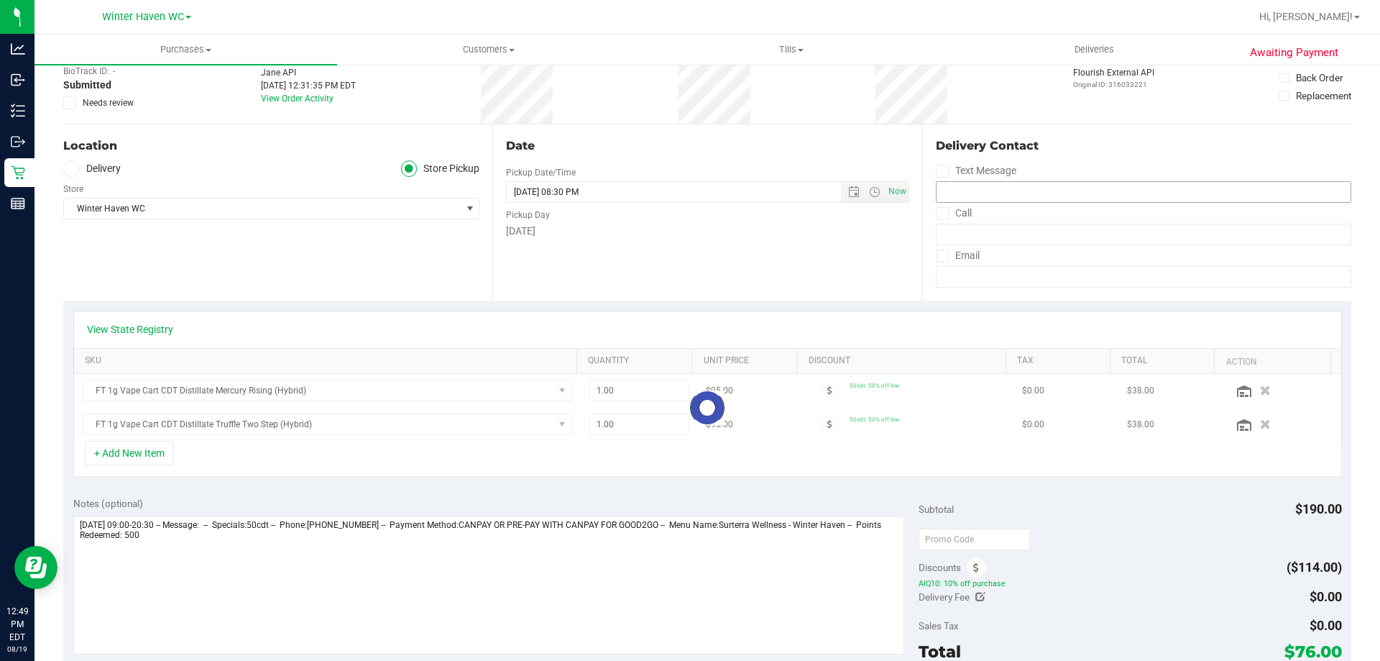
scroll to position [216, 0]
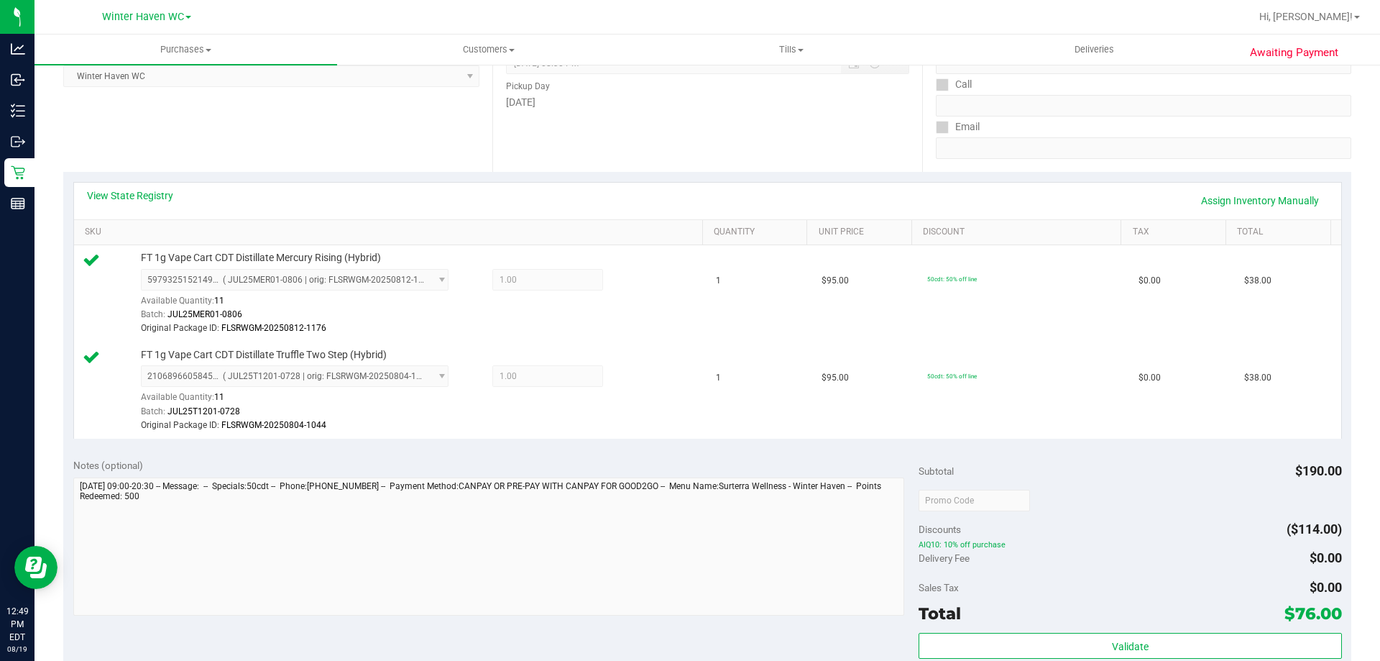
scroll to position [431, 0]
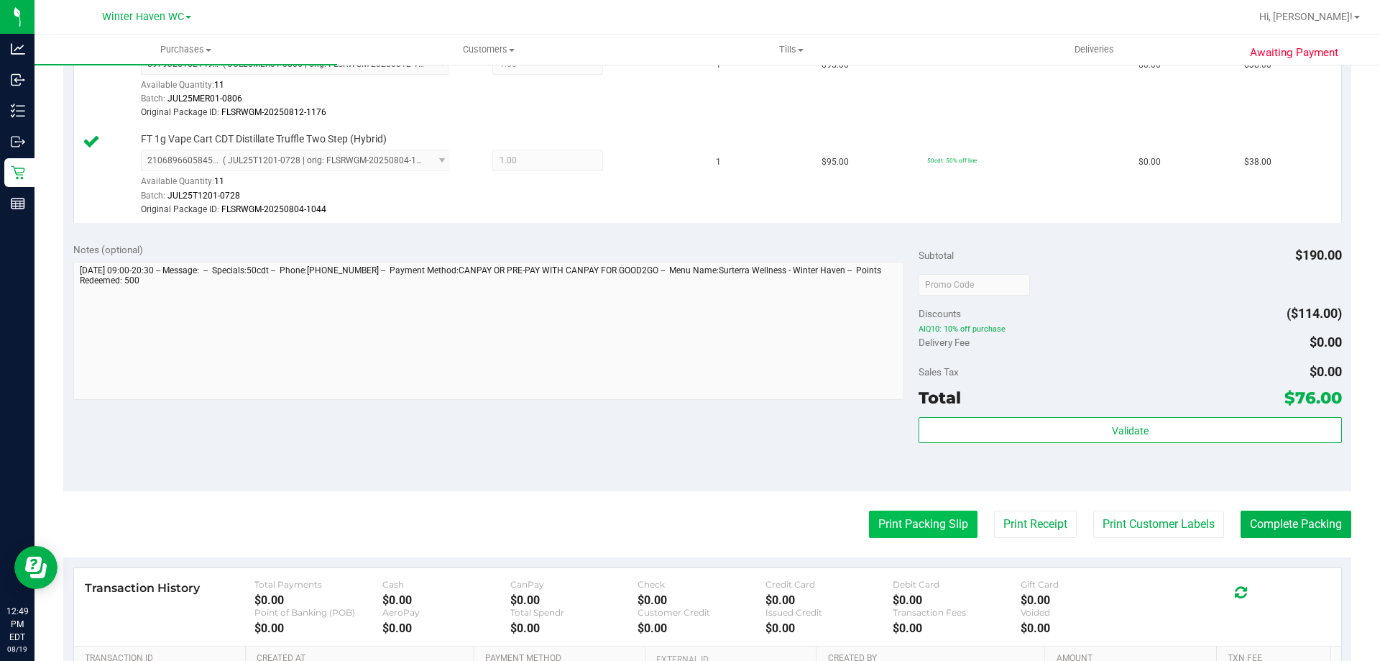
click at [891, 528] on button "Print Packing Slip" at bounding box center [923, 523] width 109 height 27
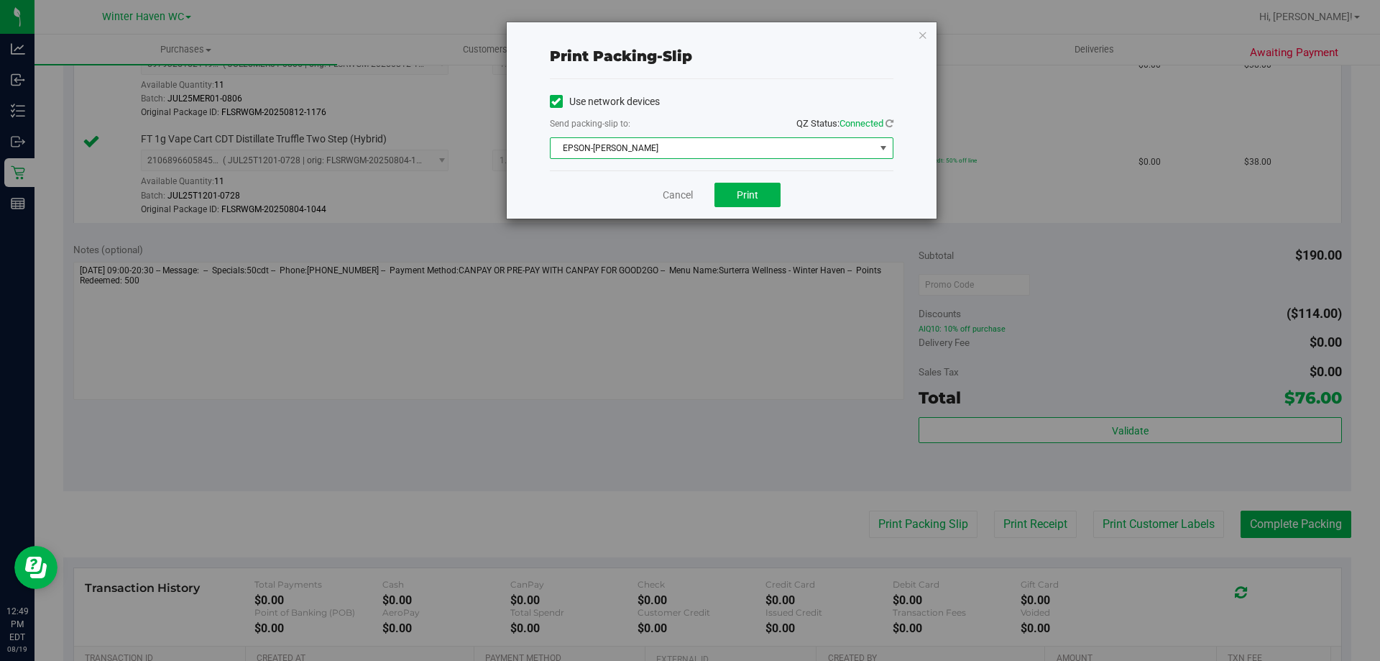
click at [722, 157] on span "EPSON-[PERSON_NAME]" at bounding box center [713, 148] width 324 height 20
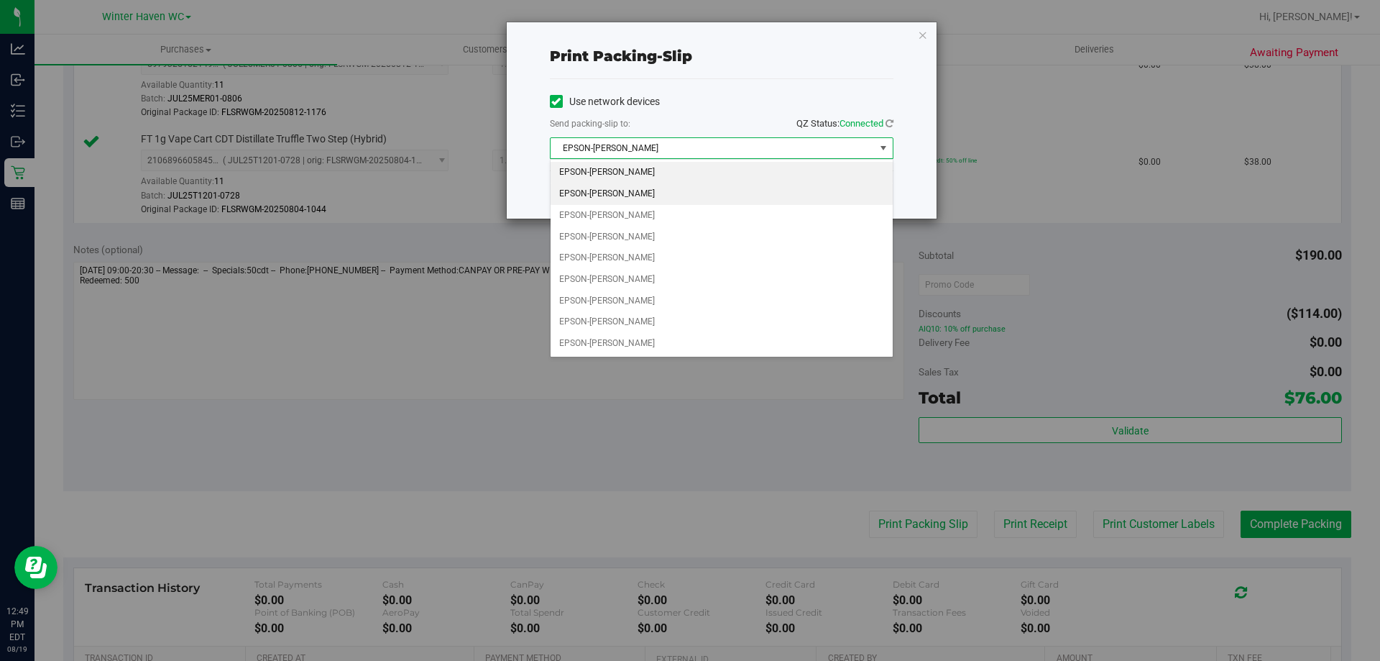
click at [625, 198] on li "EPSON-[PERSON_NAME]" at bounding box center [722, 194] width 342 height 22
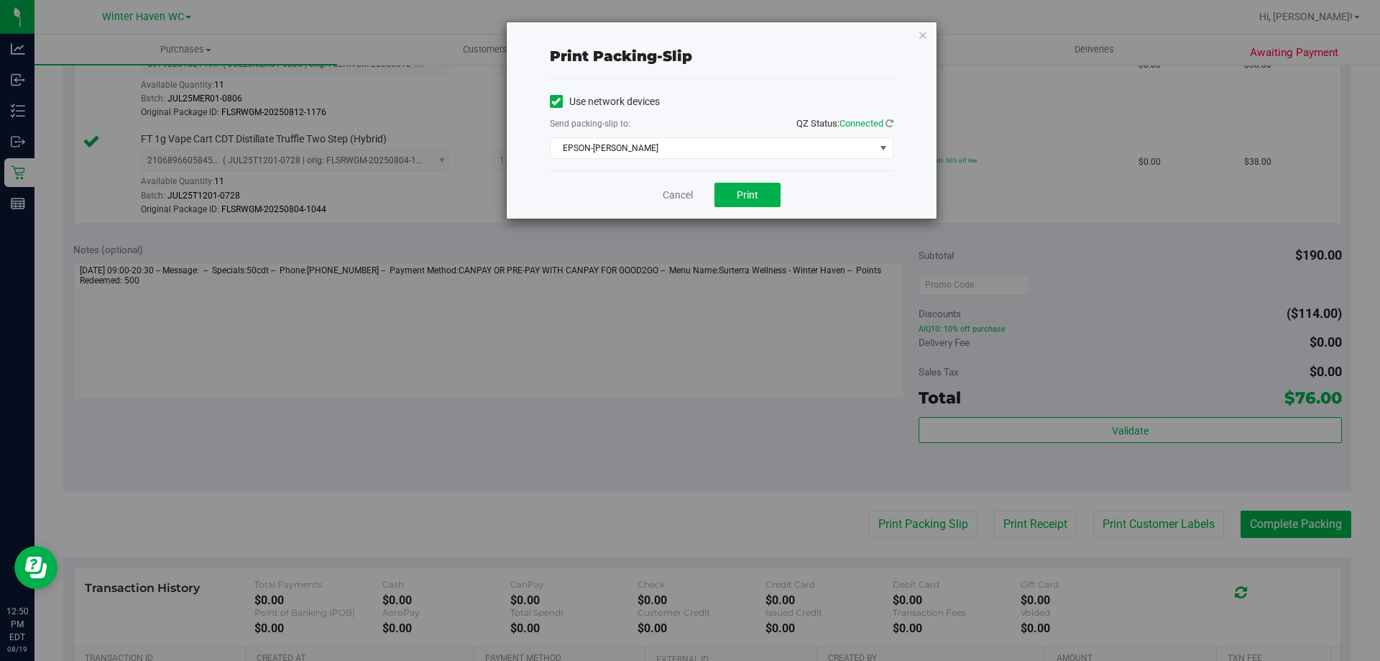
click at [625, 196] on div "Cancel Print" at bounding box center [722, 194] width 344 height 48
click at [758, 181] on div "Cancel Print" at bounding box center [722, 194] width 344 height 48
click at [759, 201] on button "Print" at bounding box center [748, 195] width 66 height 24
click at [667, 200] on link "Cancel" at bounding box center [678, 195] width 30 height 15
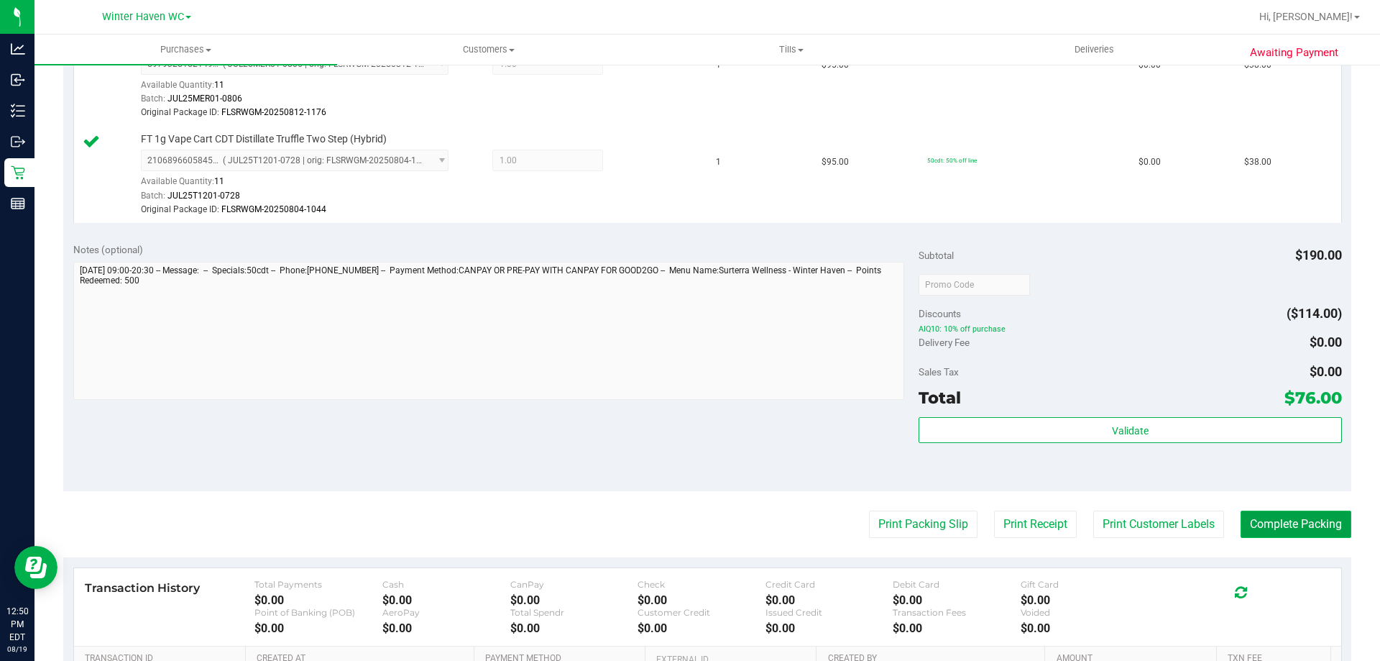
click at [1272, 525] on button "Complete Packing" at bounding box center [1296, 523] width 111 height 27
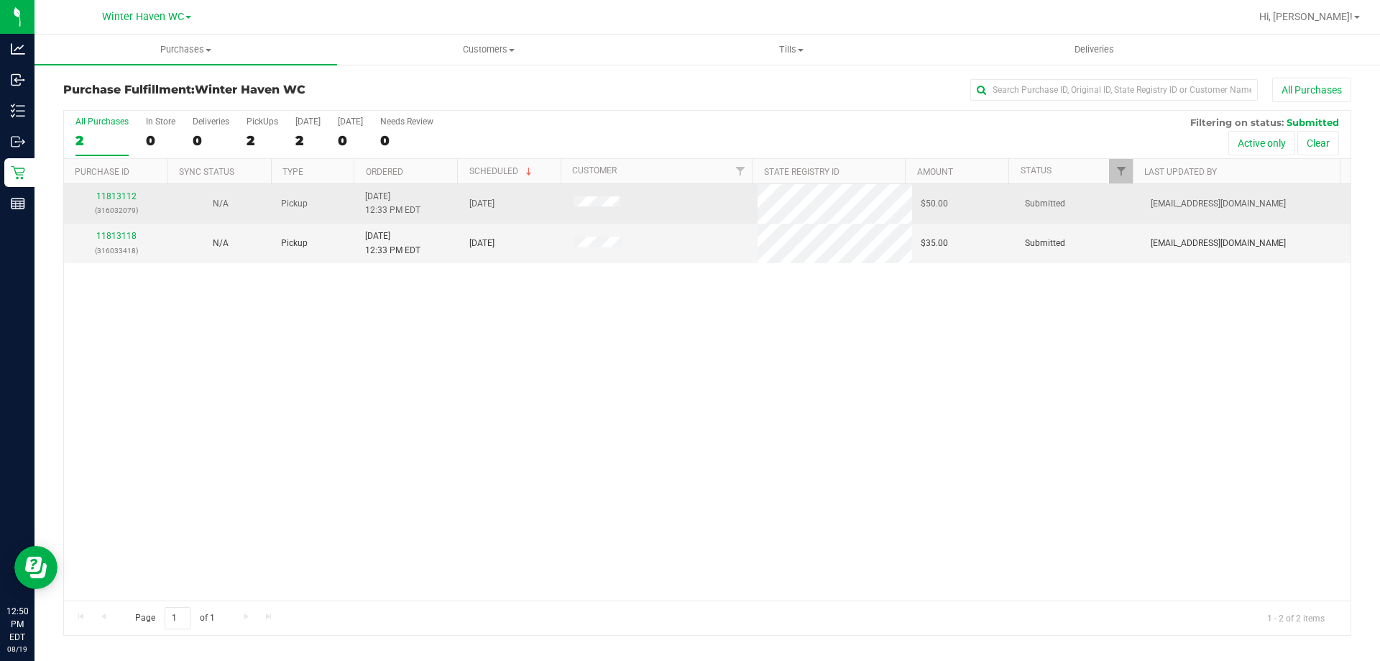
click at [109, 186] on td "11813112 (316032079)" at bounding box center [116, 204] width 104 height 40
click at [111, 197] on link "11813112" at bounding box center [116, 196] width 40 height 10
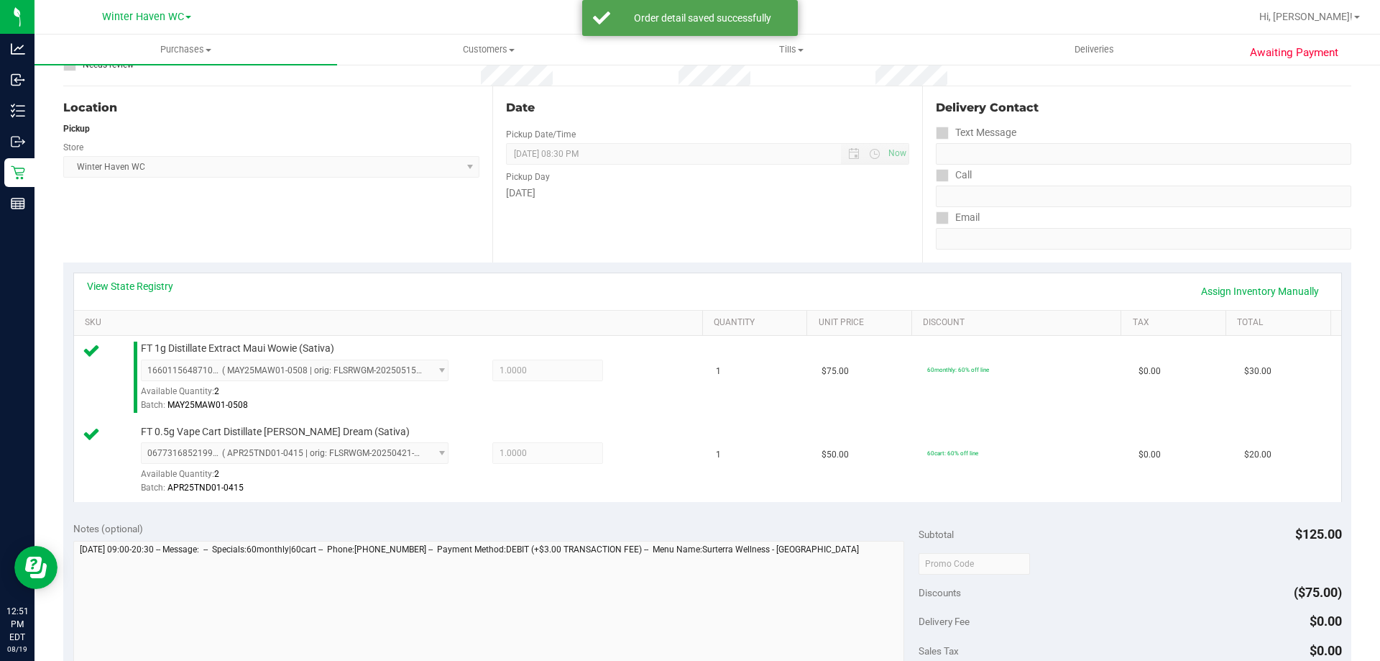
scroll to position [288, 0]
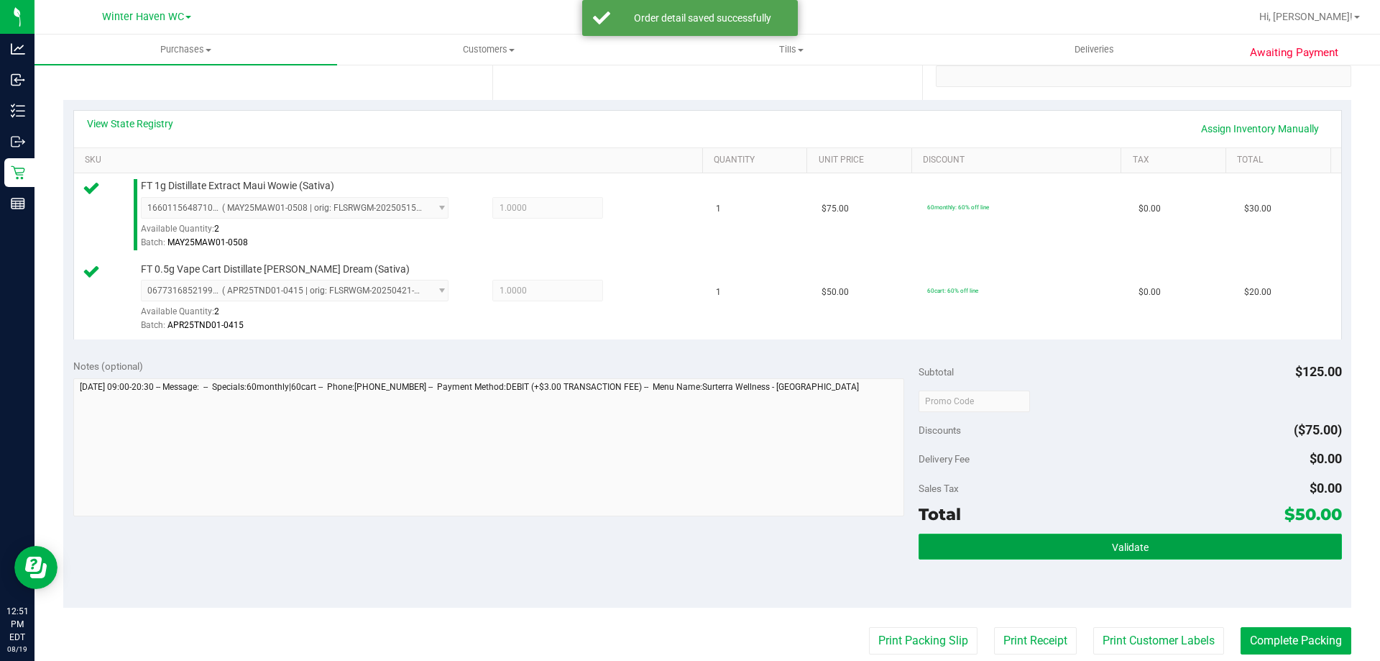
drag, startPoint x: 1060, startPoint y: 546, endPoint x: 1065, endPoint y: 535, distance: 12.6
click at [1062, 546] on button "Validate" at bounding box center [1130, 546] width 423 height 26
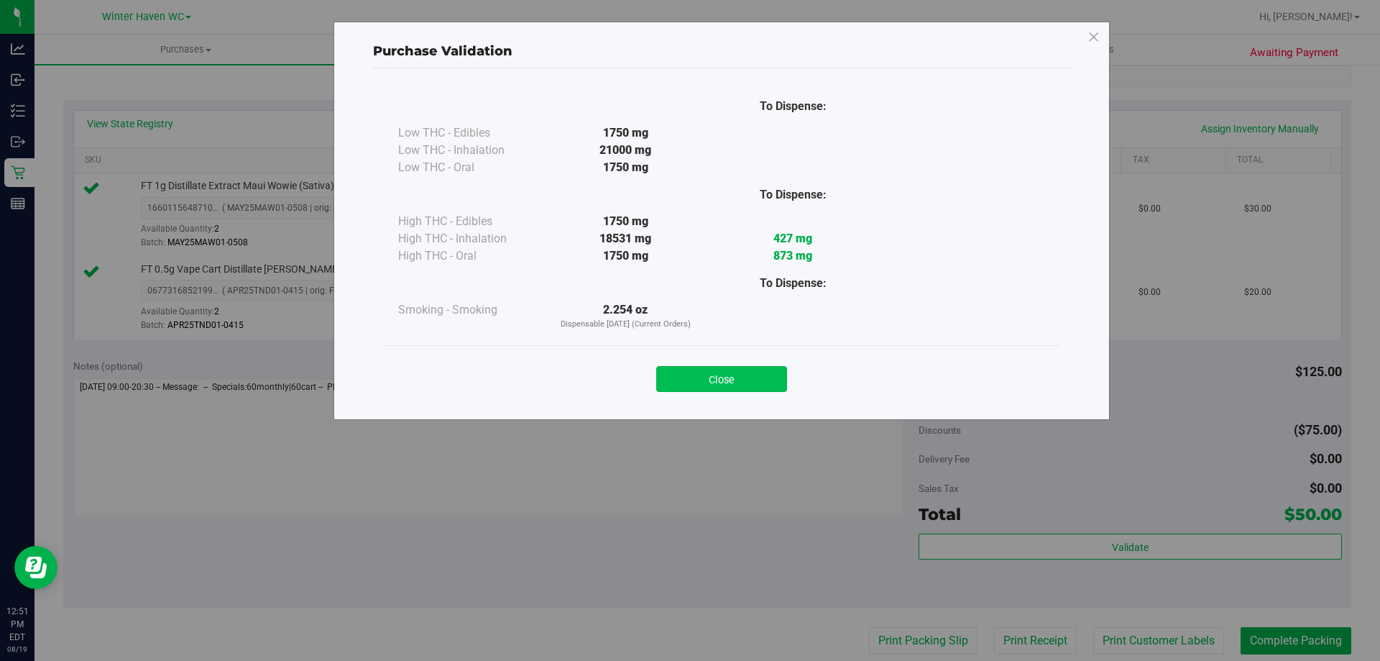
click at [738, 381] on button "Close" at bounding box center [721, 379] width 131 height 26
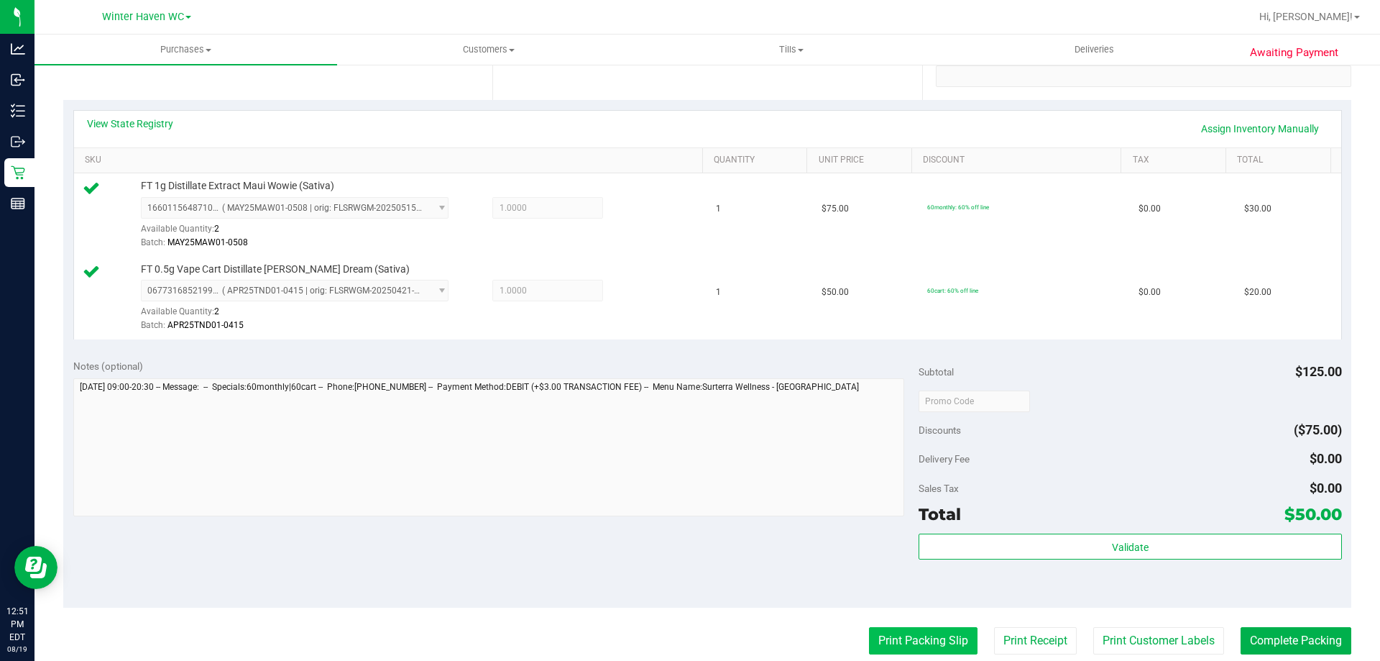
click at [929, 650] on button "Print Packing Slip" at bounding box center [923, 640] width 109 height 27
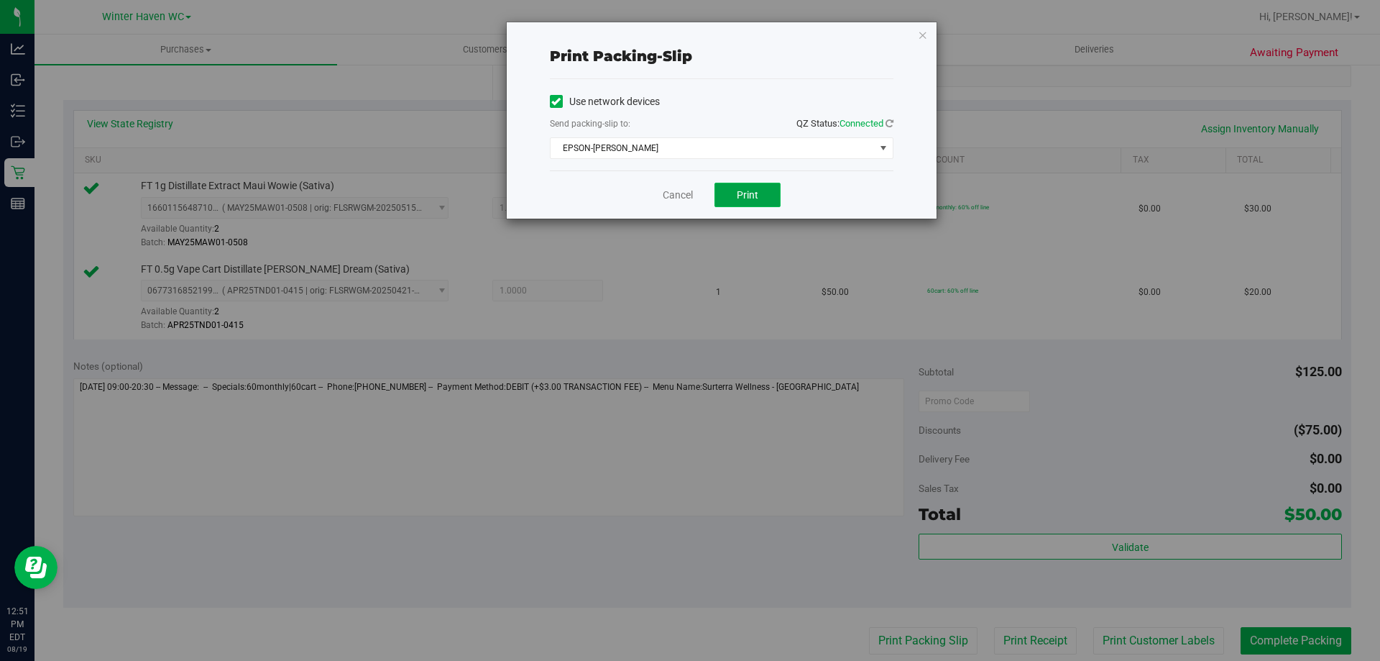
click at [756, 198] on span "Print" at bounding box center [748, 195] width 22 height 12
click at [684, 189] on link "Cancel" at bounding box center [678, 195] width 30 height 15
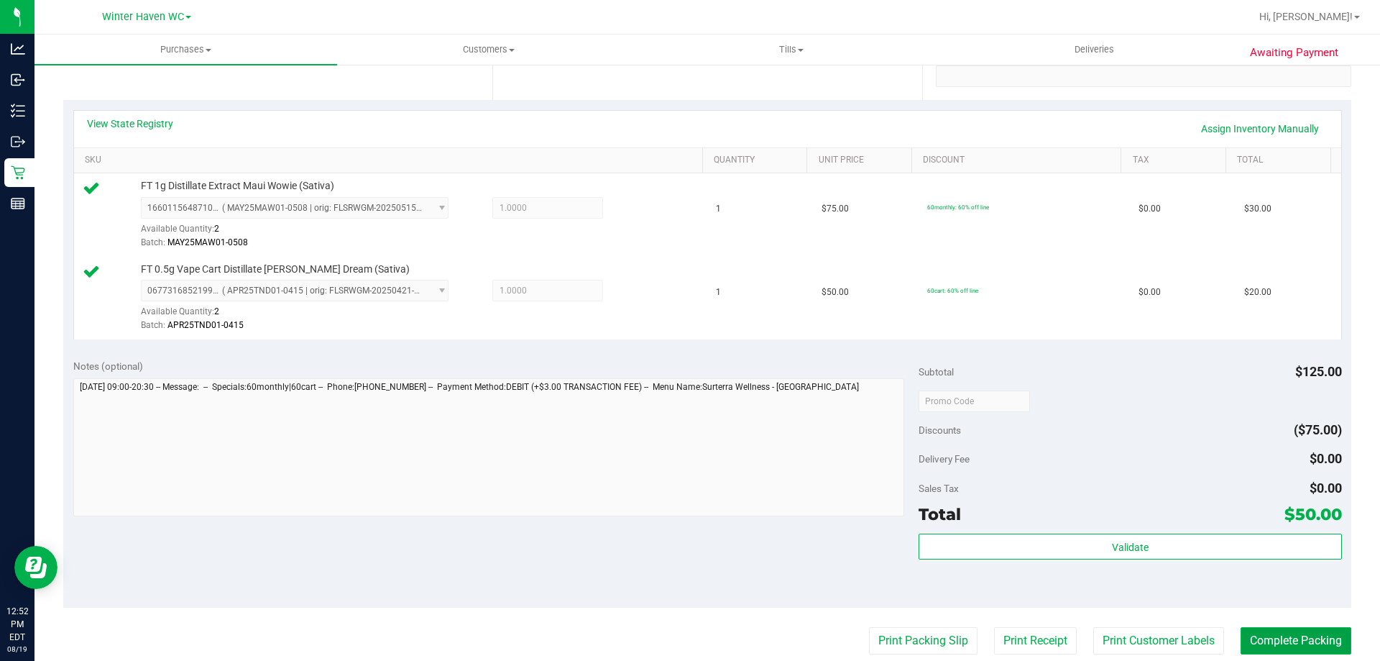
click at [1280, 644] on button "Complete Packing" at bounding box center [1296, 640] width 111 height 27
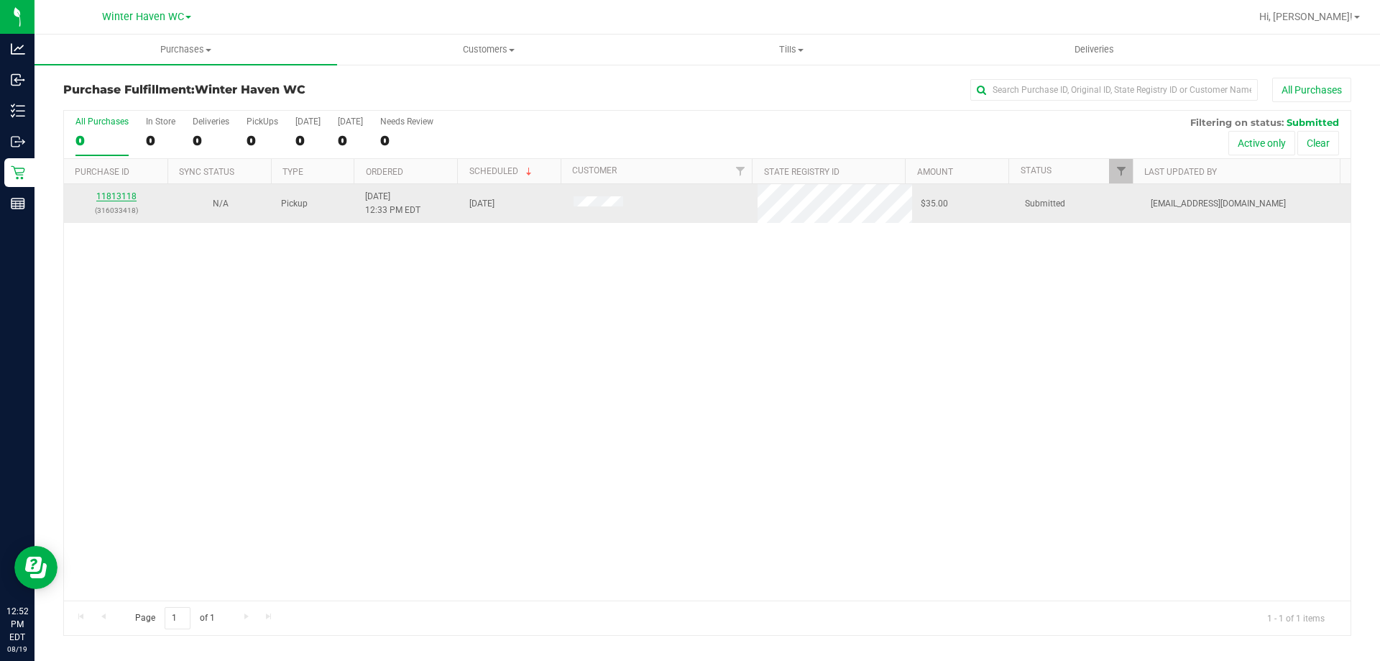
click at [119, 191] on link "11813118" at bounding box center [116, 196] width 40 height 10
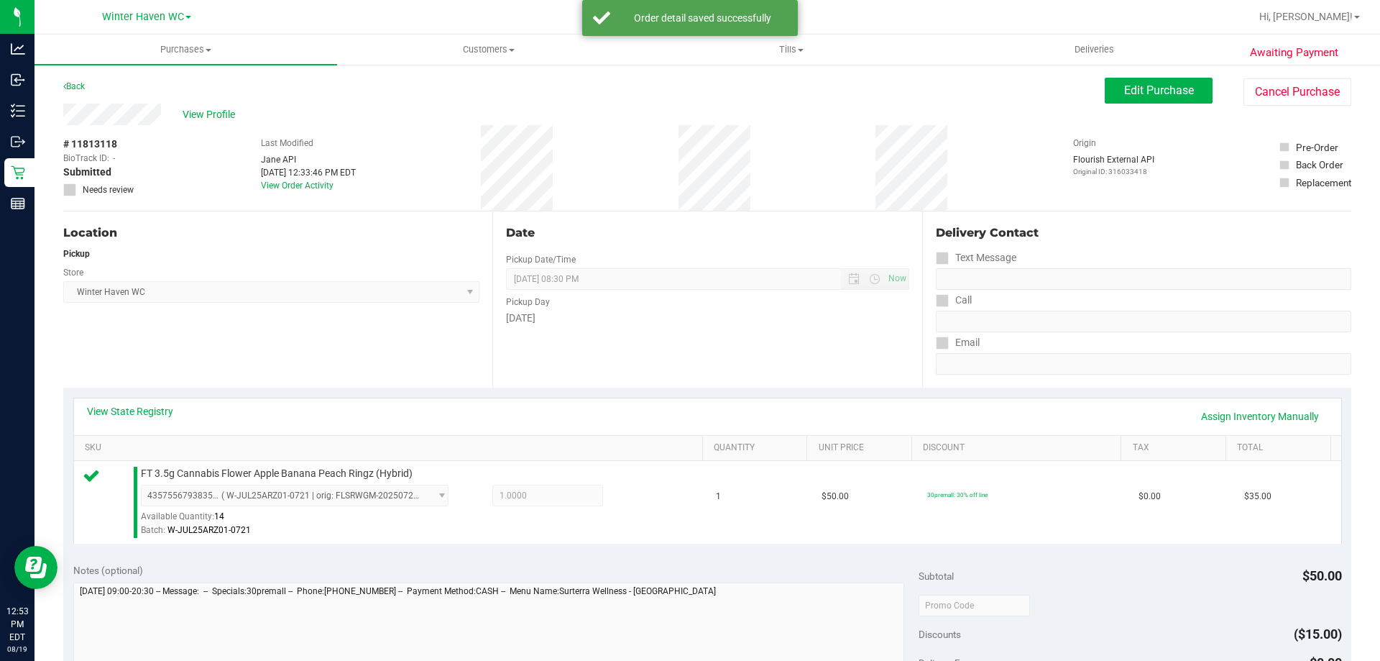
scroll to position [288, 0]
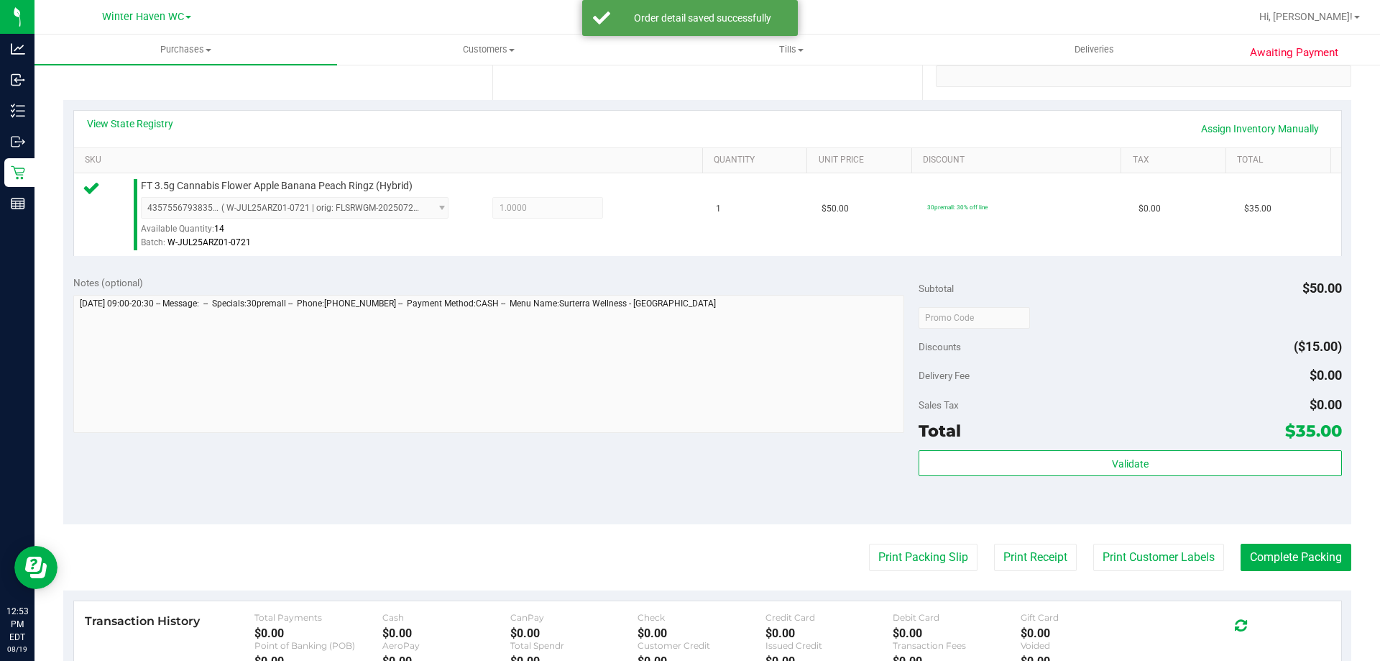
click at [1037, 435] on div "Total $35.00" at bounding box center [1130, 431] width 423 height 26
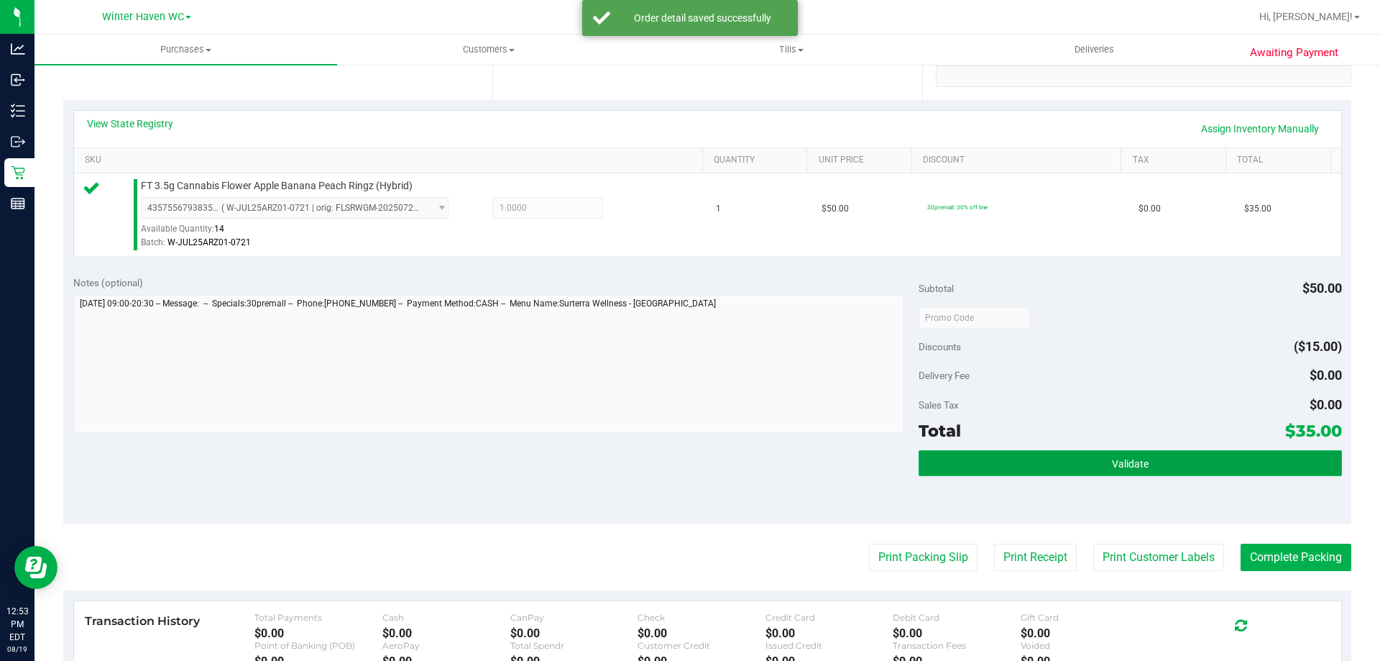
click at [1042, 457] on button "Validate" at bounding box center [1130, 463] width 423 height 26
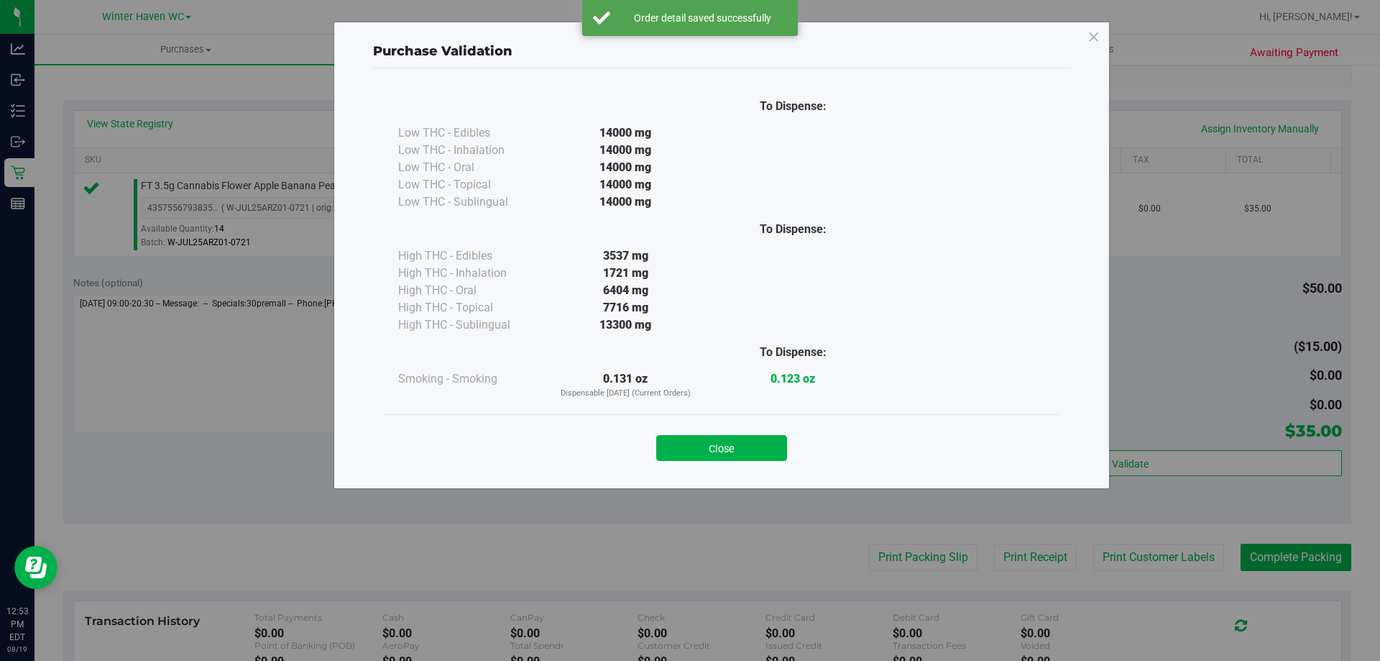
drag, startPoint x: 720, startPoint y: 438, endPoint x: 727, endPoint y: 449, distance: 12.6
click at [721, 440] on button "Close" at bounding box center [721, 448] width 131 height 26
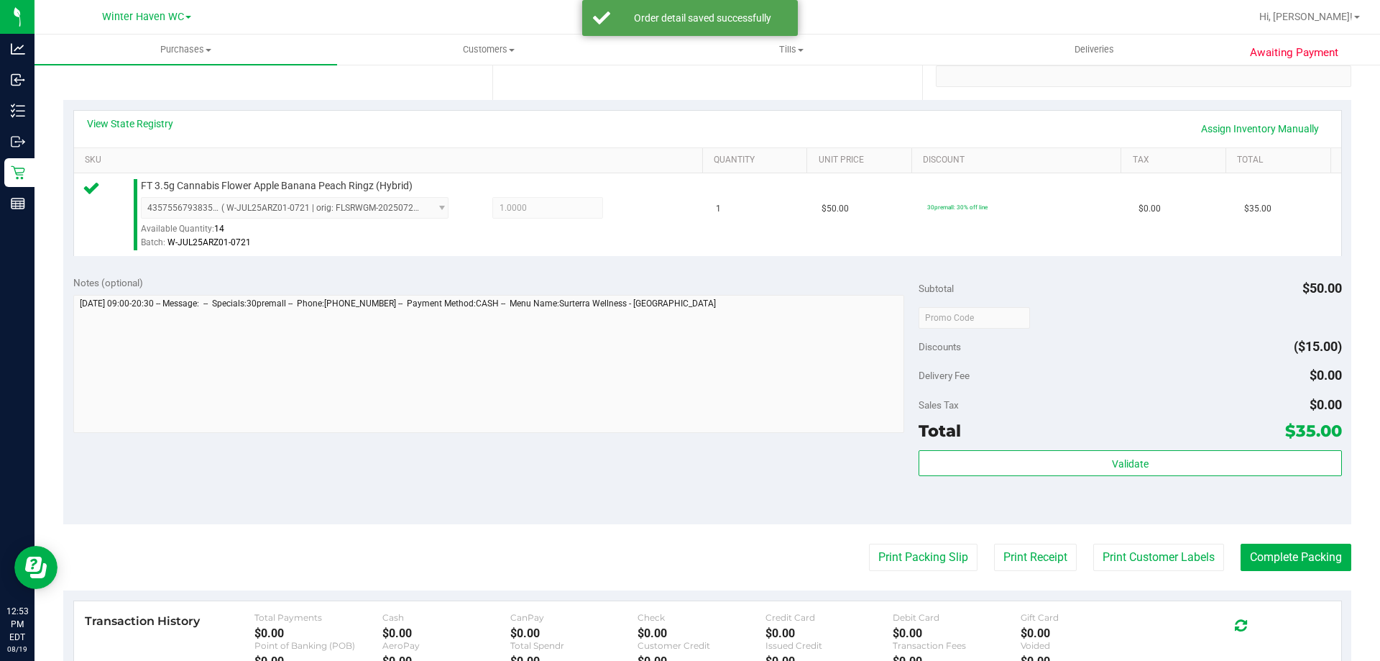
click at [745, 465] on div "Notes (optional) Subtotal $50.00 Discounts ($15.00) Delivery Fee $0.00 Sales Ta…" at bounding box center [707, 394] width 1288 height 259
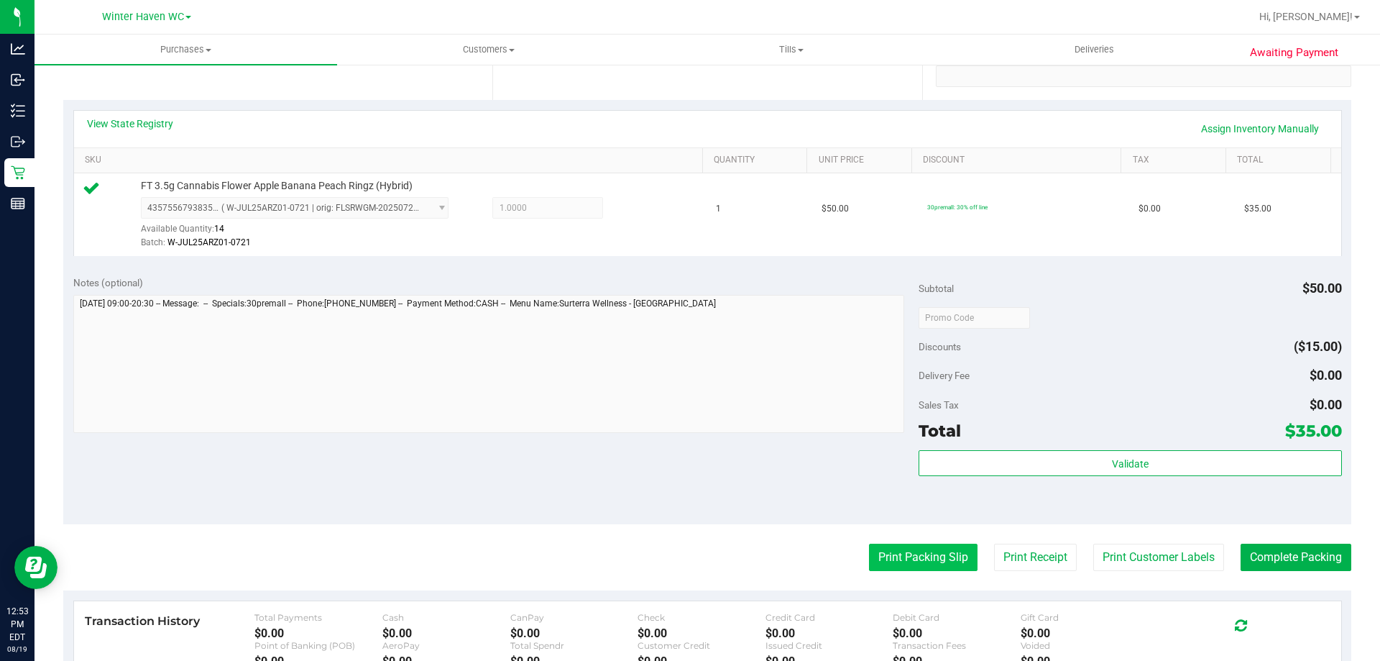
click at [922, 546] on button "Print Packing Slip" at bounding box center [923, 556] width 109 height 27
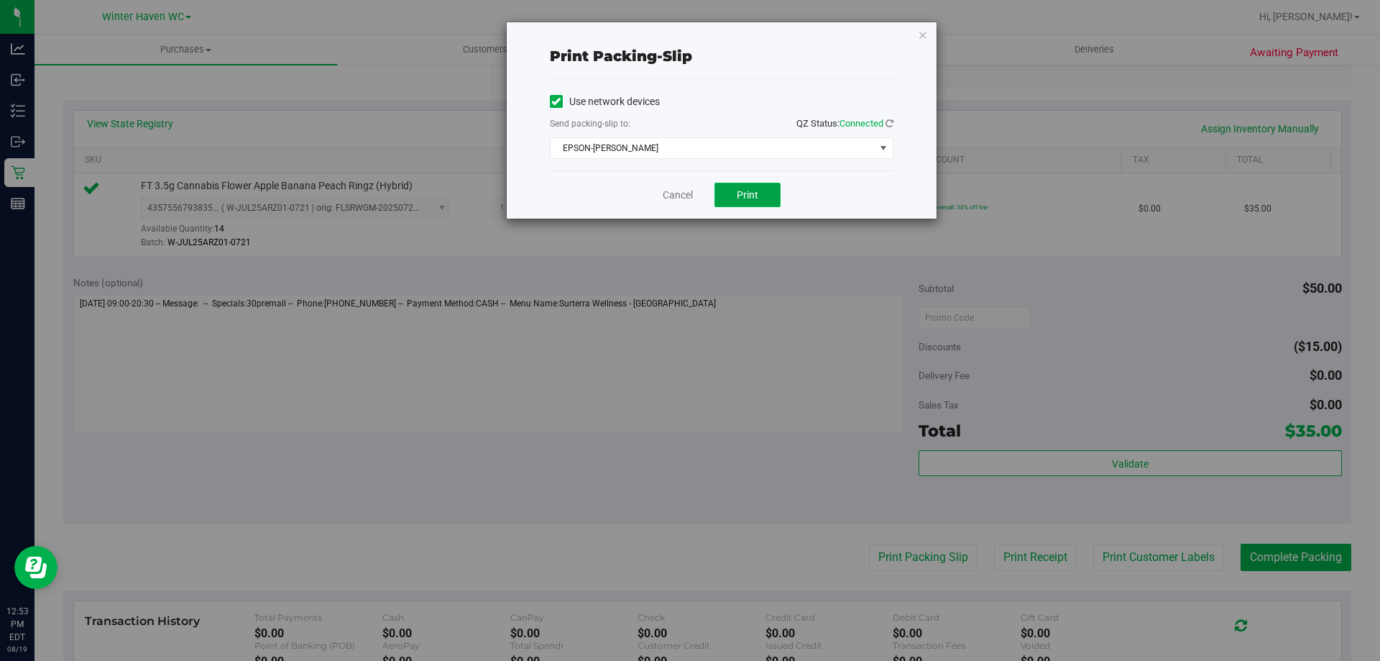
click at [725, 193] on button "Print" at bounding box center [748, 195] width 66 height 24
click at [663, 192] on link "Cancel" at bounding box center [678, 195] width 30 height 15
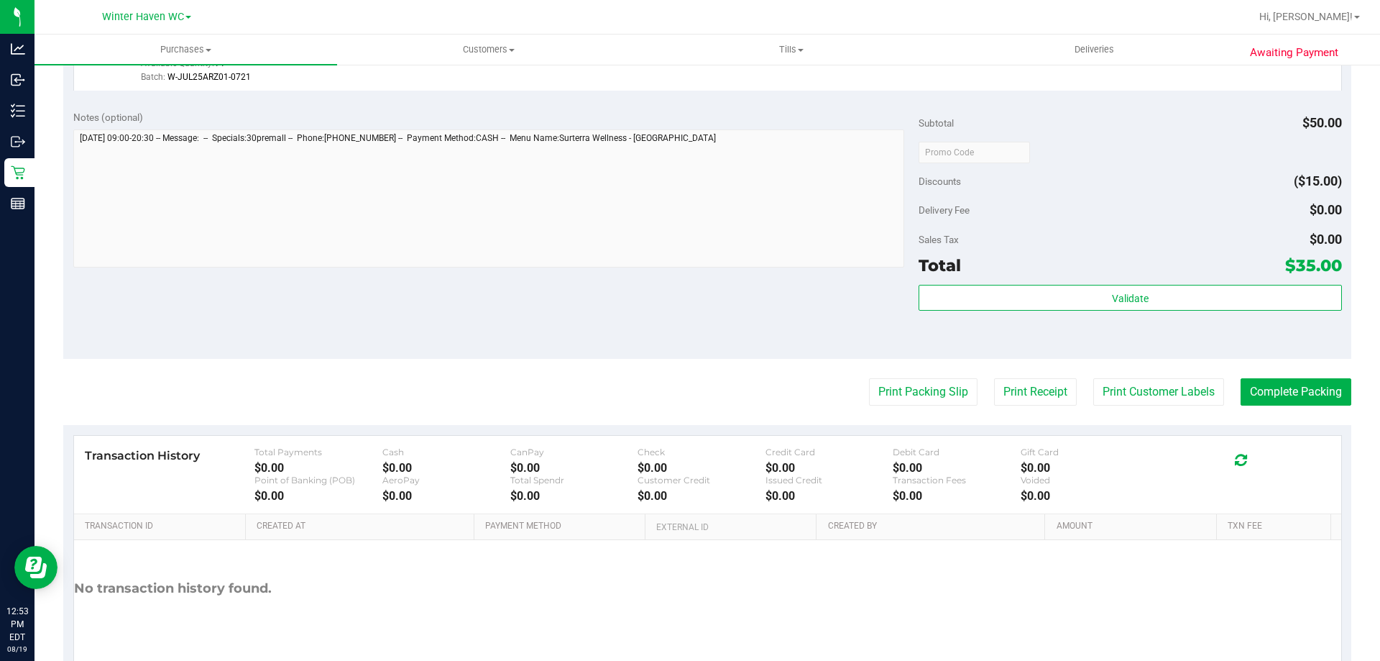
scroll to position [371, 0]
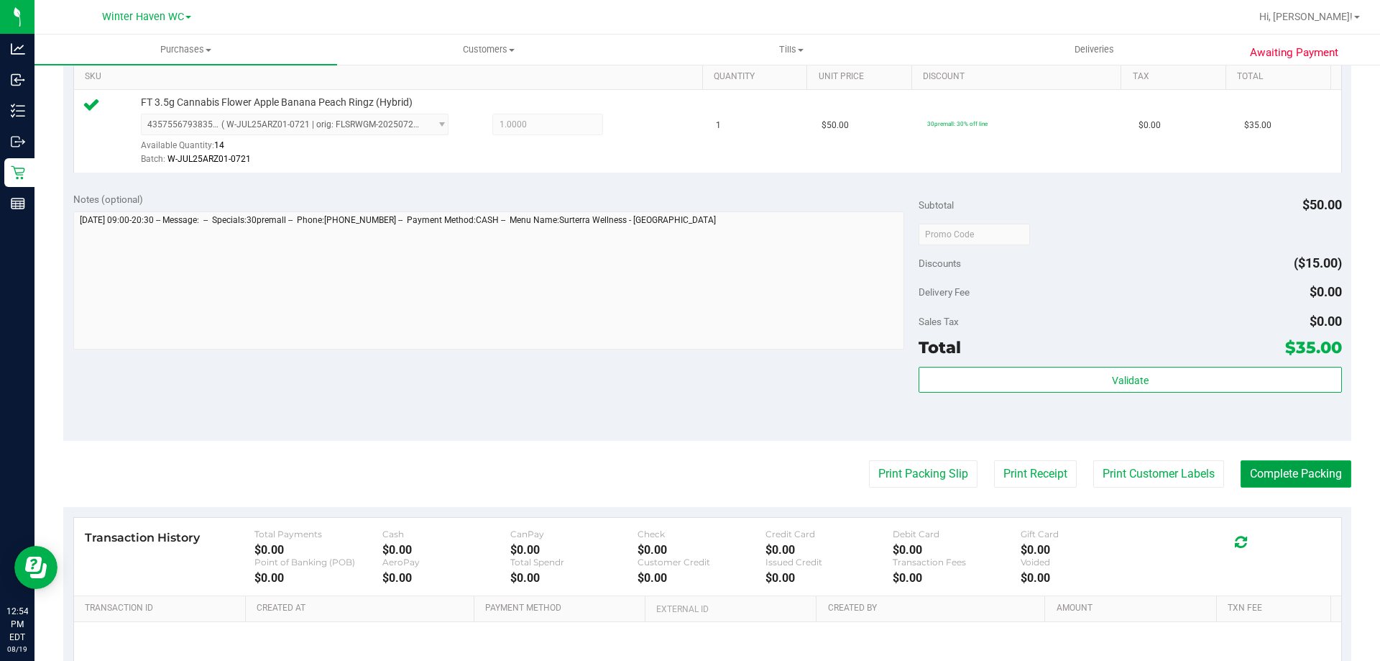
click at [1317, 472] on button "Complete Packing" at bounding box center [1296, 473] width 111 height 27
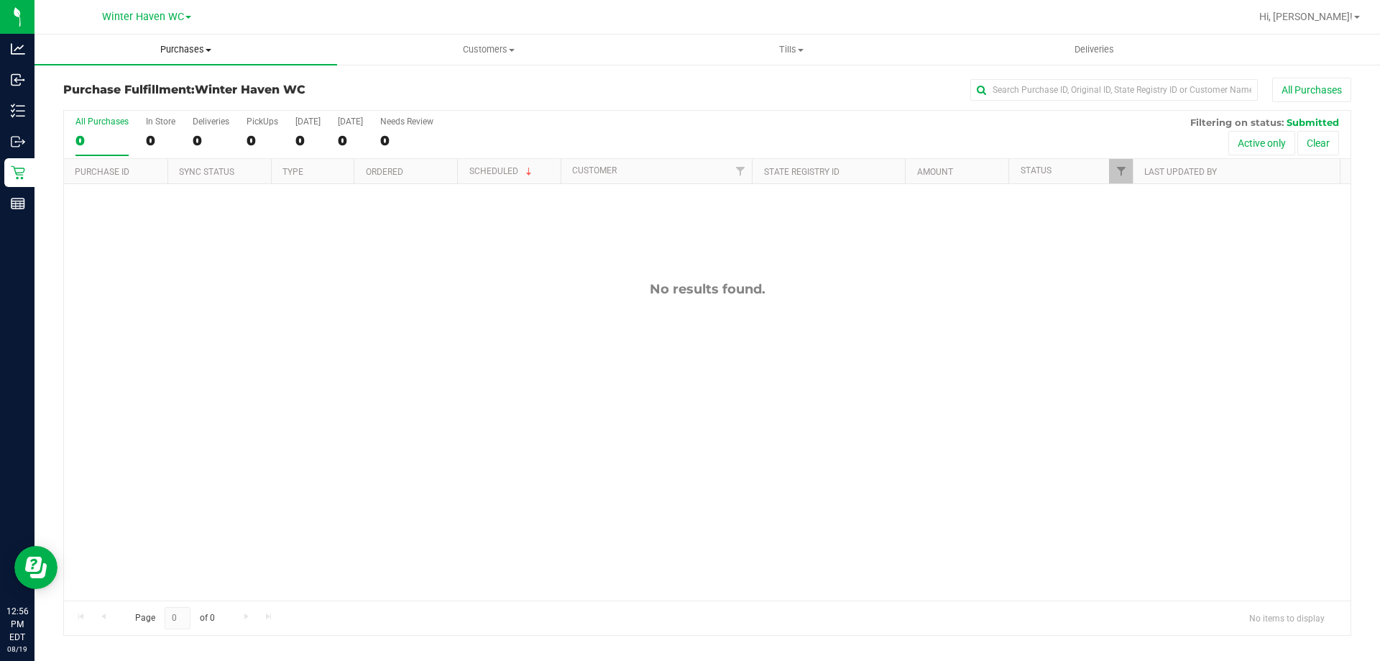
click at [174, 53] on span "Purchases" at bounding box center [186, 49] width 303 height 13
click at [98, 98] on span "Fulfillment" at bounding box center [79, 104] width 89 height 12
click at [997, 88] on input "text" at bounding box center [1114, 90] width 288 height 22
paste input "11813106"
type input "11813106"
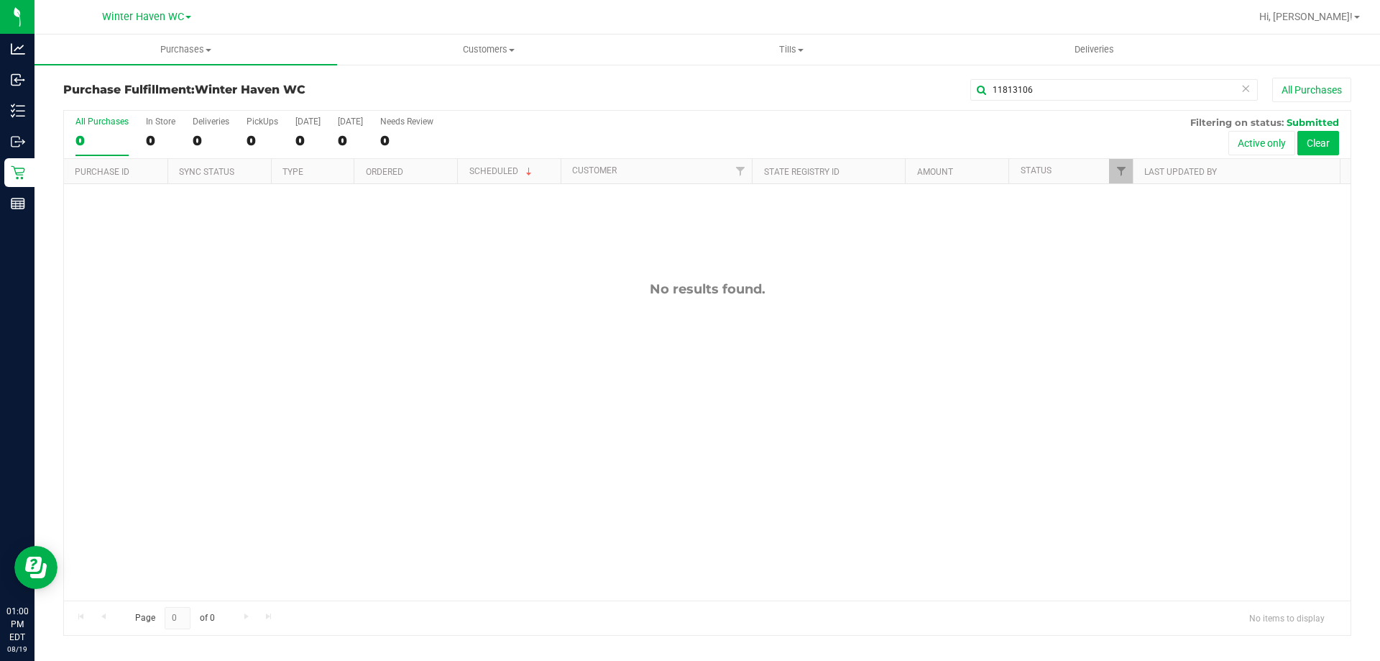
click at [1314, 134] on button "Clear" at bounding box center [1319, 143] width 42 height 24
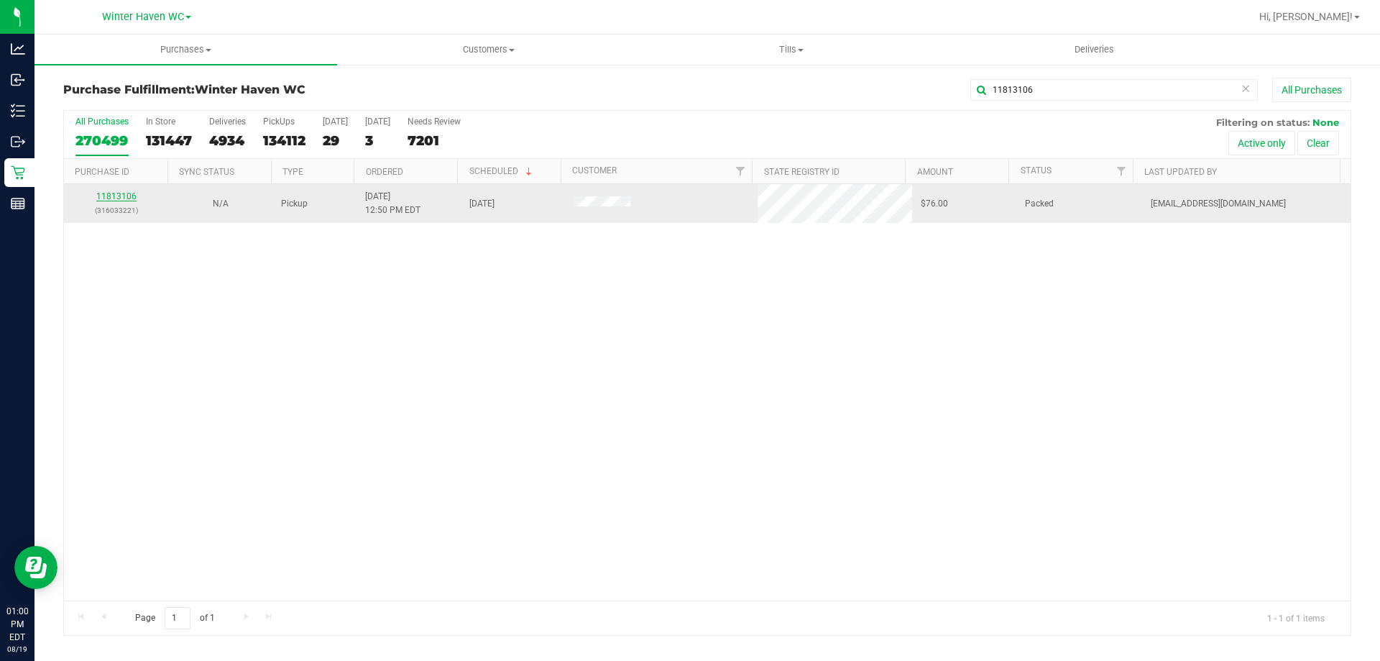
click at [99, 194] on link "11813106" at bounding box center [116, 196] width 40 height 10
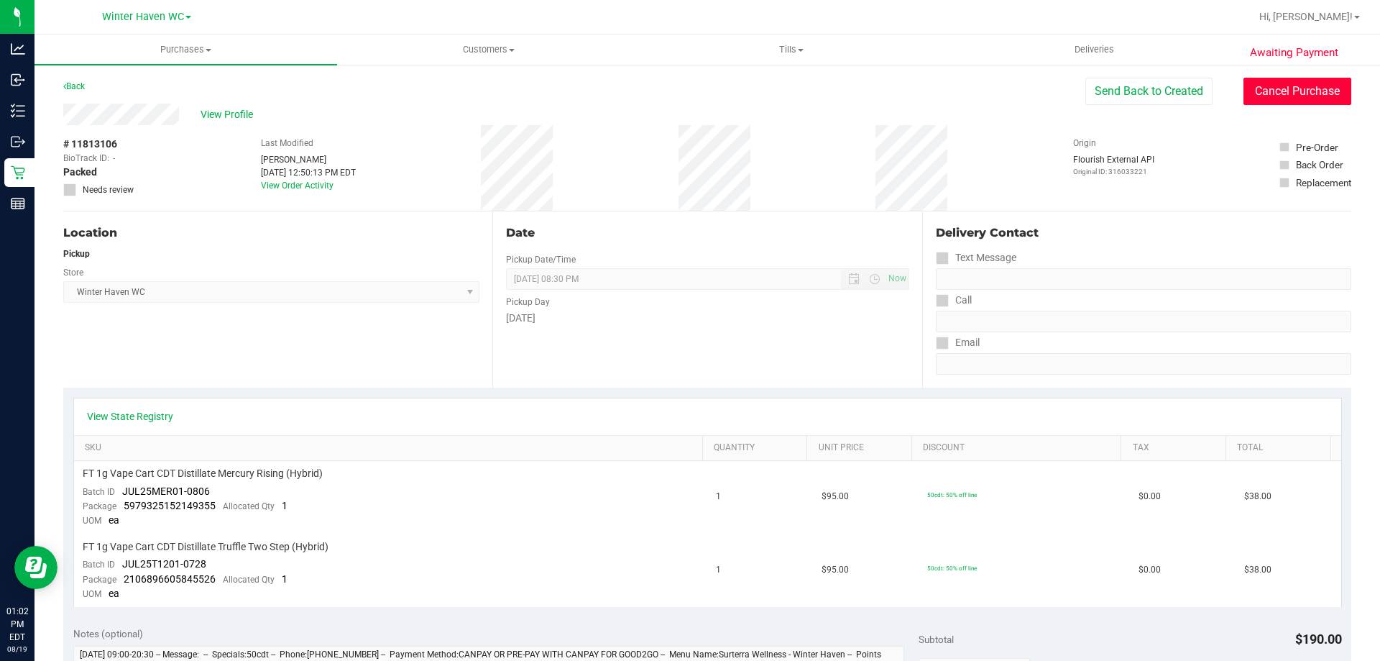
click at [1300, 97] on button "Cancel Purchase" at bounding box center [1298, 91] width 108 height 27
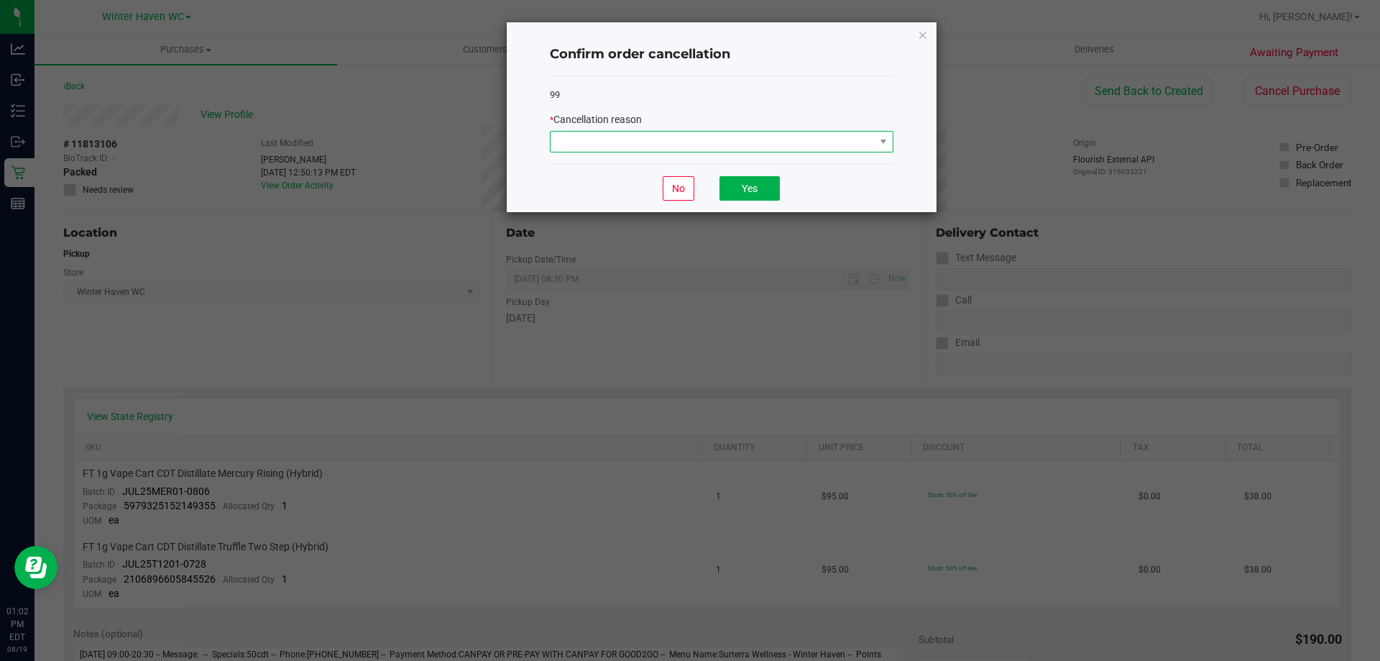
click at [714, 150] on span at bounding box center [713, 142] width 324 height 20
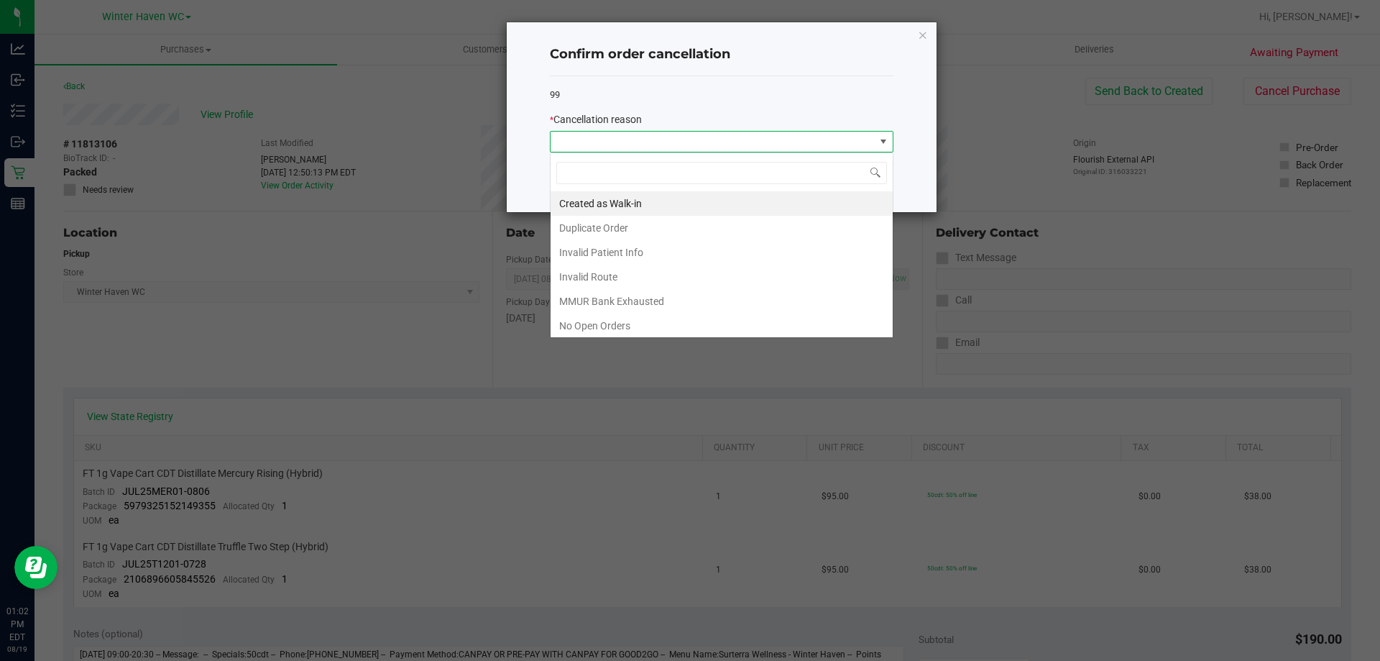
scroll to position [22, 344]
click at [589, 230] on li "Duplicate Order" at bounding box center [722, 228] width 342 height 24
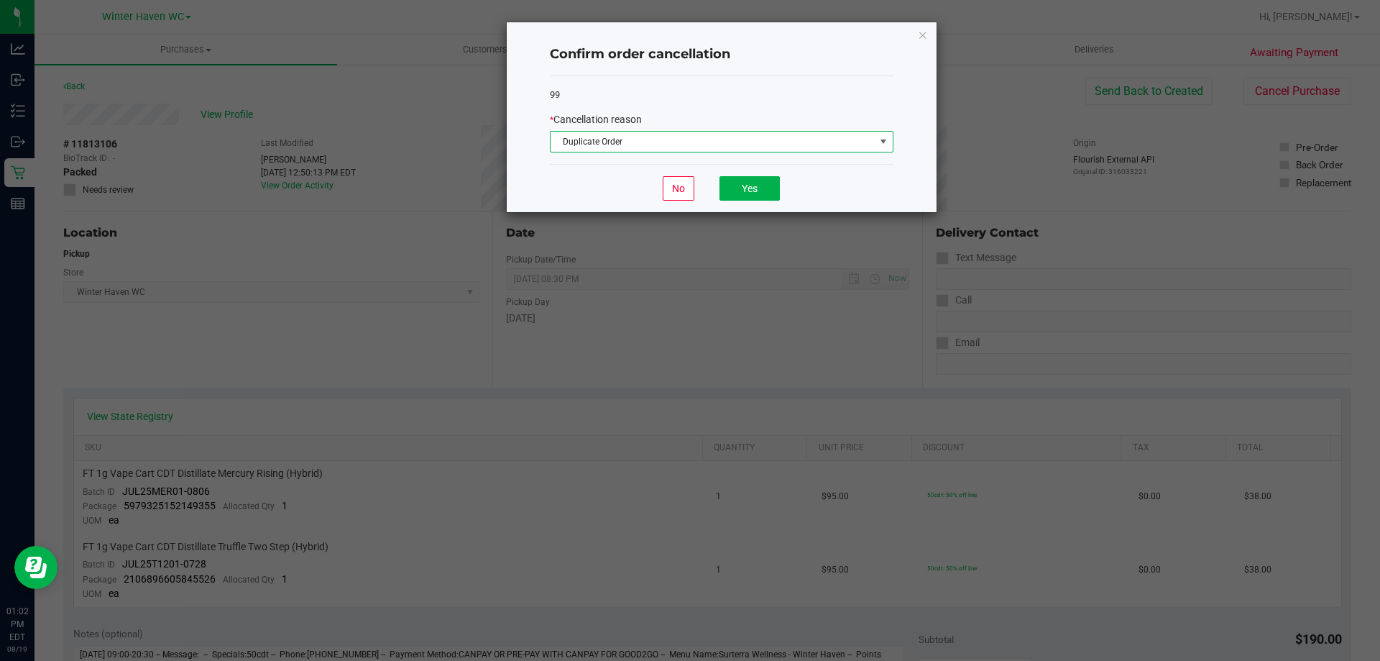
drag, startPoint x: 593, startPoint y: 205, endPoint x: 612, endPoint y: 194, distance: 21.6
click at [594, 203] on div "No Yes" at bounding box center [722, 188] width 344 height 48
click at [713, 196] on div "No Yes" at bounding box center [722, 188] width 344 height 48
click at [726, 194] on button "Yes" at bounding box center [750, 188] width 60 height 24
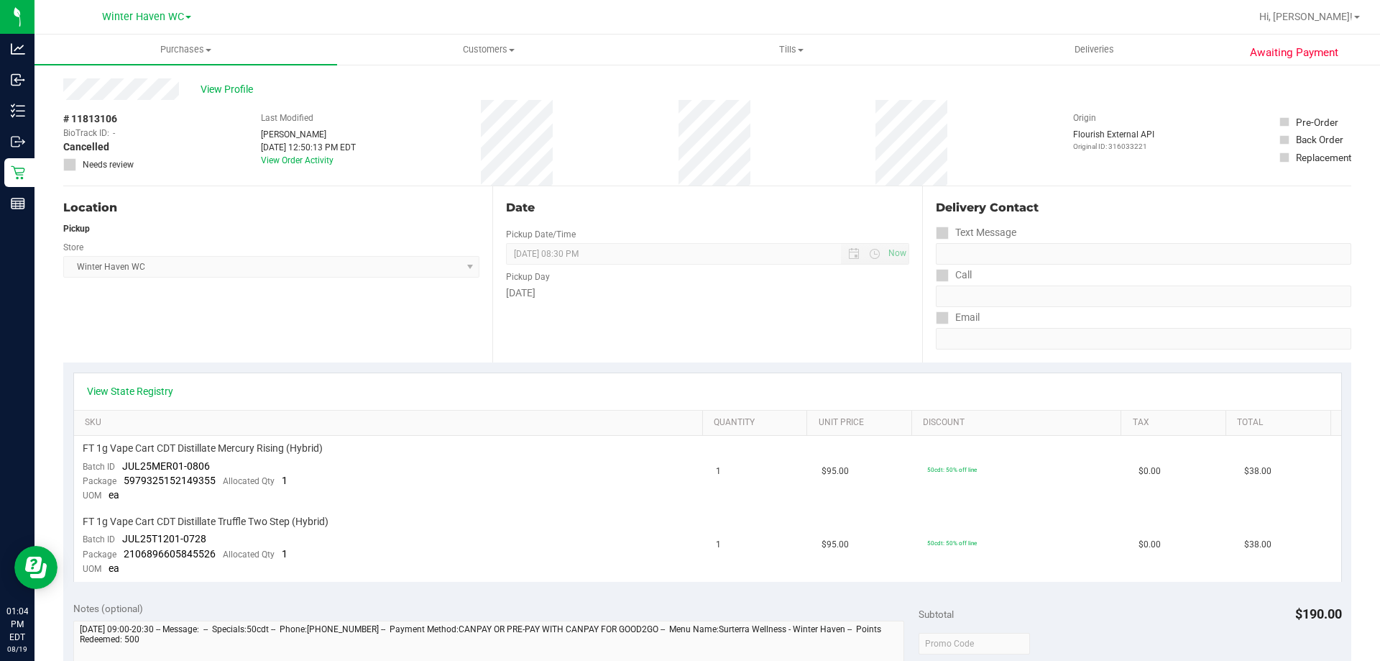
scroll to position [0, 0]
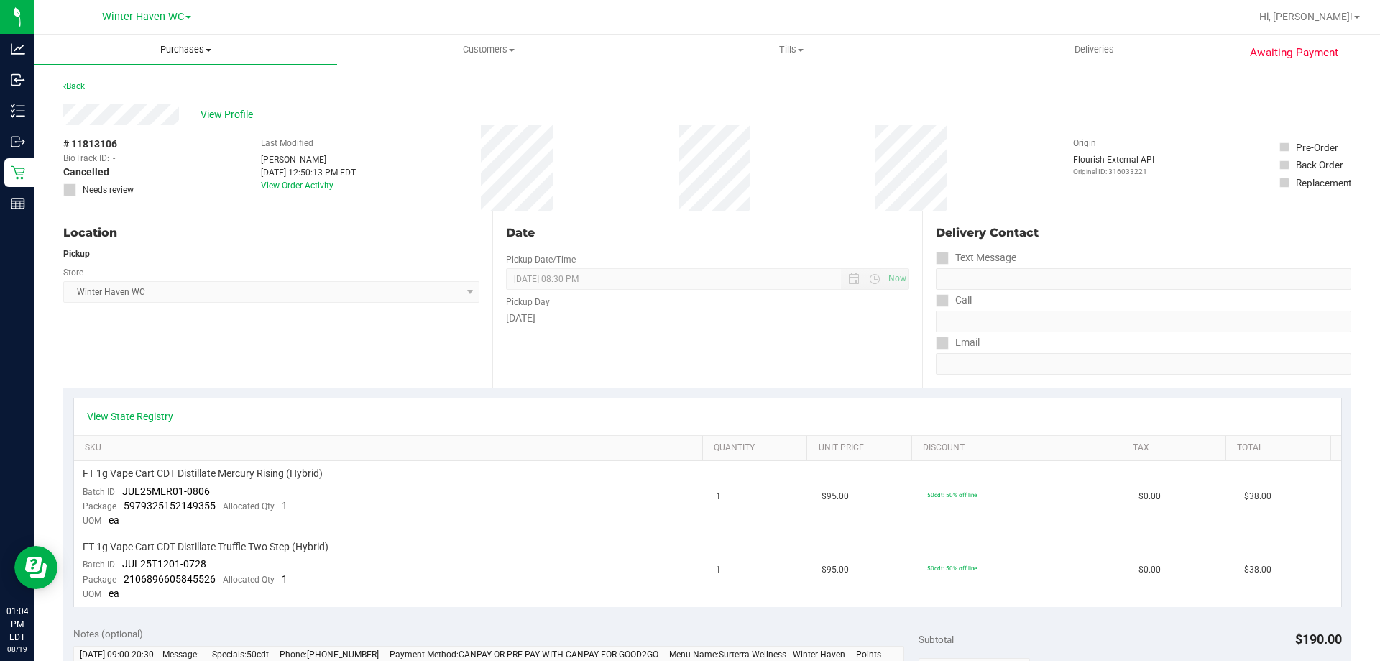
click at [172, 52] on span "Purchases" at bounding box center [186, 49] width 303 height 13
click at [103, 104] on span "Fulfillment" at bounding box center [79, 104] width 89 height 12
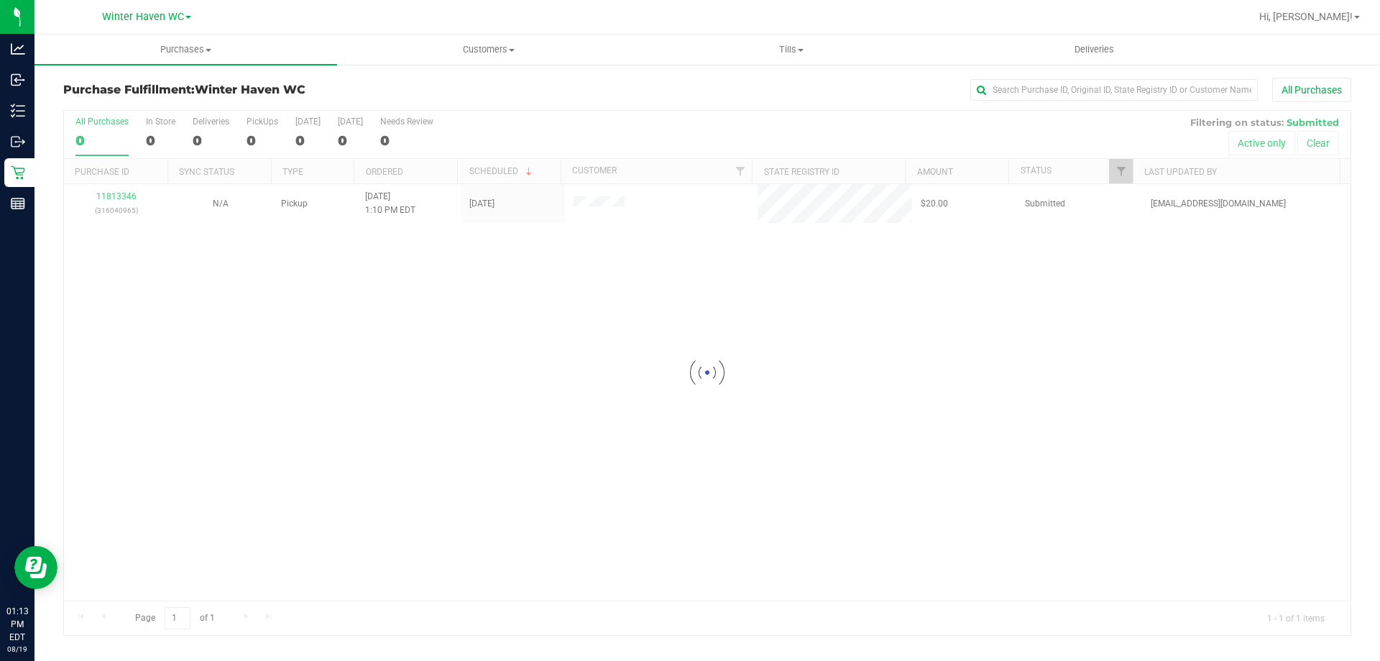
click at [328, 507] on div at bounding box center [707, 373] width 1287 height 524
drag, startPoint x: 277, startPoint y: 367, endPoint x: 271, endPoint y: 331, distance: 37.1
click at [277, 354] on div "No results found." at bounding box center [707, 440] width 1287 height 513
